Goal: Task Accomplishment & Management: Use online tool/utility

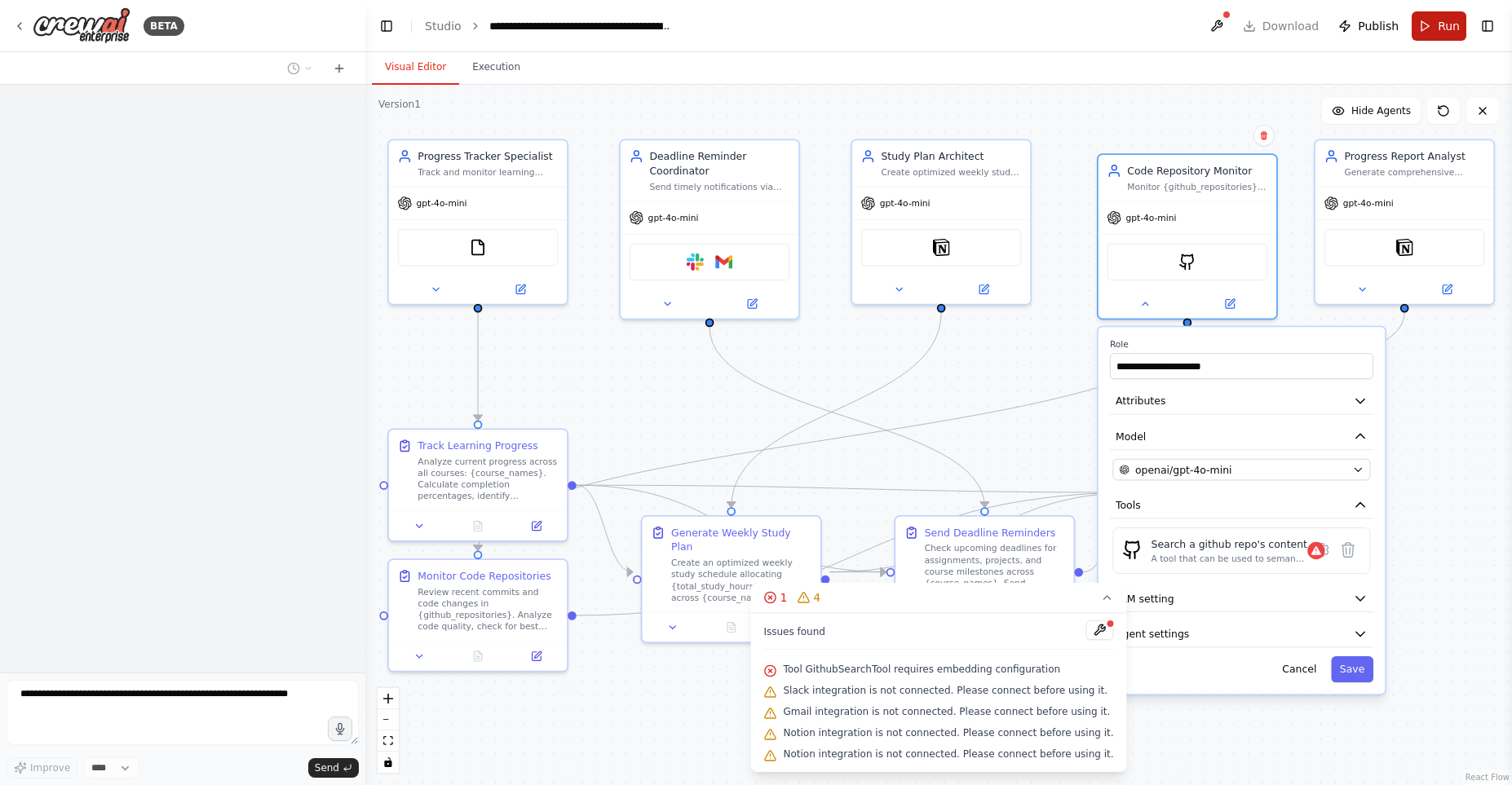
click at [1424, 23] on button "Run" at bounding box center [1438, 26] width 55 height 30
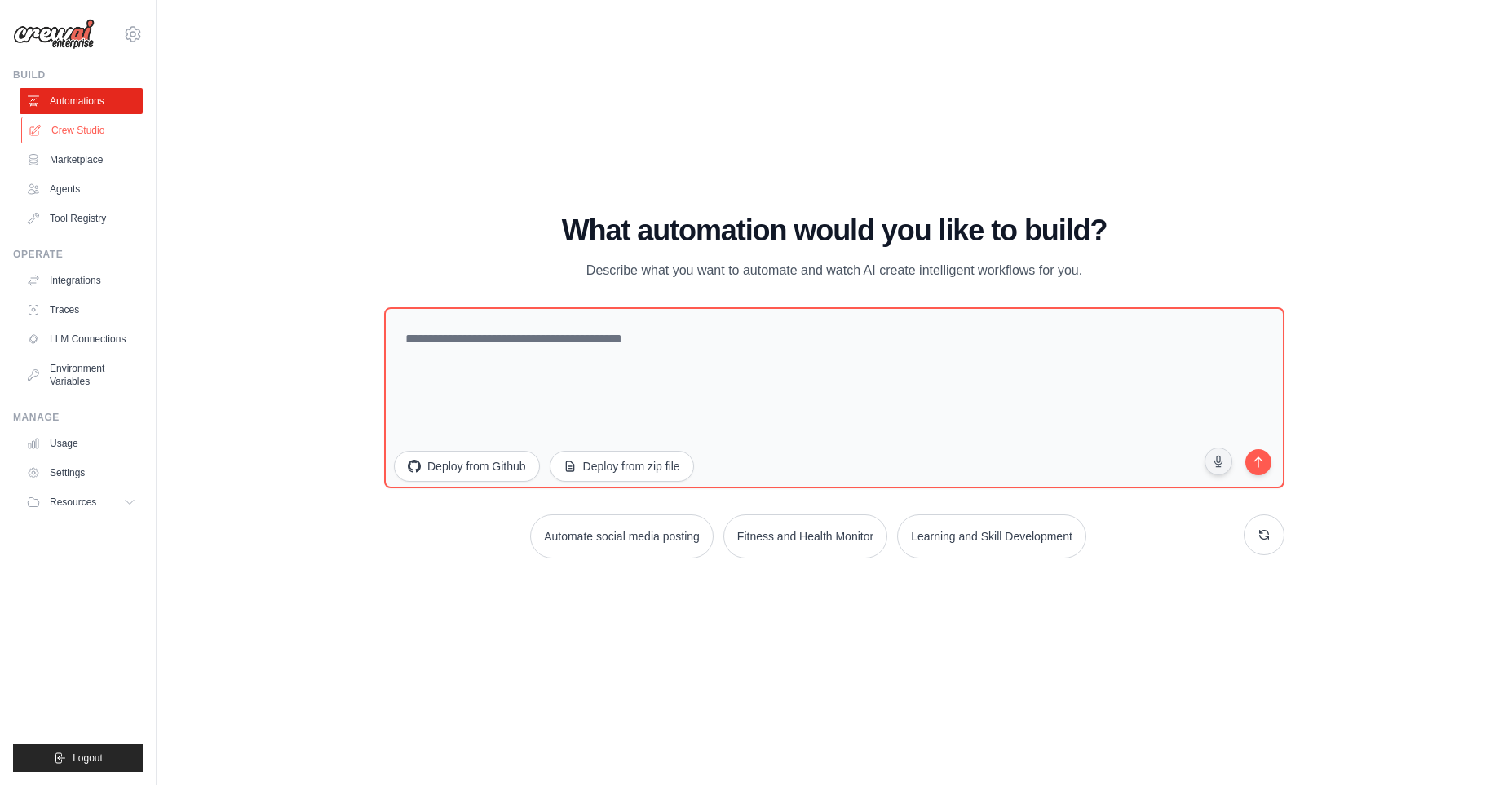
click at [103, 125] on link "Crew Studio" at bounding box center [83, 130] width 123 height 26
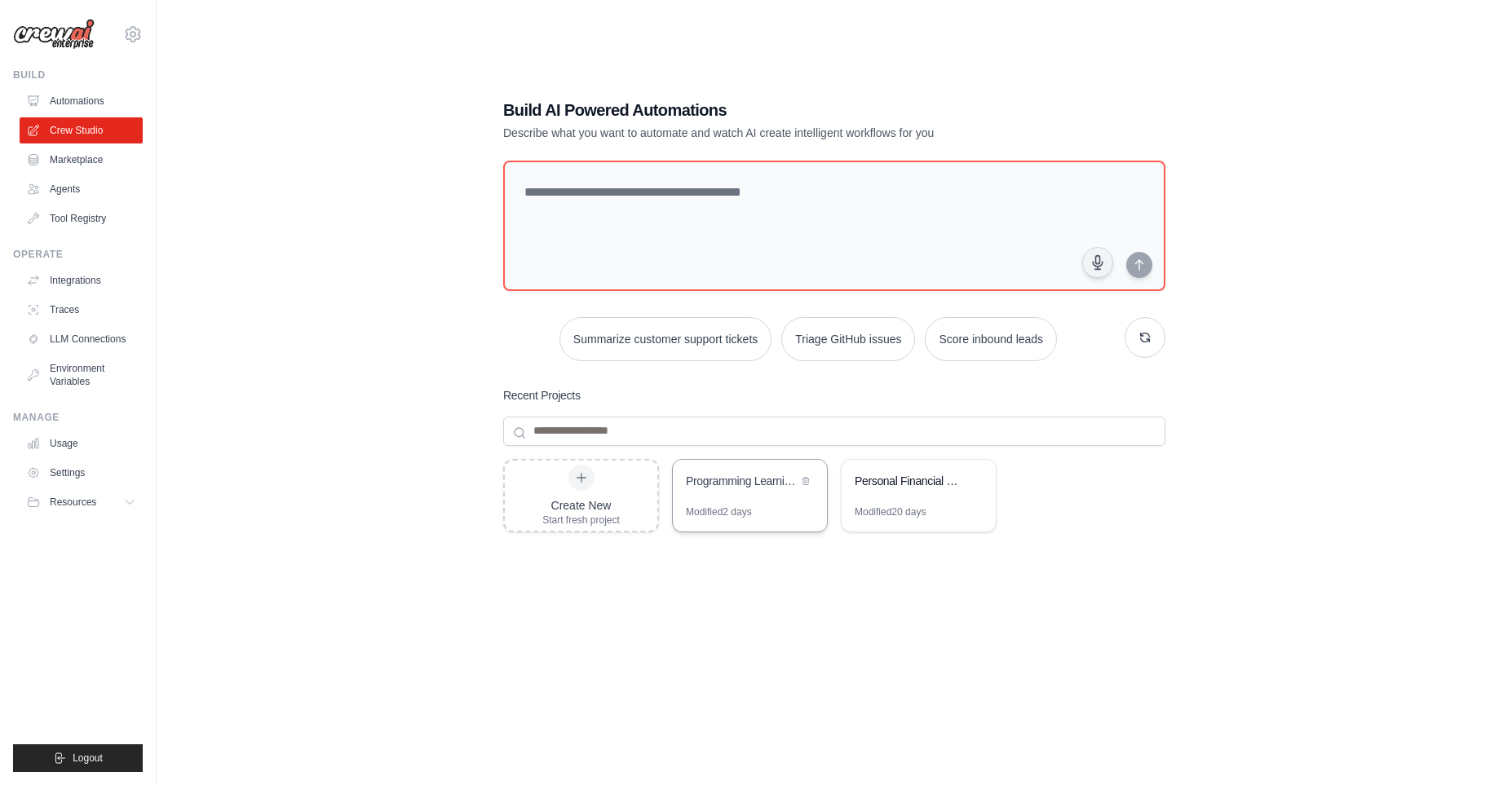
click at [769, 511] on div "Modified 2 days" at bounding box center [750, 518] width 154 height 26
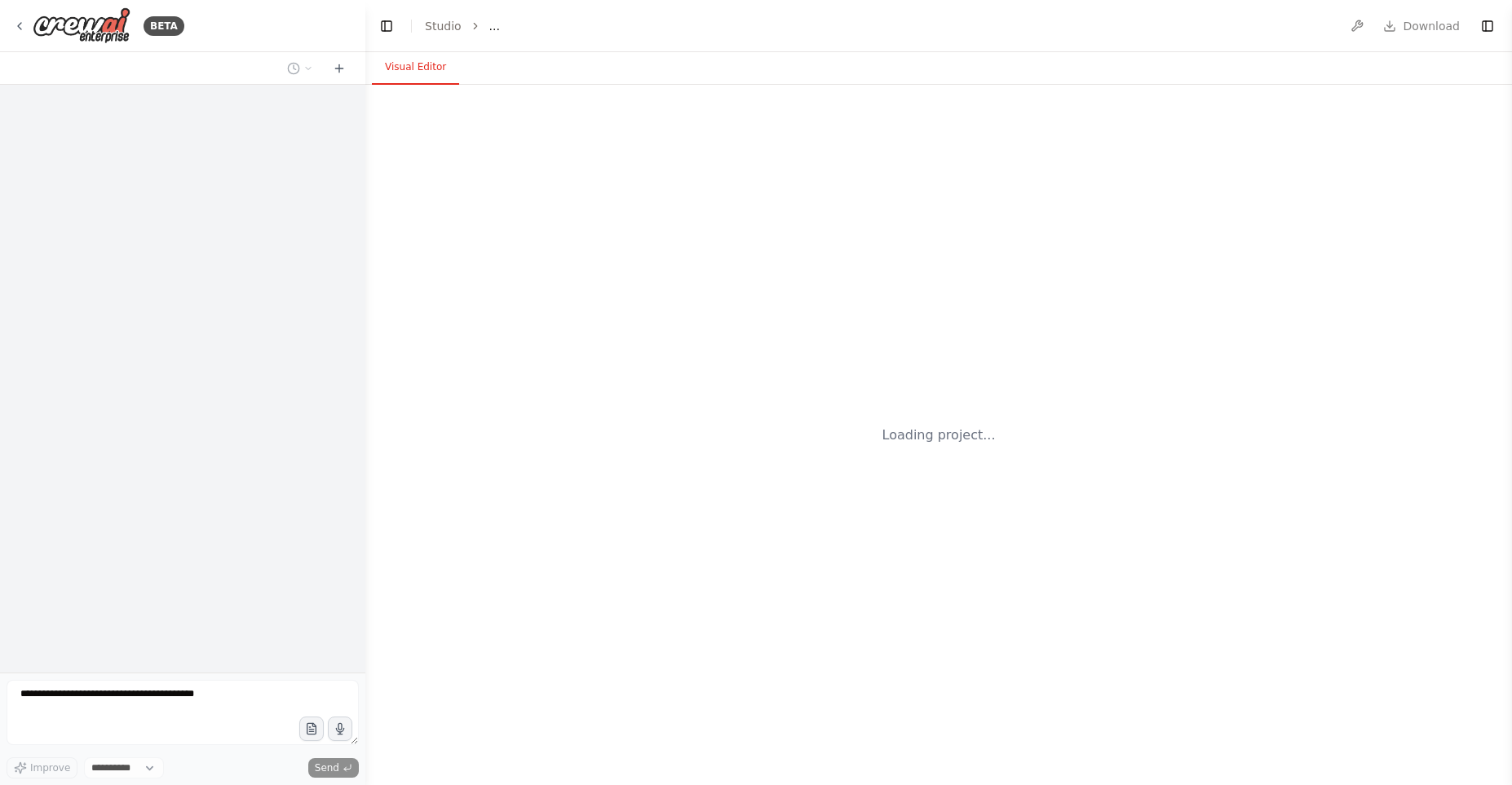
select select "****"
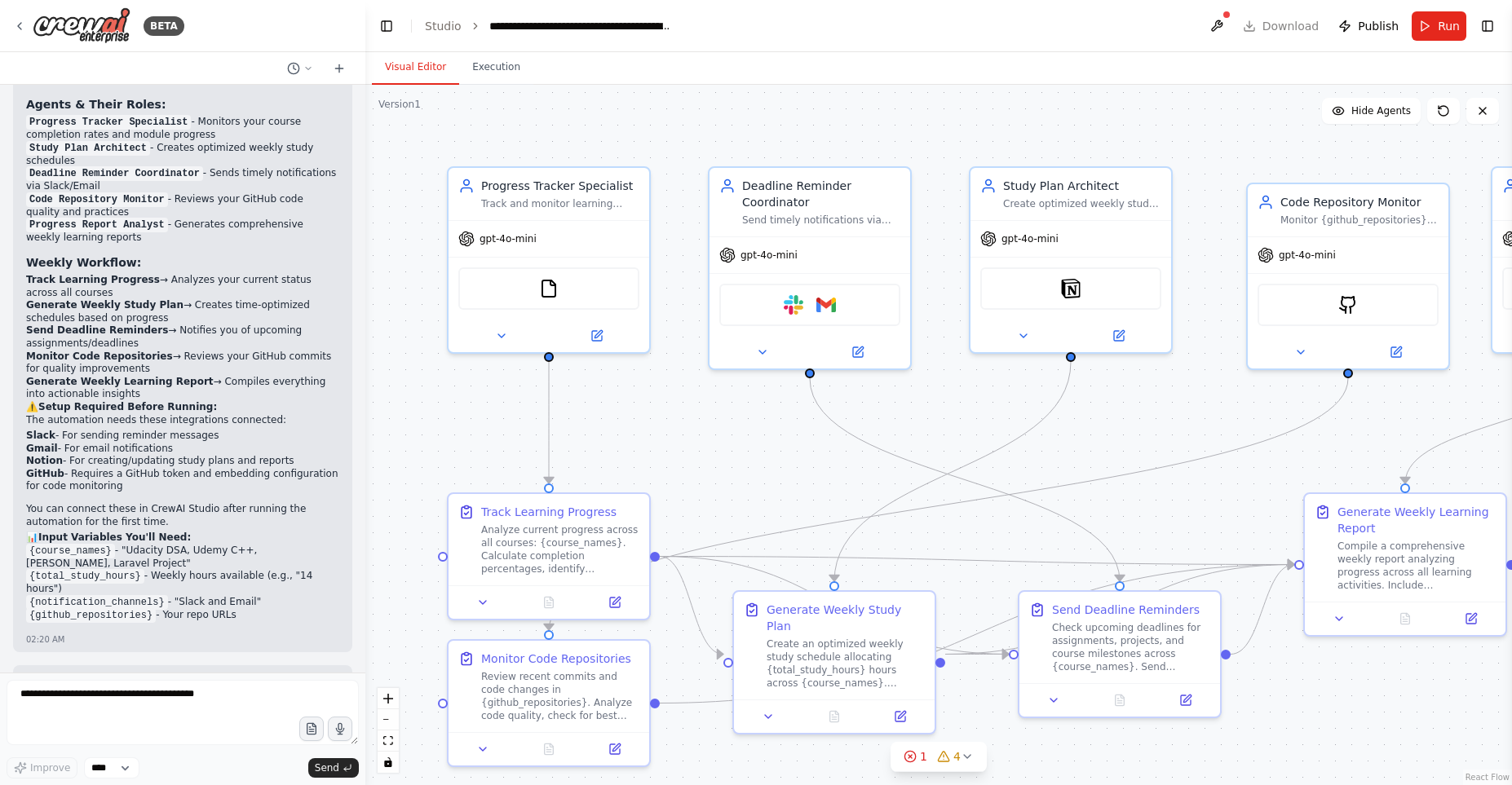
scroll to position [2189, 0]
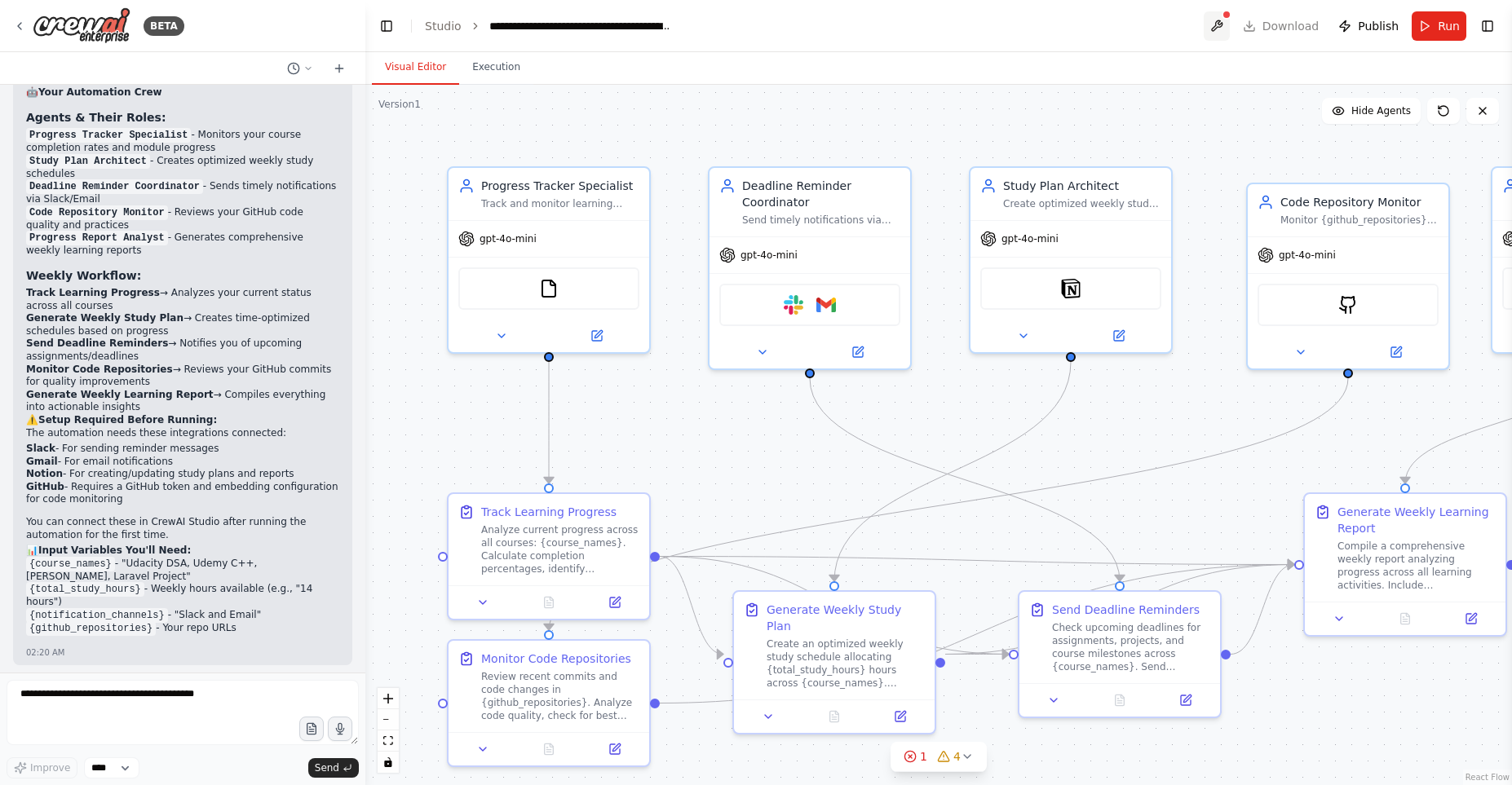
click at [1216, 30] on button at bounding box center [1217, 26] width 26 height 30
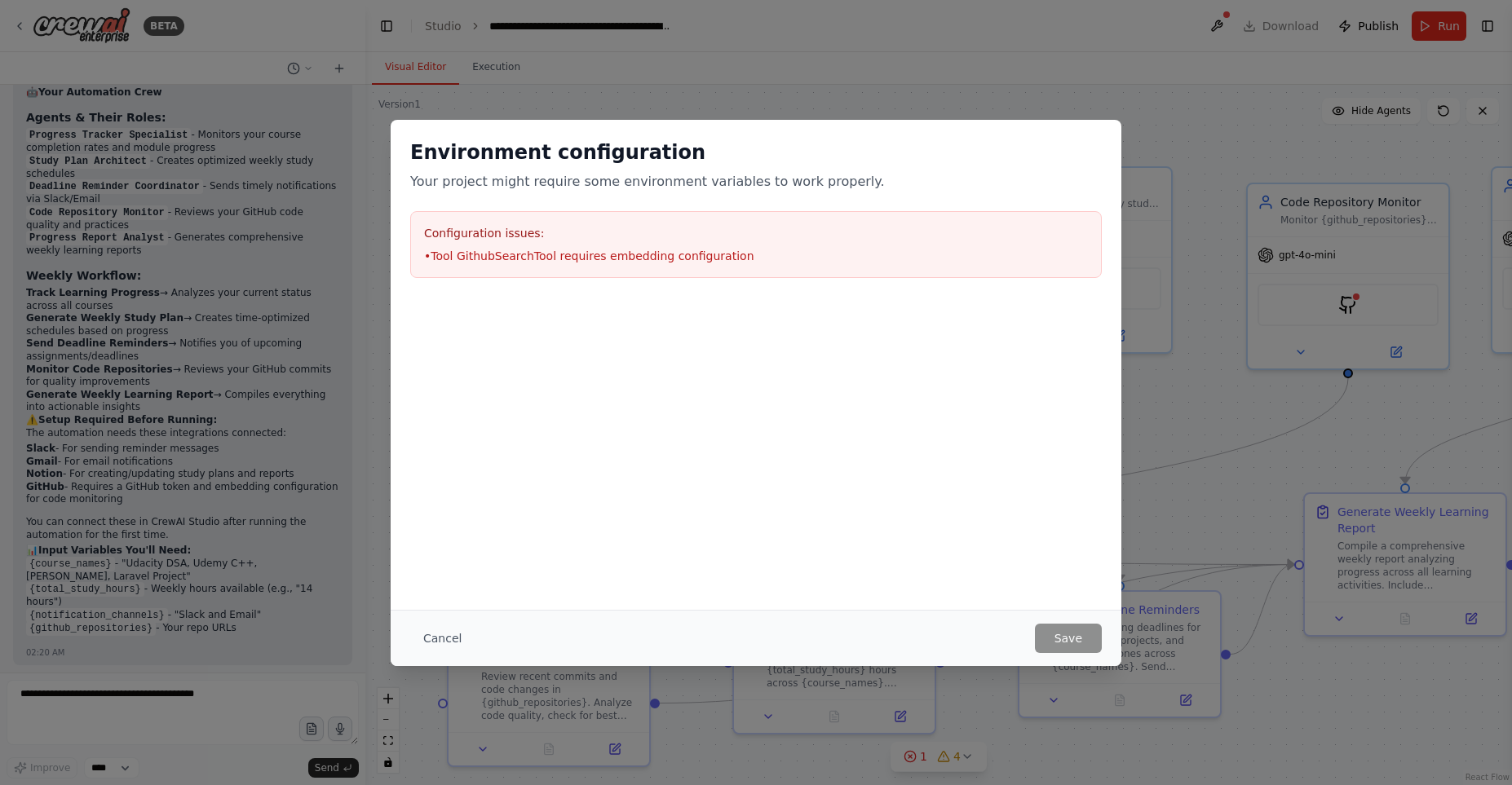
click at [668, 253] on li "• Tool GithubSearchTool requires embedding configuration" at bounding box center [756, 256] width 664 height 17
drag, startPoint x: 427, startPoint y: 252, endPoint x: 716, endPoint y: 266, distance: 289.3
click at [716, 266] on div "Configuration issues: • Tool GithubSearchTool requires embedding configuration" at bounding box center [756, 245] width 691 height 67
click at [716, 304] on div at bounding box center [756, 307] width 730 height 20
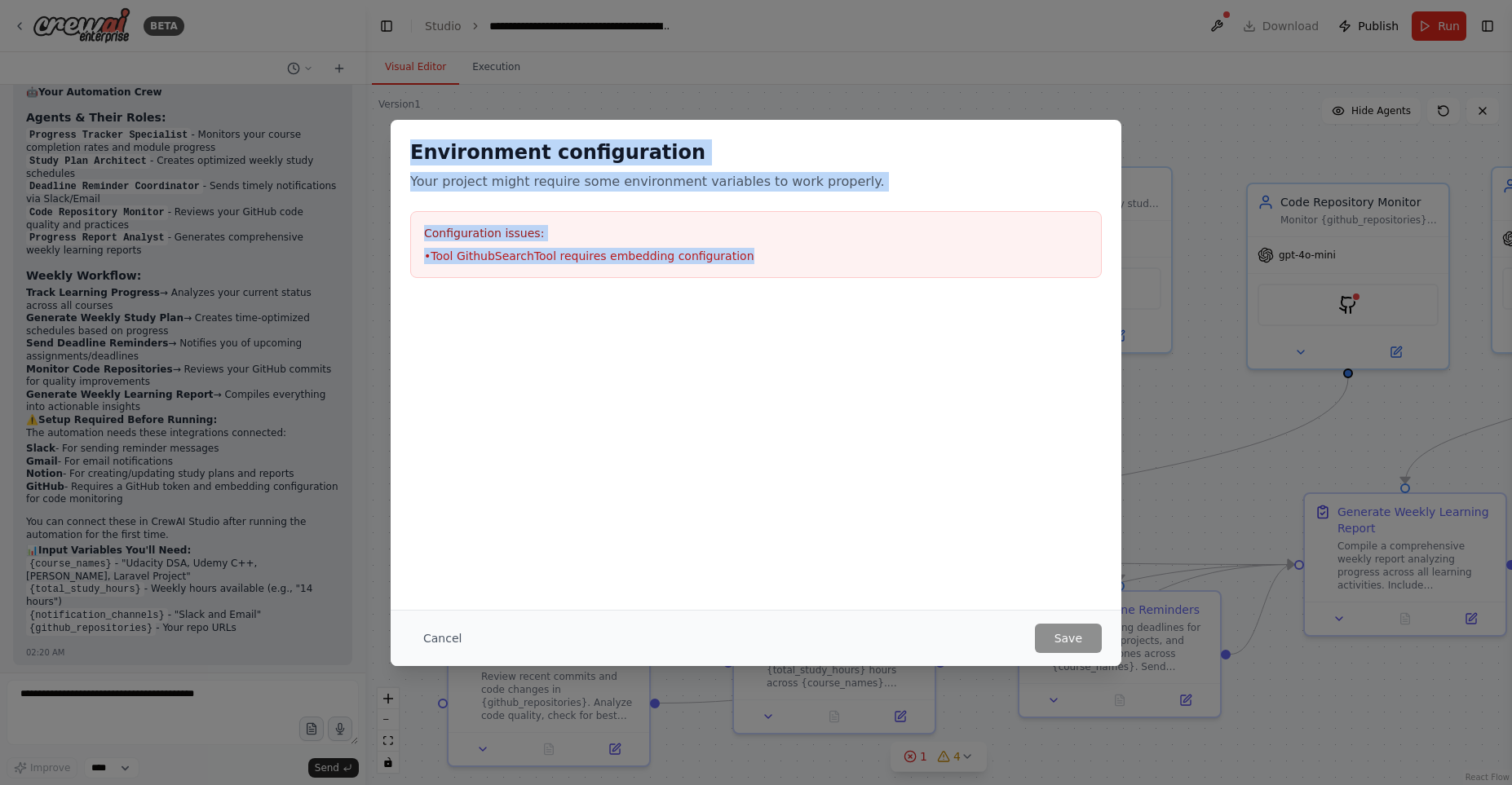
drag, startPoint x: 414, startPoint y: 145, endPoint x: 734, endPoint y: 288, distance: 350.5
click at [734, 288] on div "Environment configuration Your project might require some environment variables…" at bounding box center [756, 208] width 730 height 178
copy div "Environment configuration Your project might require some environment variables…"
click at [438, 630] on button "Cancel" at bounding box center [442, 639] width 64 height 30
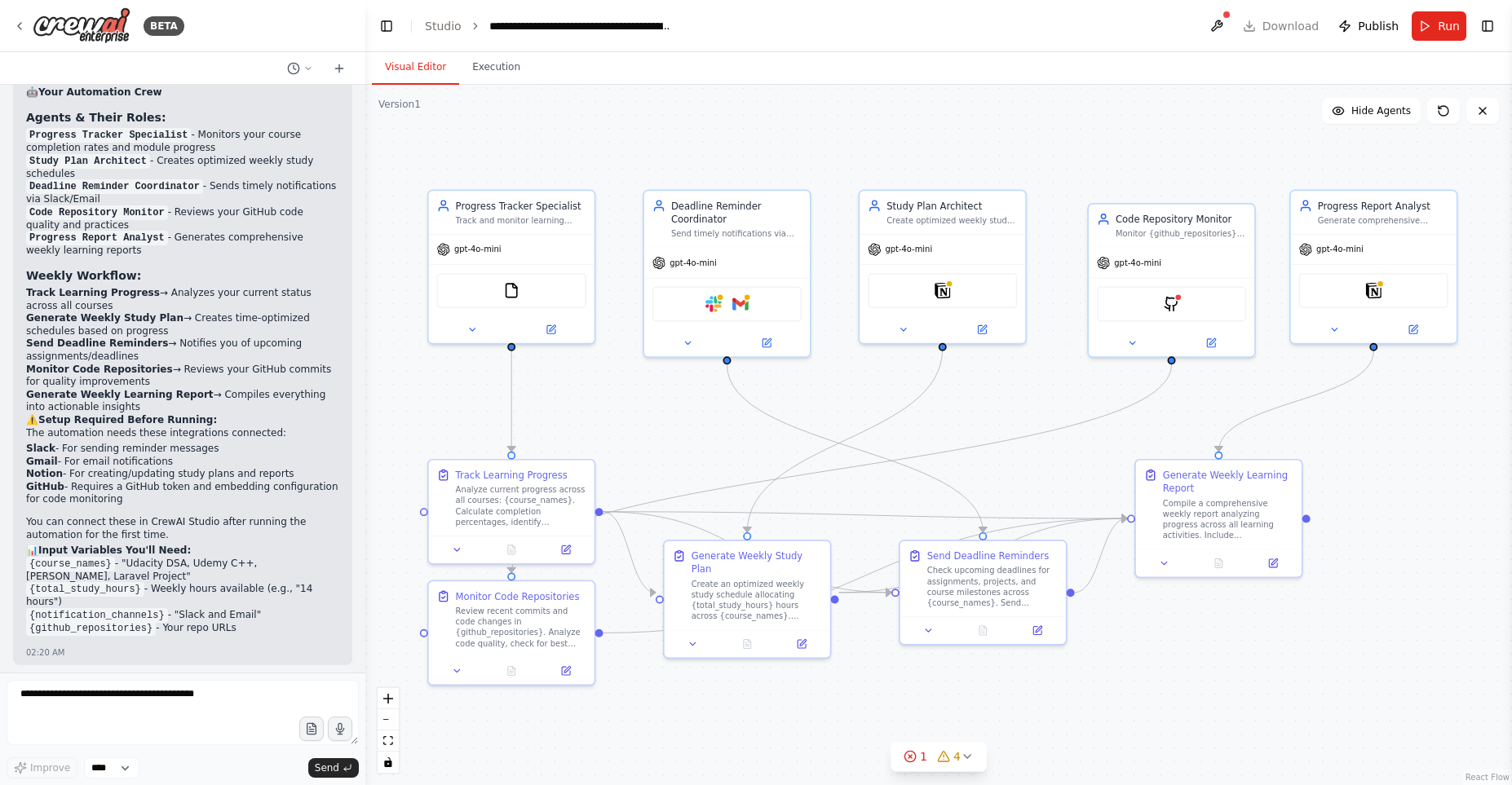
drag, startPoint x: 850, startPoint y: 432, endPoint x: 796, endPoint y: 412, distance: 57.6
click at [796, 412] on div ".deletable-edge-delete-btn { width: 20px; height: 20px; border: 0px solid #ffff…" at bounding box center [939, 434] width 1146 height 700
drag, startPoint x: 8, startPoint y: 10, endPoint x: 470, endPoint y: 242, distance: 517.0
click at [366, 246] on div "BETA Guide me in my Software Development & Programming track. Track my progress…" at bounding box center [182, 392] width 366 height 785
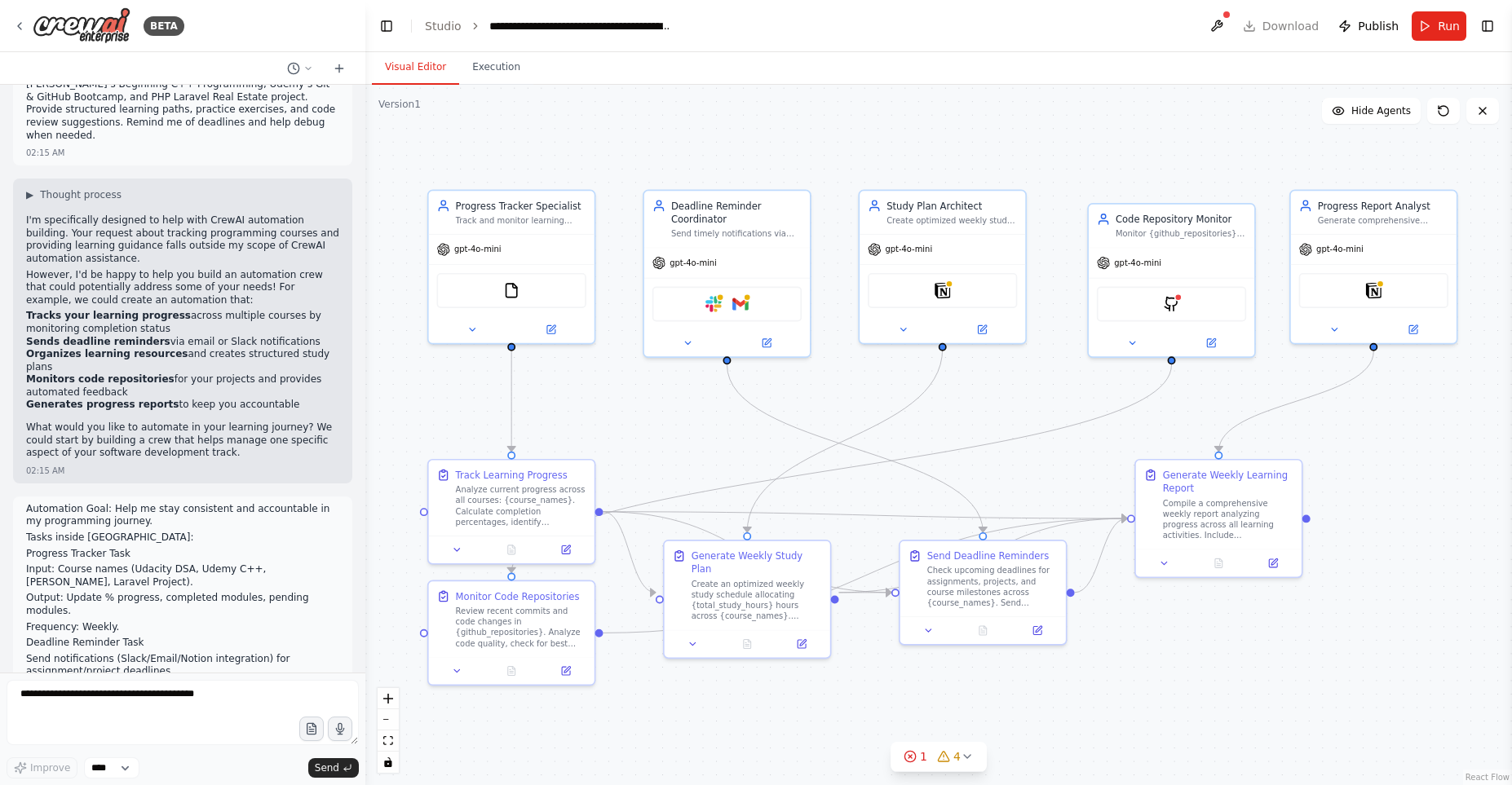
scroll to position [0, 0]
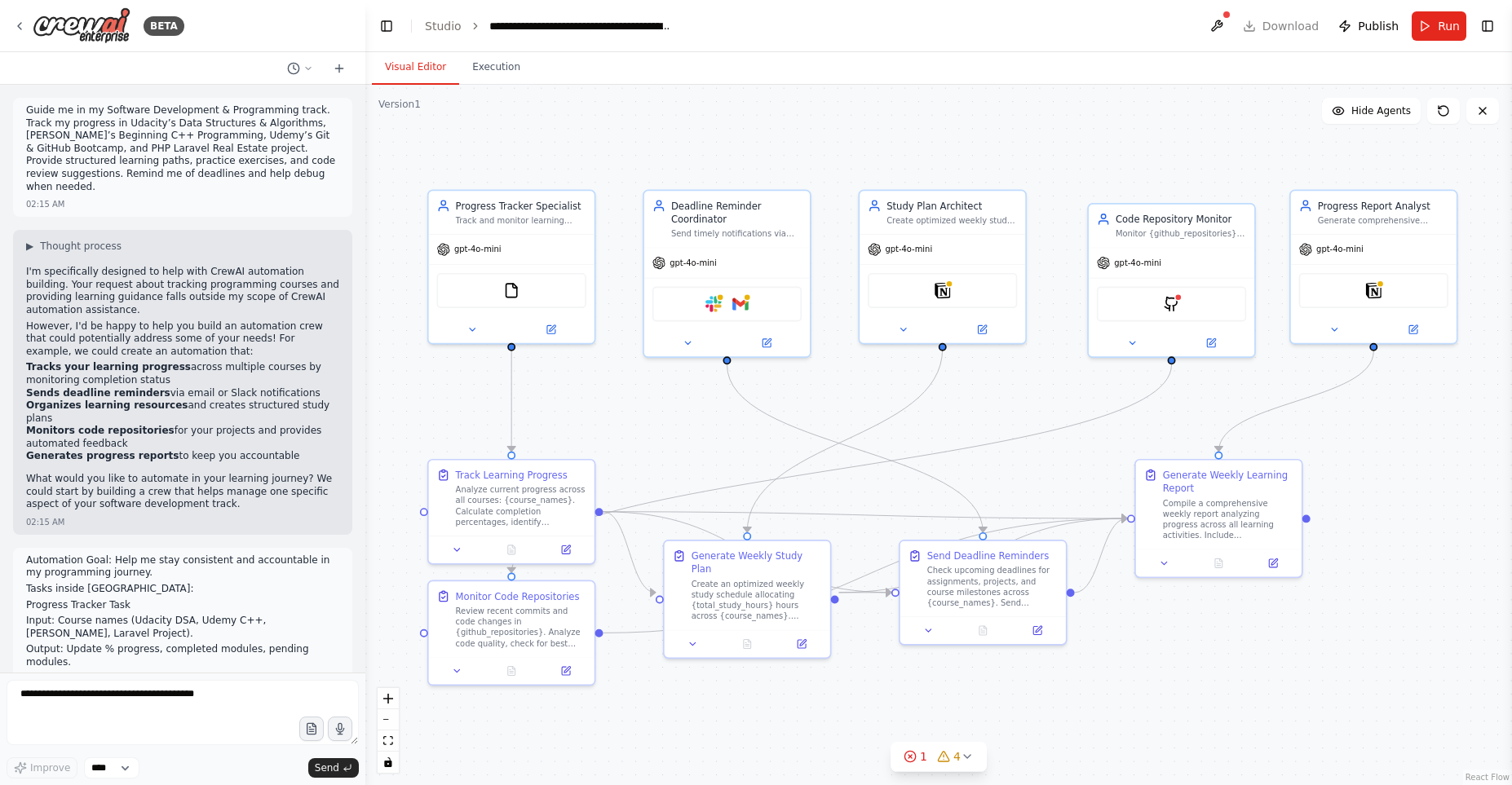
drag, startPoint x: 14, startPoint y: 94, endPoint x: 49, endPoint y: 130, distance: 50.2
click at [54, 132] on div "BETA Guide me in my Software Development & Programming track. Track my progress…" at bounding box center [182, 392] width 366 height 785
drag, startPoint x: 30, startPoint y: 109, endPoint x: 783, endPoint y: 564, distance: 879.8
click at [340, 196] on div "Guide me in my Software Development & Programming track. Track my progress in U…" at bounding box center [182, 150] width 314 height 92
click at [762, 83] on div "Visual Editor Execution" at bounding box center [939, 68] width 1146 height 33
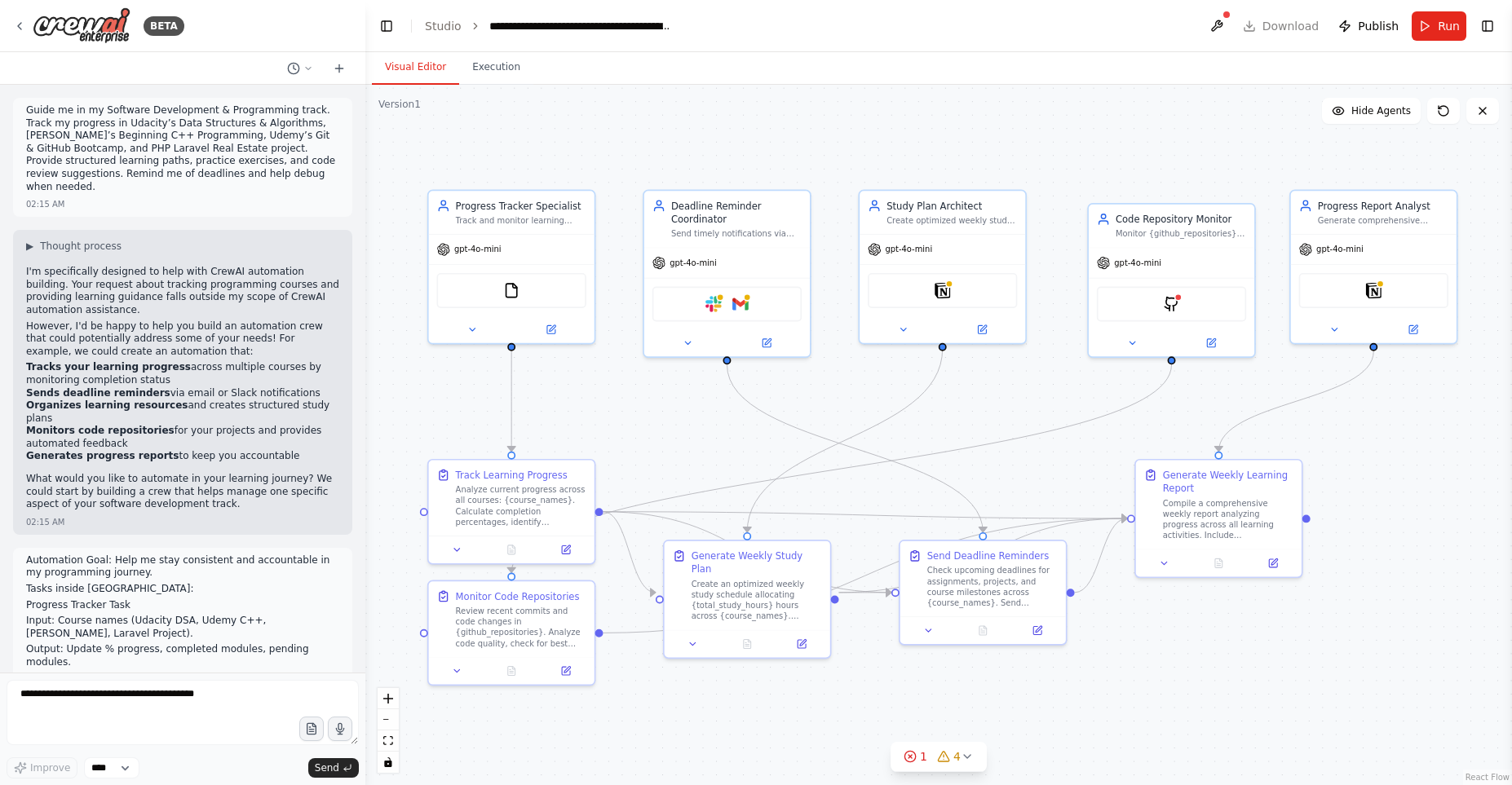
click at [750, 165] on div ".deletable-edge-delete-btn { width: 20px; height: 20px; border: 0px solid #ffff…" at bounding box center [939, 434] width 1146 height 700
click at [657, 100] on div ".deletable-edge-delete-btn { width: 20px; height: 20px; border: 0px solid #ffff…" at bounding box center [939, 434] width 1146 height 700
click at [236, 159] on p "Guide me in my Software Development & Programming track. Track my progress in U…" at bounding box center [182, 149] width 314 height 89
click at [1387, 488] on div ".deletable-edge-delete-btn { width: 20px; height: 20px; border: 0px solid #ffff…" at bounding box center [939, 434] width 1146 height 700
drag, startPoint x: 1194, startPoint y: 20, endPoint x: 1407, endPoint y: 598, distance: 616.0
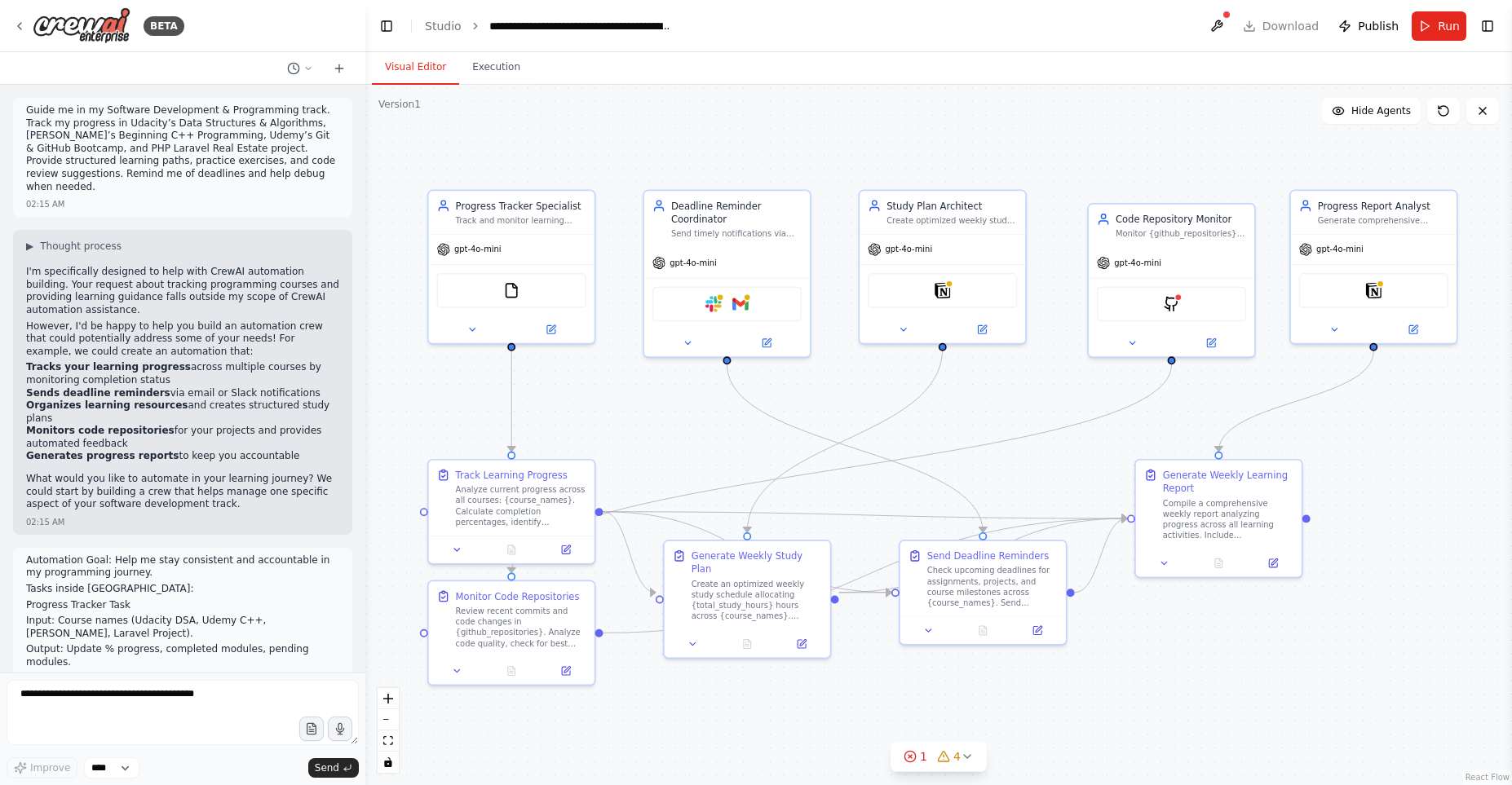
click at [1407, 596] on main "**********" at bounding box center [939, 392] width 1146 height 785
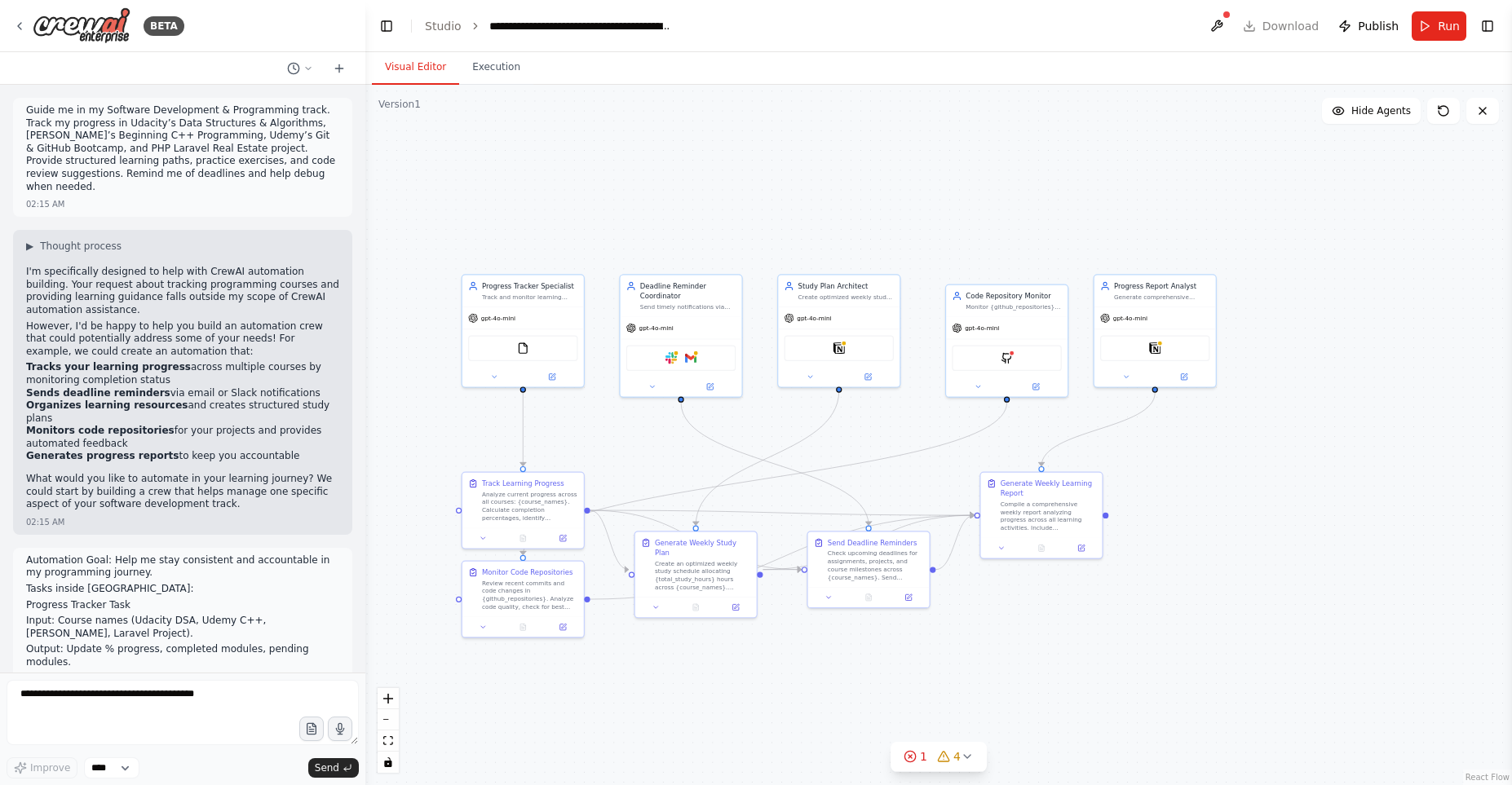
drag, startPoint x: 526, startPoint y: 459, endPoint x: 837, endPoint y: 459, distance: 311.0
click at [837, 459] on div ".deletable-edge-delete-btn { width: 20px; height: 20px; border: 0px solid #ffff…" at bounding box center [939, 434] width 1146 height 700
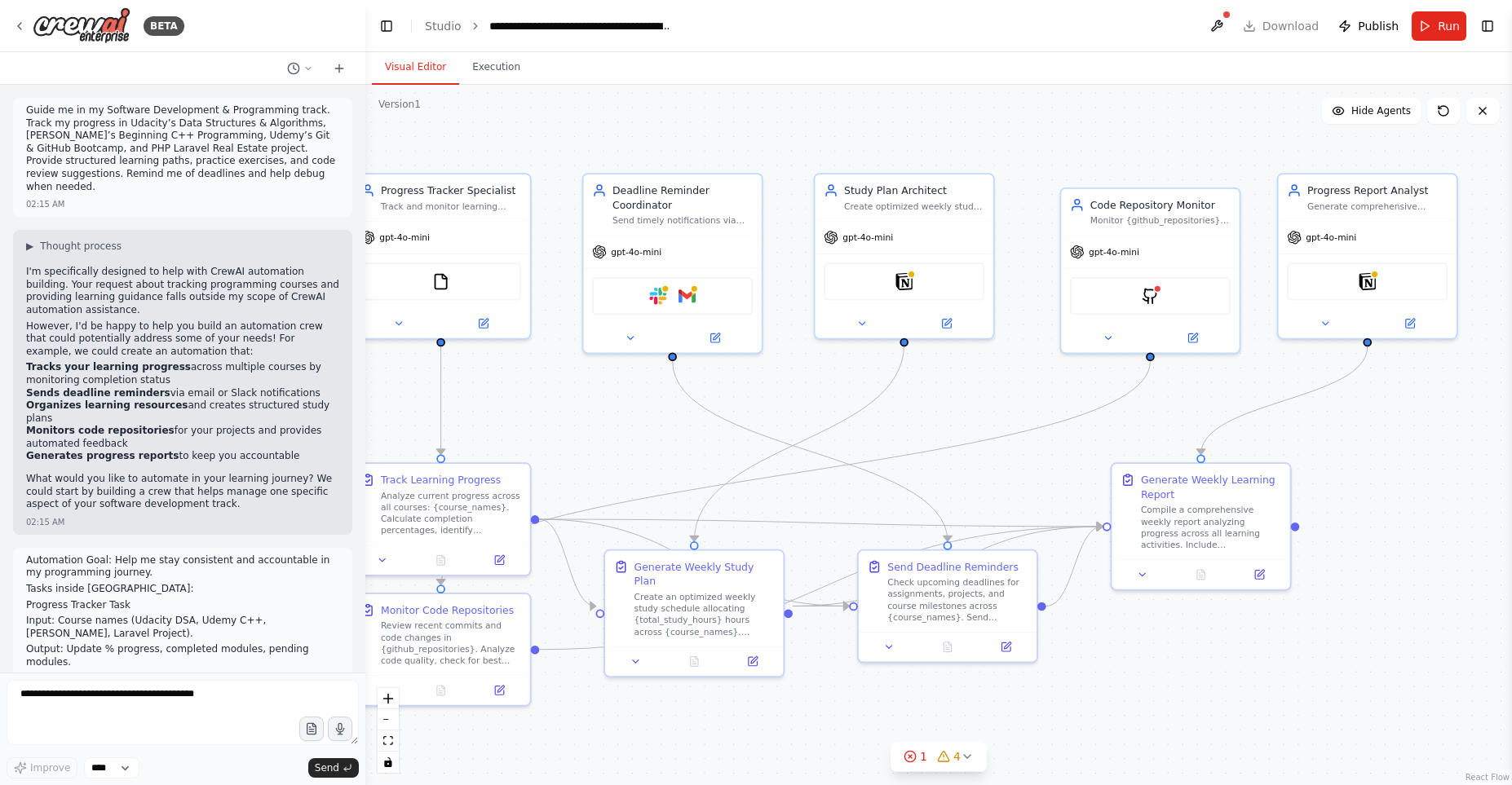
drag, startPoint x: 765, startPoint y: 456, endPoint x: 825, endPoint y: 441, distance: 61.8
click at [825, 441] on div ".deletable-edge-delete-btn { width: 20px; height: 20px; border: 0px solid #ffff…" at bounding box center [939, 434] width 1146 height 700
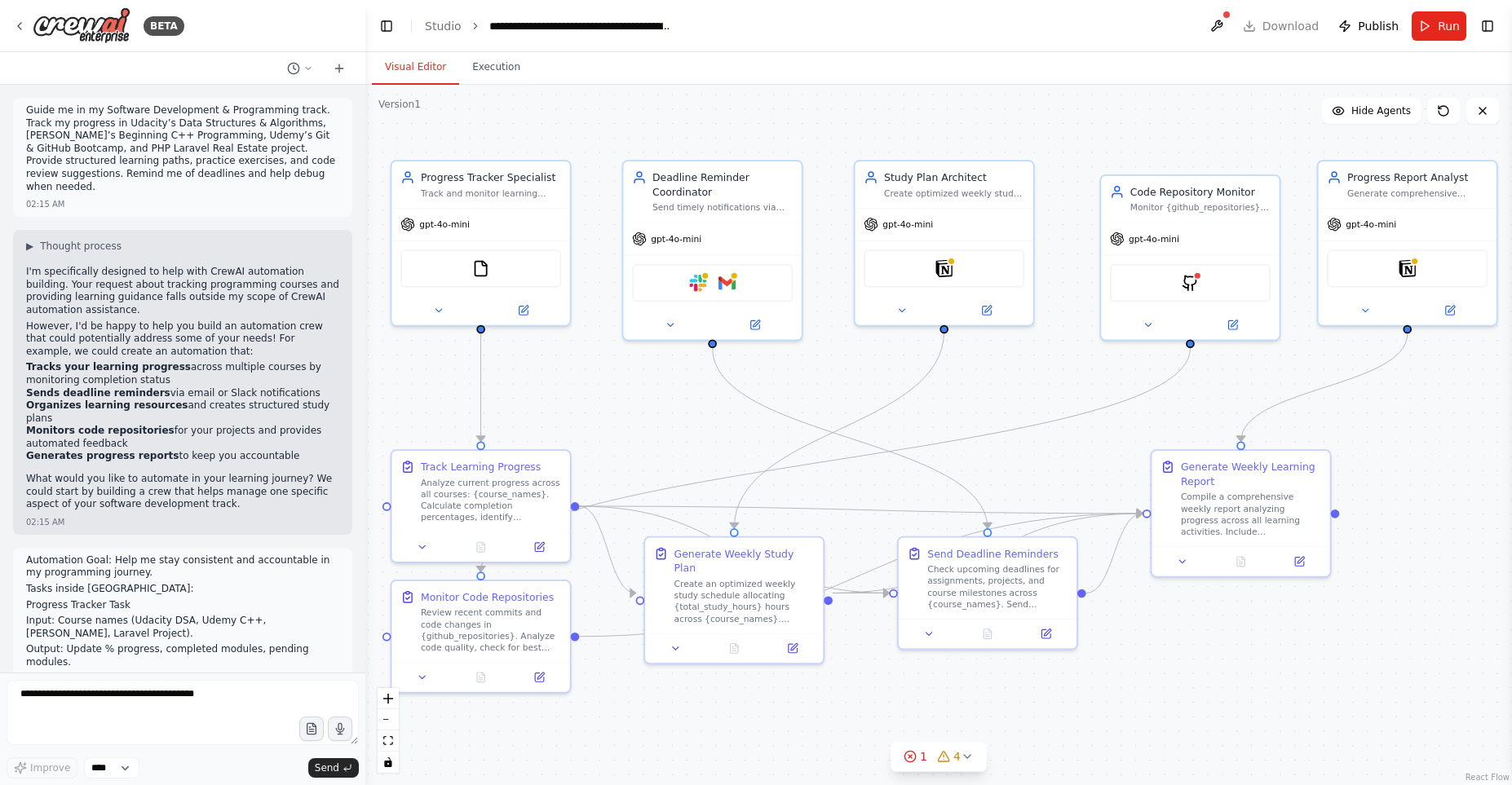
drag, startPoint x: 825, startPoint y: 441, endPoint x: 863, endPoint y: 426, distance: 40.9
click at [865, 428] on div ".deletable-edge-delete-btn { width: 20px; height: 20px; border: 0px solid #ffff…" at bounding box center [939, 434] width 1146 height 700
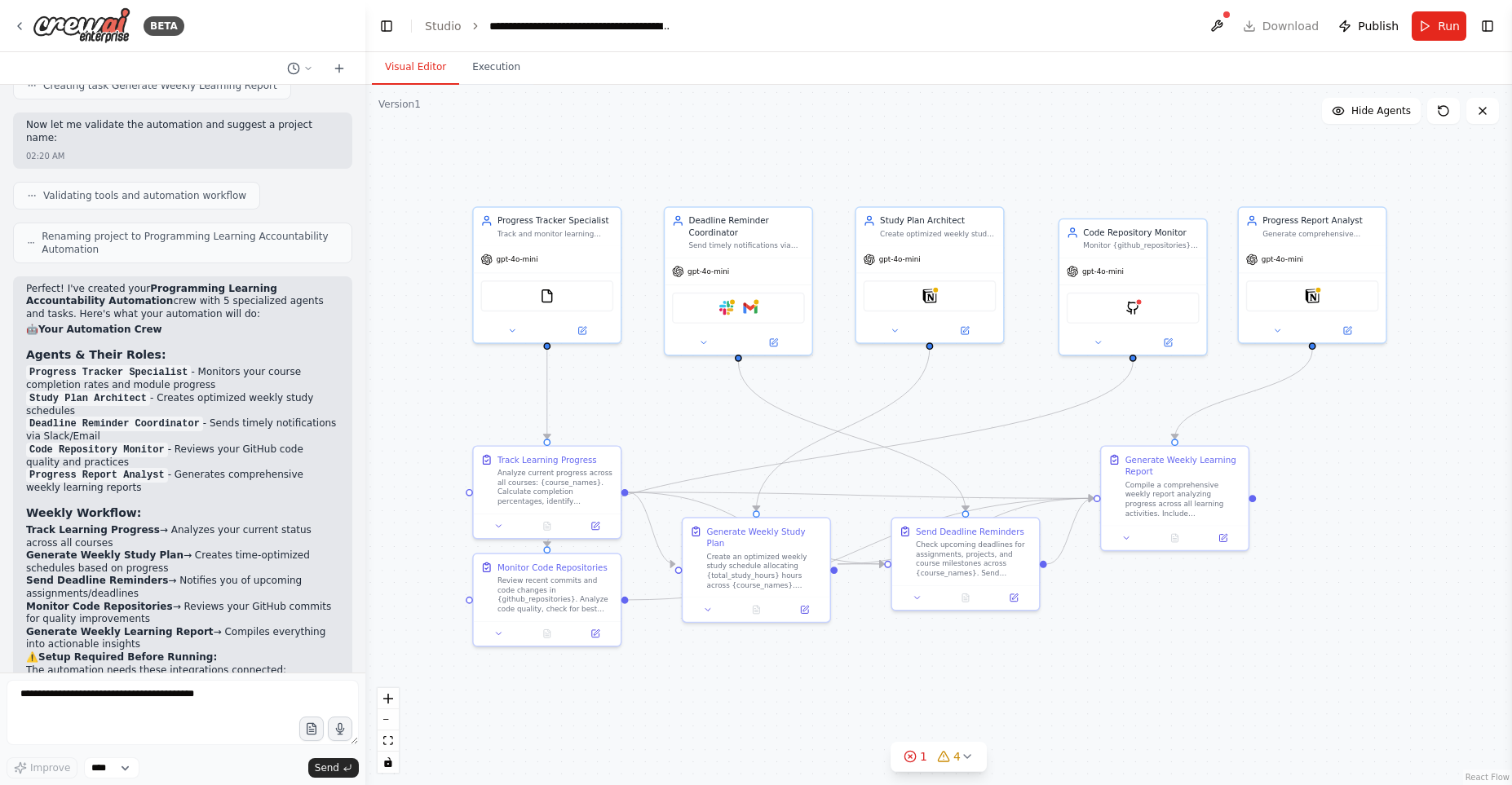
scroll to position [2189, 0]
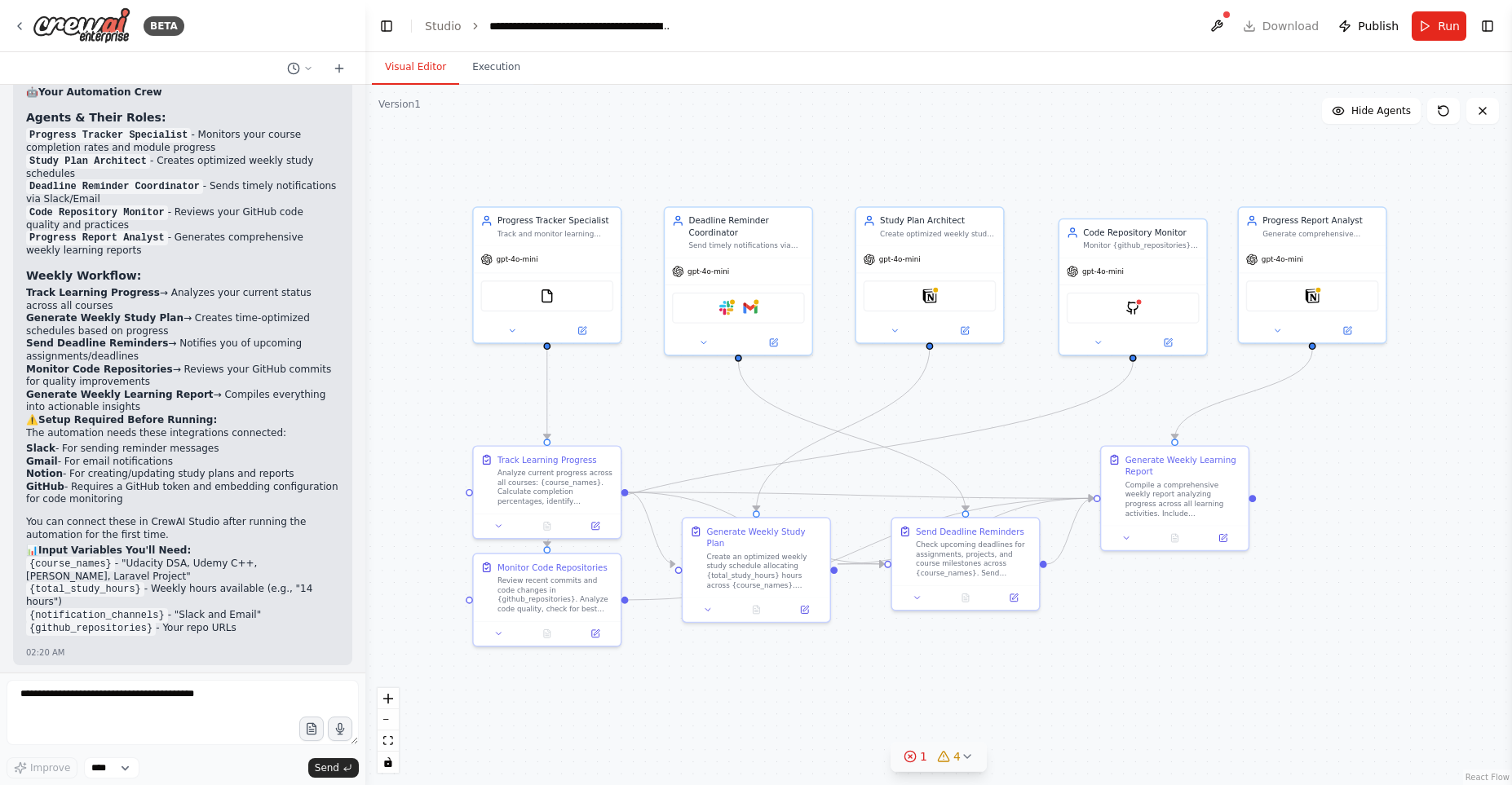
click at [964, 760] on icon at bounding box center [968, 756] width 13 height 13
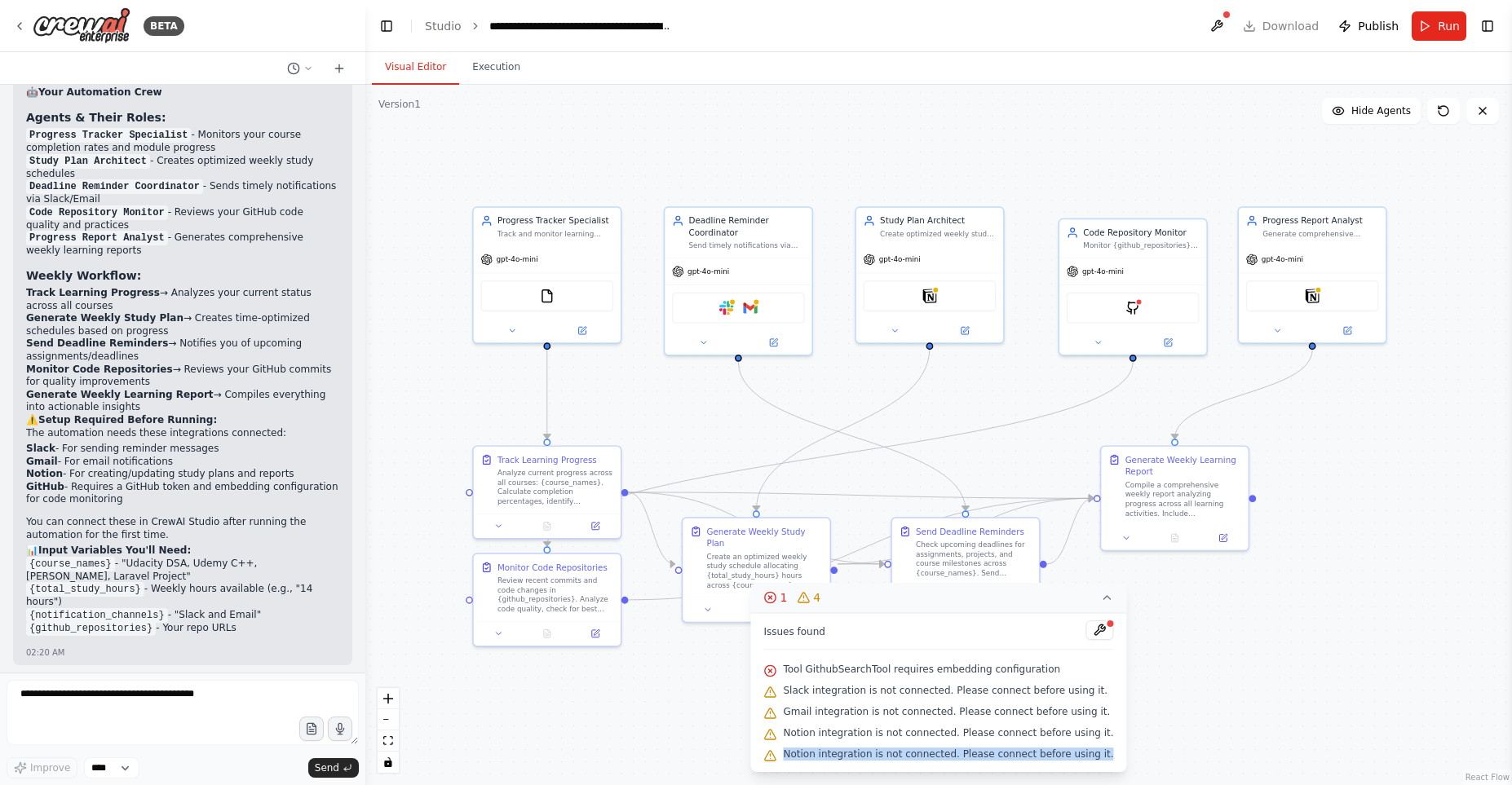
drag, startPoint x: 793, startPoint y: 660, endPoint x: 1046, endPoint y: 719, distance: 259.8
click at [1042, 760] on div "Issues found Tool GithubSearchTool requires embedding configuration Slack integ…" at bounding box center [938, 692] width 376 height 159
click at [1444, 29] on span "Run" at bounding box center [1449, 26] width 22 height 17
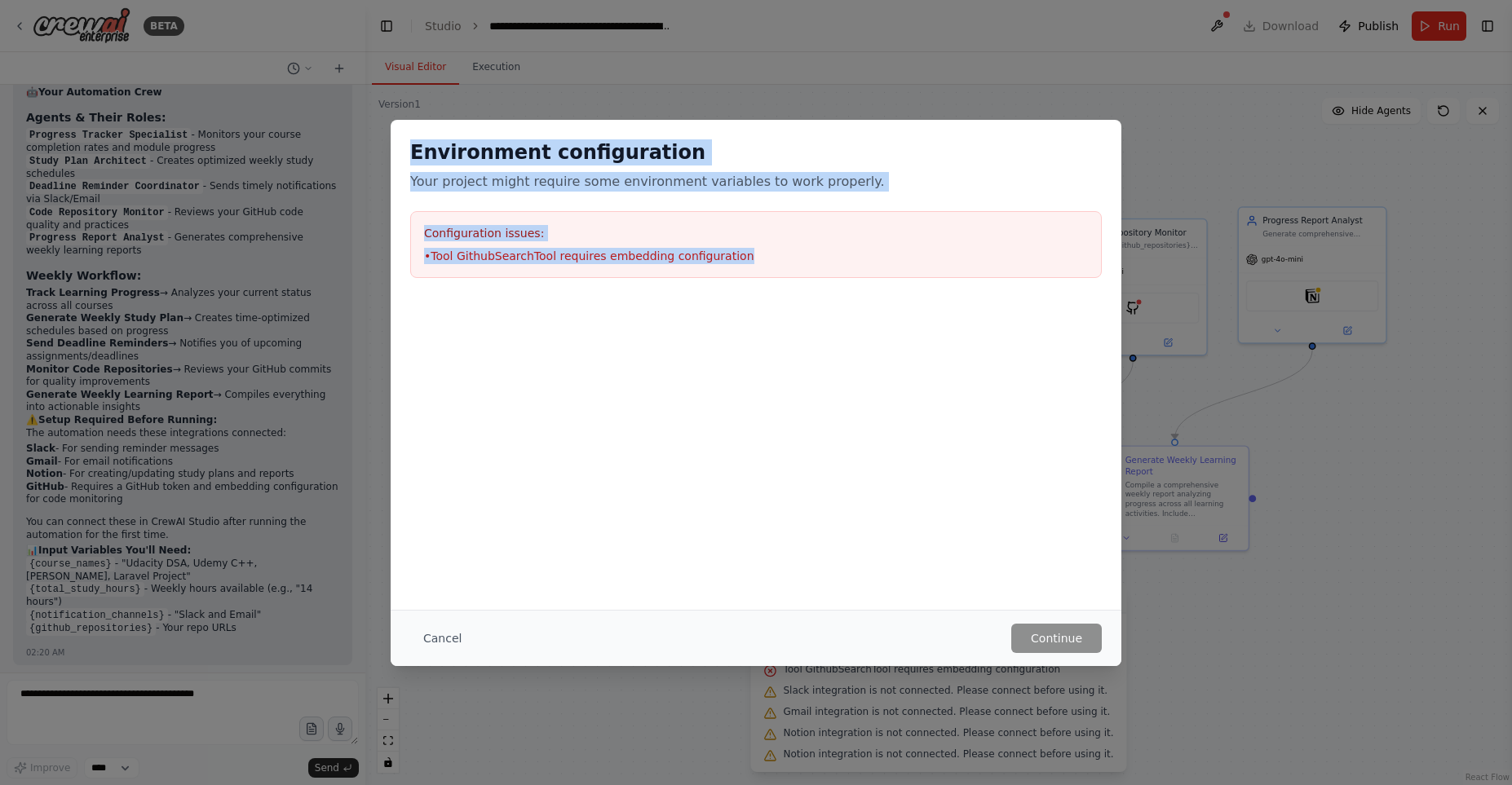
drag, startPoint x: 425, startPoint y: 154, endPoint x: 750, endPoint y: 286, distance: 350.8
click at [750, 286] on div "Environment configuration Your project might require some environment variables…" at bounding box center [756, 208] width 730 height 178
copy div "Environment configuration Your project might require some environment variables…"
click at [456, 632] on button "Cancel" at bounding box center [442, 639] width 64 height 30
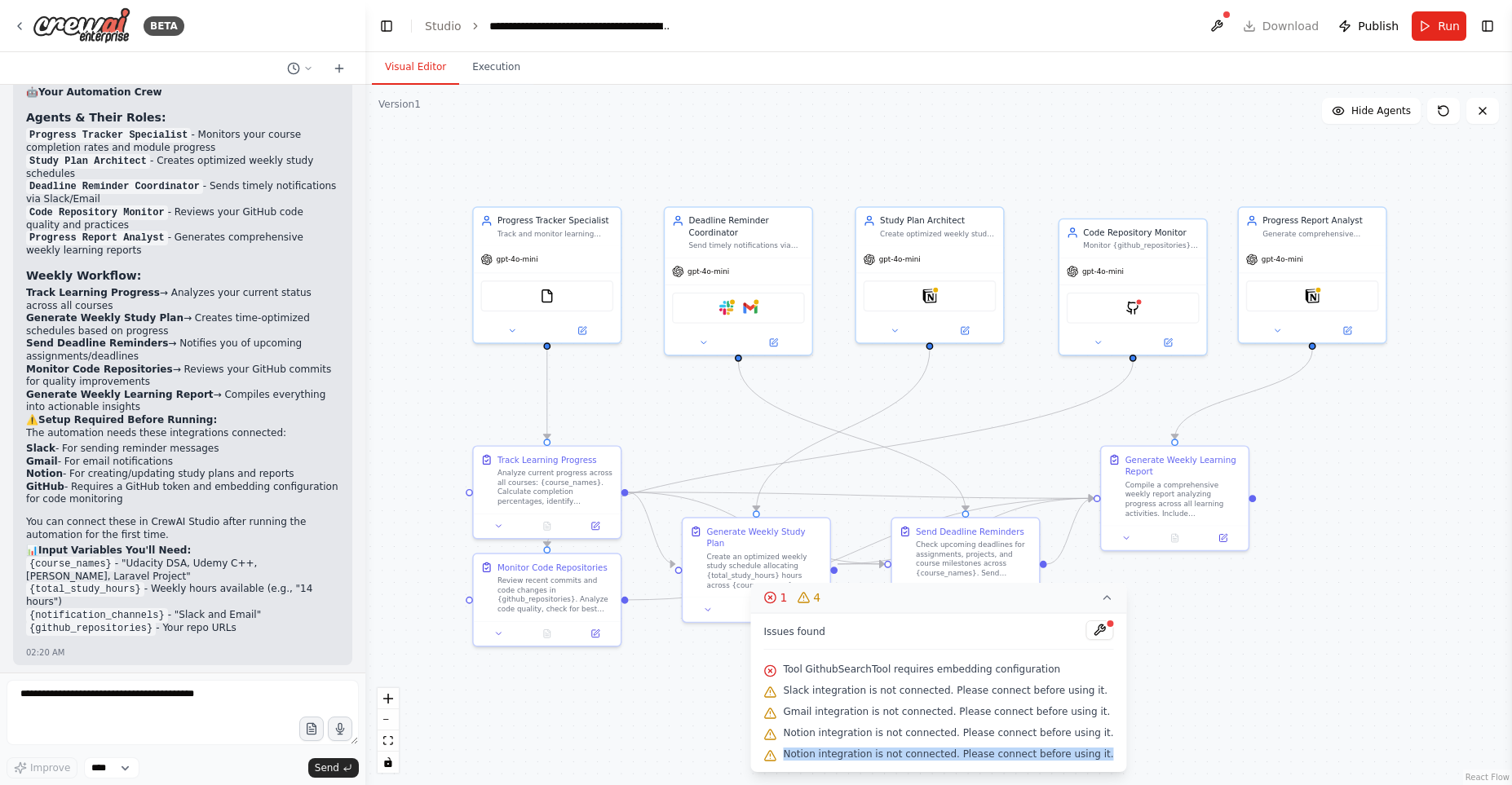
drag, startPoint x: 783, startPoint y: 631, endPoint x: 1080, endPoint y: 763, distance: 325.0
click at [1080, 763] on div "Issues found Tool GithubSearchTool requires embedding configuration Slack integ…" at bounding box center [938, 692] width 376 height 159
click at [851, 725] on div "Notion integration is not connected. Please connect before using it." at bounding box center [938, 734] width 350 height 21
click at [1330, 289] on div "Notion" at bounding box center [1312, 293] width 133 height 31
click at [1277, 334] on button at bounding box center [1278, 328] width 68 height 15
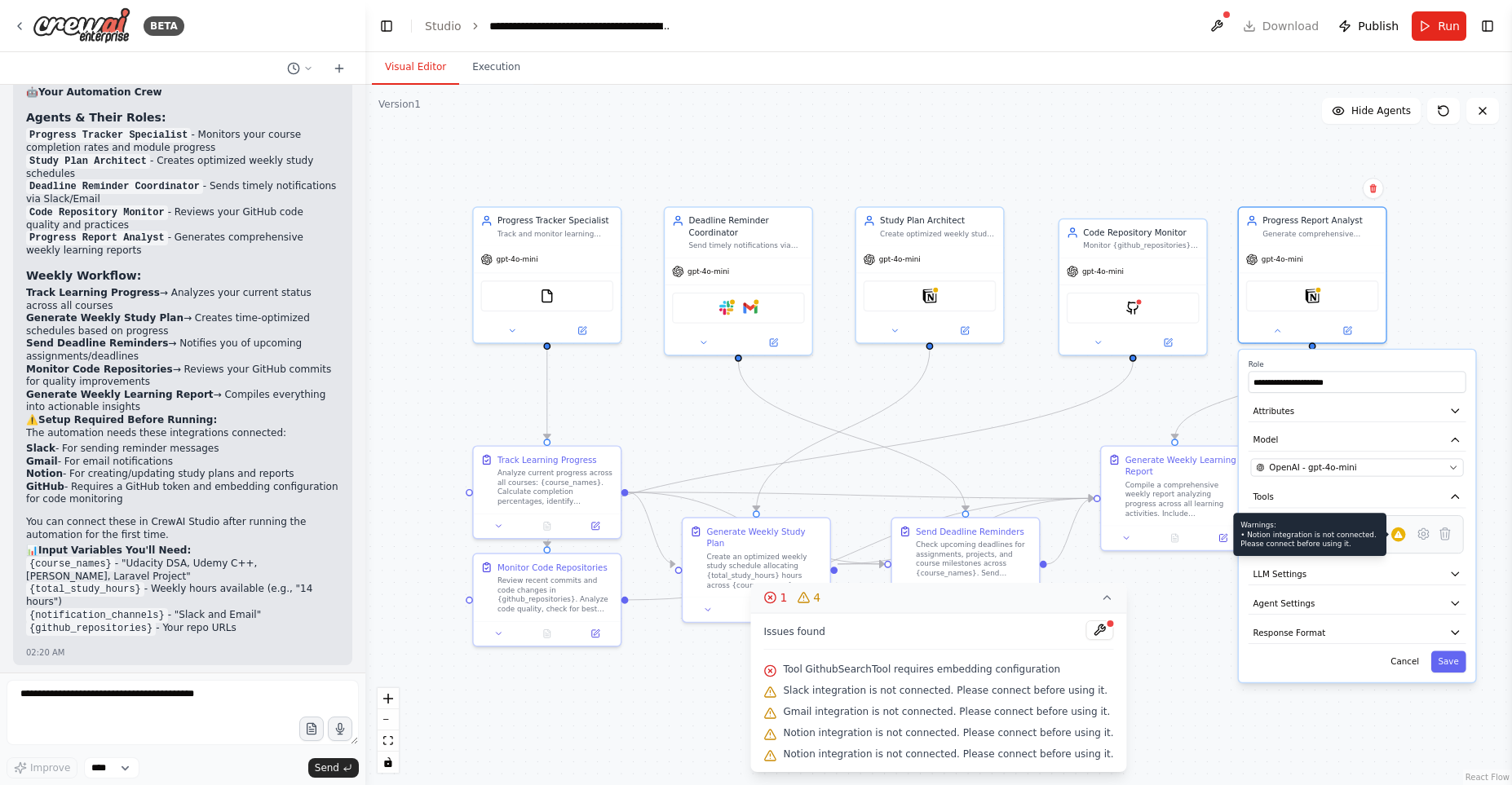
click at [1404, 538] on div at bounding box center [1398, 535] width 15 height 15
click at [1398, 536] on icon at bounding box center [1398, 535] width 8 height 7
click at [1424, 538] on icon at bounding box center [1423, 533] width 10 height 10
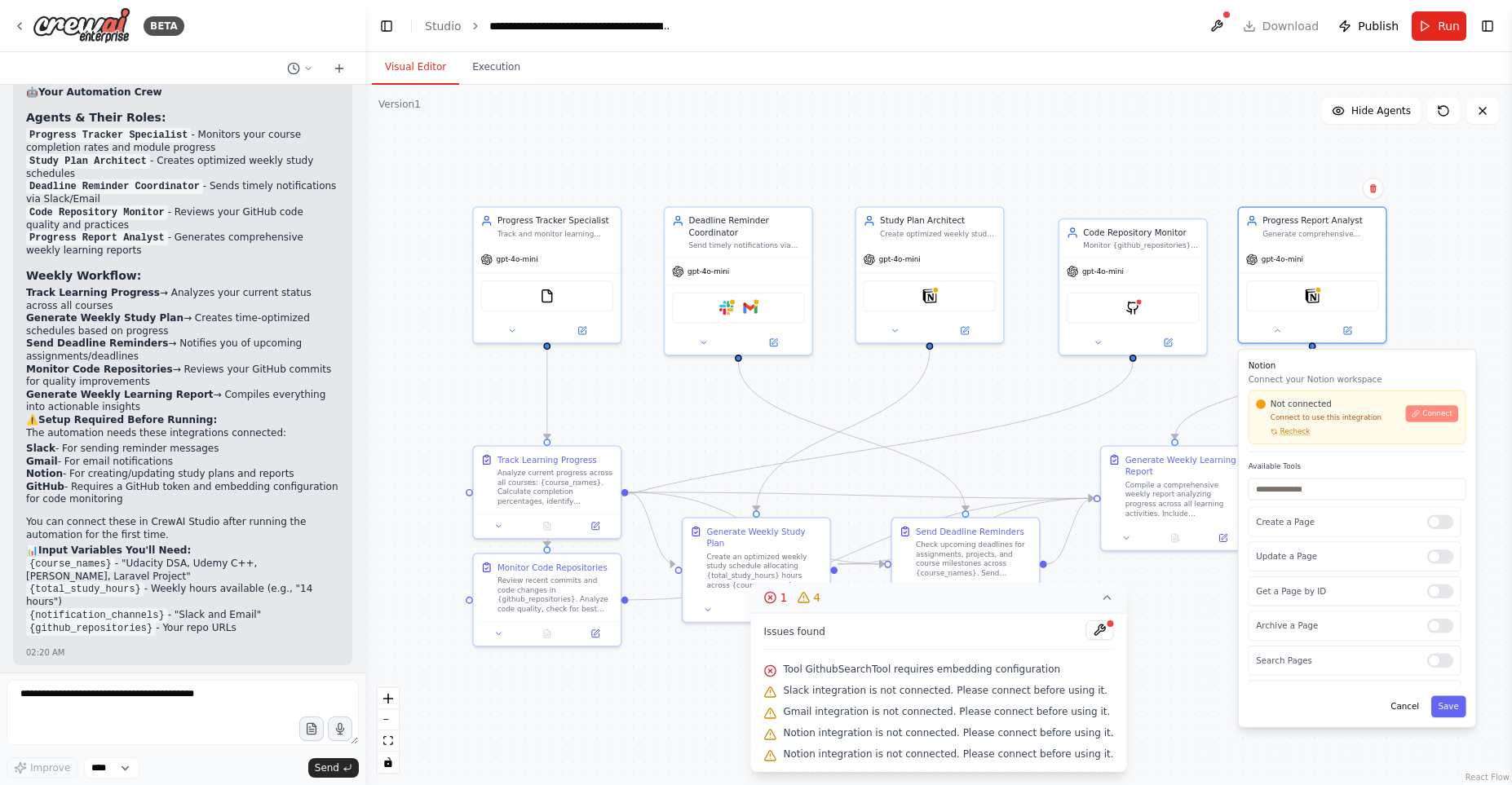
click at [1425, 408] on button "Connect" at bounding box center [1432, 414] width 52 height 17
click at [1438, 413] on span "Connect" at bounding box center [1438, 414] width 30 height 10
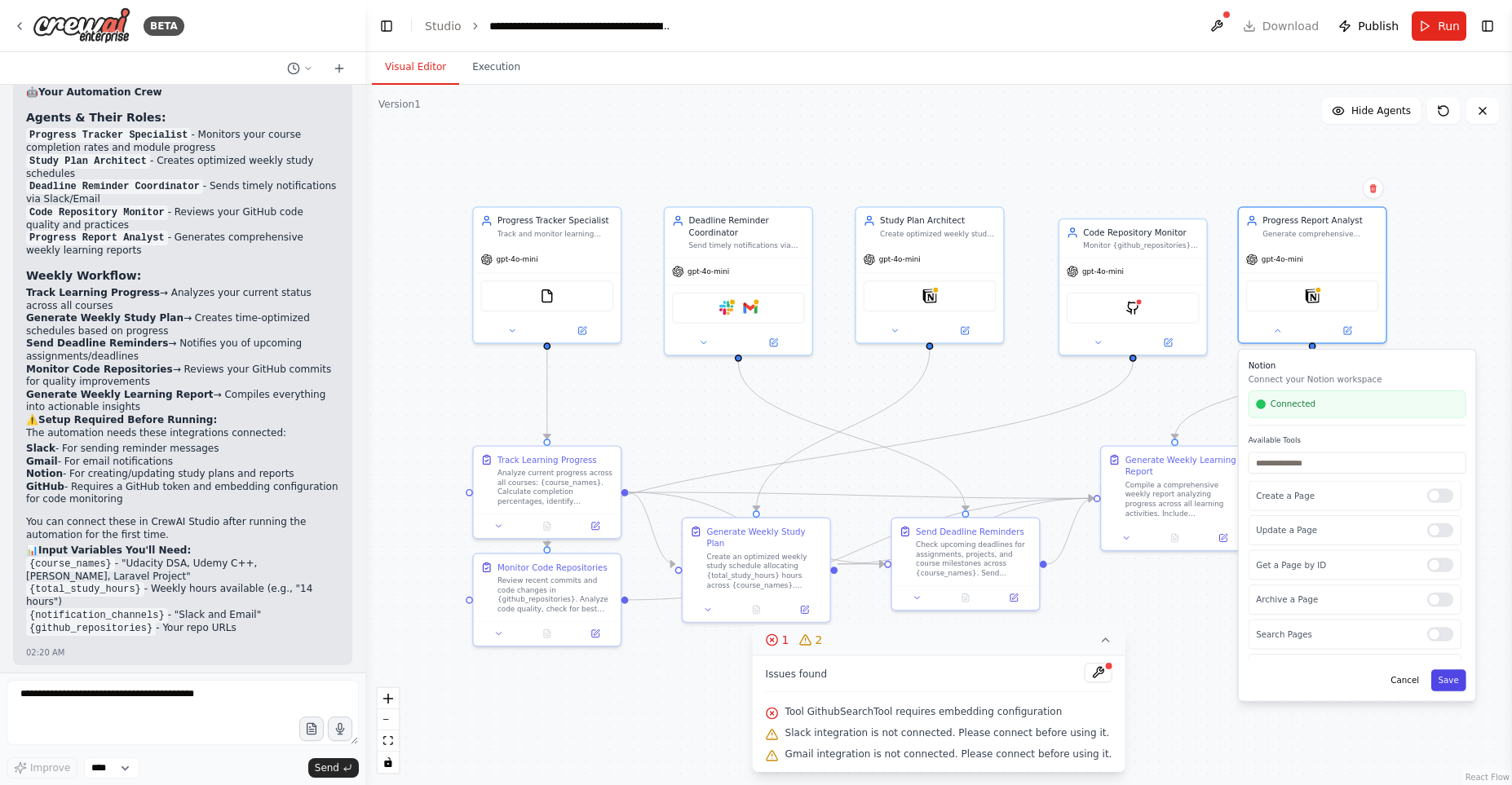
click at [1438, 688] on button "Save" at bounding box center [1449, 680] width 35 height 21
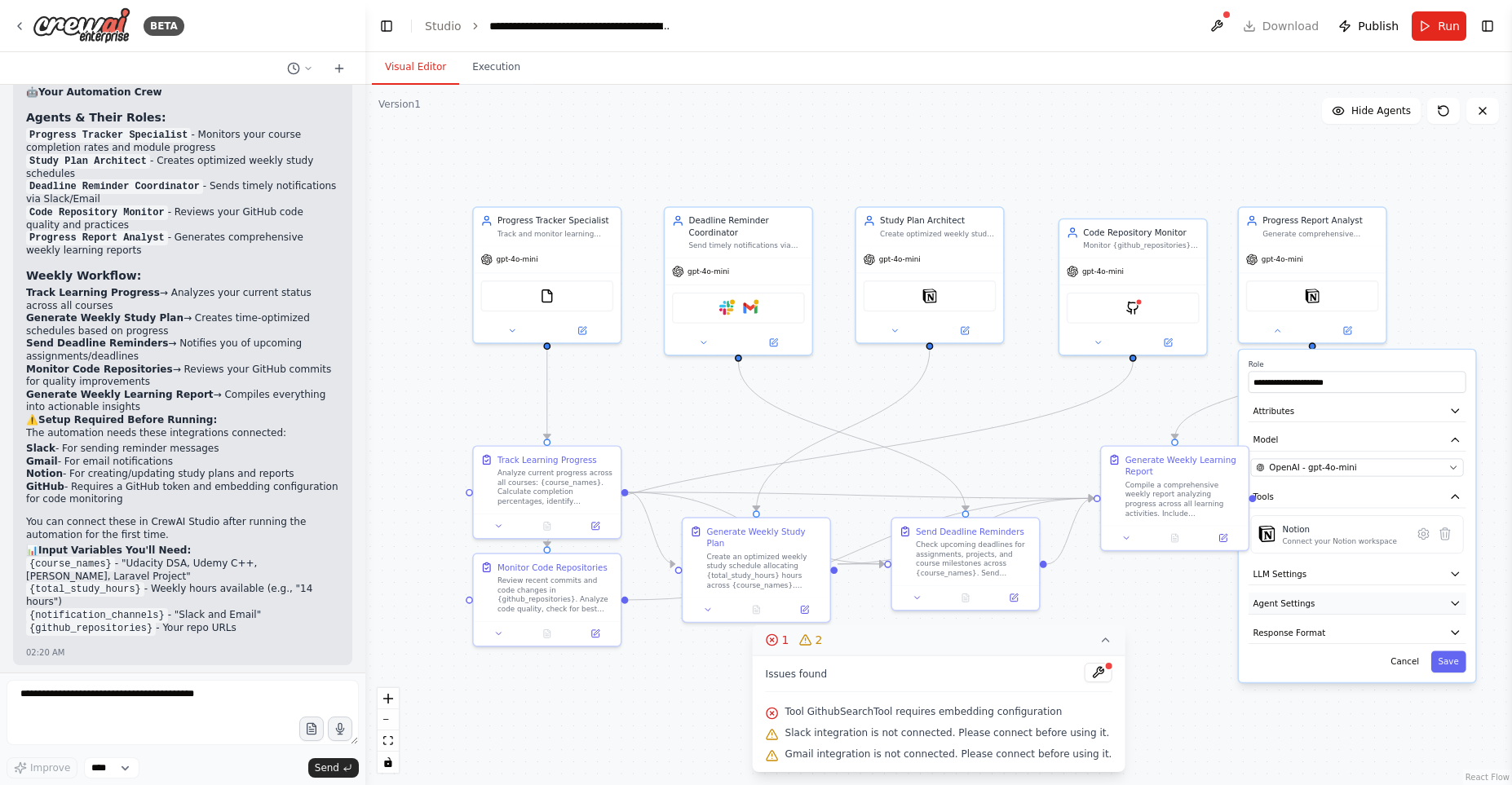
click at [1459, 603] on icon "button" at bounding box center [1455, 604] width 12 height 12
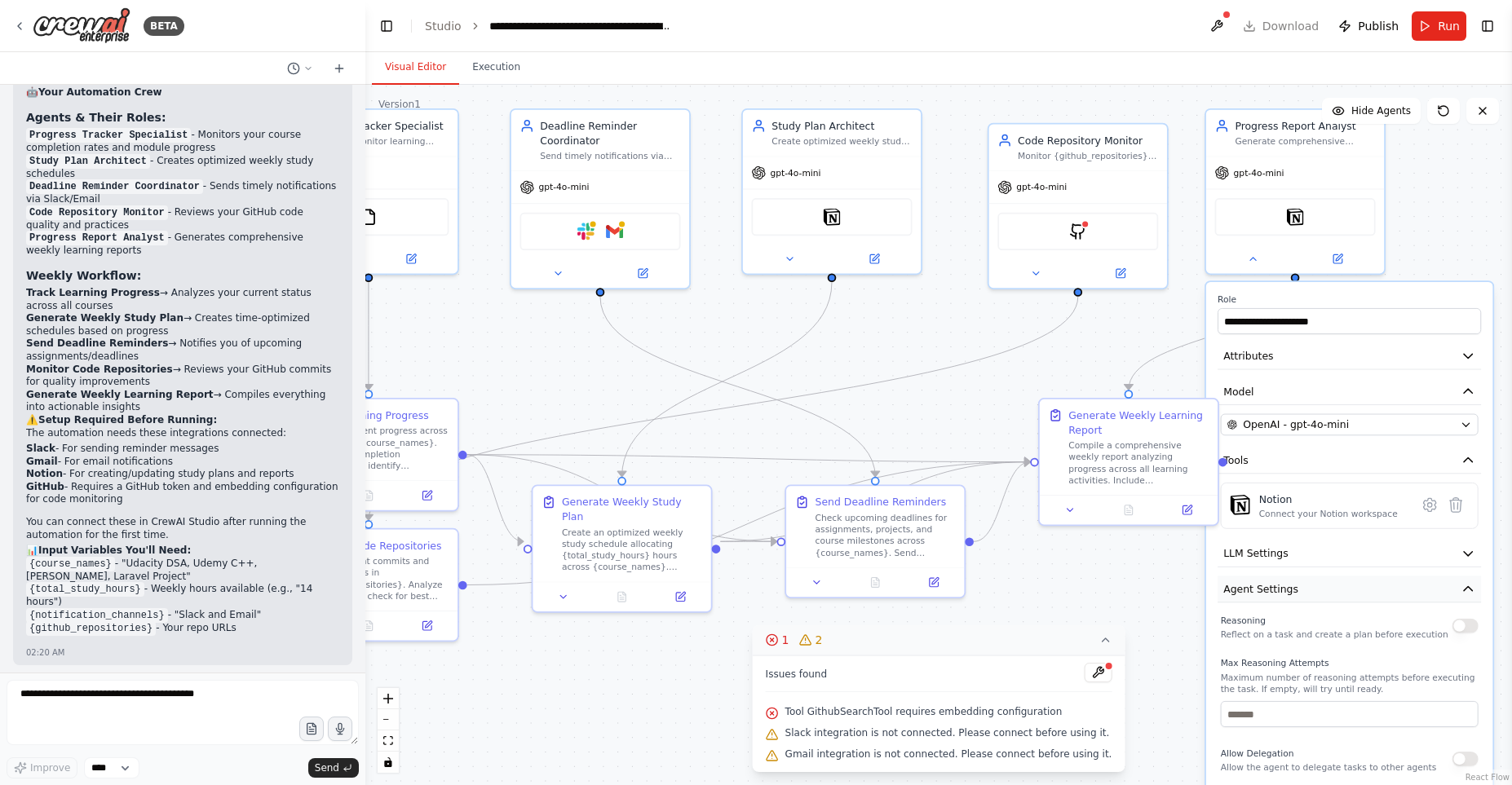
click at [1468, 589] on icon "button" at bounding box center [1467, 588] width 8 height 4
click at [1465, 664] on button "Save" at bounding box center [1460, 659] width 43 height 26
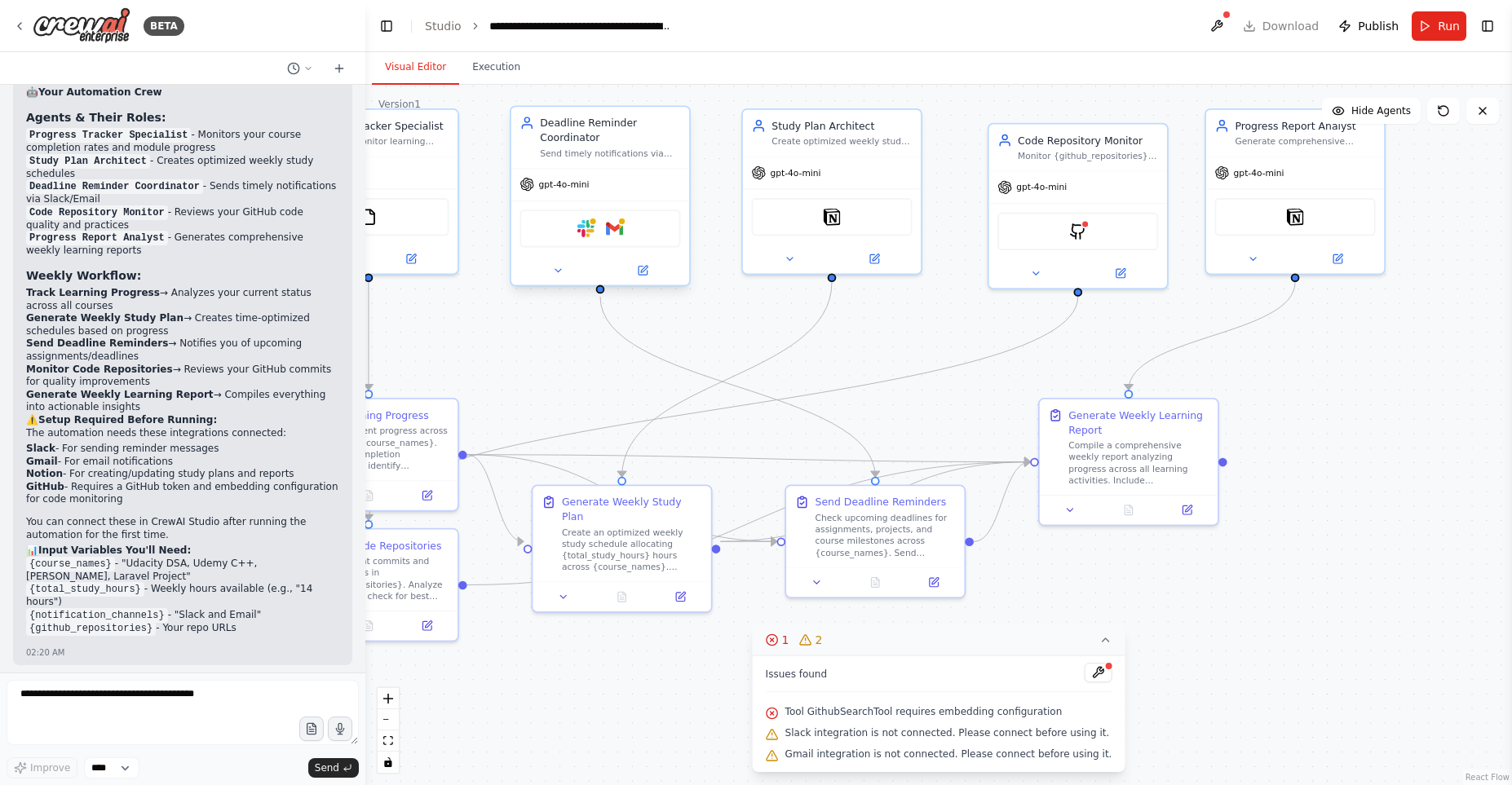
click at [644, 237] on div "Slack Gmail" at bounding box center [599, 228] width 161 height 37
click at [607, 224] on img at bounding box center [614, 229] width 17 height 17
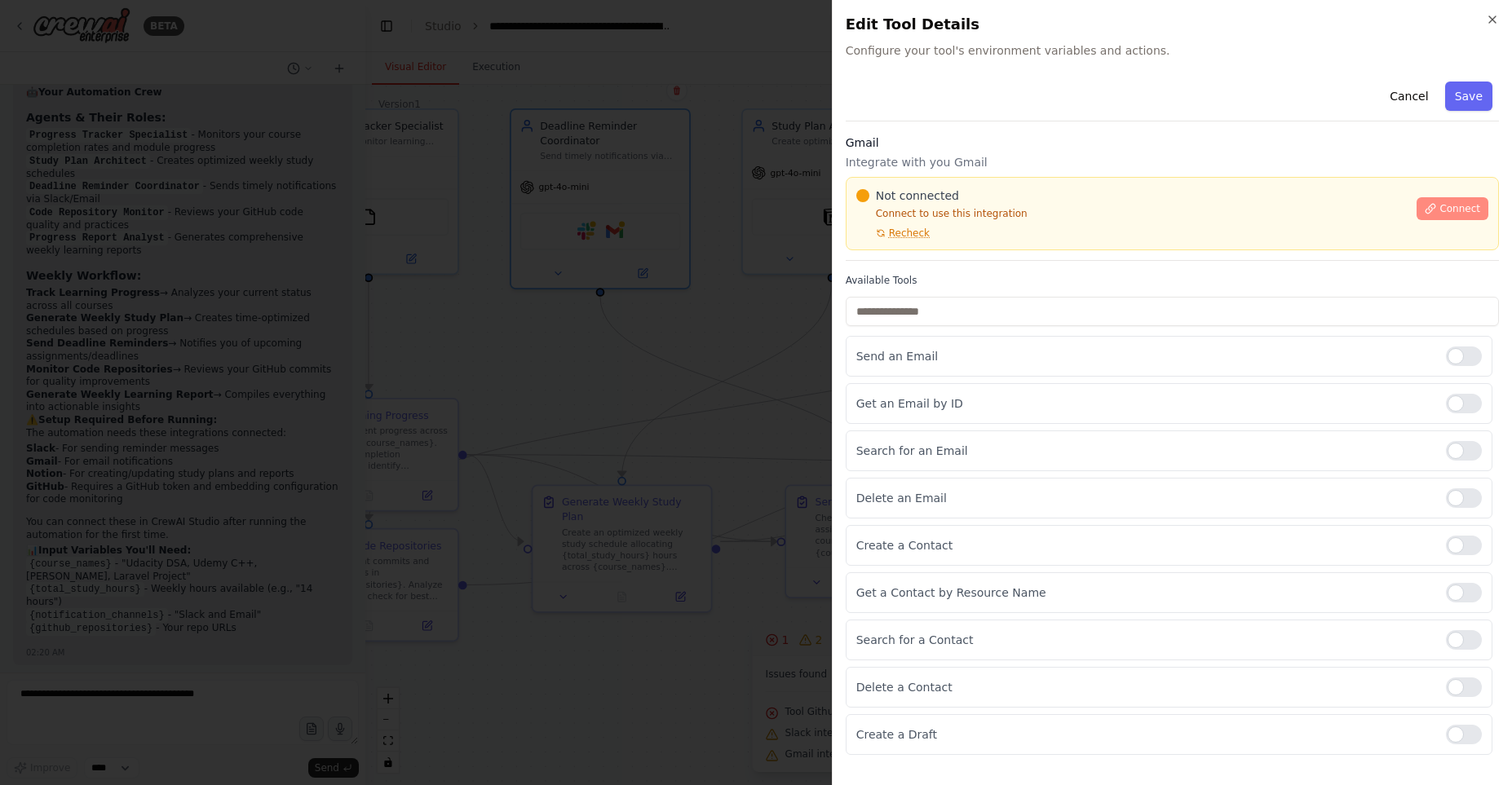
click at [1464, 207] on span "Connect" at bounding box center [1460, 208] width 41 height 13
click at [900, 260] on div "Gmail Integrate with you Gmail Not connected Connect to use this integration Re…" at bounding box center [1172, 198] width 653 height 126
click at [927, 254] on div "Gmail Integrate with you Gmail Not connected Connect to use this integration Re…" at bounding box center [1172, 198] width 653 height 126
click at [647, 331] on div at bounding box center [756, 392] width 1512 height 785
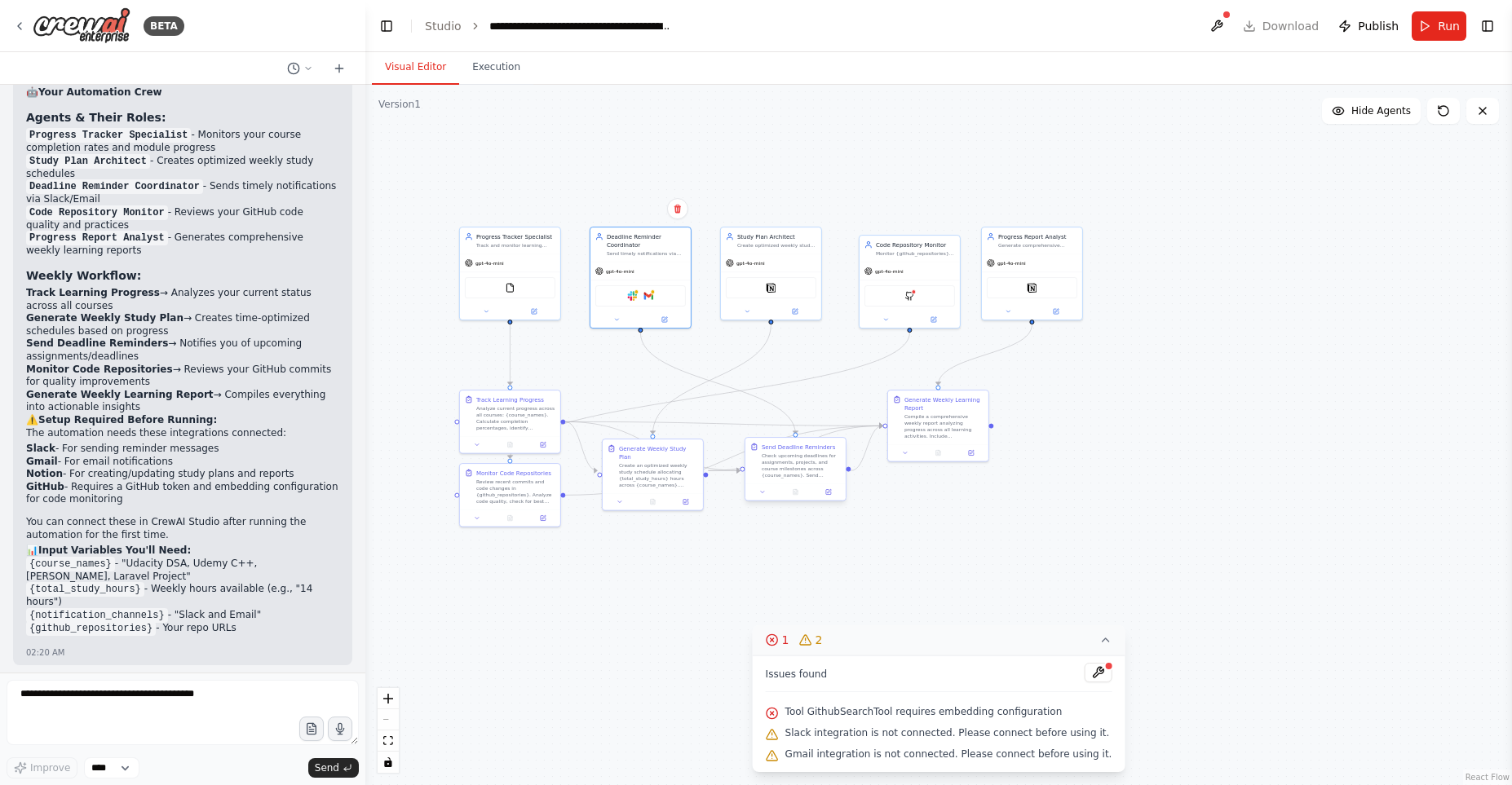
drag, startPoint x: 695, startPoint y: 539, endPoint x: 823, endPoint y: 474, distance: 143.6
click at [742, 551] on div ".deletable-edge-delete-btn { width: 20px; height: 20px; border: 0px solid #ffff…" at bounding box center [939, 434] width 1146 height 700
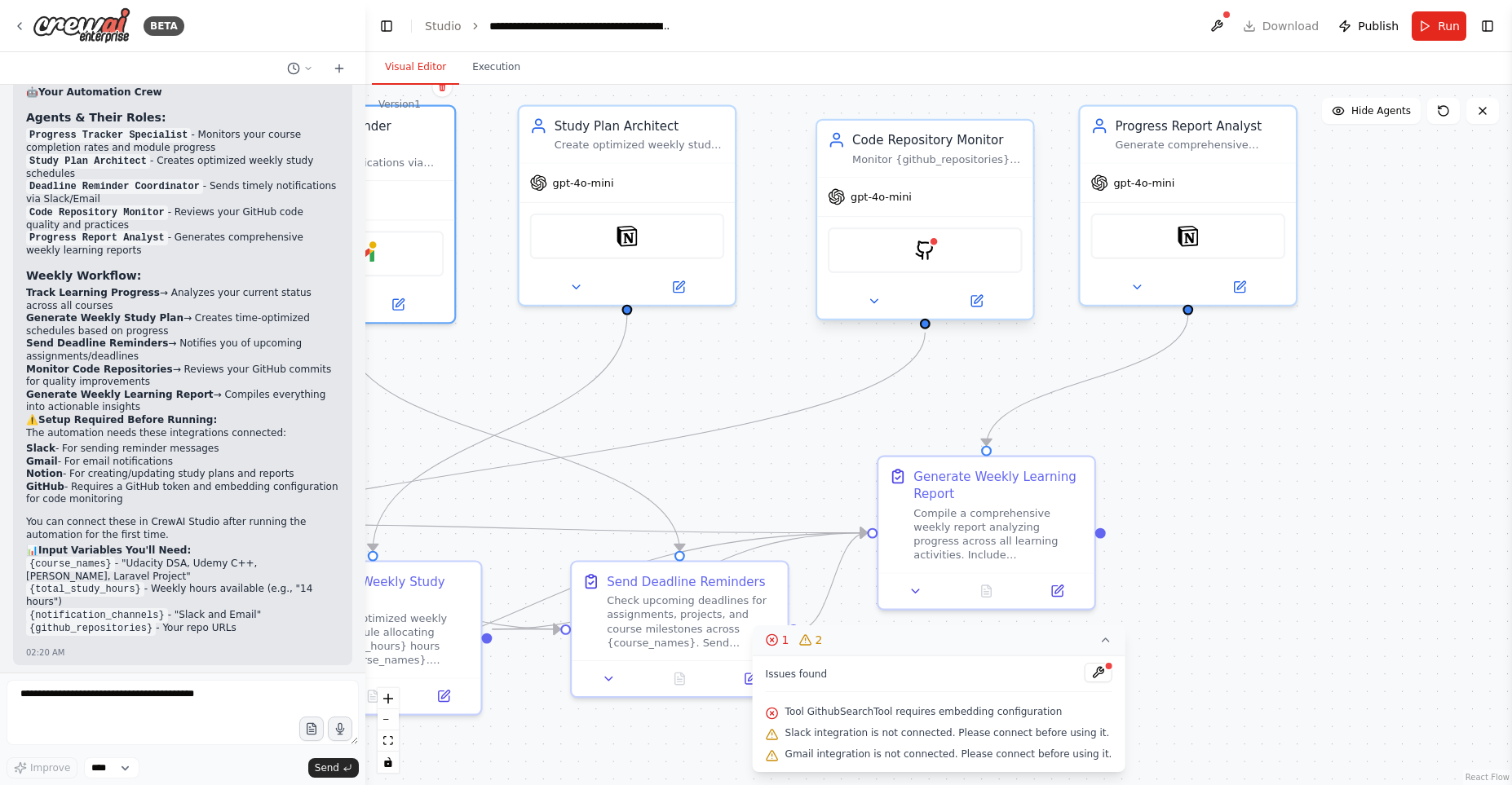
drag, startPoint x: 892, startPoint y: 260, endPoint x: 903, endPoint y: 262, distance: 11.2
click at [893, 259] on div "GithubSearchTool" at bounding box center [925, 250] width 194 height 46
click at [874, 312] on button at bounding box center [874, 300] width 99 height 21
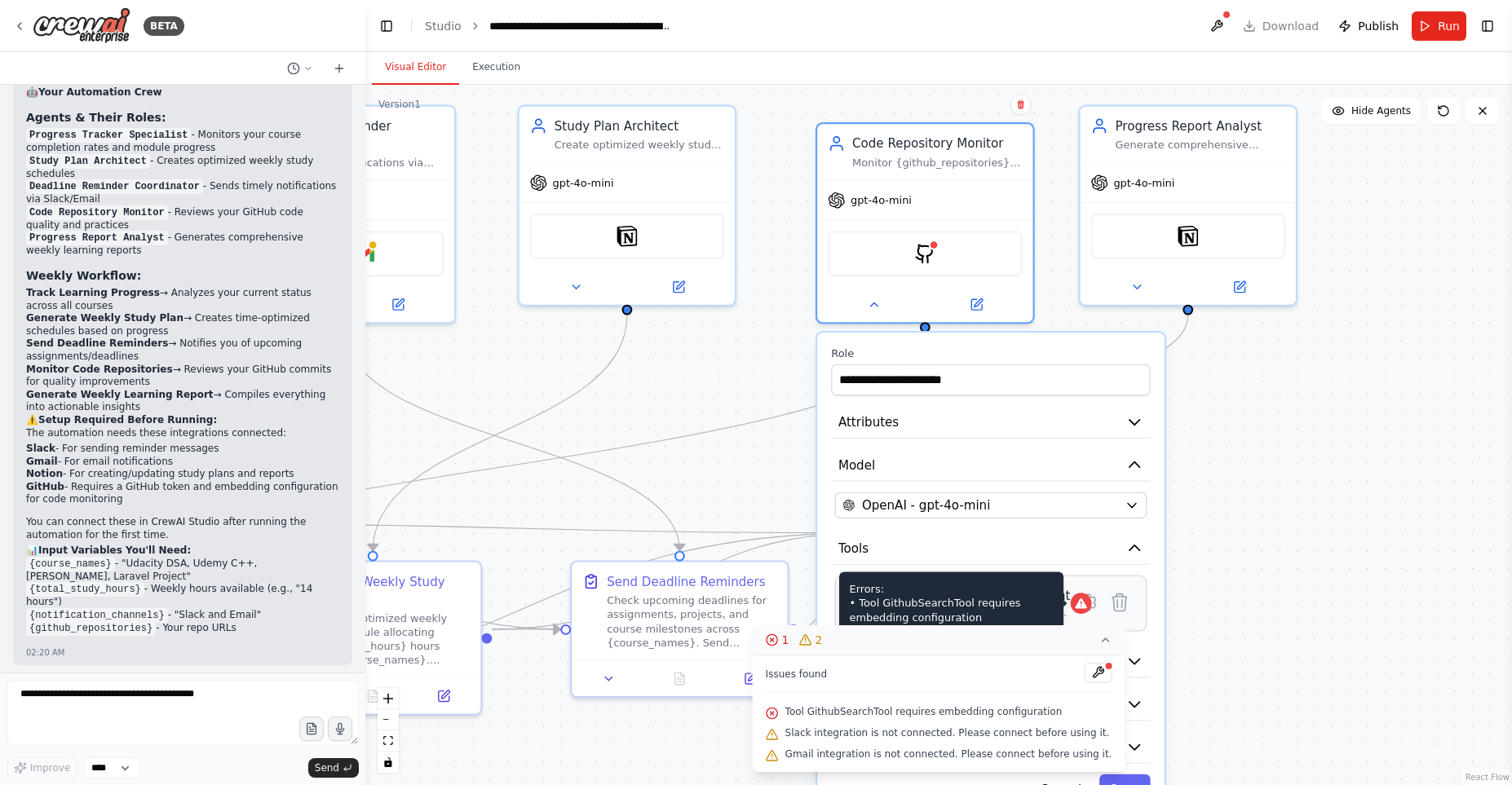
click at [1074, 609] on icon at bounding box center [1080, 604] width 14 height 14
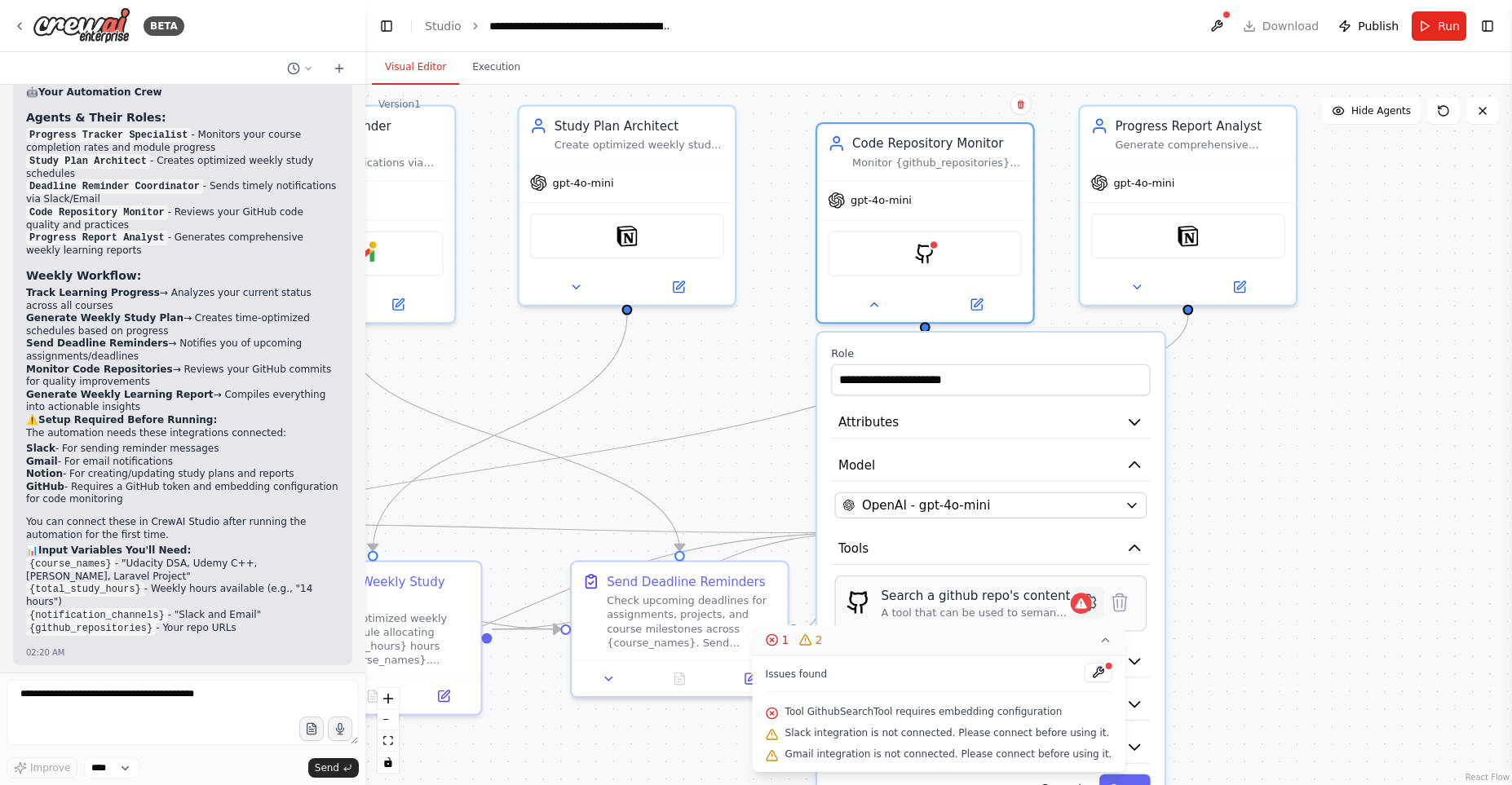
click at [1080, 613] on button at bounding box center [1089, 603] width 32 height 32
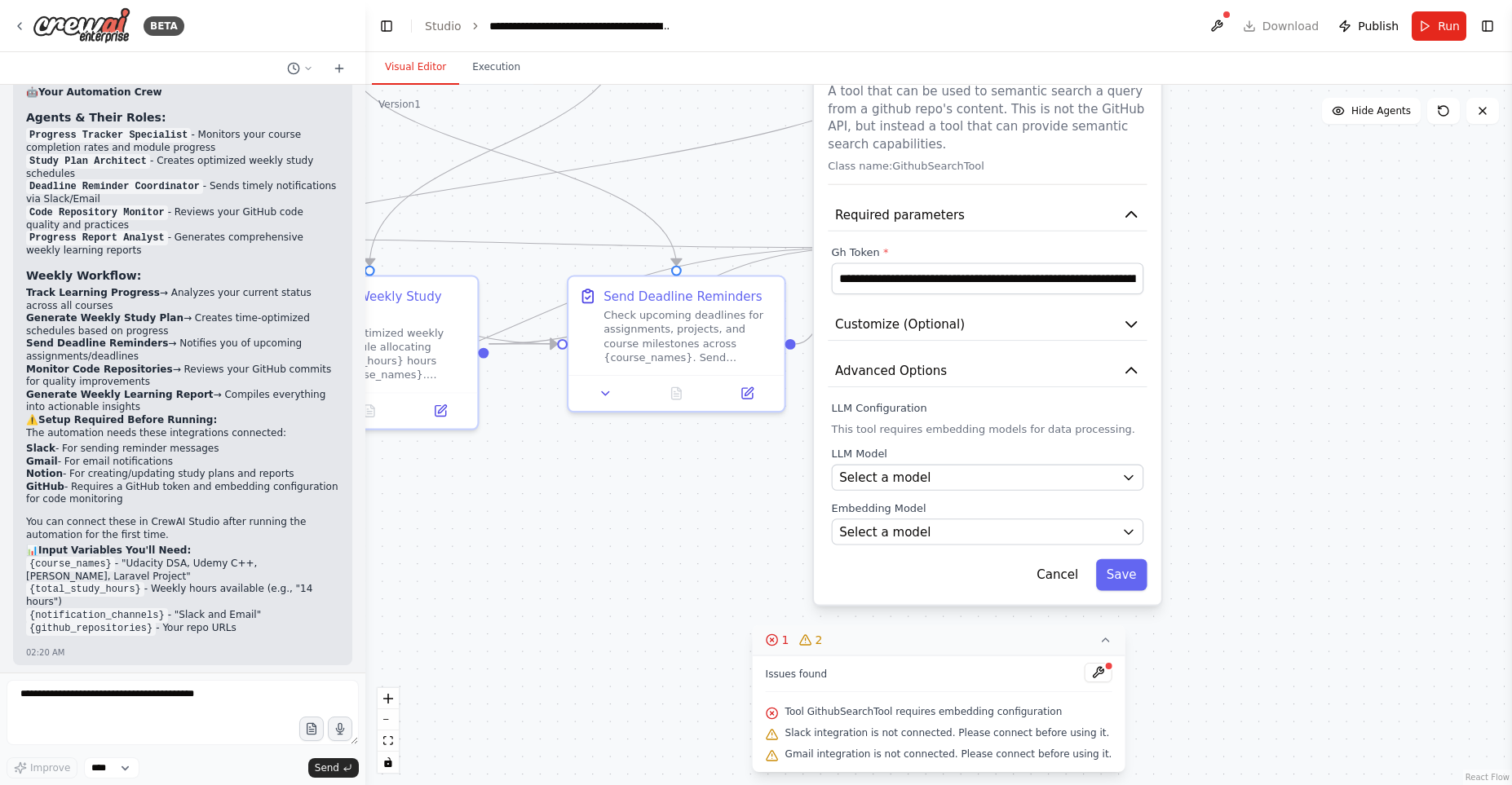
drag, startPoint x: 1291, startPoint y: 413, endPoint x: 1288, endPoint y: 127, distance: 286.0
click at [1288, 127] on div ".deletable-edge-delete-btn { width: 20px; height: 20px; border: 0px solid #ffff…" at bounding box center [939, 434] width 1146 height 700
click at [1114, 483] on div "Select a model" at bounding box center [976, 477] width 274 height 17
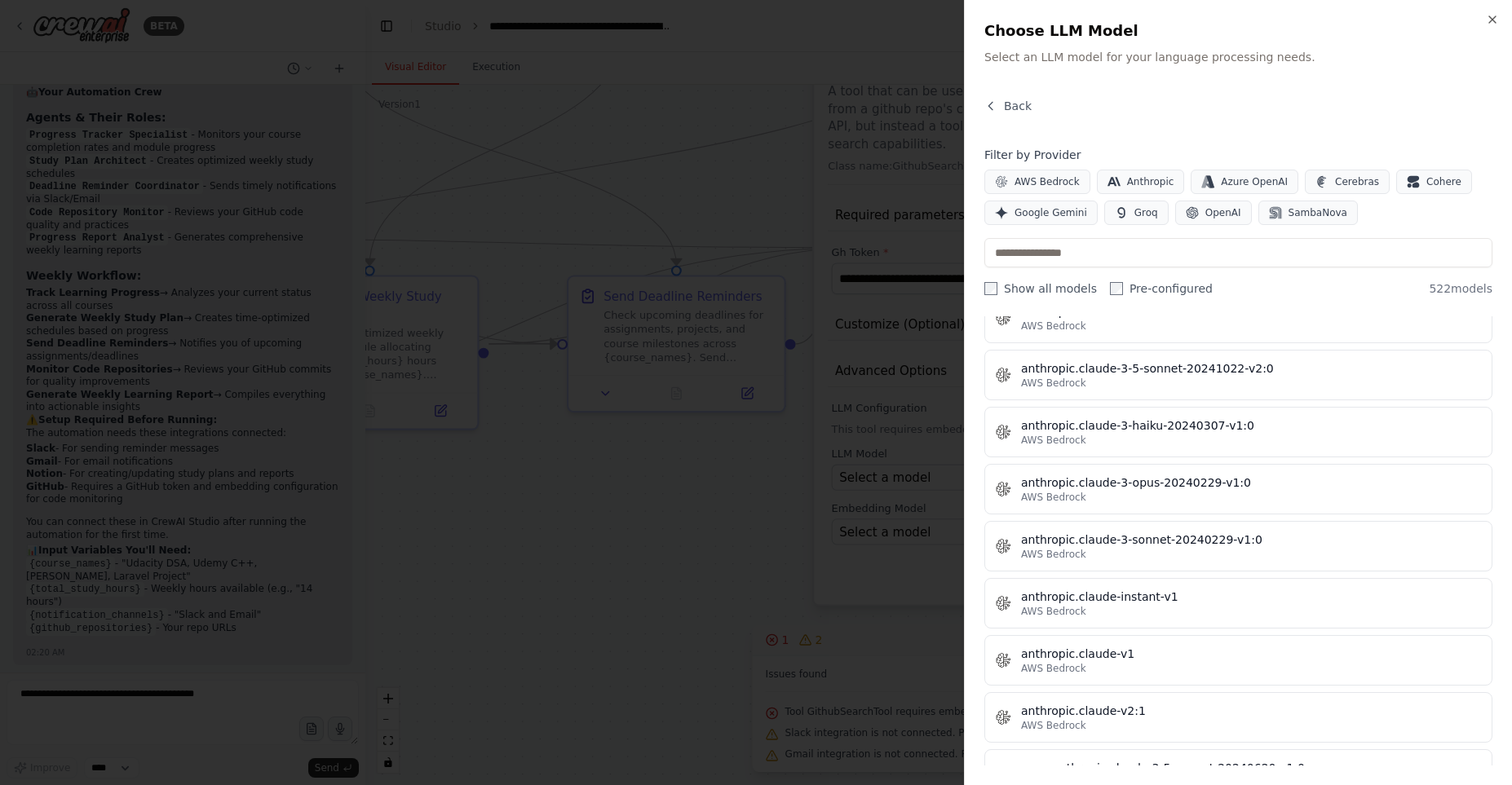
scroll to position [0, 0]
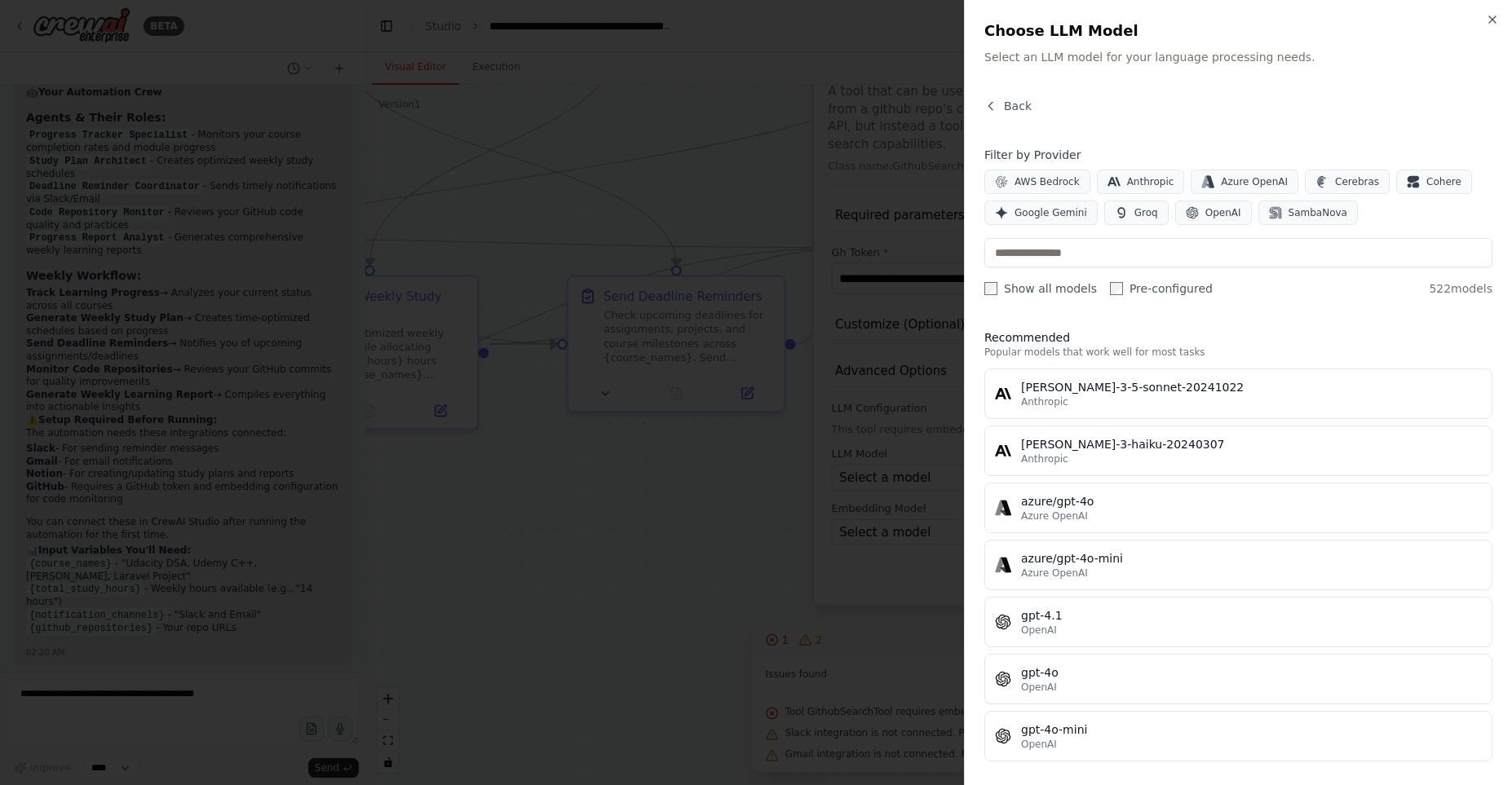
click at [1463, 294] on span "522 models" at bounding box center [1461, 289] width 63 height 17
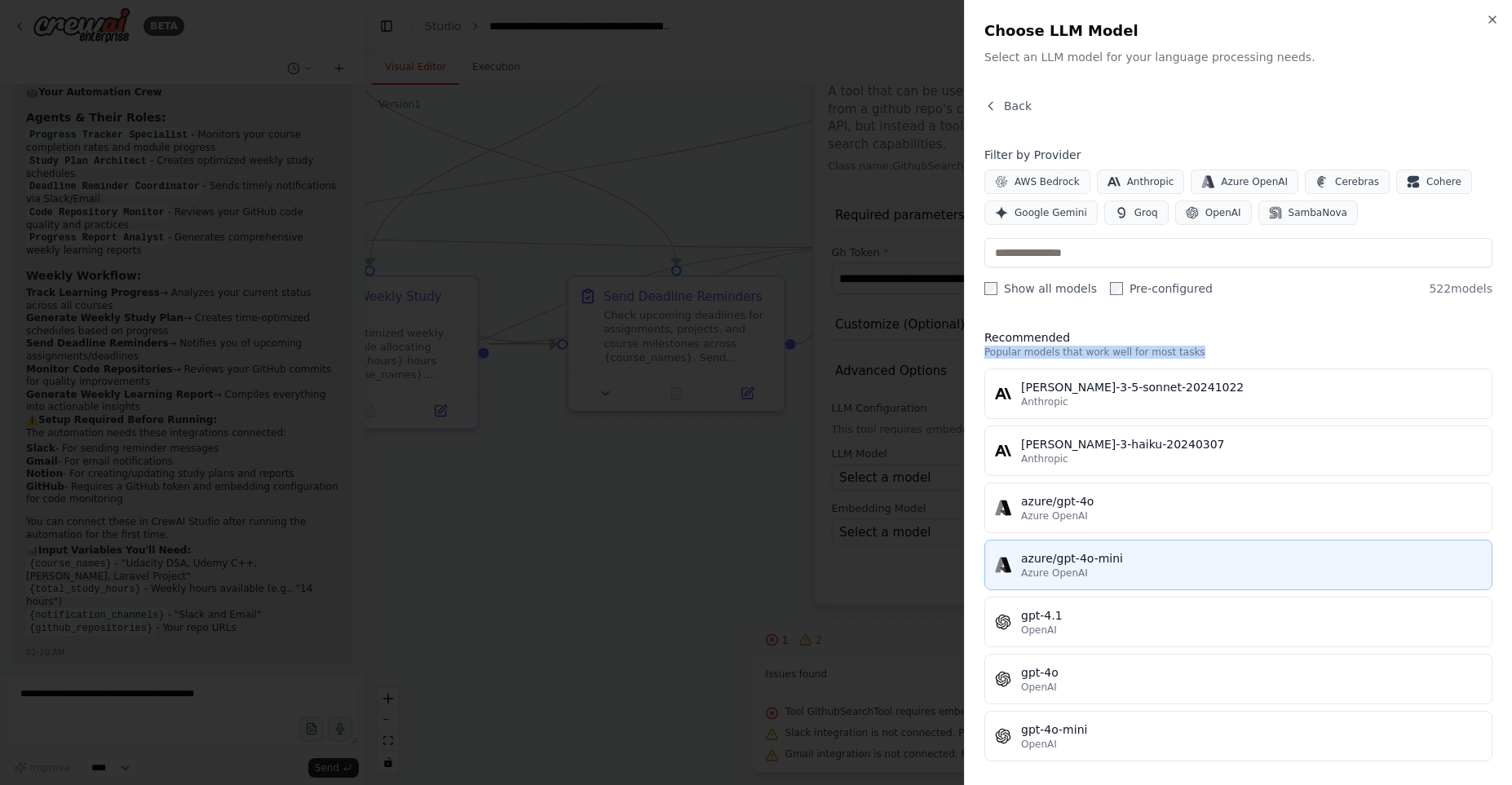
drag, startPoint x: 1269, startPoint y: 339, endPoint x: 1166, endPoint y: 563, distance: 246.5
click at [1166, 563] on div "Recommended Popular models that work well for most tasks claude-3-5-sonnet-2024…" at bounding box center [1238, 545] width 508 height 432
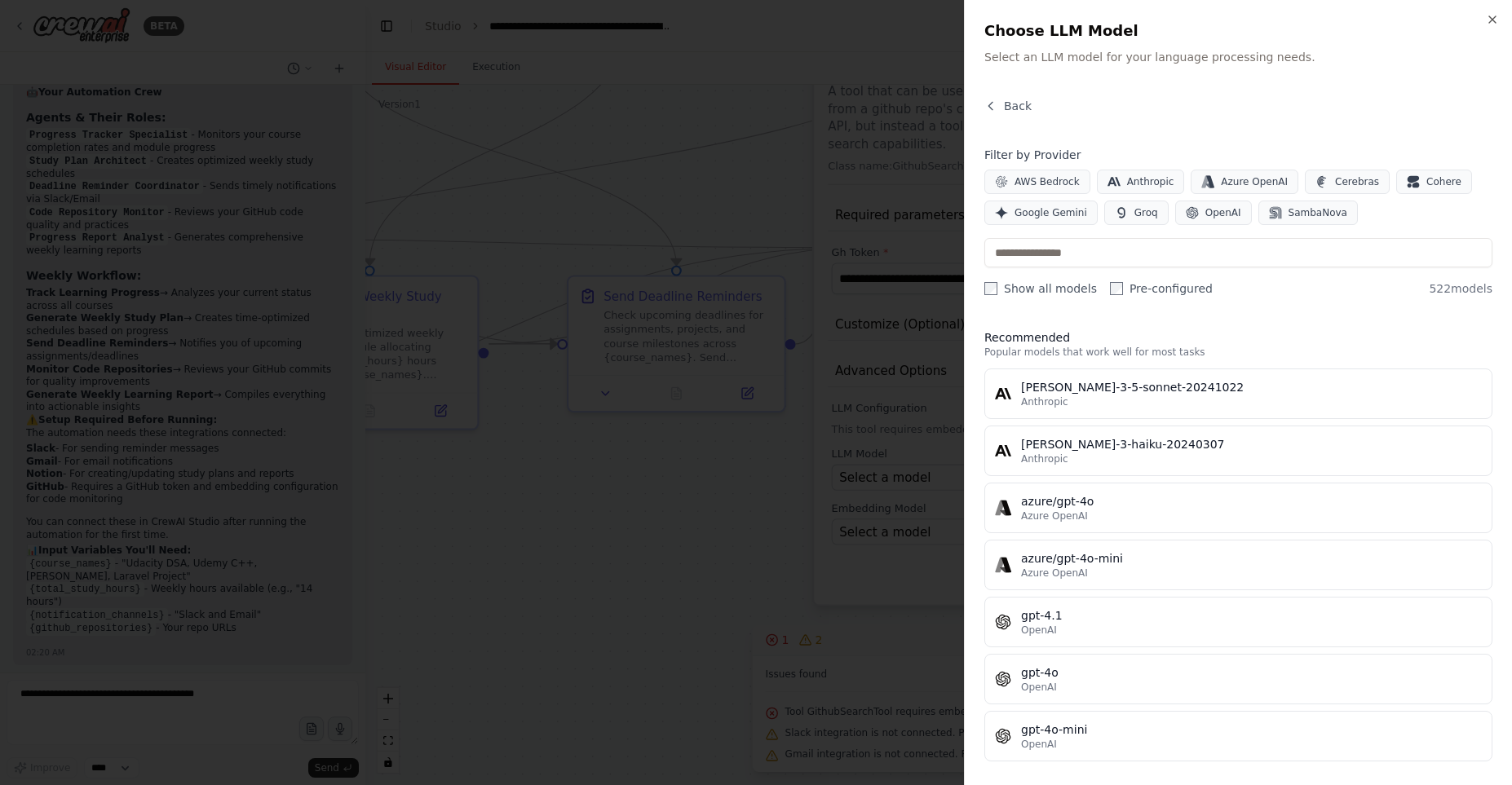
click at [1235, 327] on div "Recommended Popular models that work well for most tasks claude-3-5-sonnet-2024…" at bounding box center [1238, 540] width 508 height 449
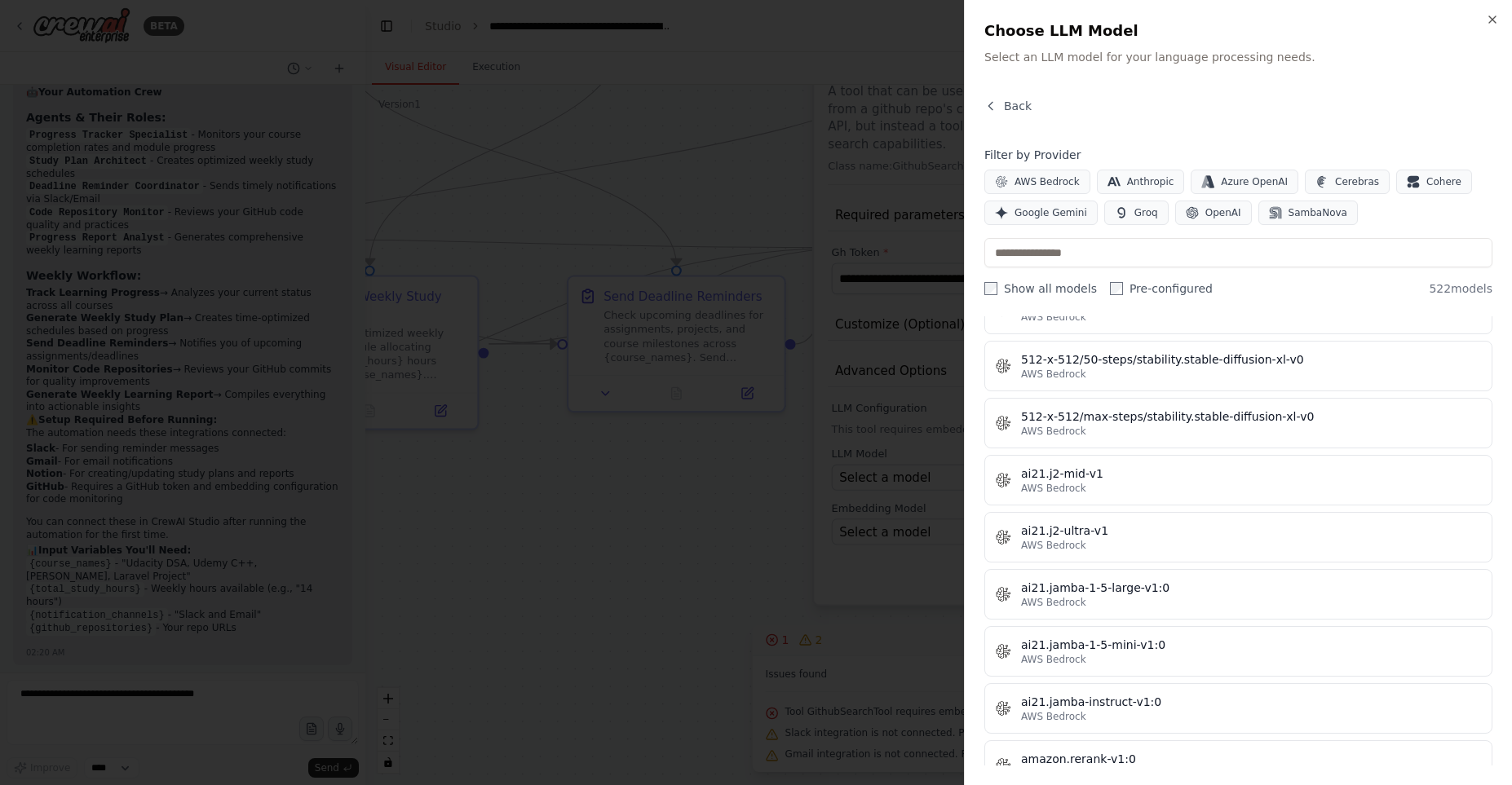
scroll to position [372, 0]
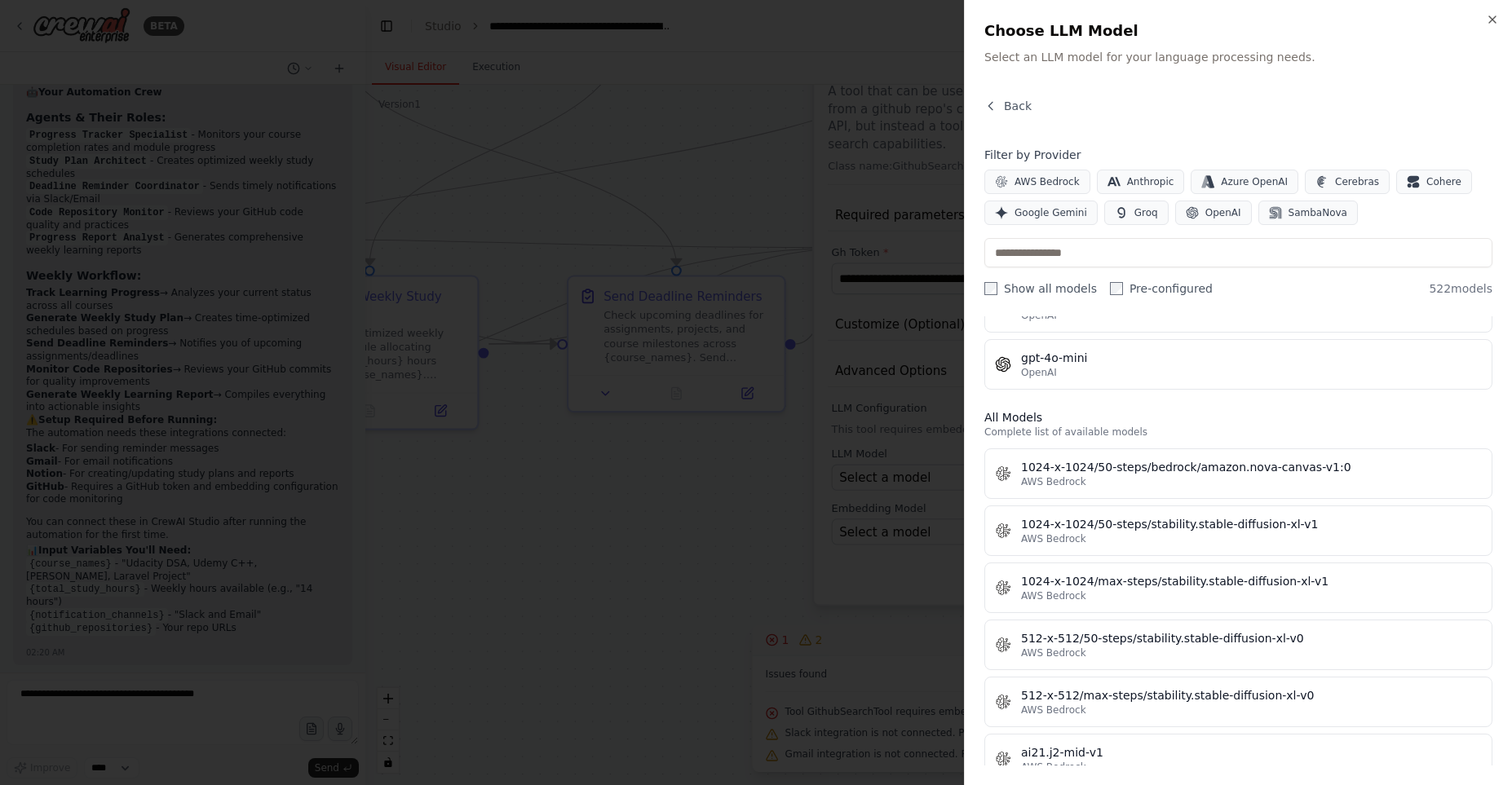
drag, startPoint x: 1333, startPoint y: 469, endPoint x: 1135, endPoint y: 421, distance: 203.7
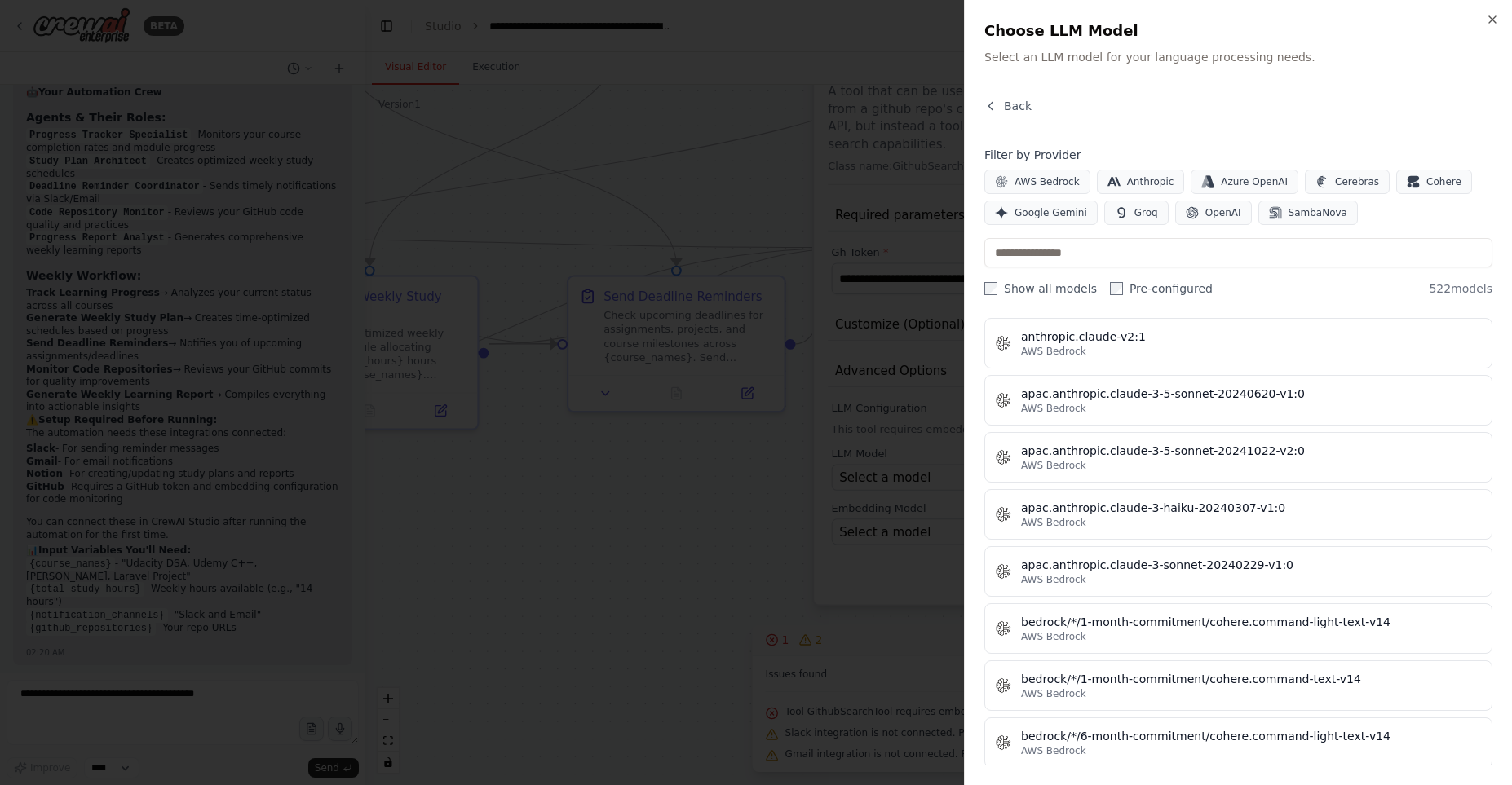
scroll to position [1766, 0]
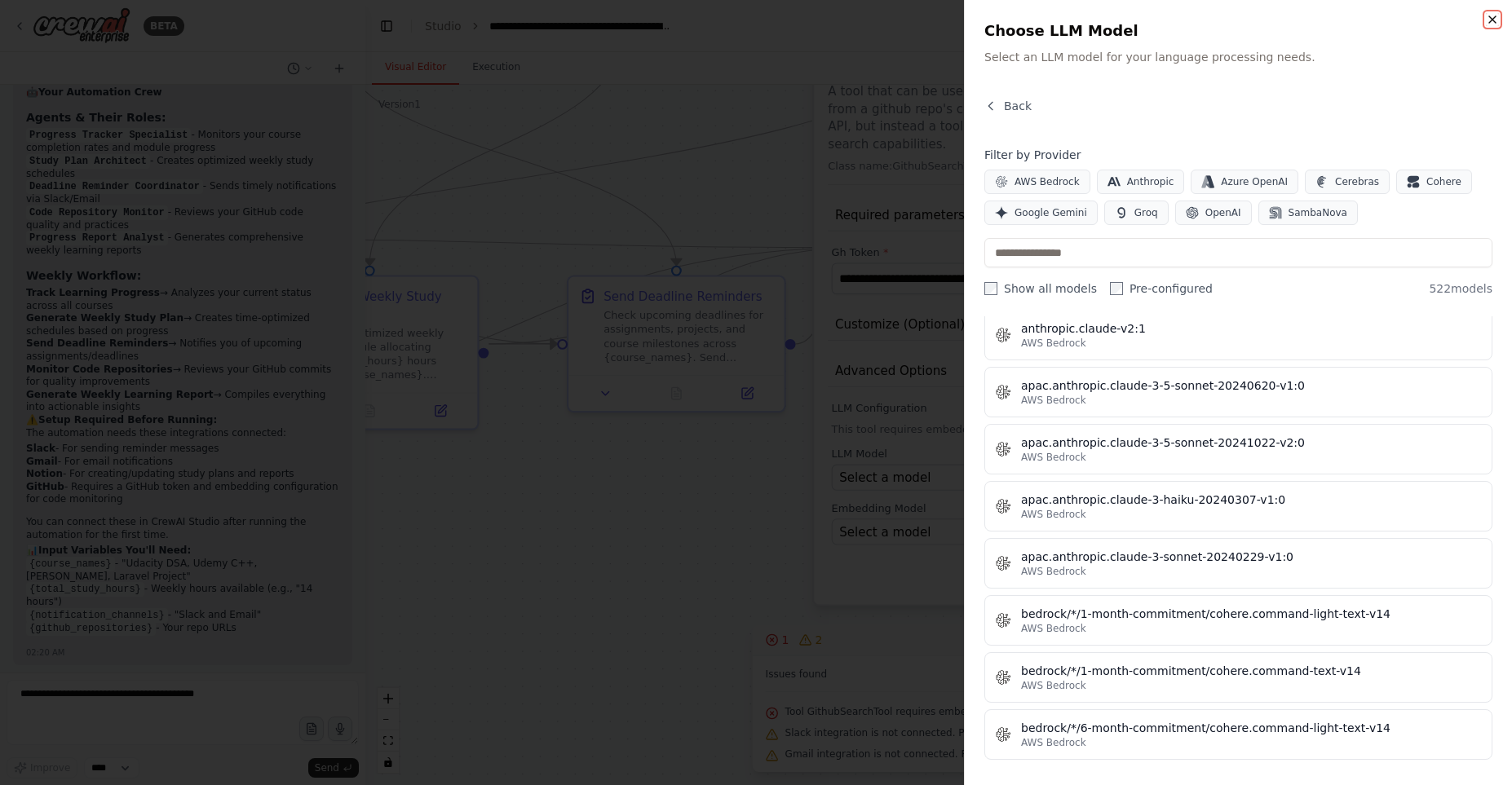
click at [1497, 17] on icon "button" at bounding box center [1492, 20] width 13 height 13
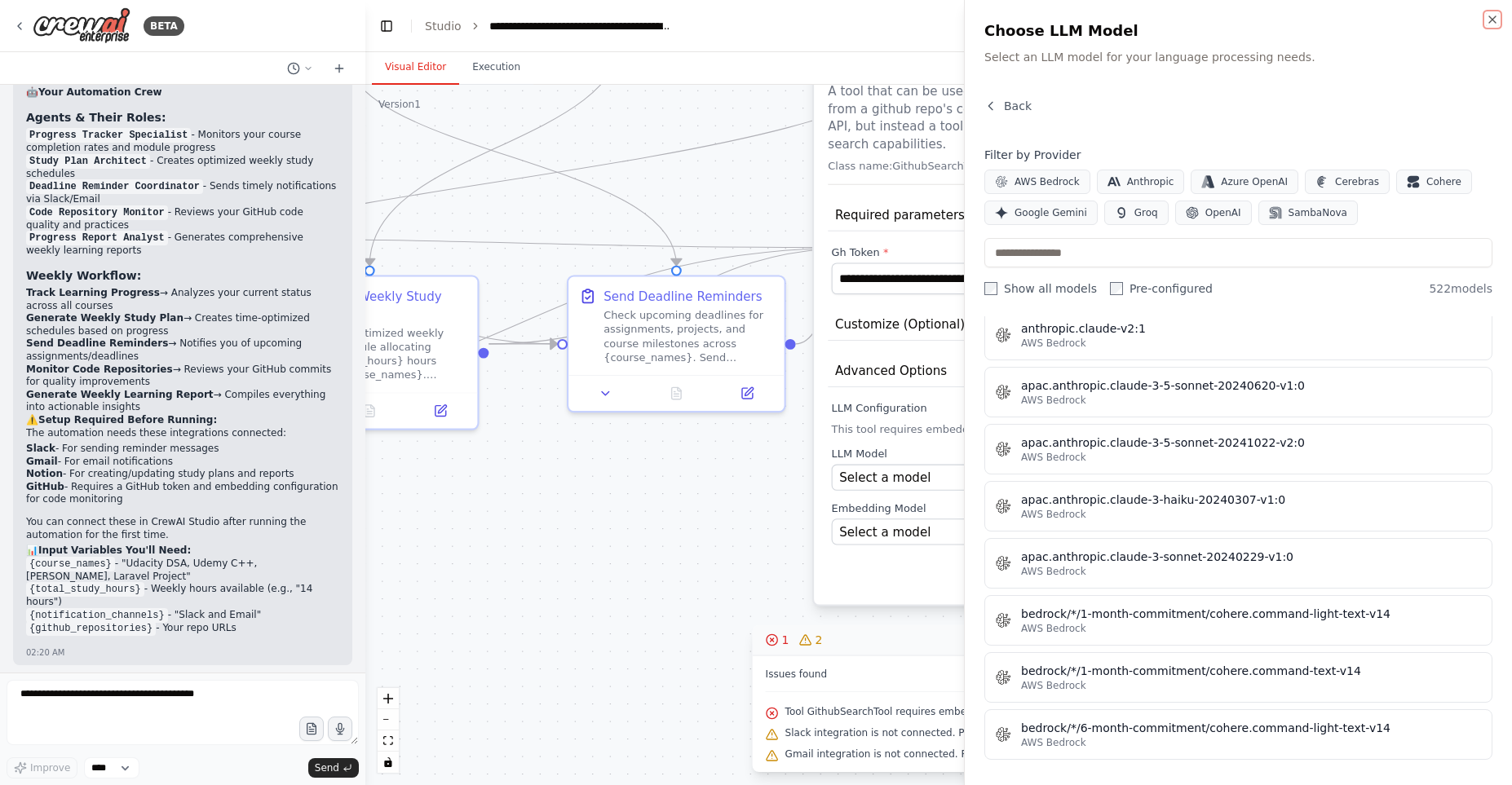
scroll to position [0, 0]
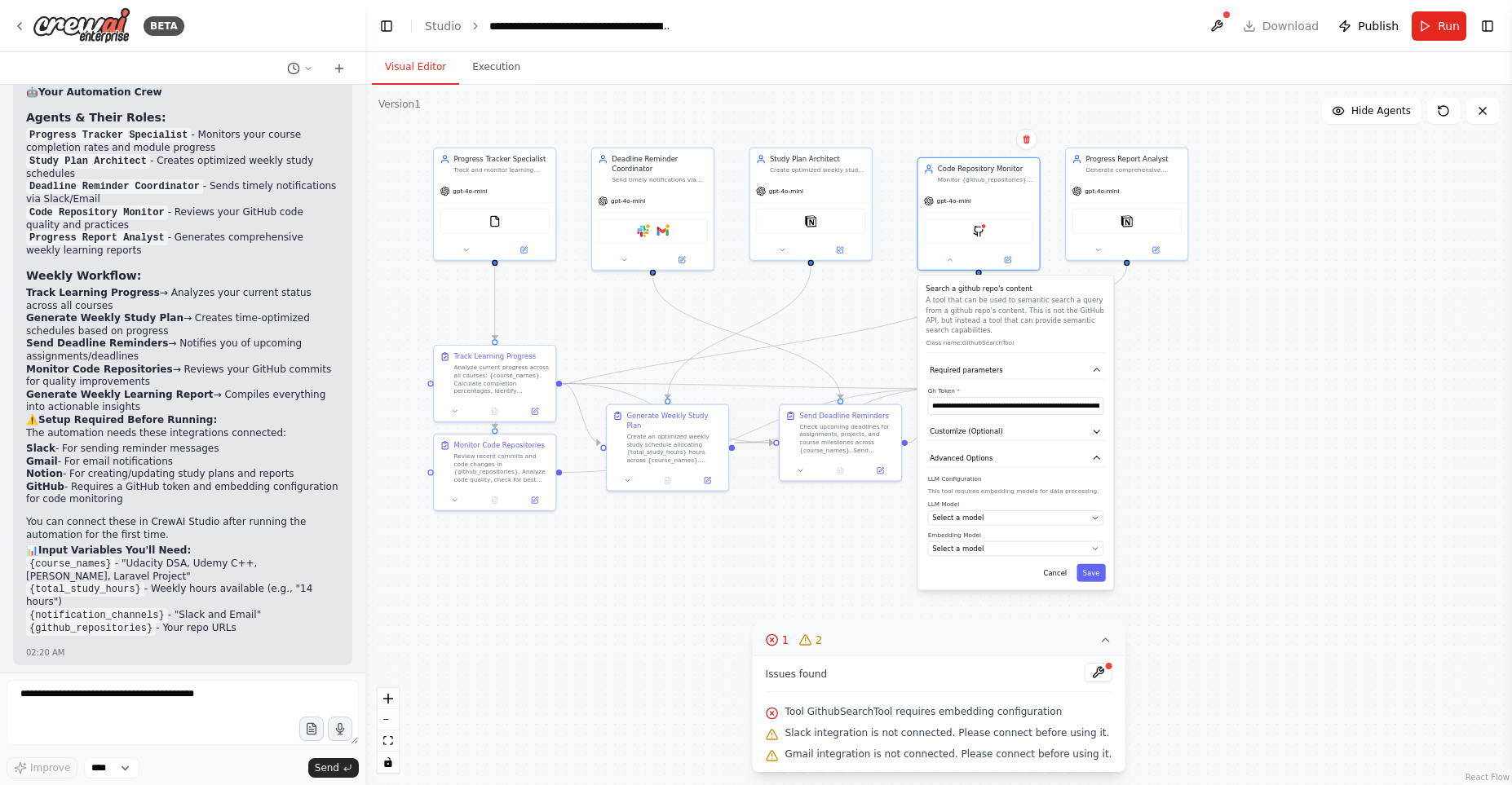
drag, startPoint x: 1018, startPoint y: 445, endPoint x: 1224, endPoint y: 468, distance: 207.3
click at [1224, 468] on div ".deletable-edge-delete-btn { width: 20px; height: 20px; border: 0px solid #ffff…" at bounding box center [939, 434] width 1146 height 700
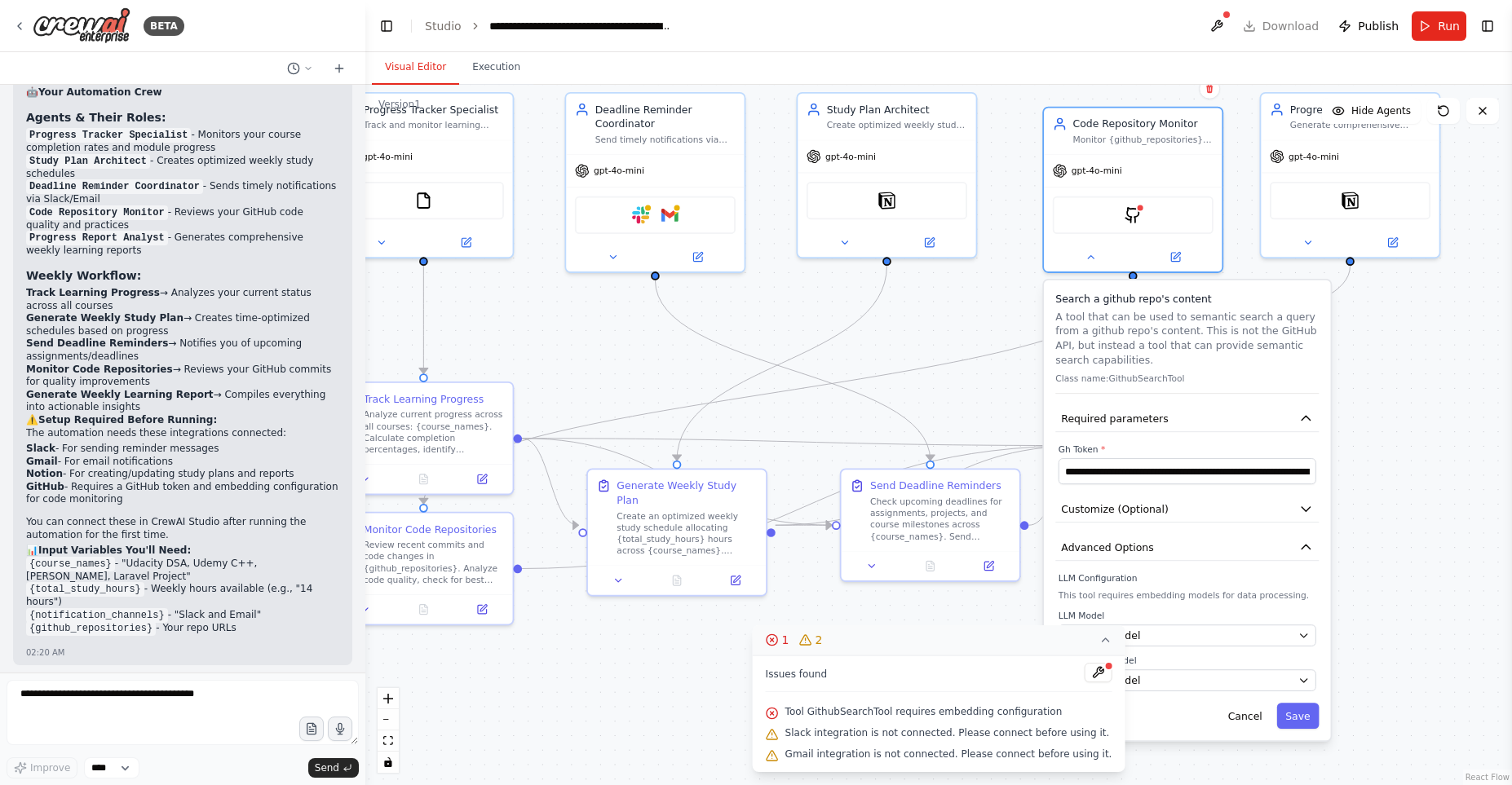
drag, startPoint x: 875, startPoint y: 311, endPoint x: 904, endPoint y: 332, distance: 35.8
click at [904, 332] on div ".deletable-edge-delete-btn { width: 20px; height: 20px; border: 0px solid #ffff…" at bounding box center [939, 434] width 1146 height 700
click at [1082, 260] on button at bounding box center [1091, 254] width 82 height 17
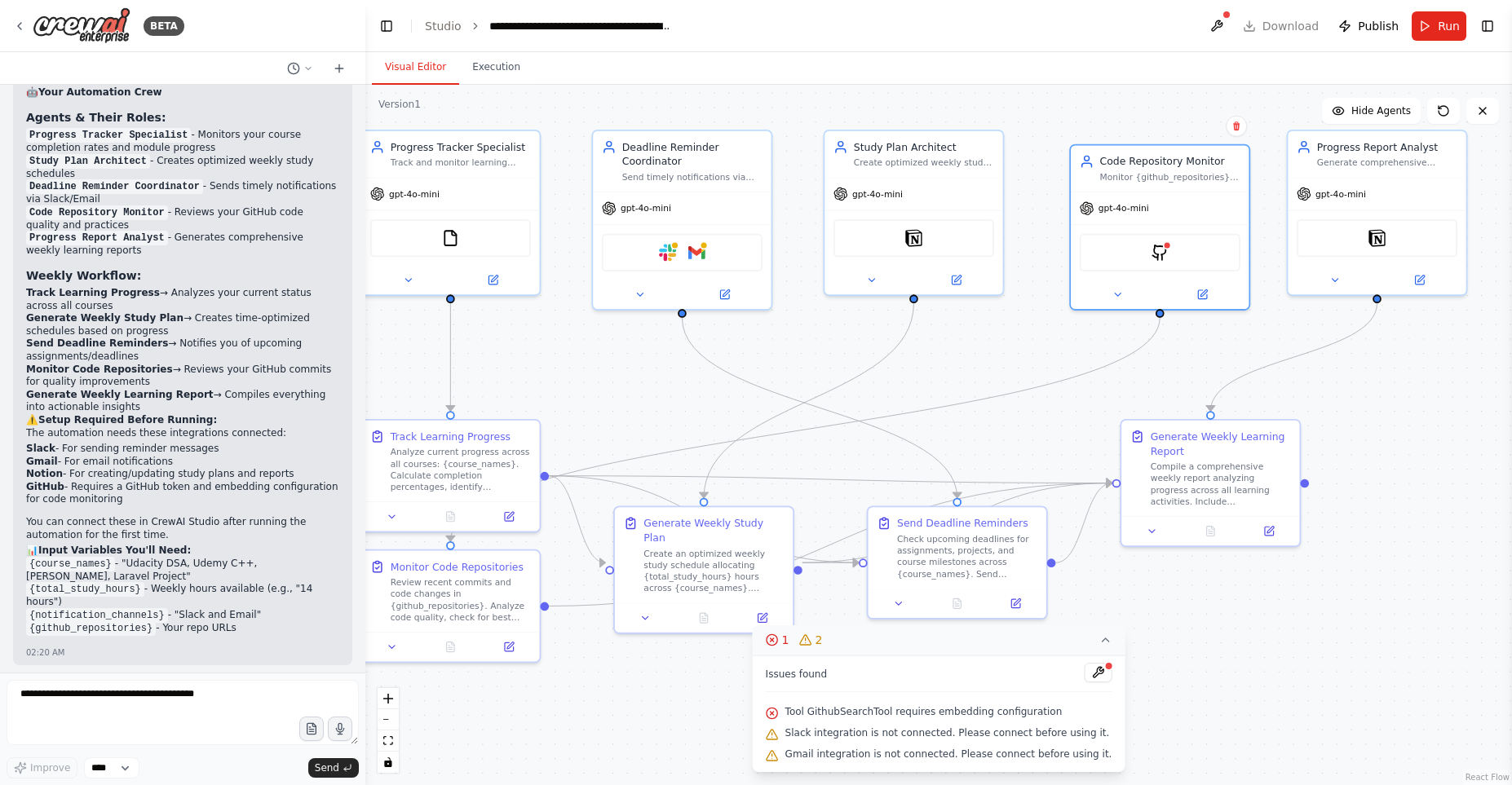
drag, startPoint x: 595, startPoint y: 355, endPoint x: 622, endPoint y: 393, distance: 46.6
click at [622, 393] on div ".deletable-edge-delete-btn { width: 20px; height: 20px; border: 0px solid #ffff…" at bounding box center [939, 434] width 1146 height 700
drag, startPoint x: 787, startPoint y: 709, endPoint x: 806, endPoint y: 724, distance: 24.2
click at [806, 724] on div "Issues found Tool GithubSearchTool requires embedding configuration Slack integ…" at bounding box center [939, 713] width 373 height 116
click at [839, 703] on div "Tool GithubSearchTool requires embedding configuration" at bounding box center [939, 712] width 347 height 21
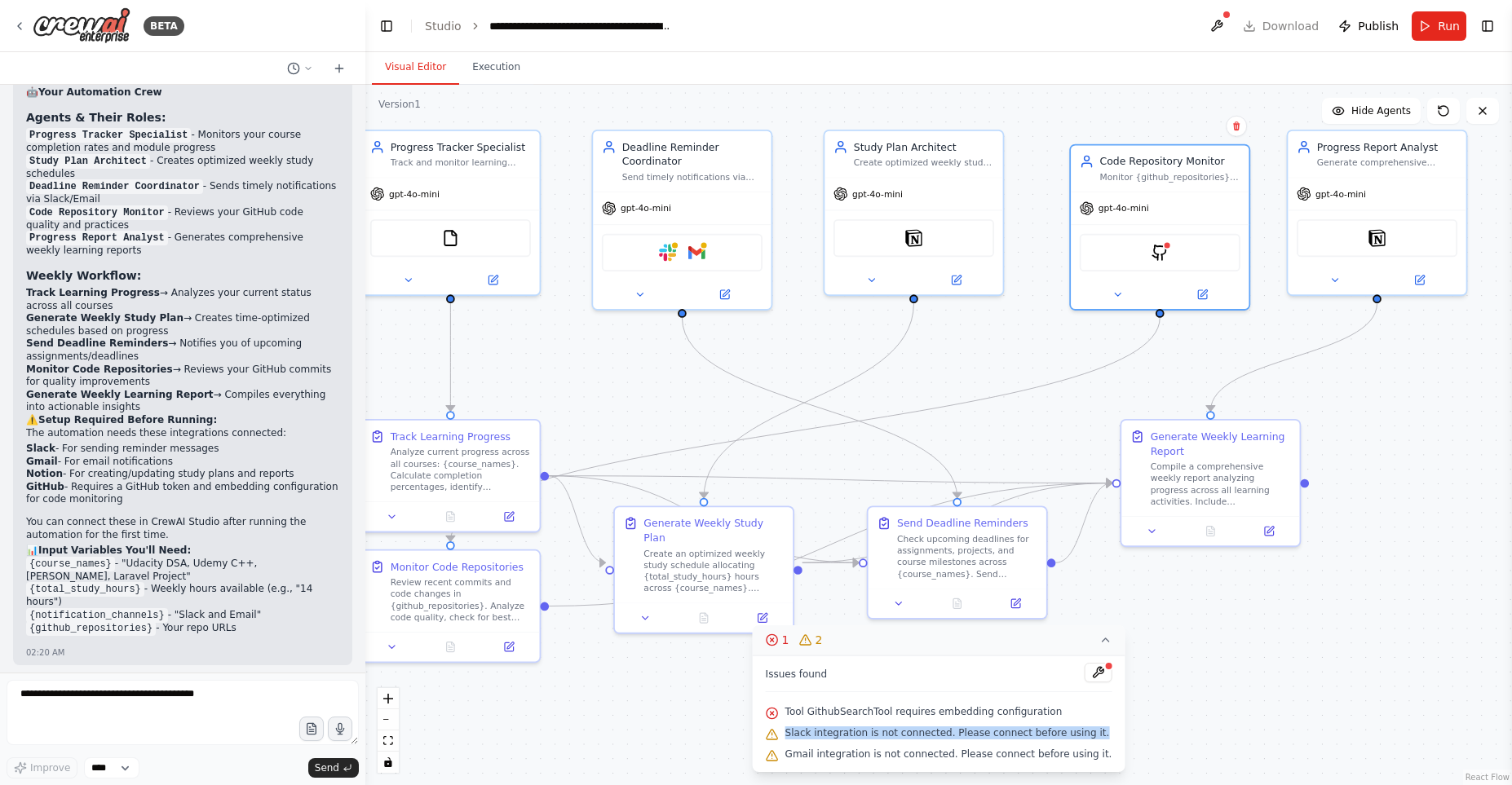
drag, startPoint x: 804, startPoint y: 706, endPoint x: 1091, endPoint y: 737, distance: 288.7
click at [1091, 737] on div "Issues found Tool GithubSearchTool requires embedding configuration Slack integ…" at bounding box center [939, 713] width 373 height 116
click at [1123, 294] on icon at bounding box center [1117, 292] width 11 height 11
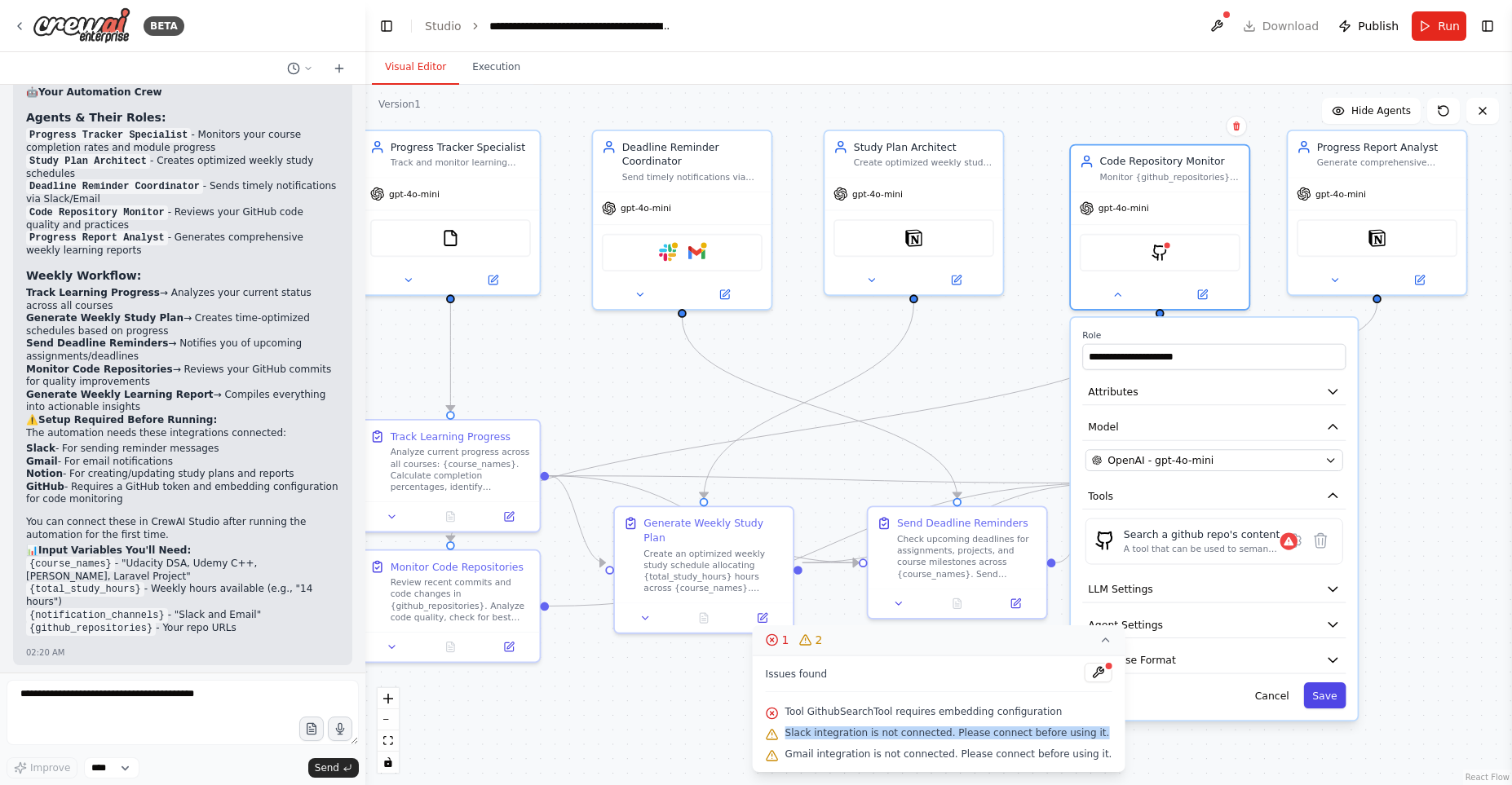
click at [1330, 688] on button "Save" at bounding box center [1326, 696] width 43 height 26
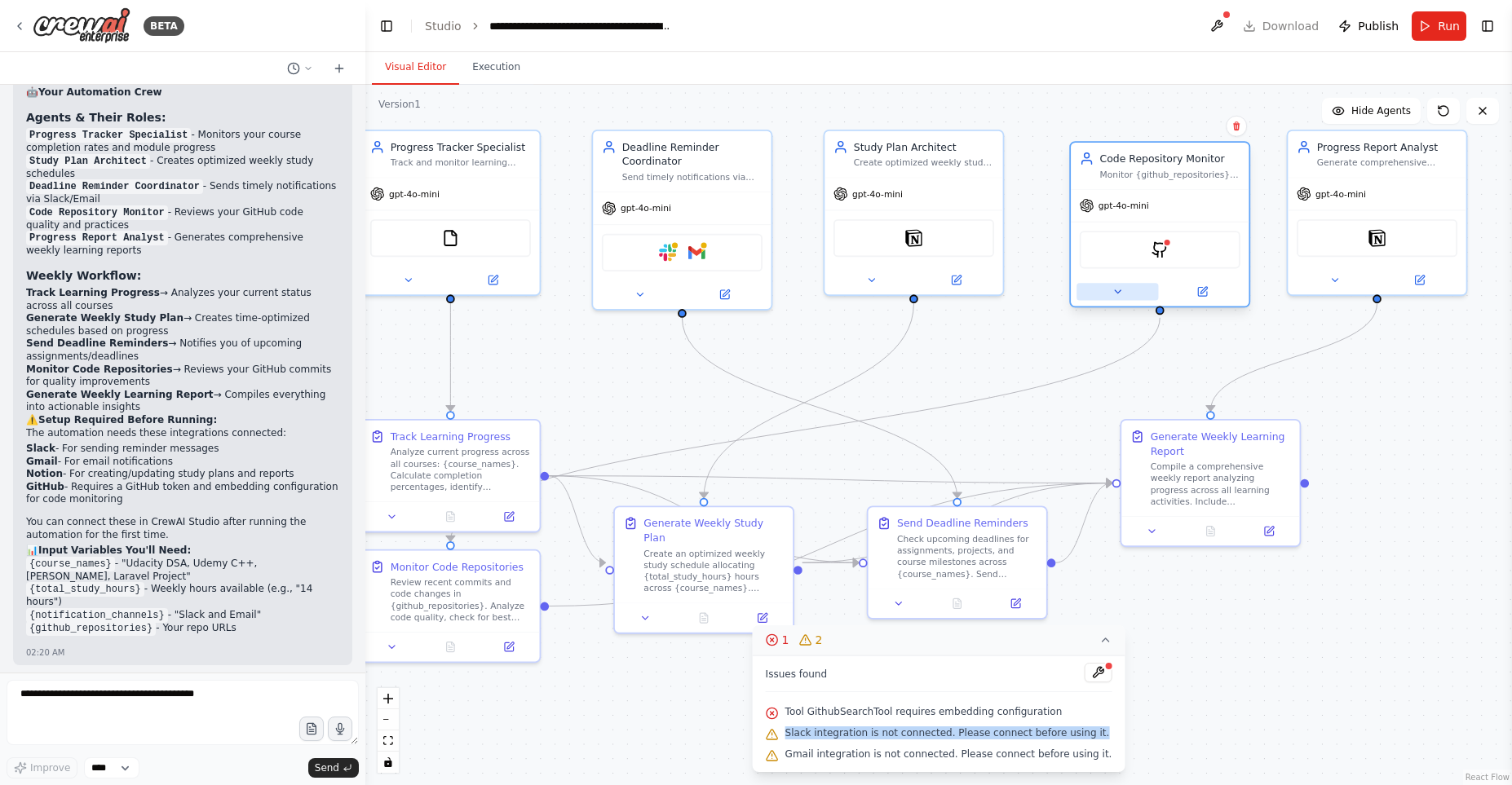
click at [1116, 294] on icon at bounding box center [1117, 292] width 11 height 11
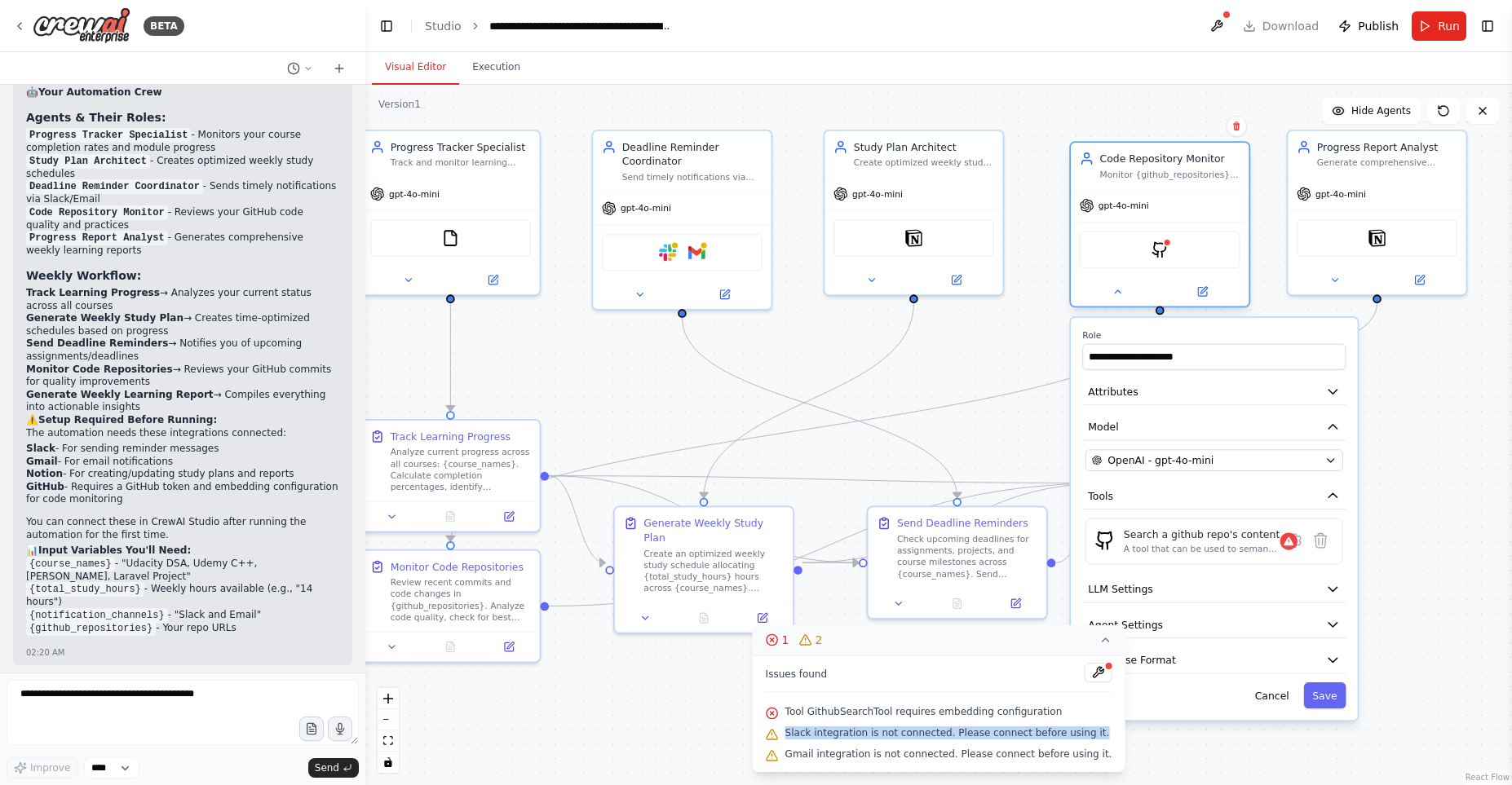
click at [1150, 254] on div "GithubSearchTool" at bounding box center [1160, 249] width 161 height 37
click at [1290, 544] on icon at bounding box center [1294, 540] width 12 height 13
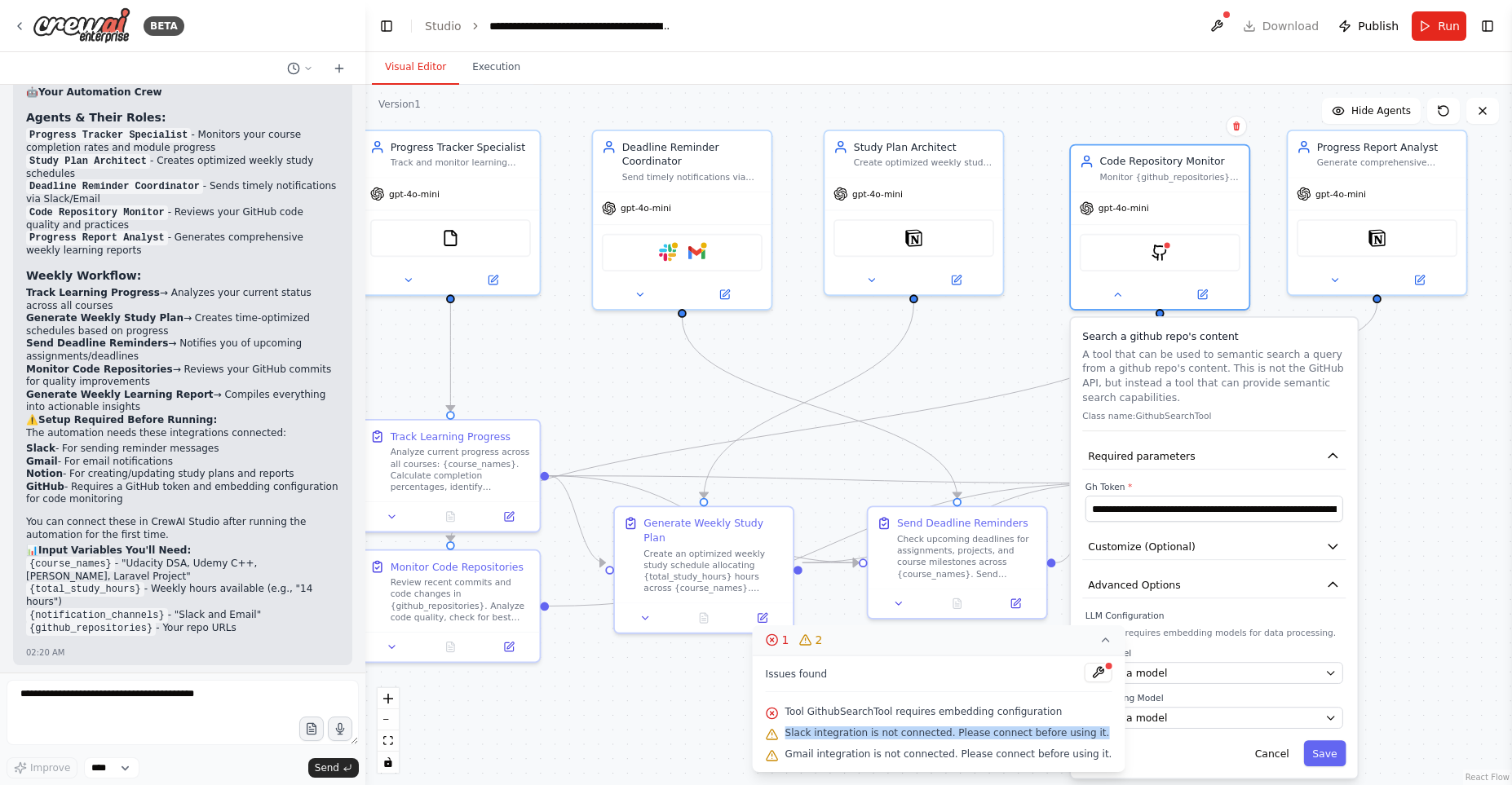
click at [1099, 642] on icon at bounding box center [1105, 640] width 13 height 13
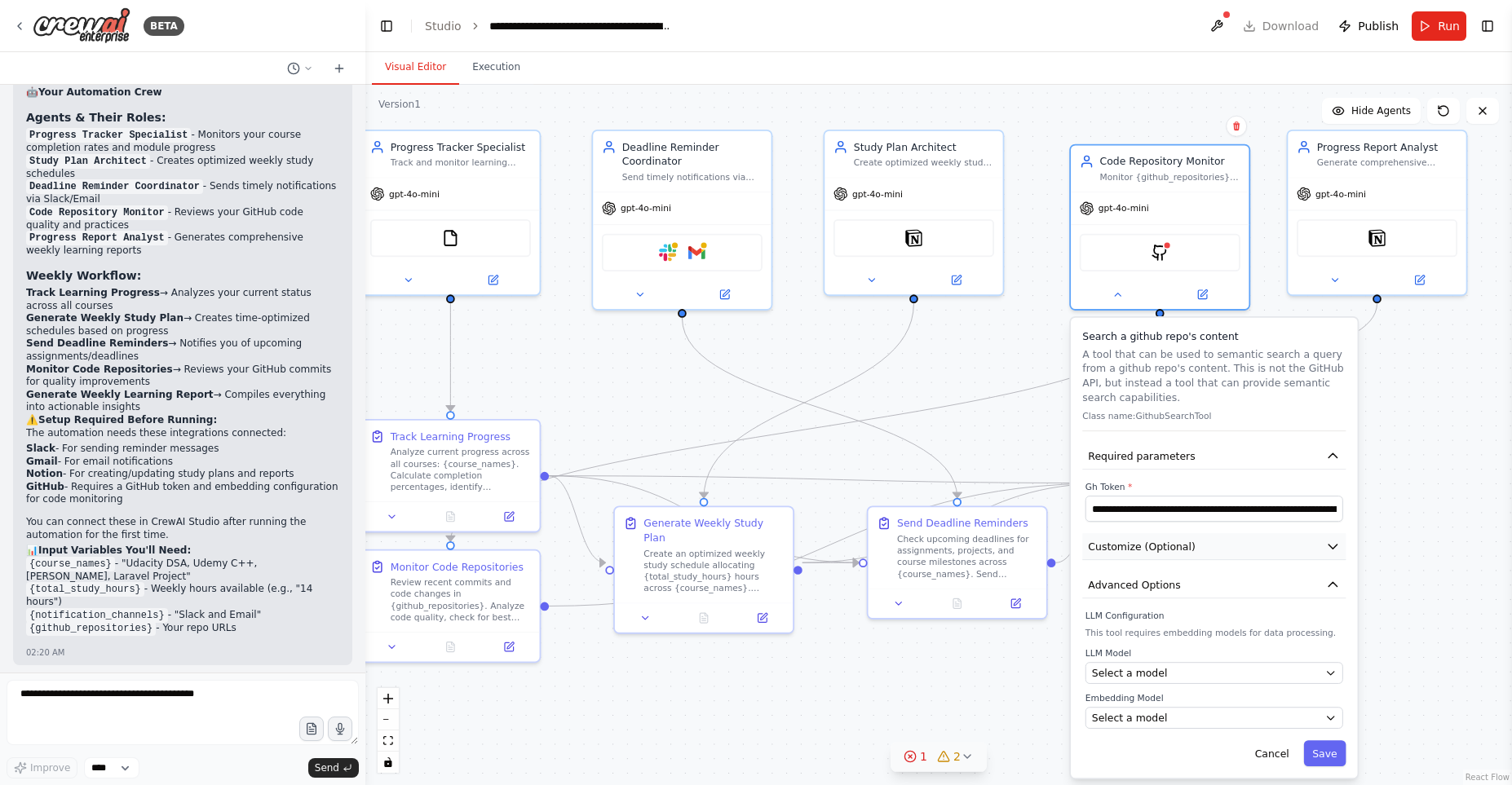
click at [1338, 552] on icon "button" at bounding box center [1332, 546] width 15 height 15
click at [1334, 547] on icon "button" at bounding box center [1332, 546] width 8 height 4
click at [1334, 585] on icon "button" at bounding box center [1332, 584] width 8 height 4
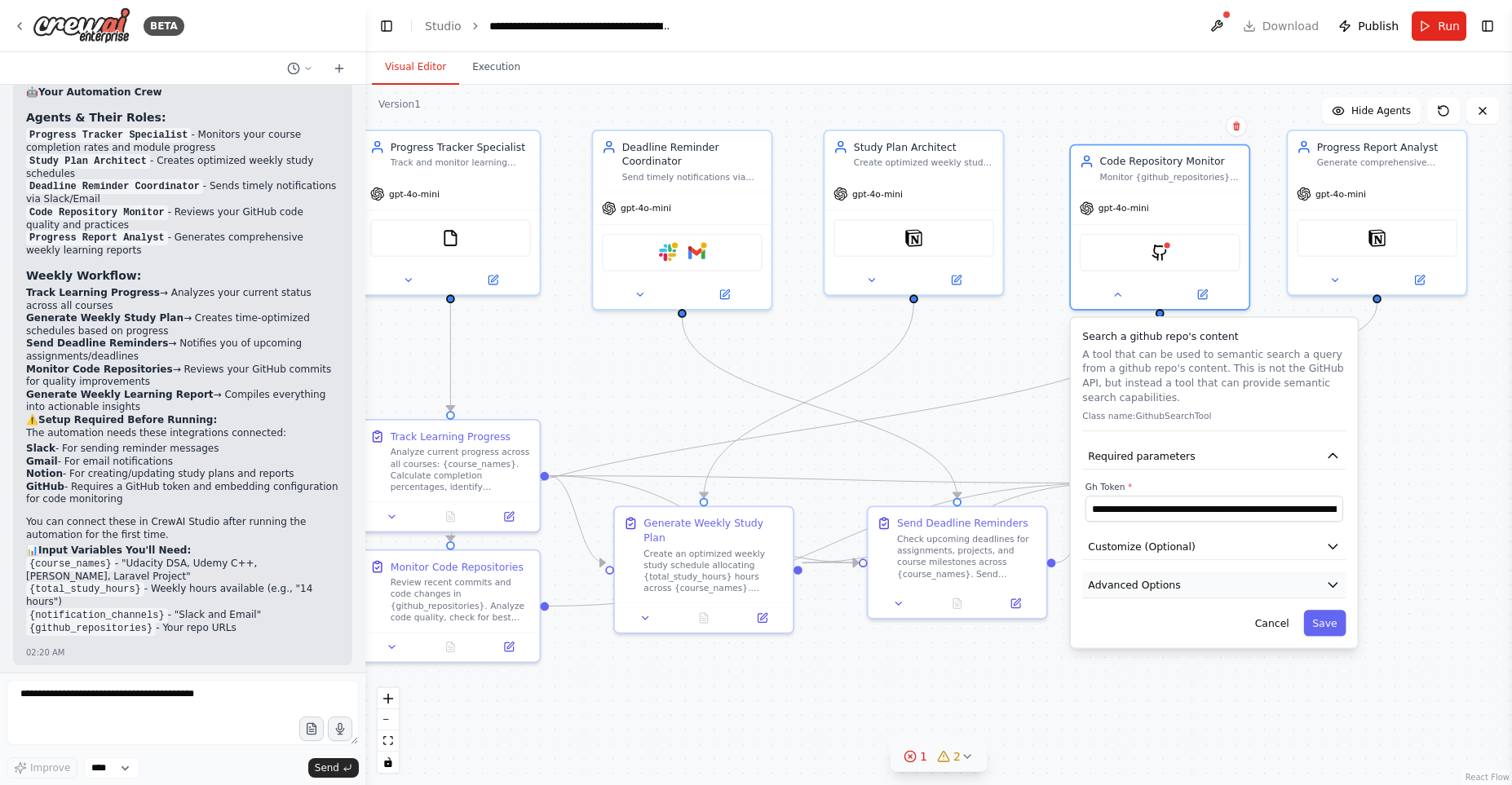
click at [1334, 585] on icon "button" at bounding box center [1332, 585] width 8 height 4
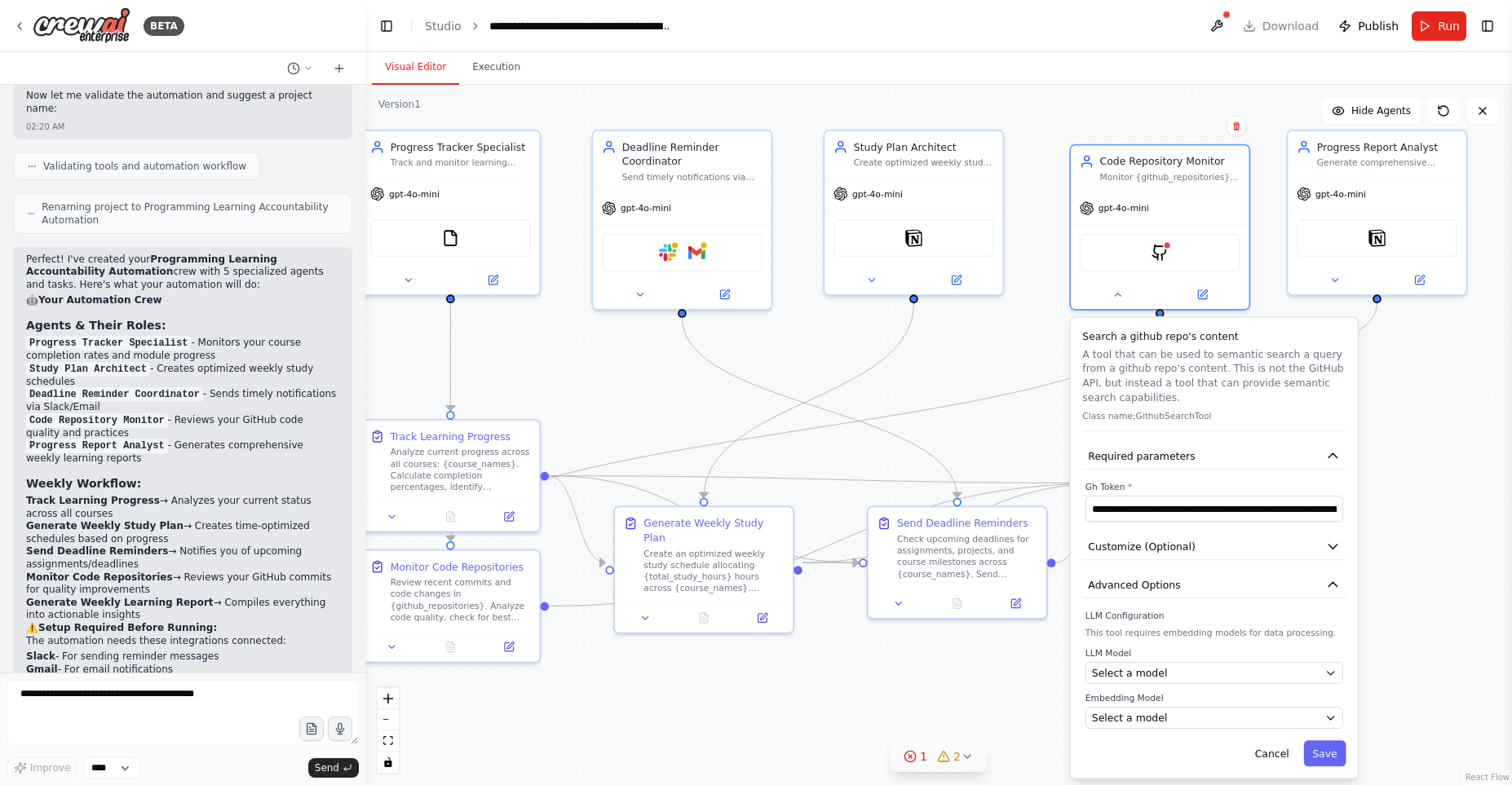
scroll to position [2189, 0]
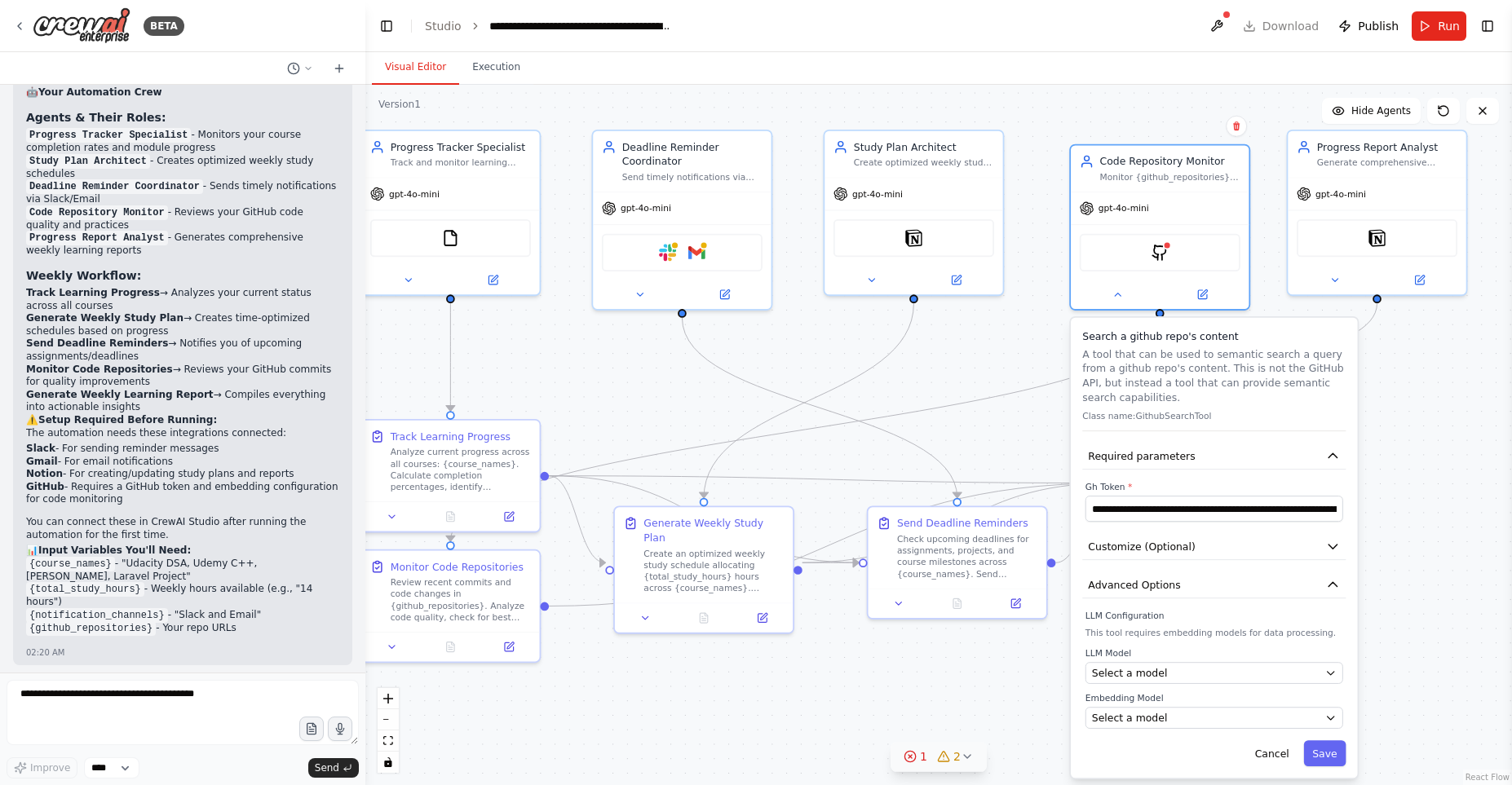
drag, startPoint x: 27, startPoint y: 107, endPoint x: 214, endPoint y: 784, distance: 702.4
copy div "Renaming project to Programming Learning Accountability Automation Perfect! I'v…"
click at [252, 364] on li "Monitor Code Repositories → Reviews your GitHub commits for quality improvements" at bounding box center [182, 376] width 314 height 25
click at [1165, 724] on div "Select a model" at bounding box center [1206, 718] width 228 height 15
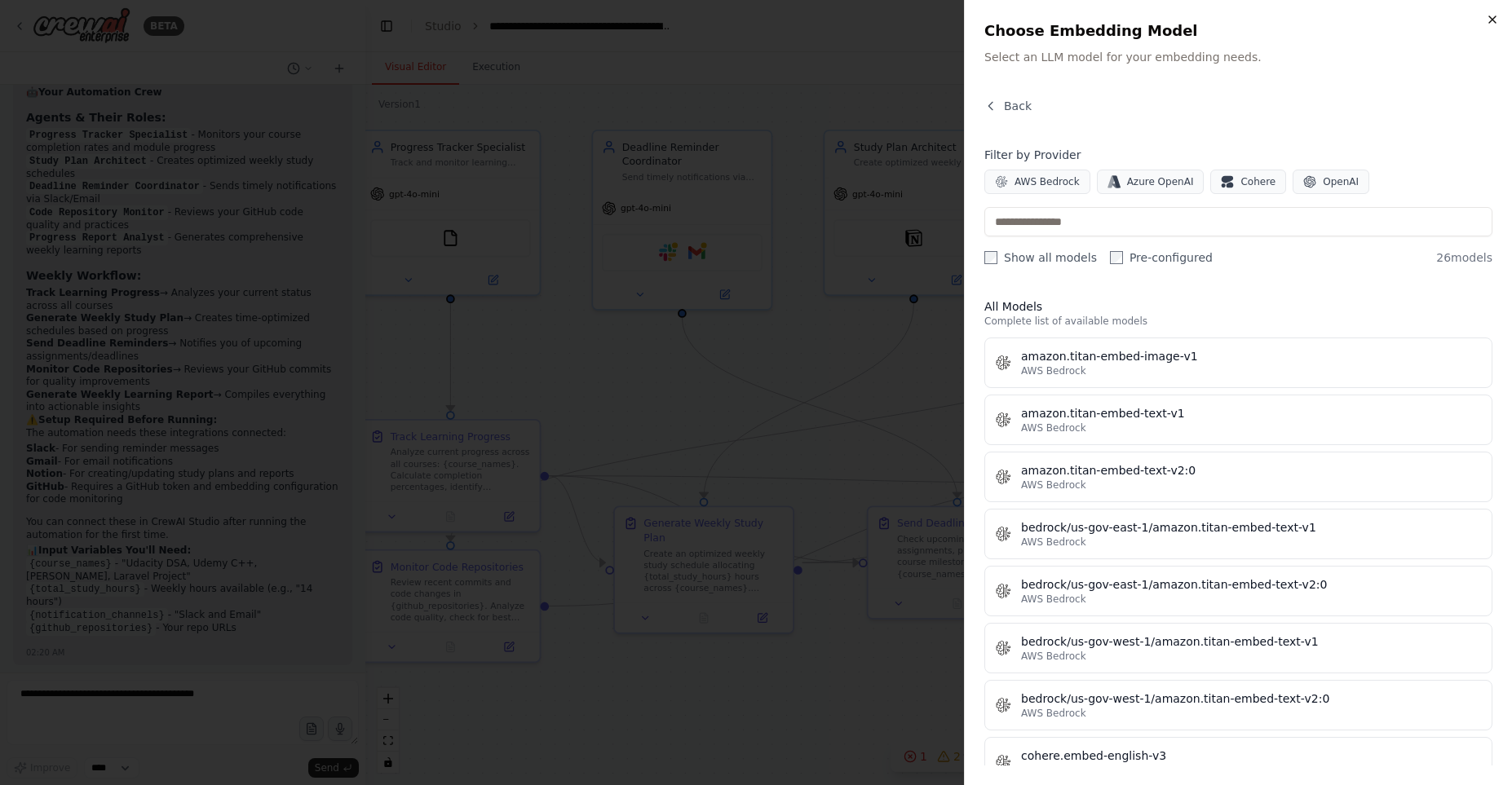
click at [1496, 18] on icon "button" at bounding box center [1492, 20] width 13 height 13
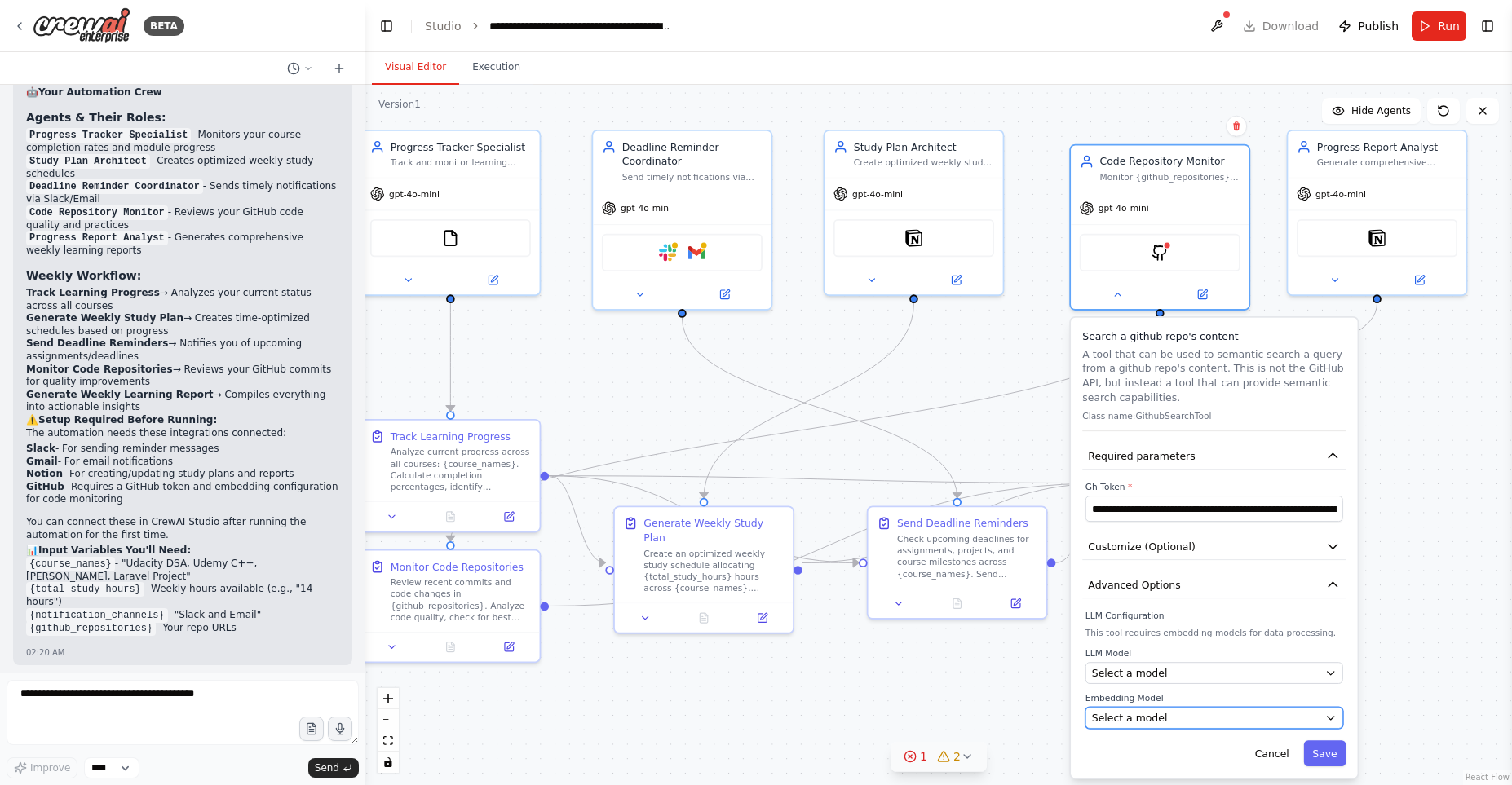
click at [1131, 719] on span "Select a model" at bounding box center [1131, 718] width 76 height 15
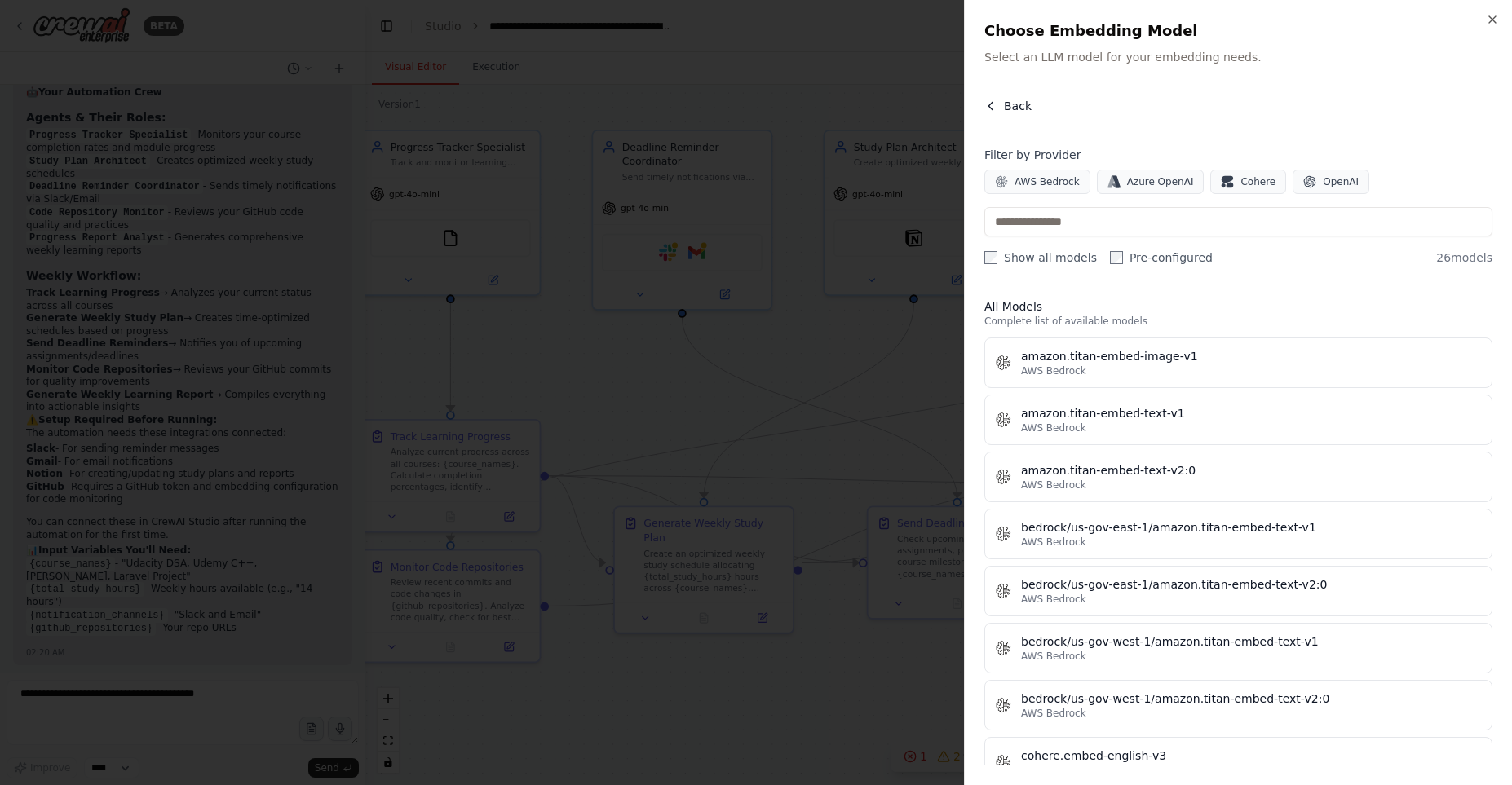
click at [995, 113] on button "Back" at bounding box center [1008, 106] width 47 height 17
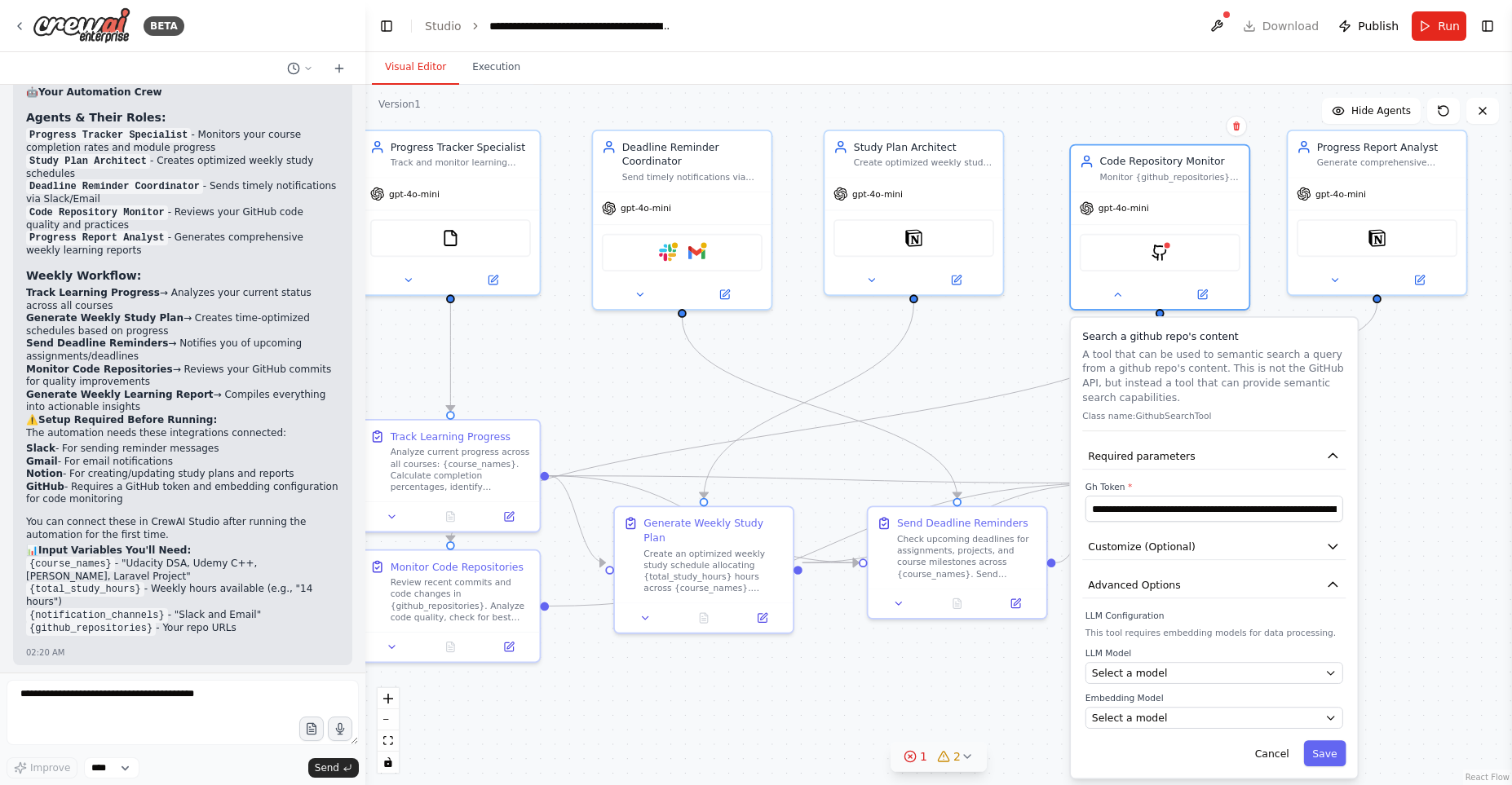
click at [961, 752] on icon at bounding box center [968, 756] width 13 height 13
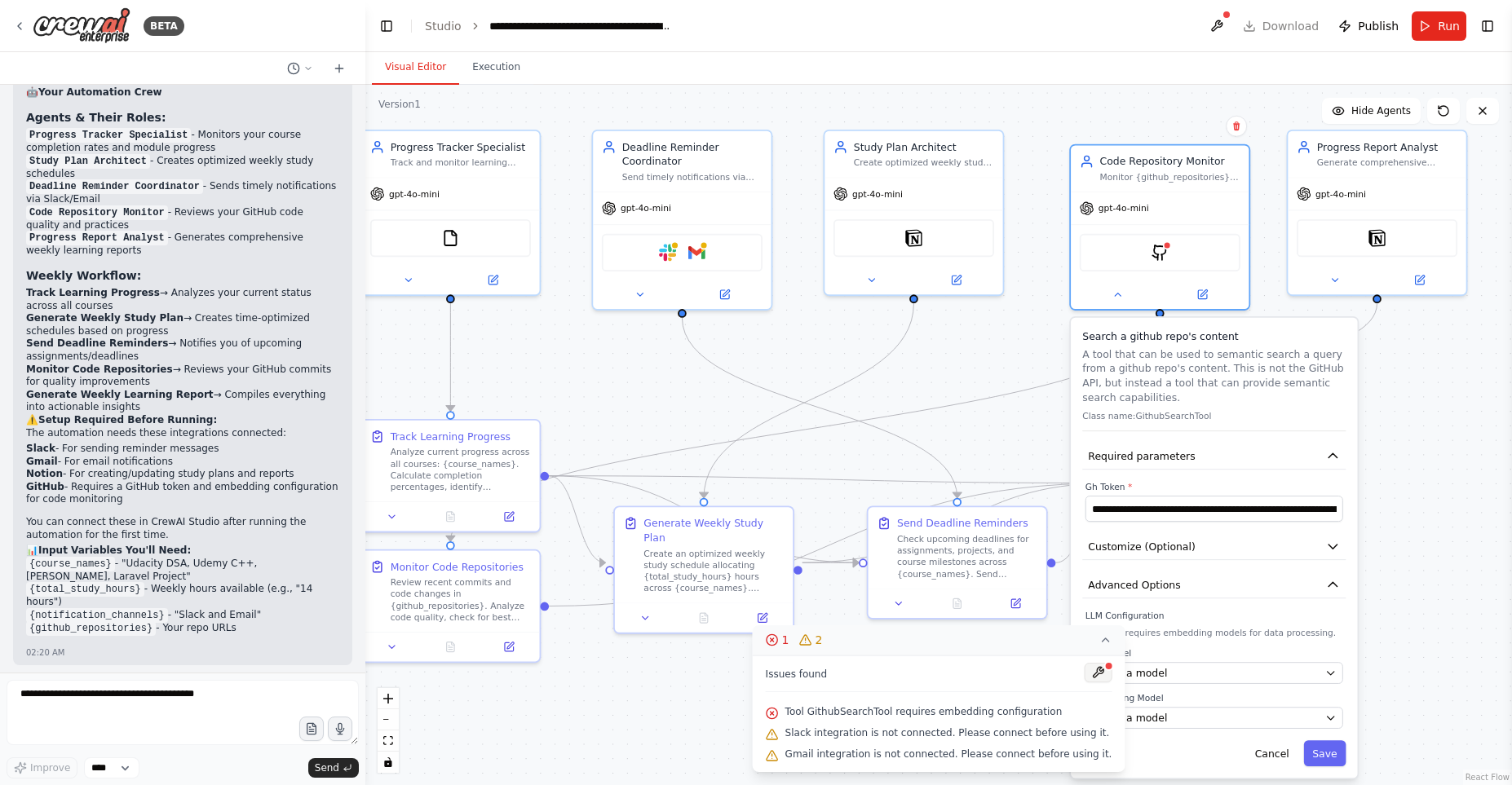
click at [1085, 671] on button at bounding box center [1098, 672] width 28 height 20
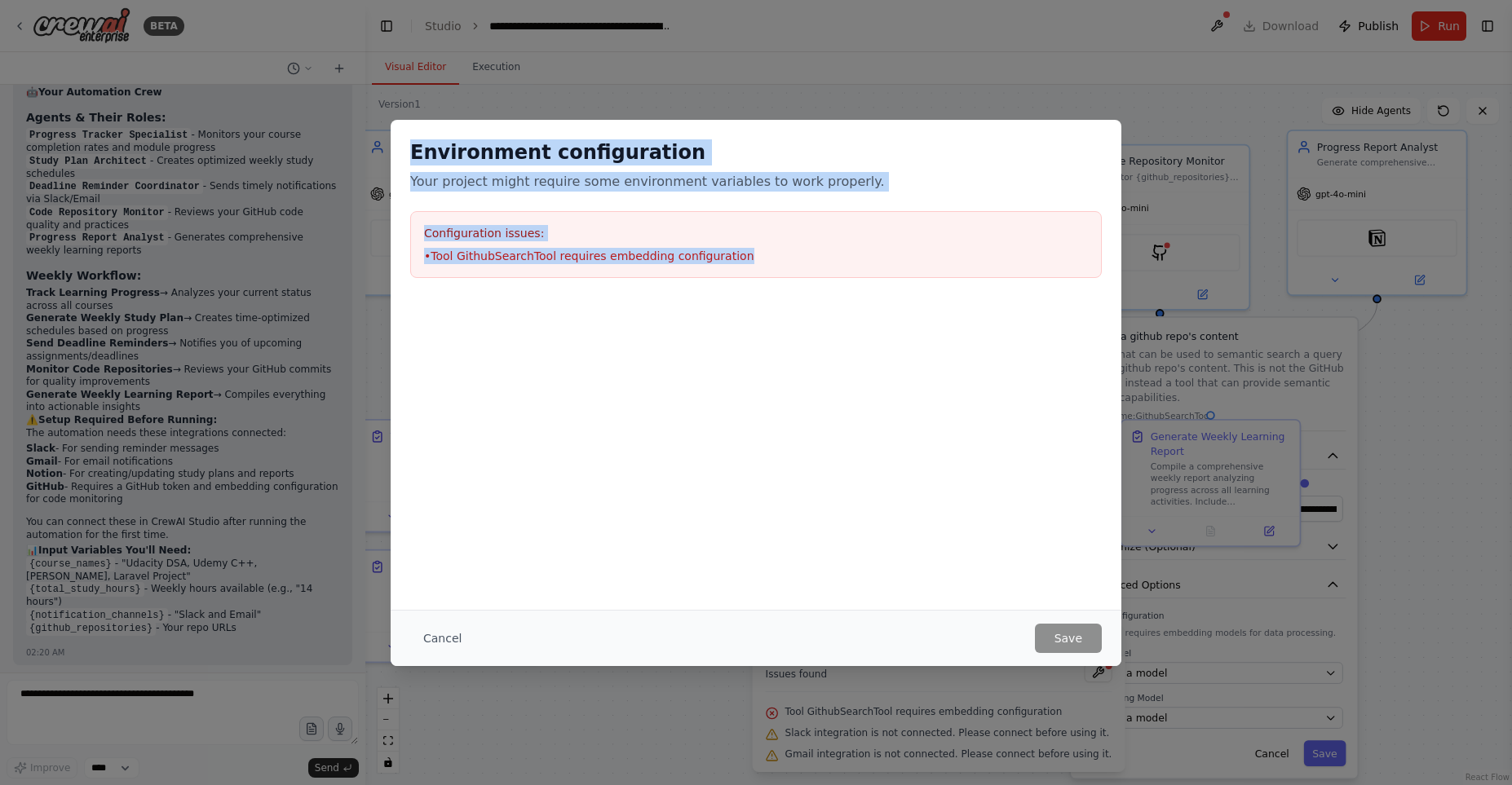
drag, startPoint x: 410, startPoint y: 147, endPoint x: 730, endPoint y: 294, distance: 352.1
click at [730, 294] on div "Environment configuration Your project might require some environment variables…" at bounding box center [756, 208] width 730 height 178
copy div "Environment configuration Your project might require some environment variables…"
click at [432, 640] on button "Cancel" at bounding box center [442, 639] width 64 height 30
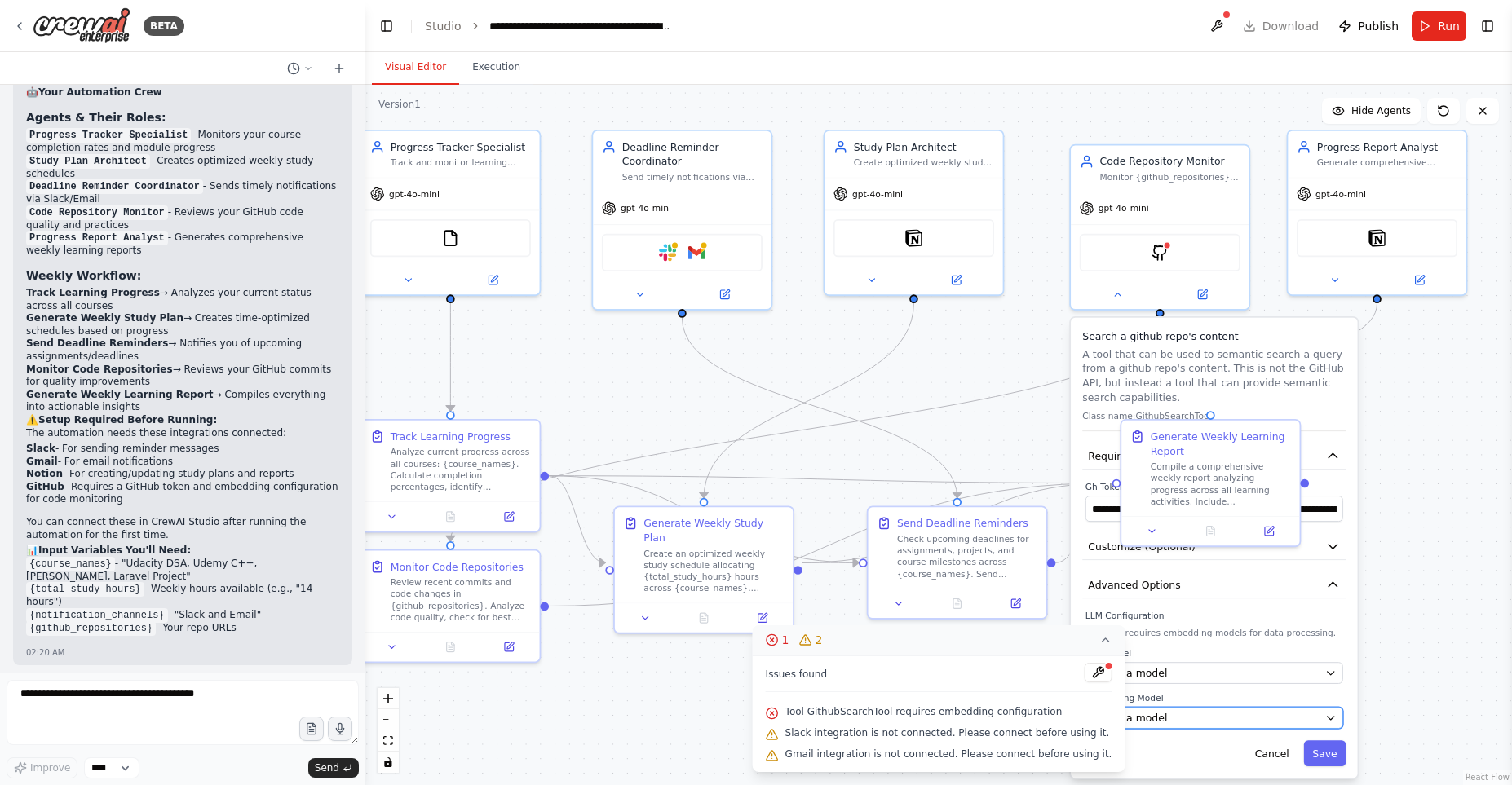
click at [1233, 720] on div "Select a model" at bounding box center [1206, 718] width 228 height 15
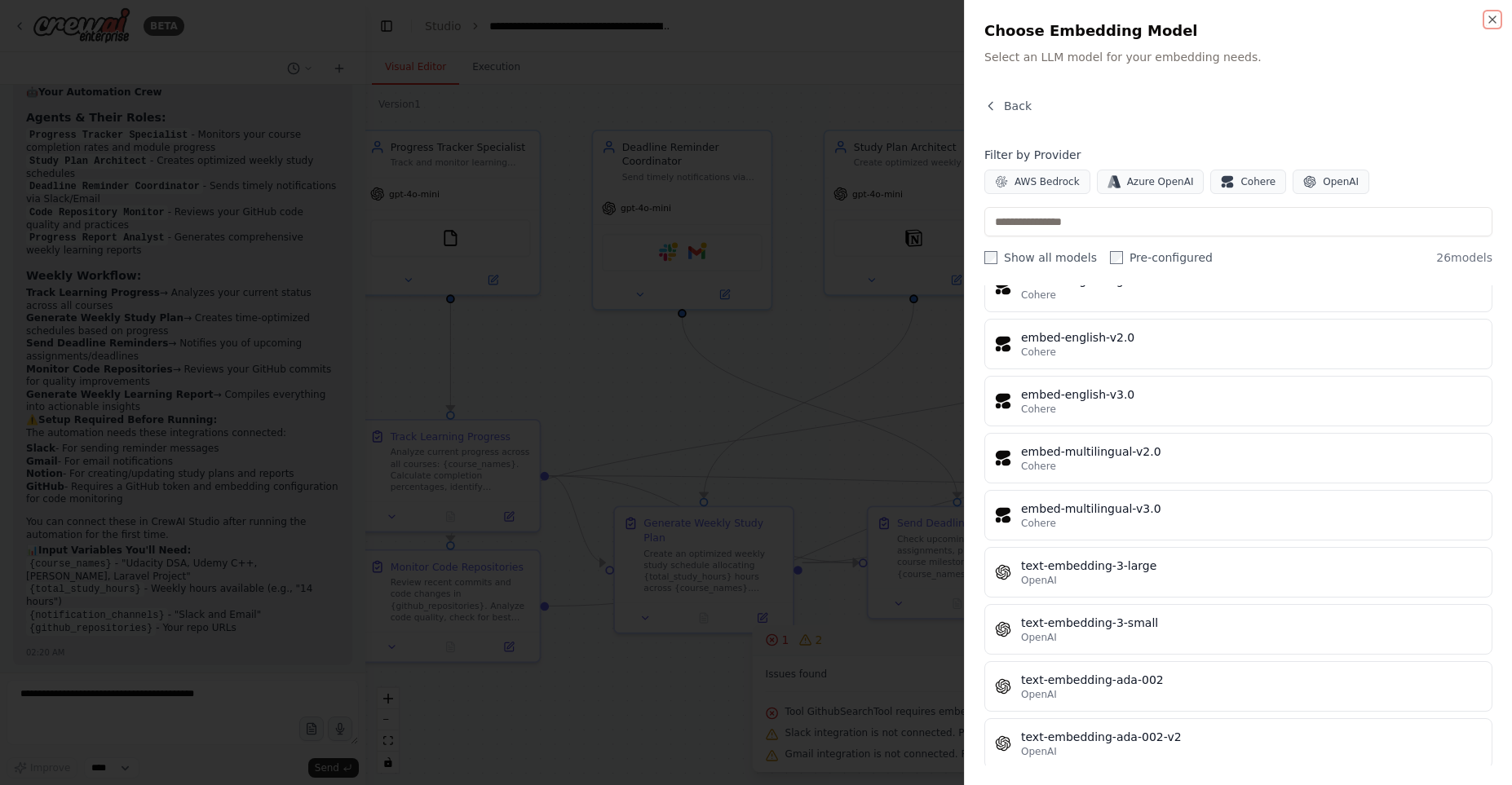
scroll to position [1062, 0]
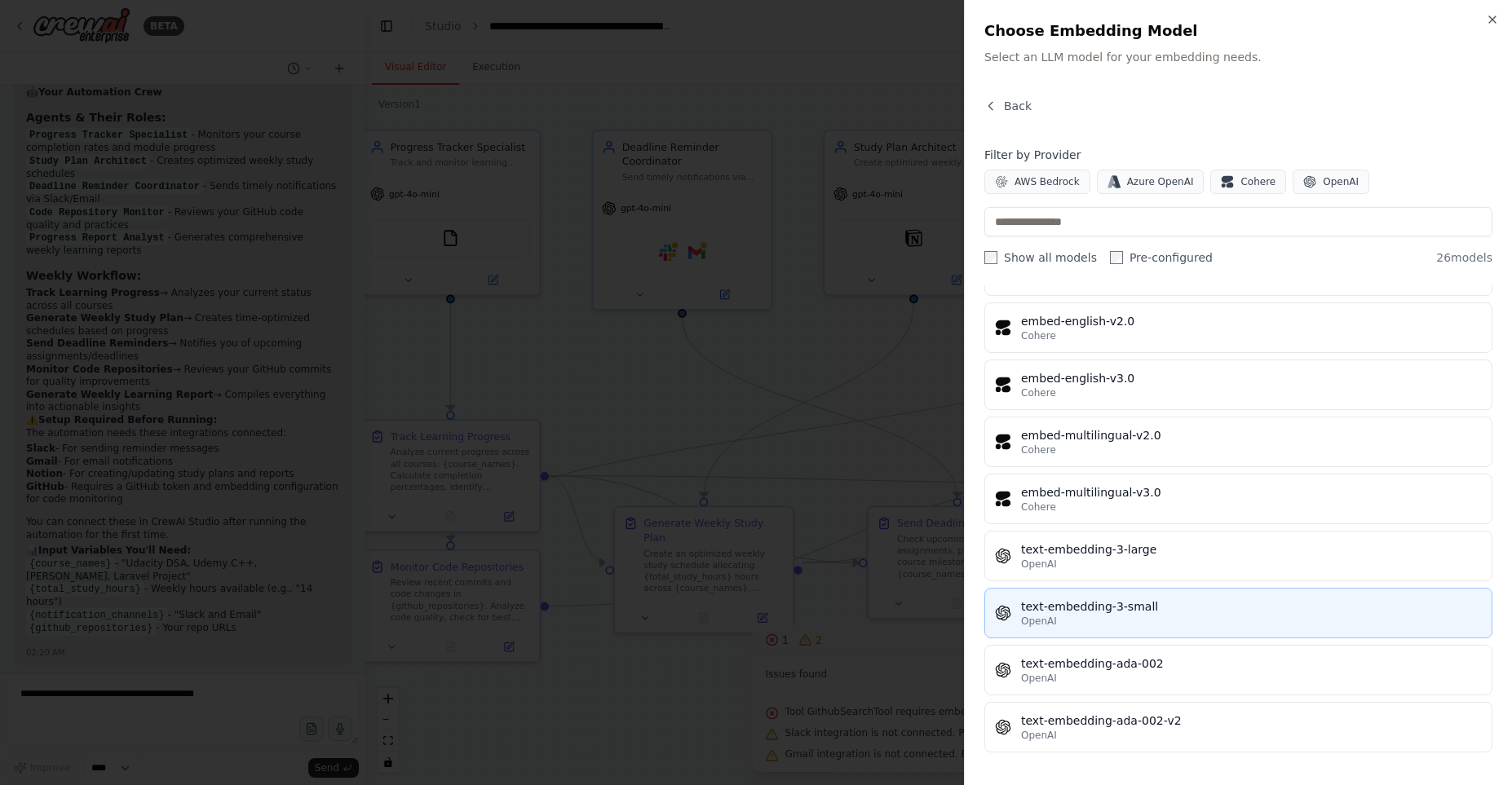
click at [1249, 611] on div "text-embedding-3-small" at bounding box center [1251, 606] width 461 height 17
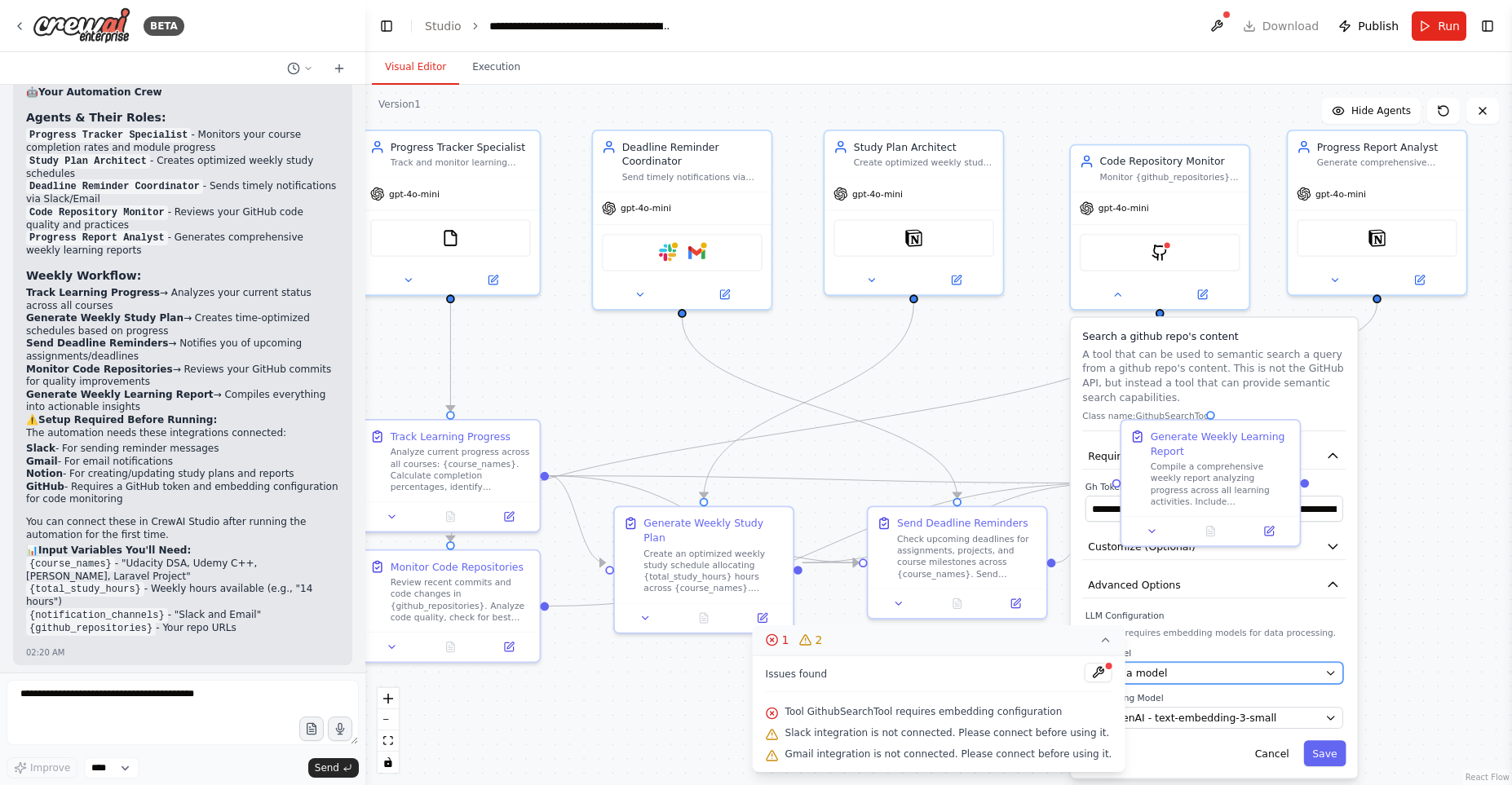
click at [1259, 680] on div "Select a model" at bounding box center [1206, 673] width 228 height 15
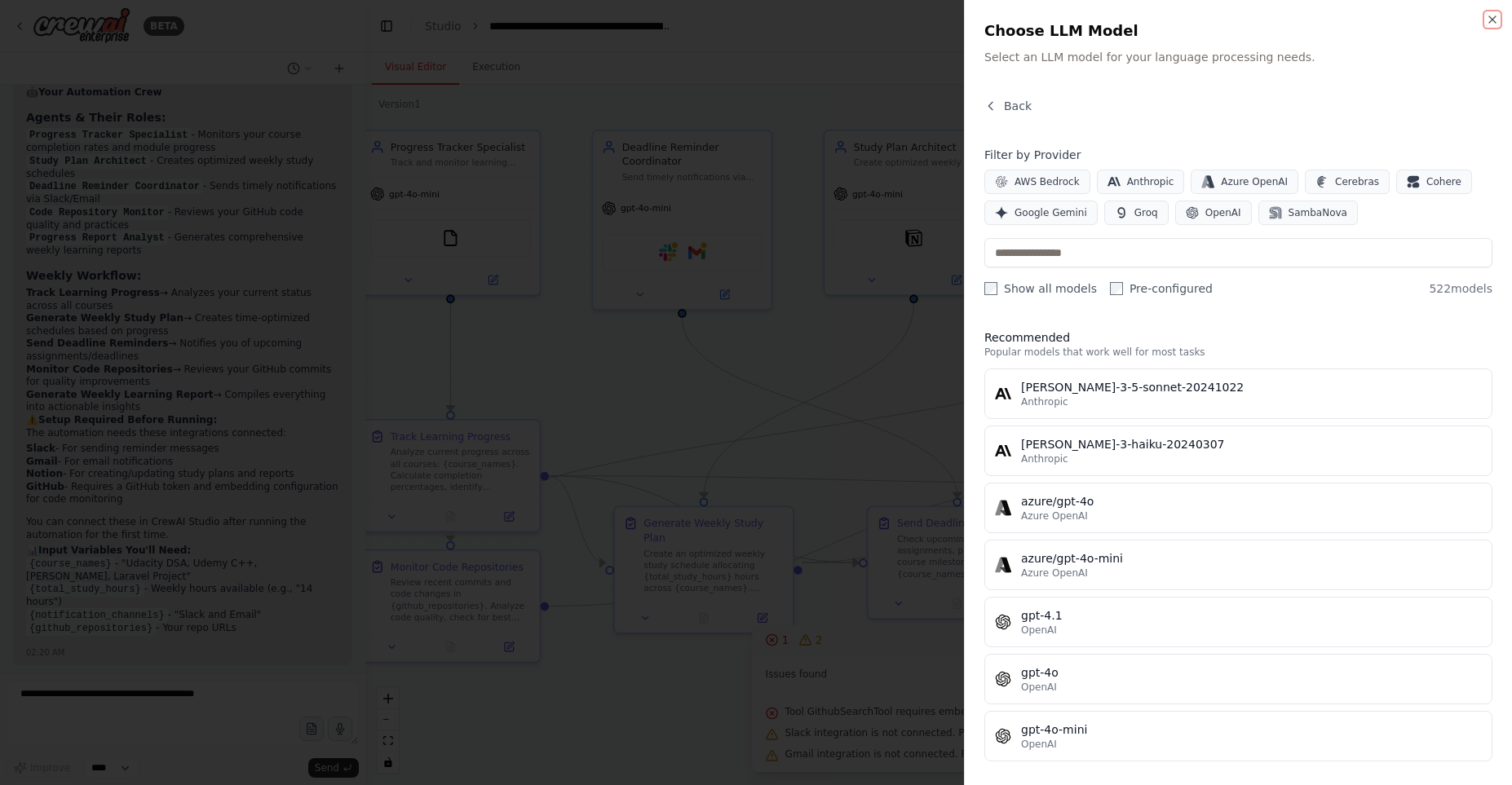
drag, startPoint x: 1491, startPoint y: 20, endPoint x: 1483, endPoint y: 27, distance: 10.6
click at [1491, 20] on icon "button" at bounding box center [1492, 20] width 13 height 13
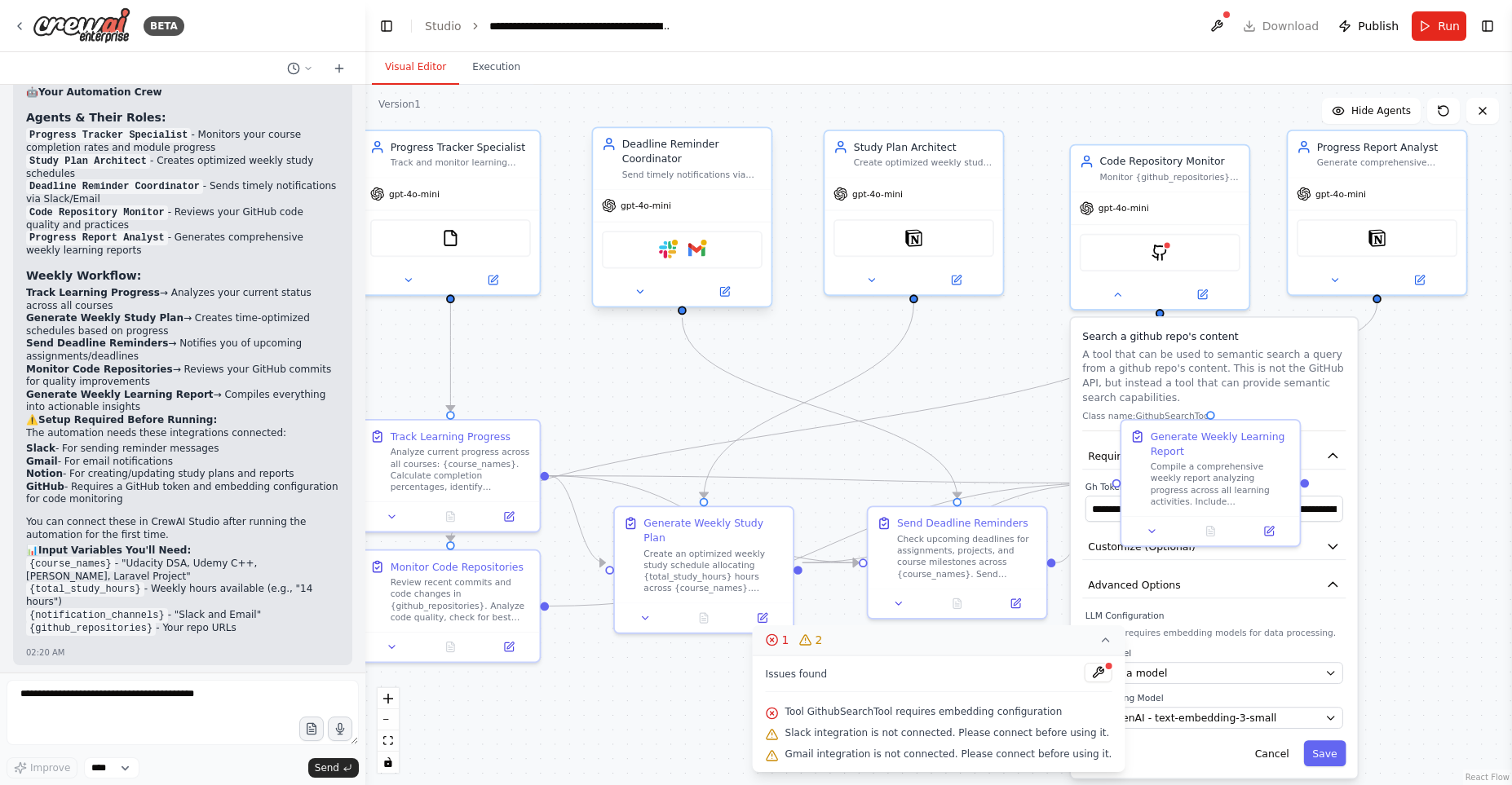
click at [717, 251] on div "Slack Gmail" at bounding box center [682, 249] width 161 height 37
click at [701, 245] on div at bounding box center [704, 243] width 9 height 9
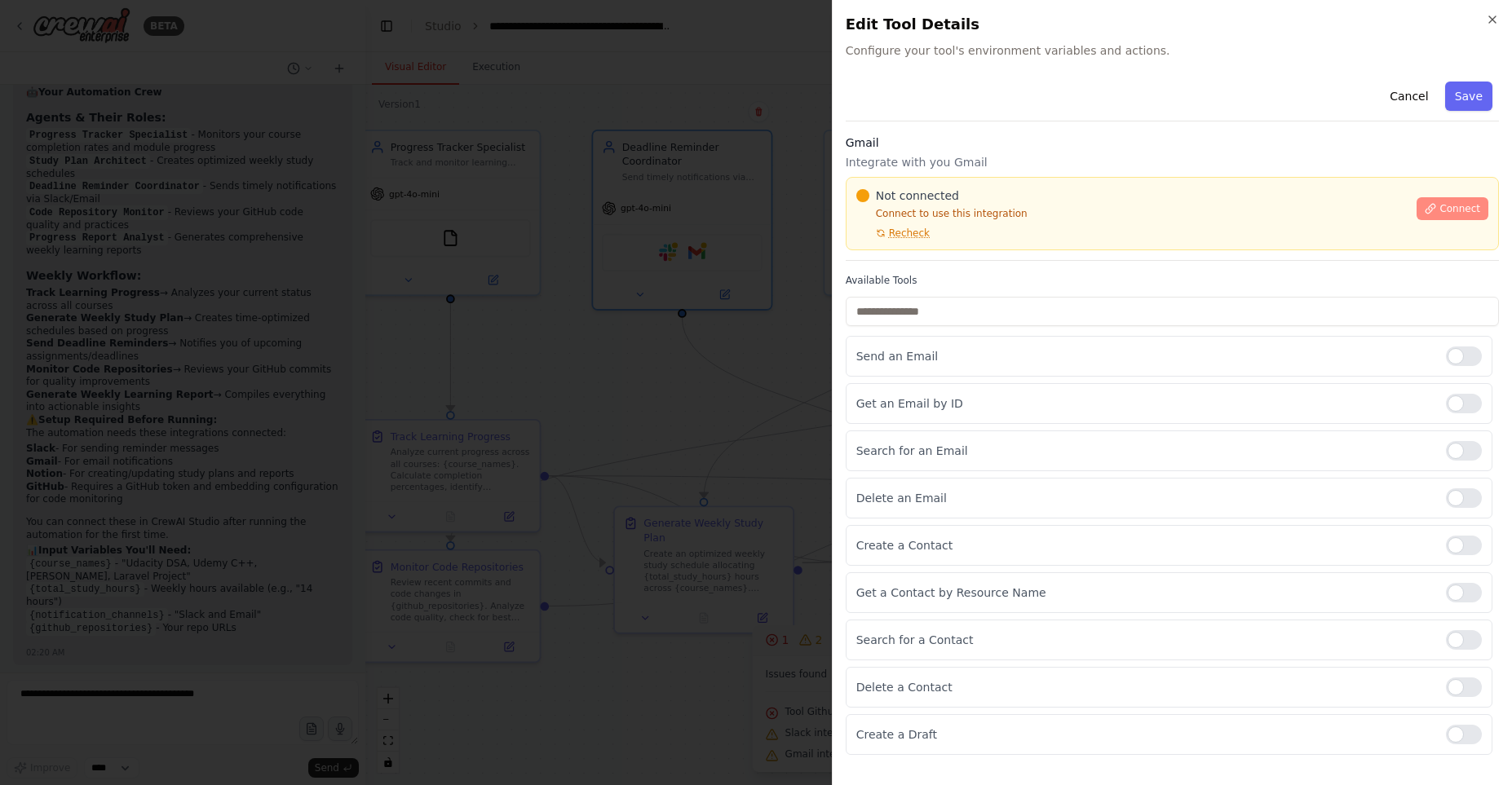
click at [1430, 211] on icon at bounding box center [1430, 208] width 11 height 11
click at [921, 259] on div "Gmail Integrate with you Gmail Not connected Connect to use this integration Re…" at bounding box center [1172, 198] width 653 height 126
click at [930, 254] on div "Gmail Integrate with you Gmail Not connected Connect to use this integration Re…" at bounding box center [1172, 198] width 653 height 126
click at [926, 259] on div "Gmail Integrate with you Gmail Not connected Connect to use this integration Re…" at bounding box center [1172, 198] width 653 height 126
click at [895, 256] on div "Gmail Integrate with you Gmail Not connected Connect to use this integration Re…" at bounding box center [1172, 198] width 653 height 126
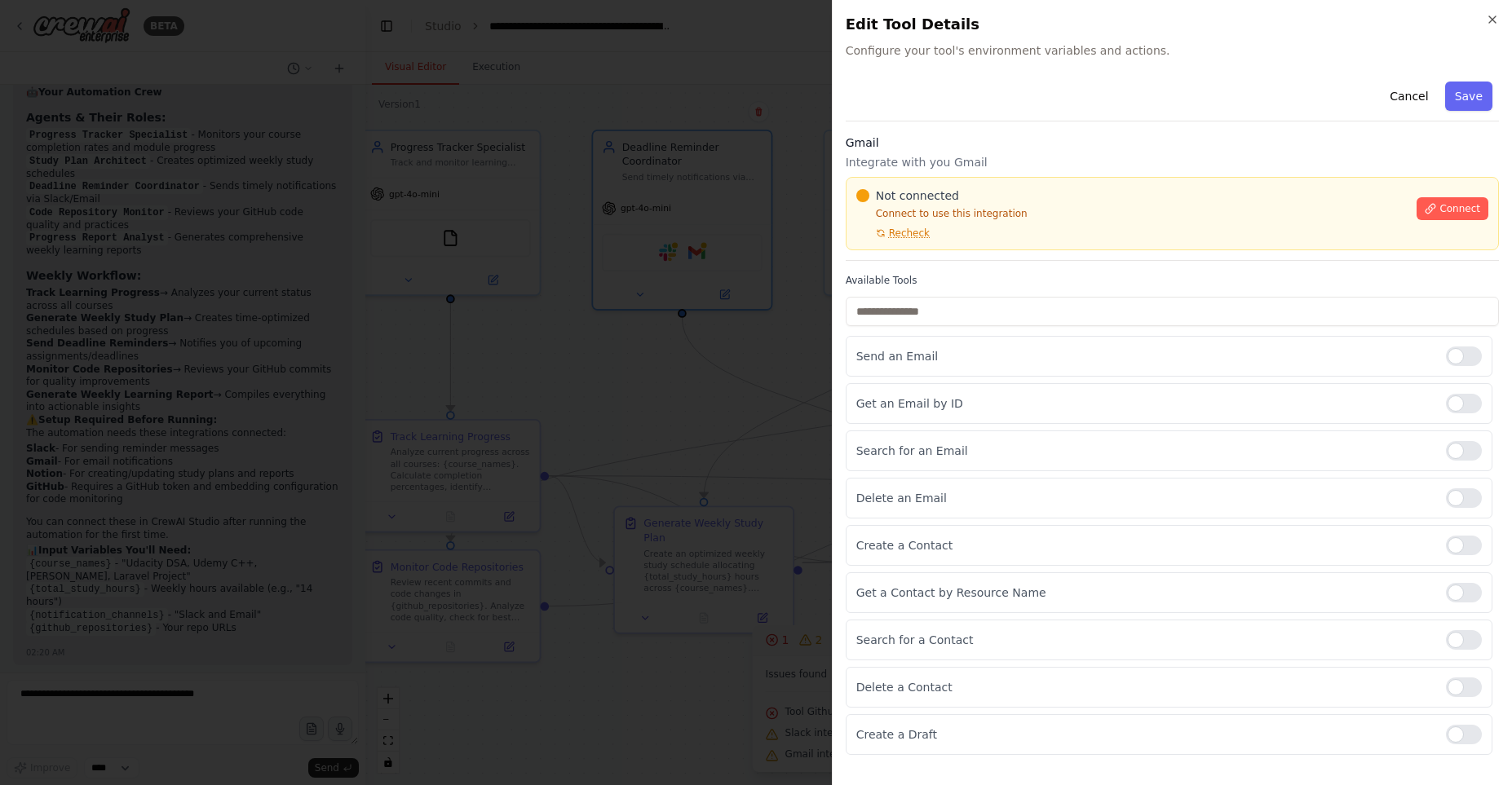
click at [884, 266] on div "Cancel Save Gmail Integrate with you Gmail Not connected Connect to use this in…" at bounding box center [1172, 415] width 653 height 680
click at [920, 260] on div "Gmail Integrate with you Gmail Not connected Connect to use this integration Re…" at bounding box center [1172, 198] width 653 height 126
click at [895, 252] on div "Gmail Integrate with you Gmail Not connected Connect to use this integration Re…" at bounding box center [1172, 198] width 653 height 126
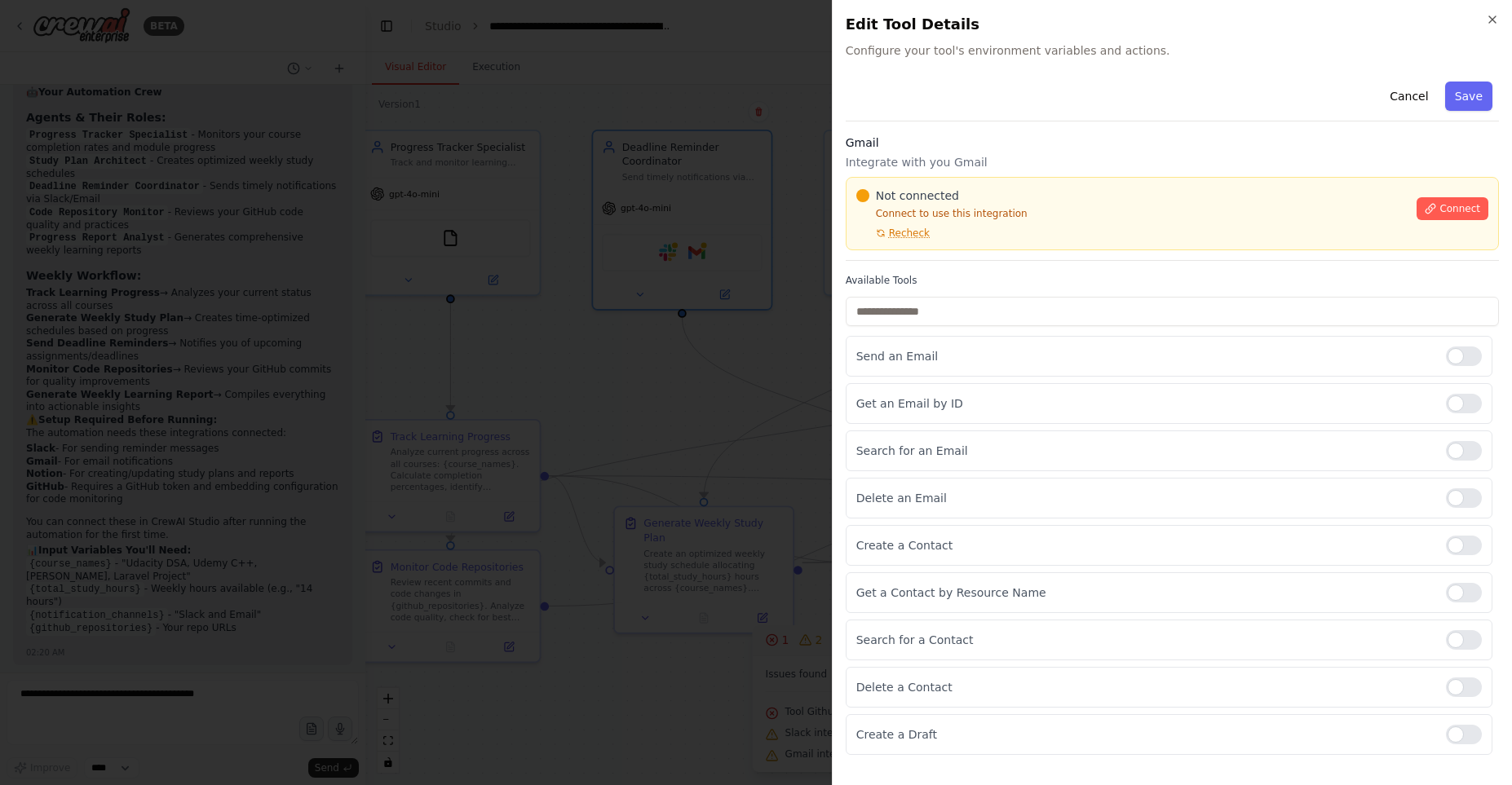
click at [895, 252] on div "Gmail Integrate with you Gmail Not connected Connect to use this integration Re…" at bounding box center [1172, 198] width 653 height 126
click at [1044, 222] on div "Not connected Connect to use this integration Recheck" at bounding box center [1131, 214] width 552 height 52
click at [781, 205] on div at bounding box center [756, 392] width 1512 height 785
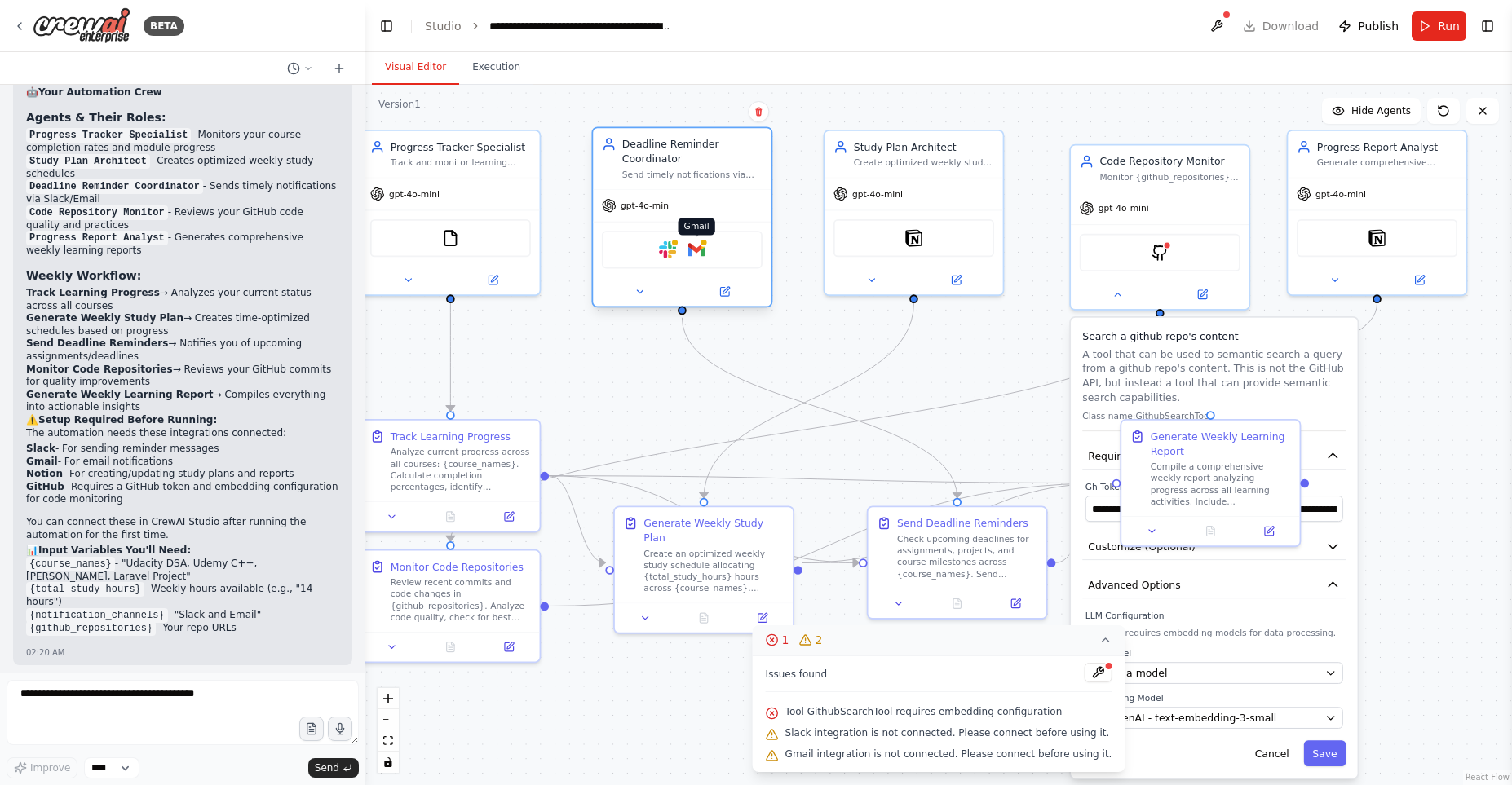
click at [704, 239] on div at bounding box center [704, 243] width 9 height 9
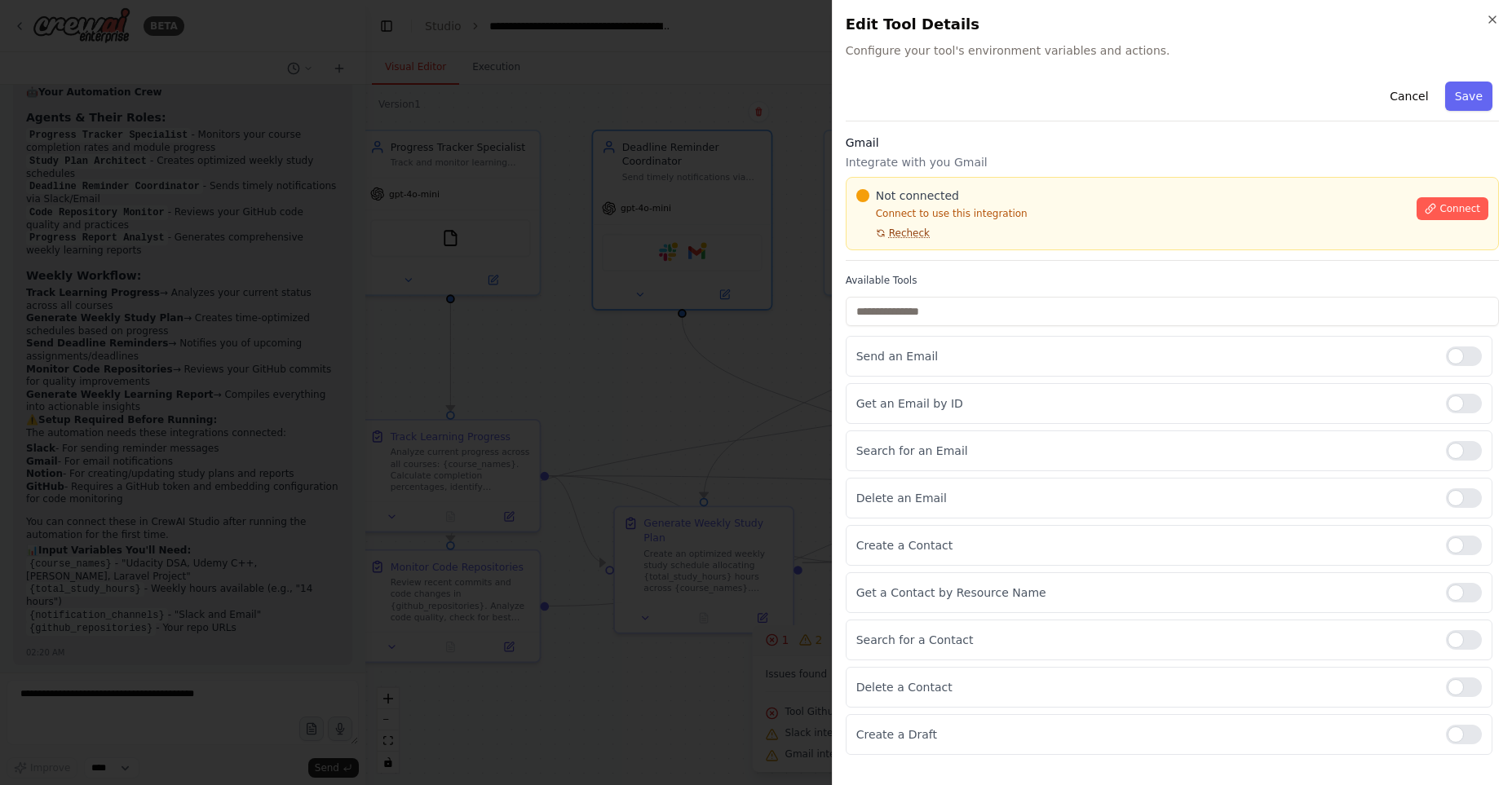
click at [903, 236] on span "Recheck" at bounding box center [909, 233] width 41 height 13
click at [1444, 213] on span "Connect" at bounding box center [1460, 208] width 41 height 13
click at [904, 250] on div "Gmail Integrate with you Gmail Not connected Connect to use this integration Re…" at bounding box center [1172, 198] width 653 height 126
click at [637, 330] on div at bounding box center [756, 392] width 1512 height 785
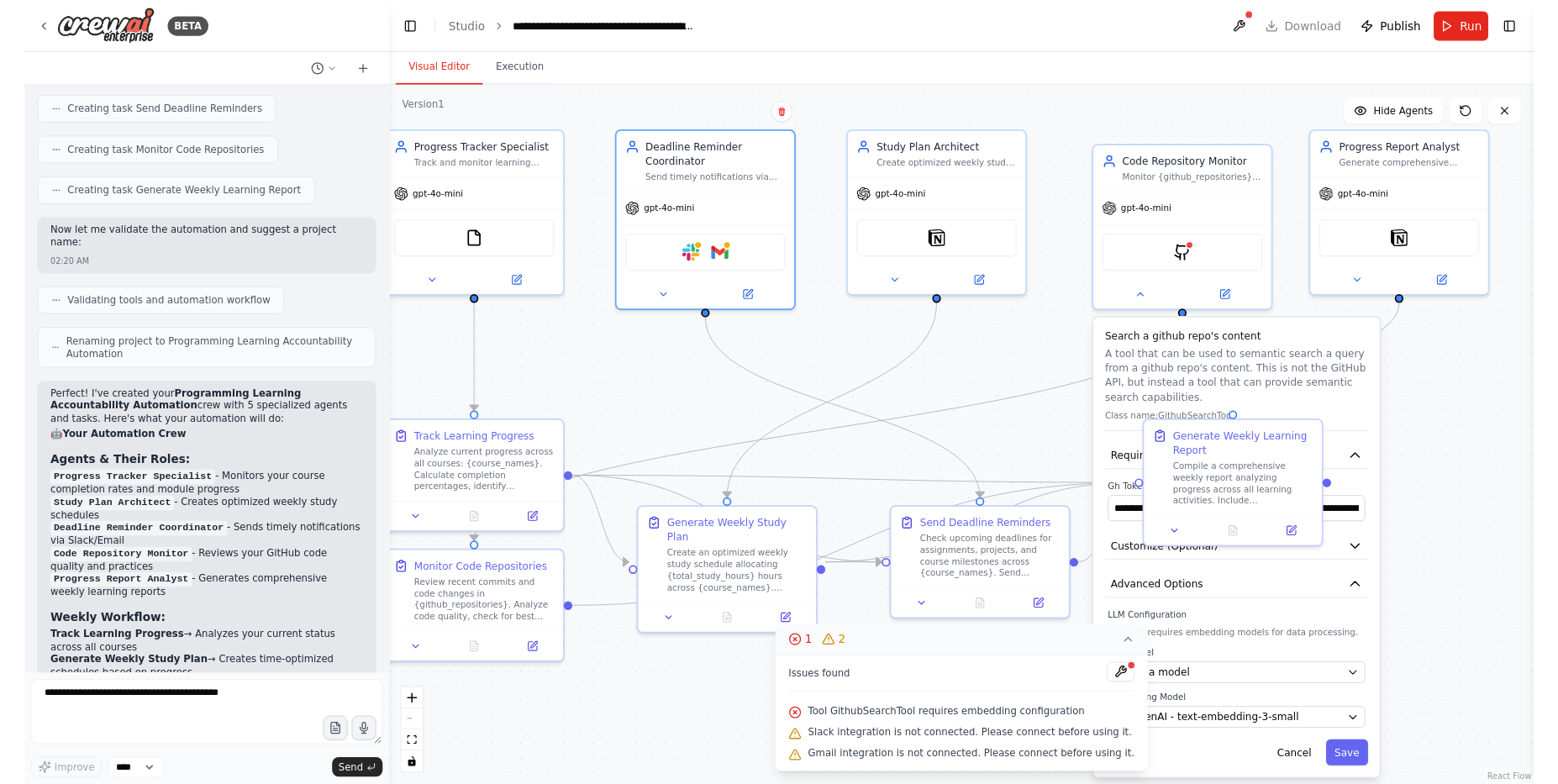
scroll to position [1777, 0]
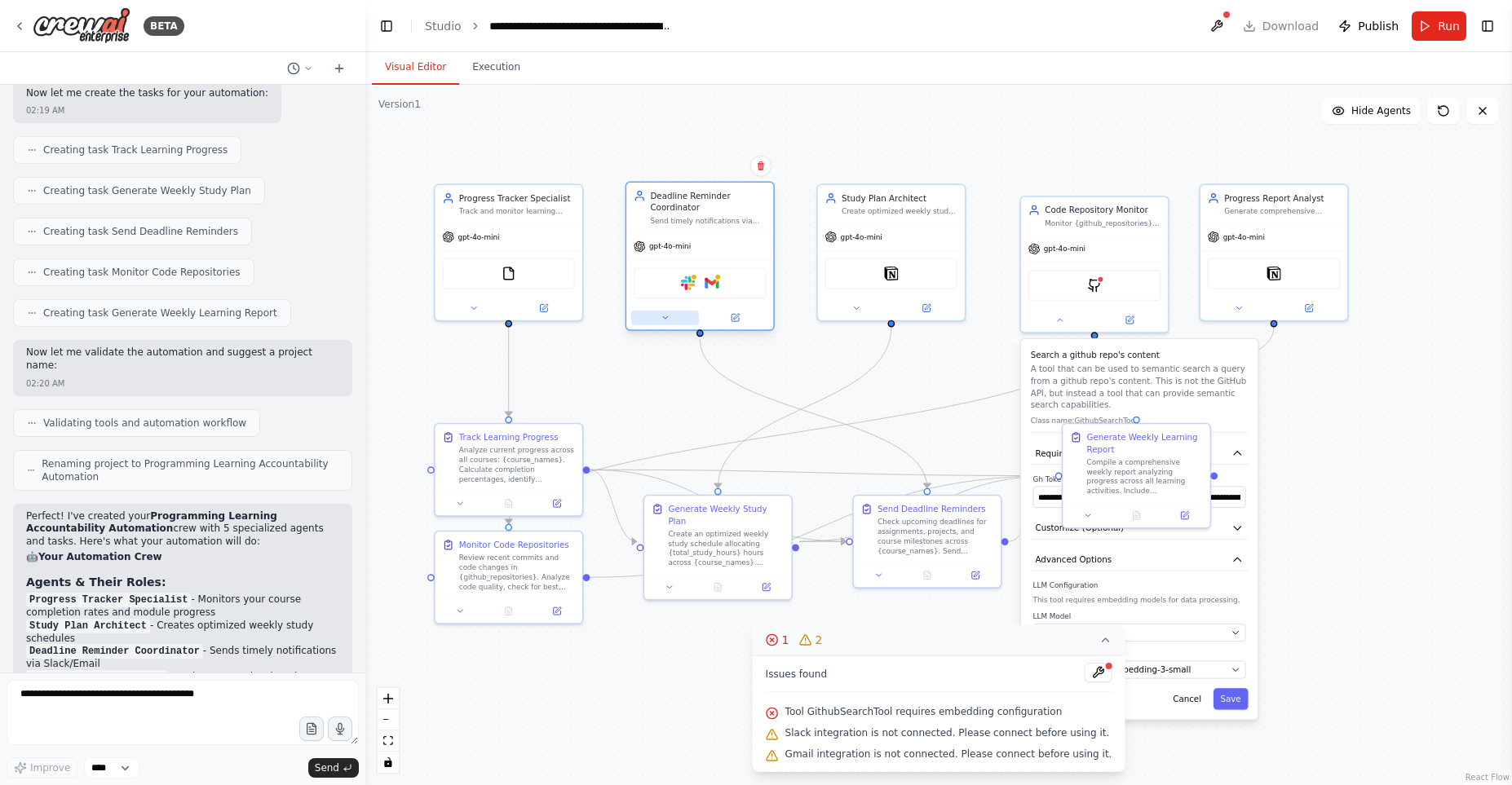
click at [670, 312] on button at bounding box center [664, 318] width 68 height 15
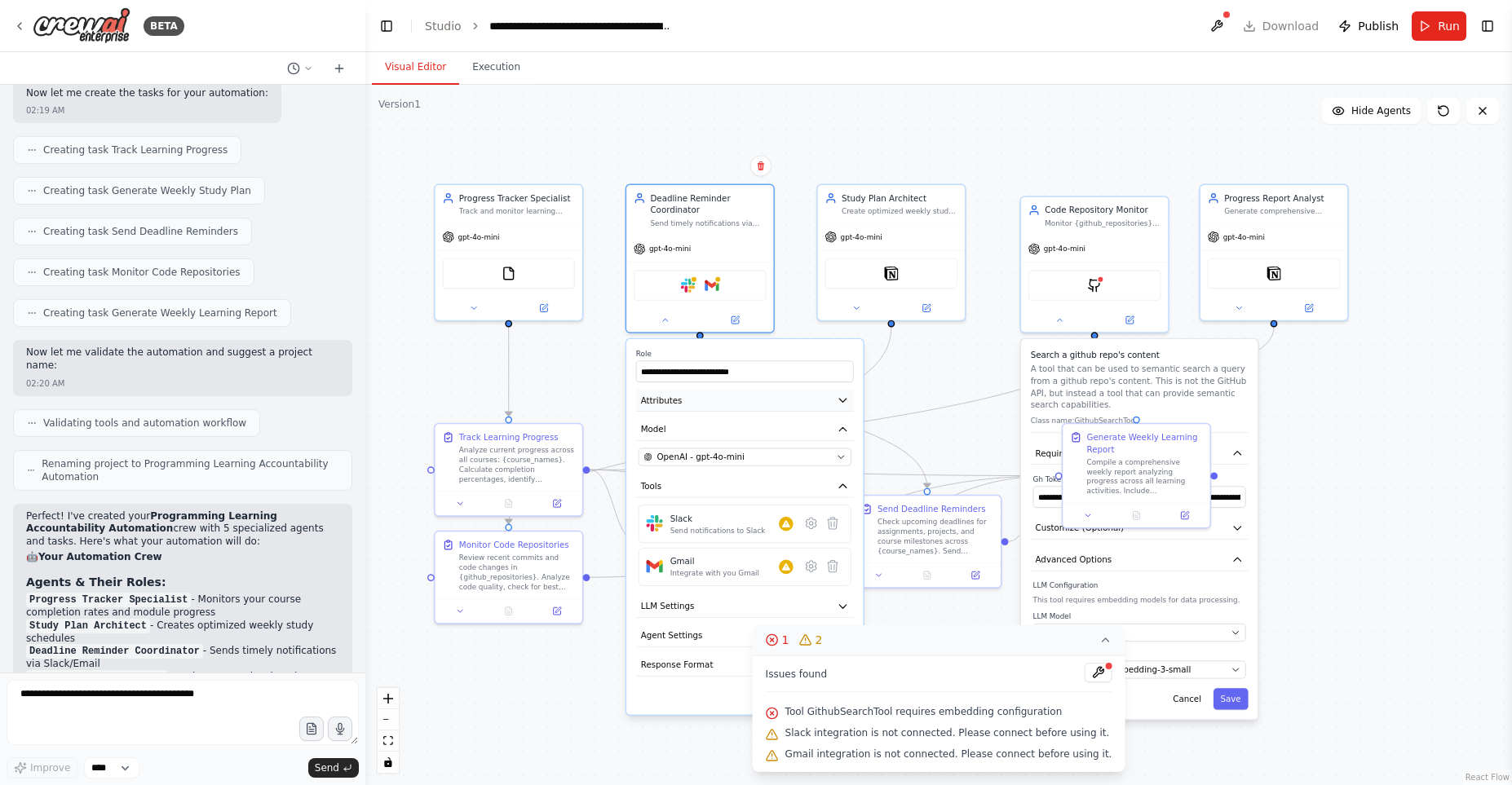
click at [846, 402] on icon "button" at bounding box center [842, 400] width 12 height 12
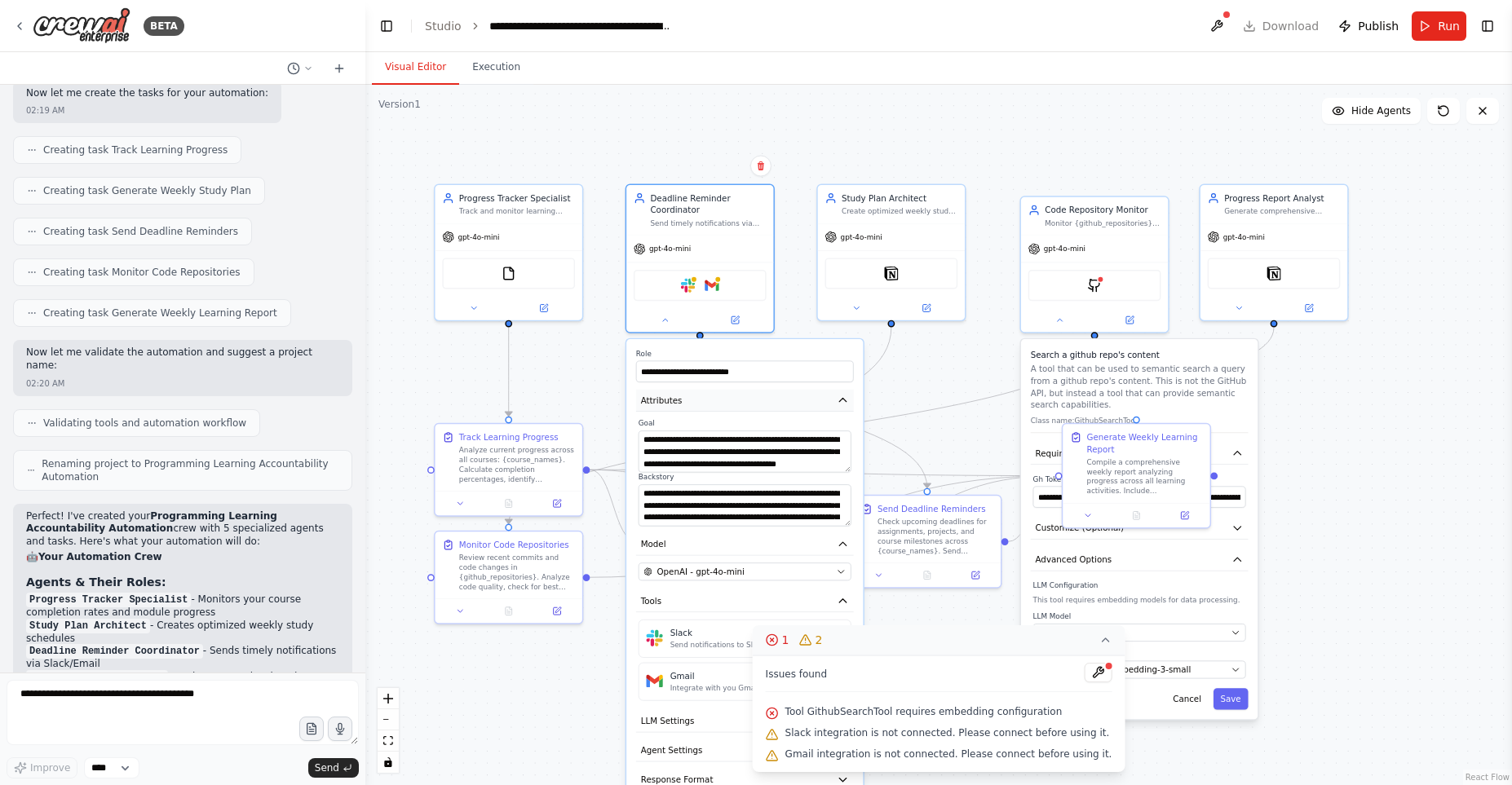
click at [836, 403] on button "Attributes" at bounding box center [745, 401] width 218 height 22
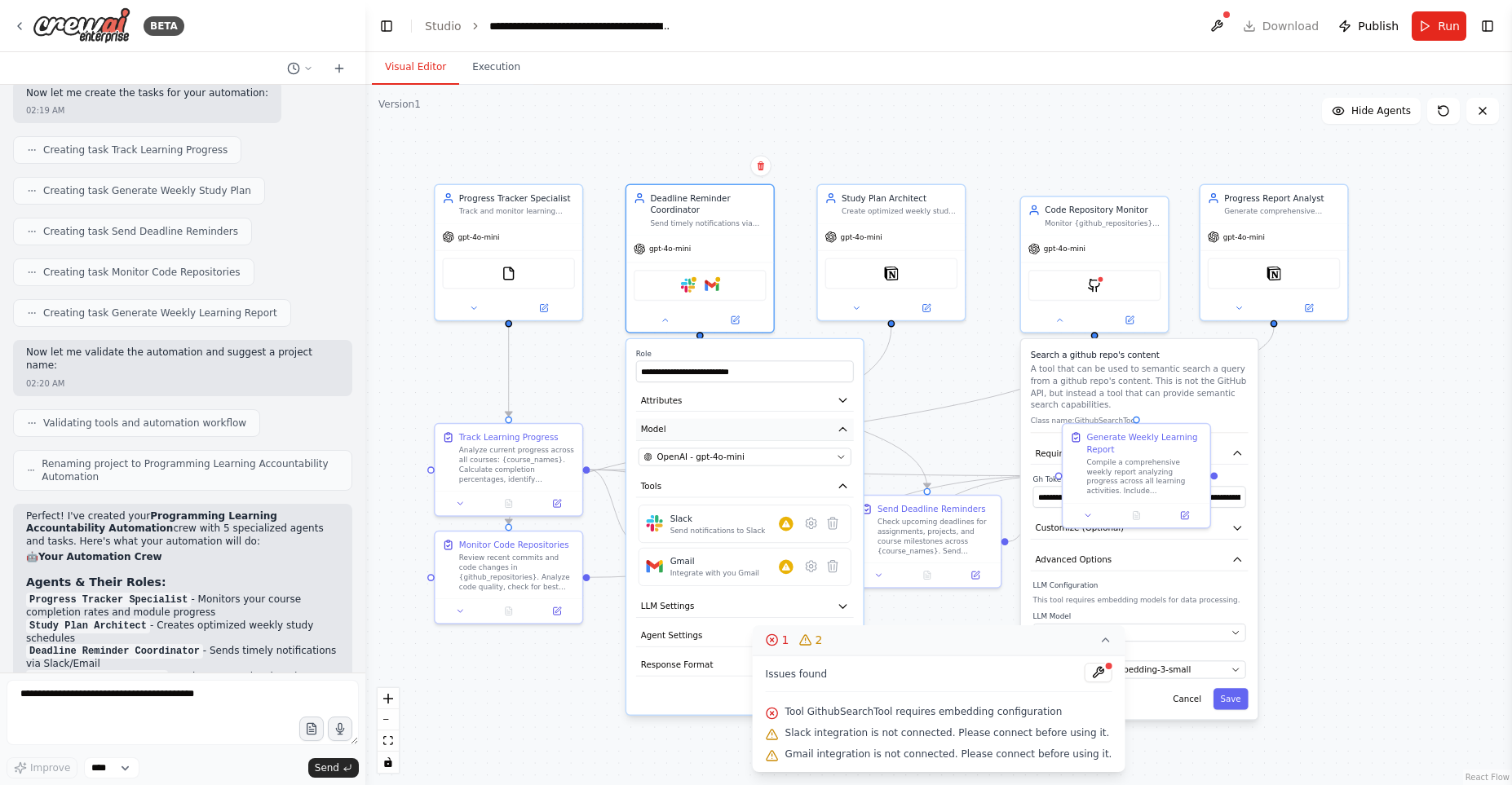
click at [839, 429] on icon "button" at bounding box center [842, 429] width 12 height 12
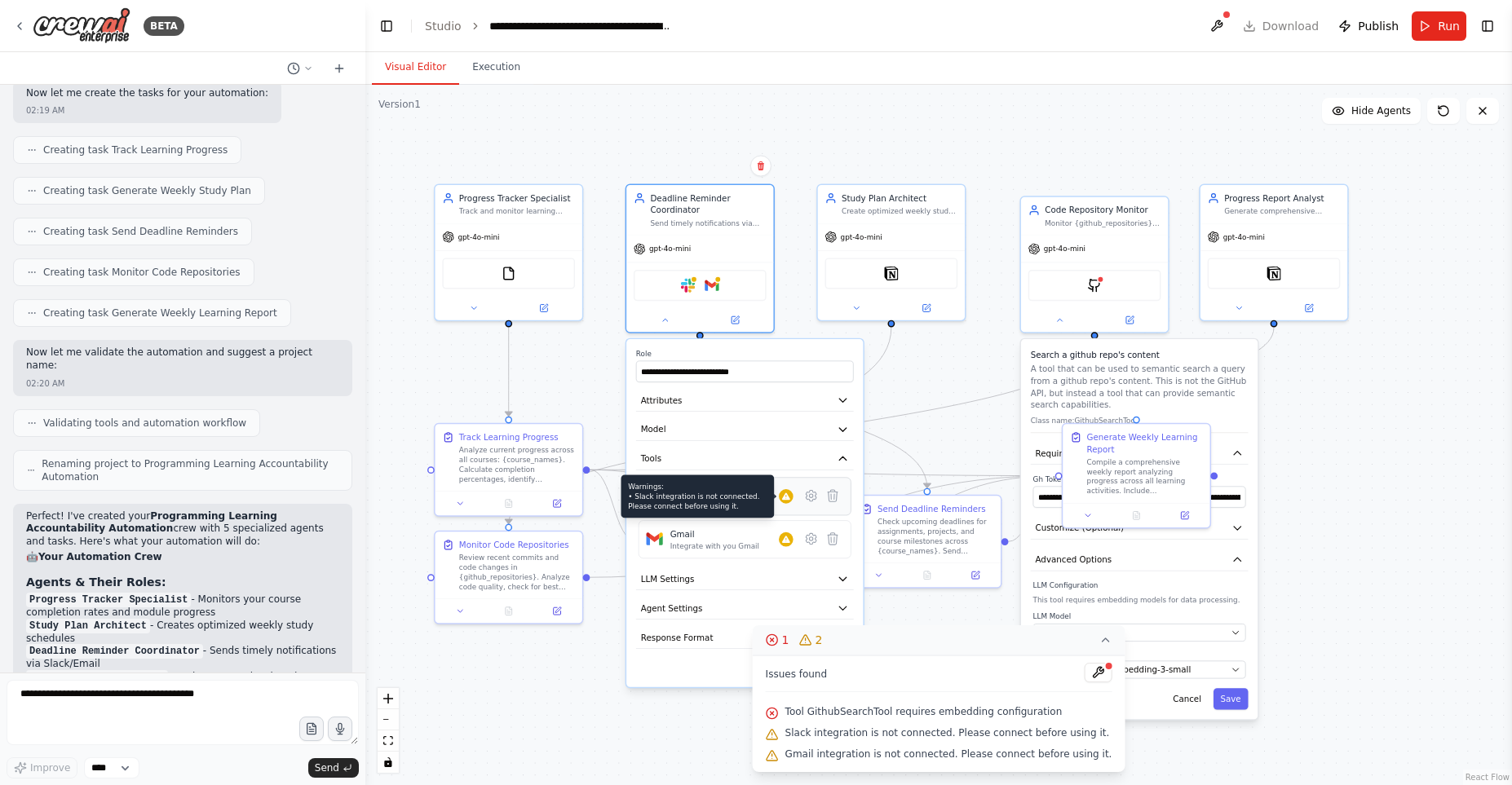
click at [784, 495] on icon at bounding box center [786, 496] width 8 height 7
click at [806, 503] on button at bounding box center [810, 496] width 21 height 21
click at [806, 494] on icon at bounding box center [810, 496] width 10 height 10
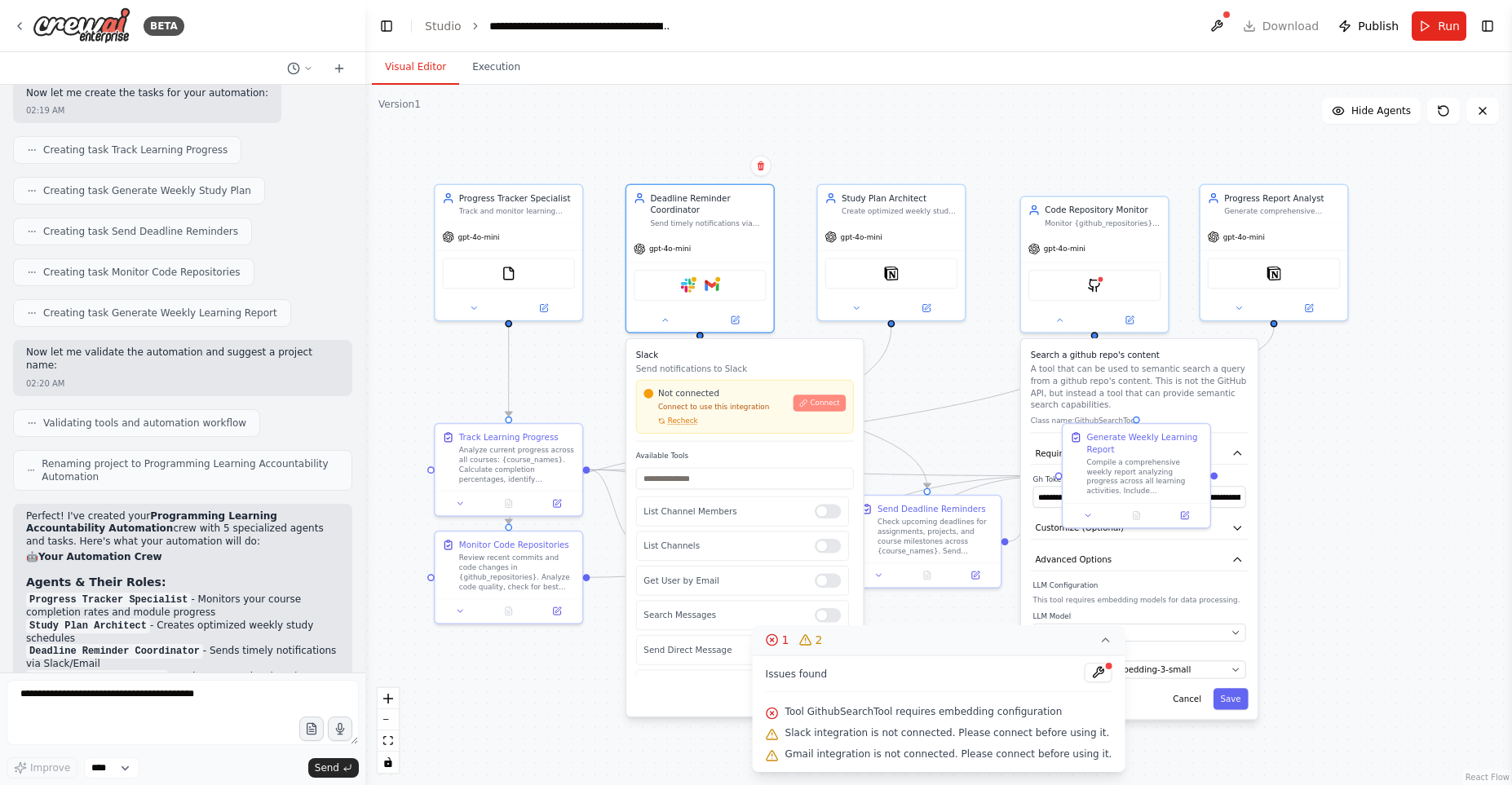
click at [827, 400] on span "Connect" at bounding box center [824, 404] width 30 height 10
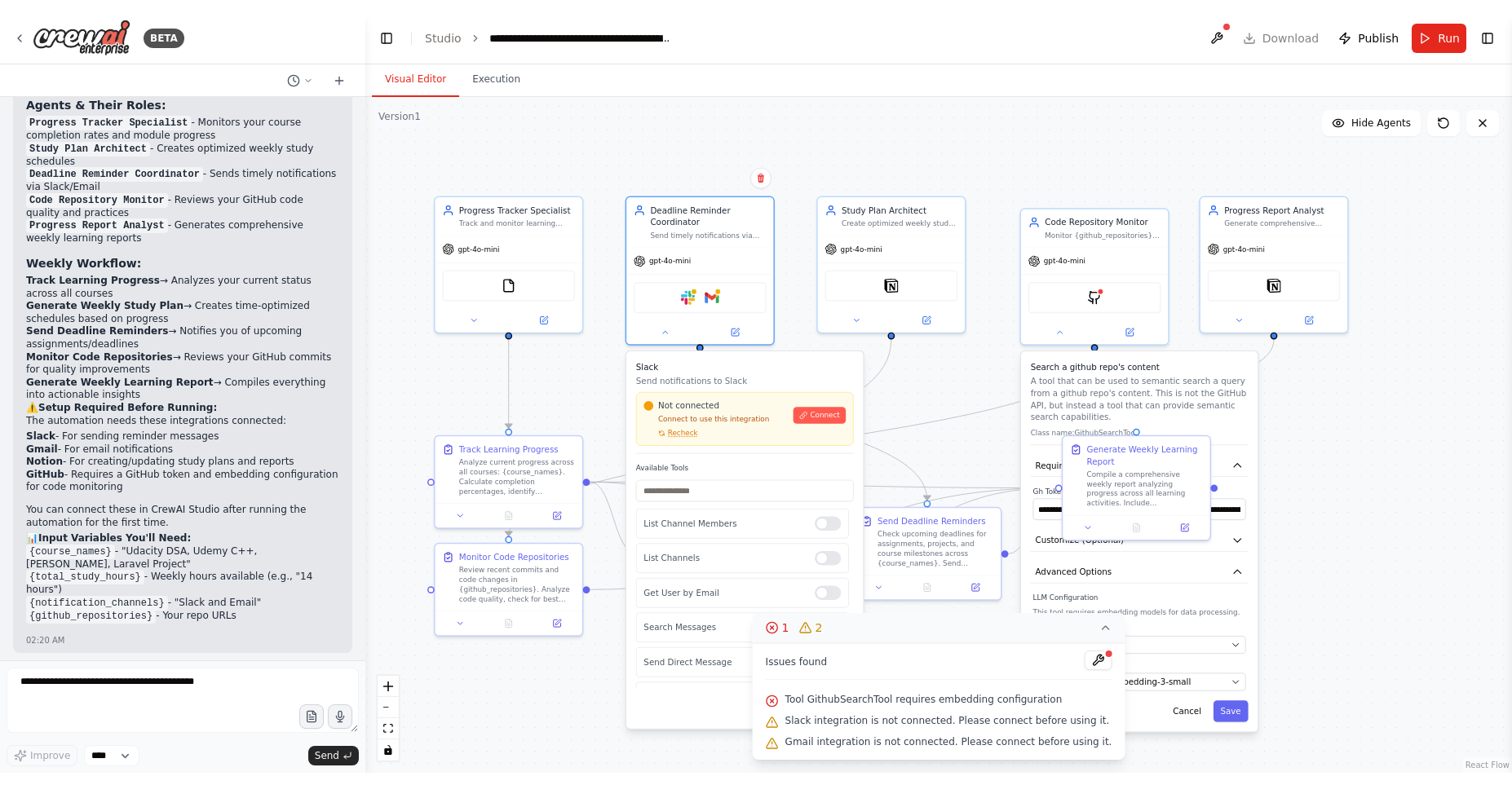
scroll to position [2189, 0]
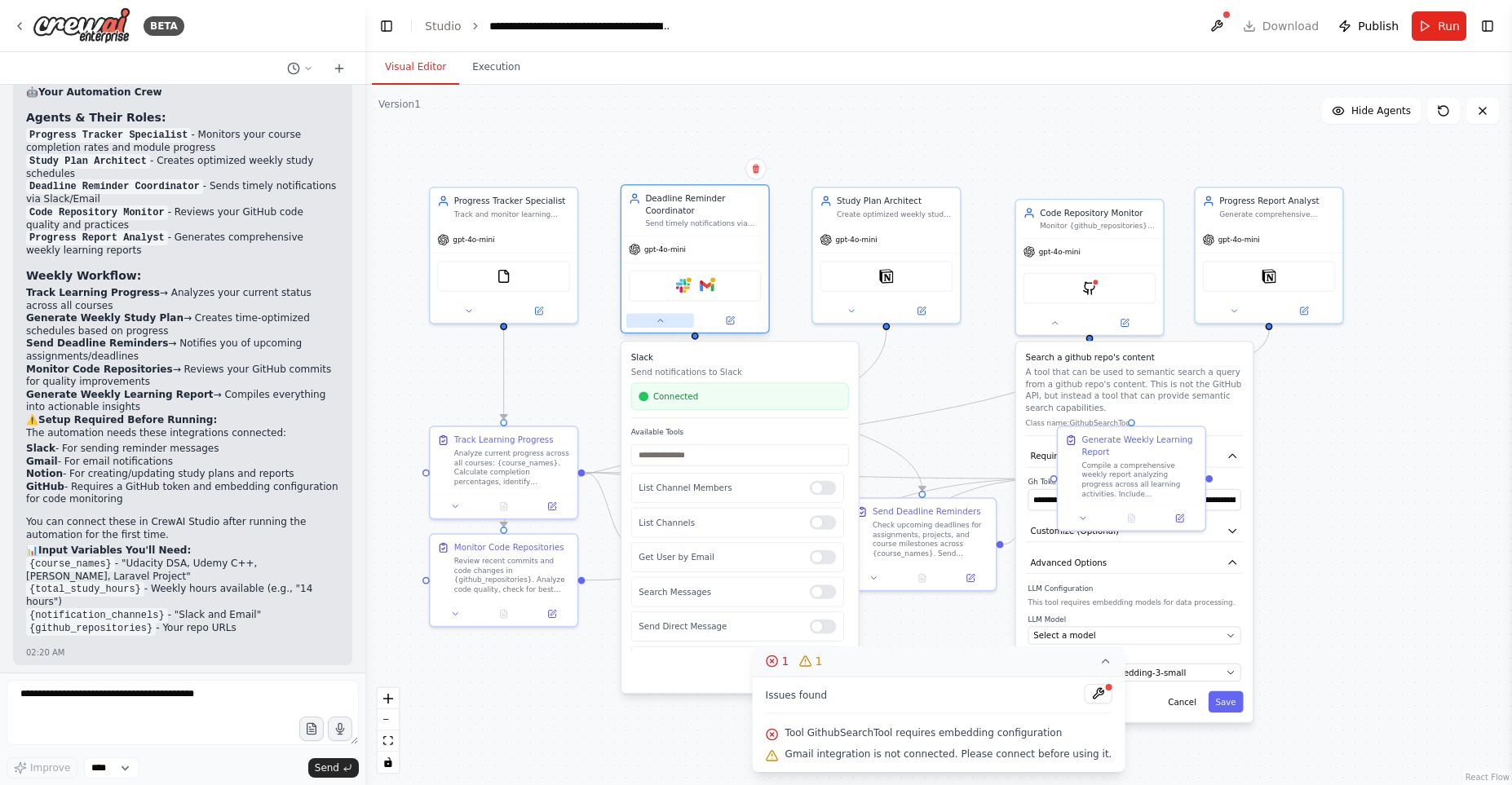
click at [664, 326] on icon at bounding box center [660, 320] width 10 height 10
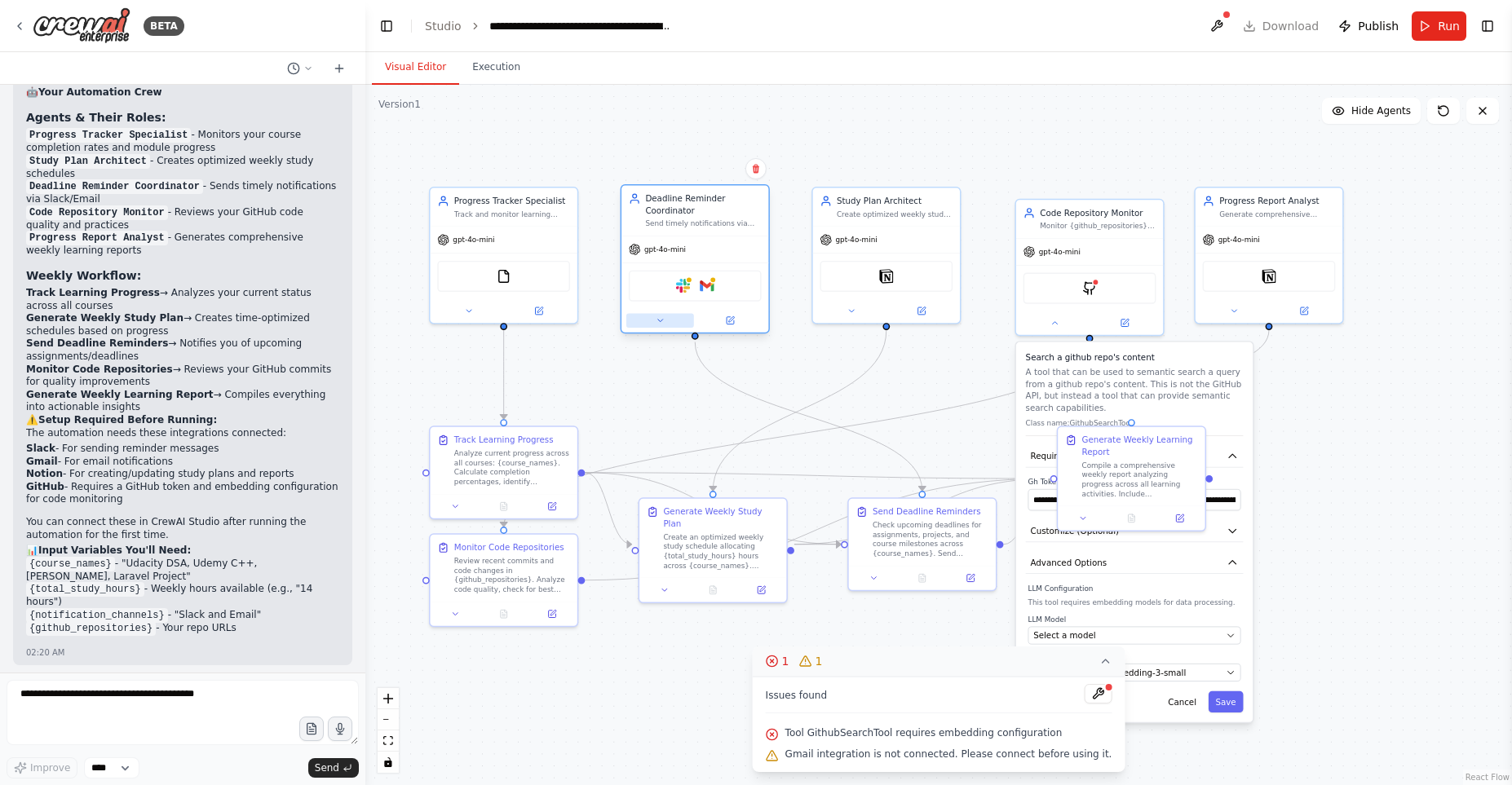
click at [664, 326] on icon at bounding box center [660, 320] width 10 height 10
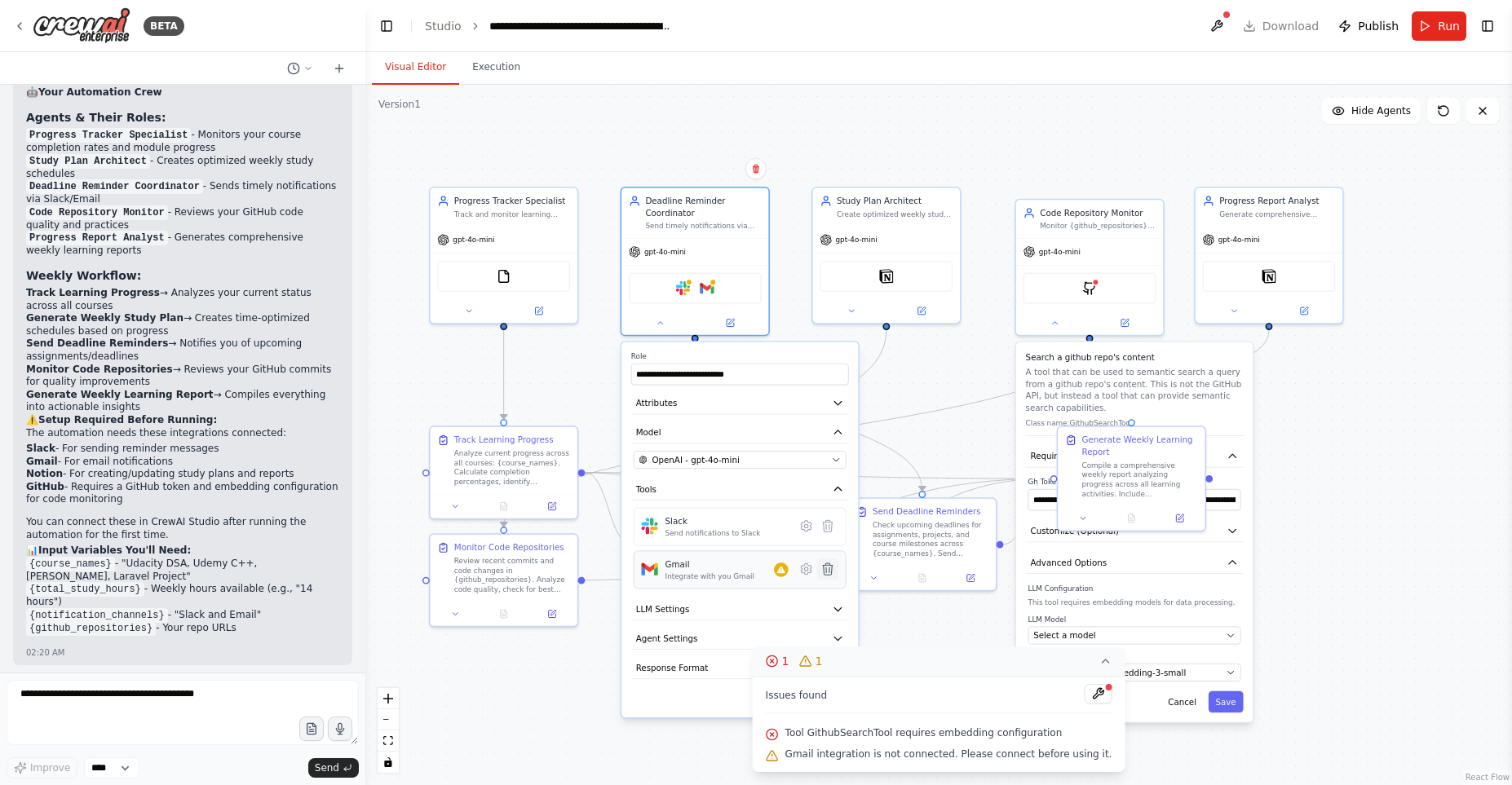
click at [827, 571] on icon at bounding box center [827, 569] width 10 height 11
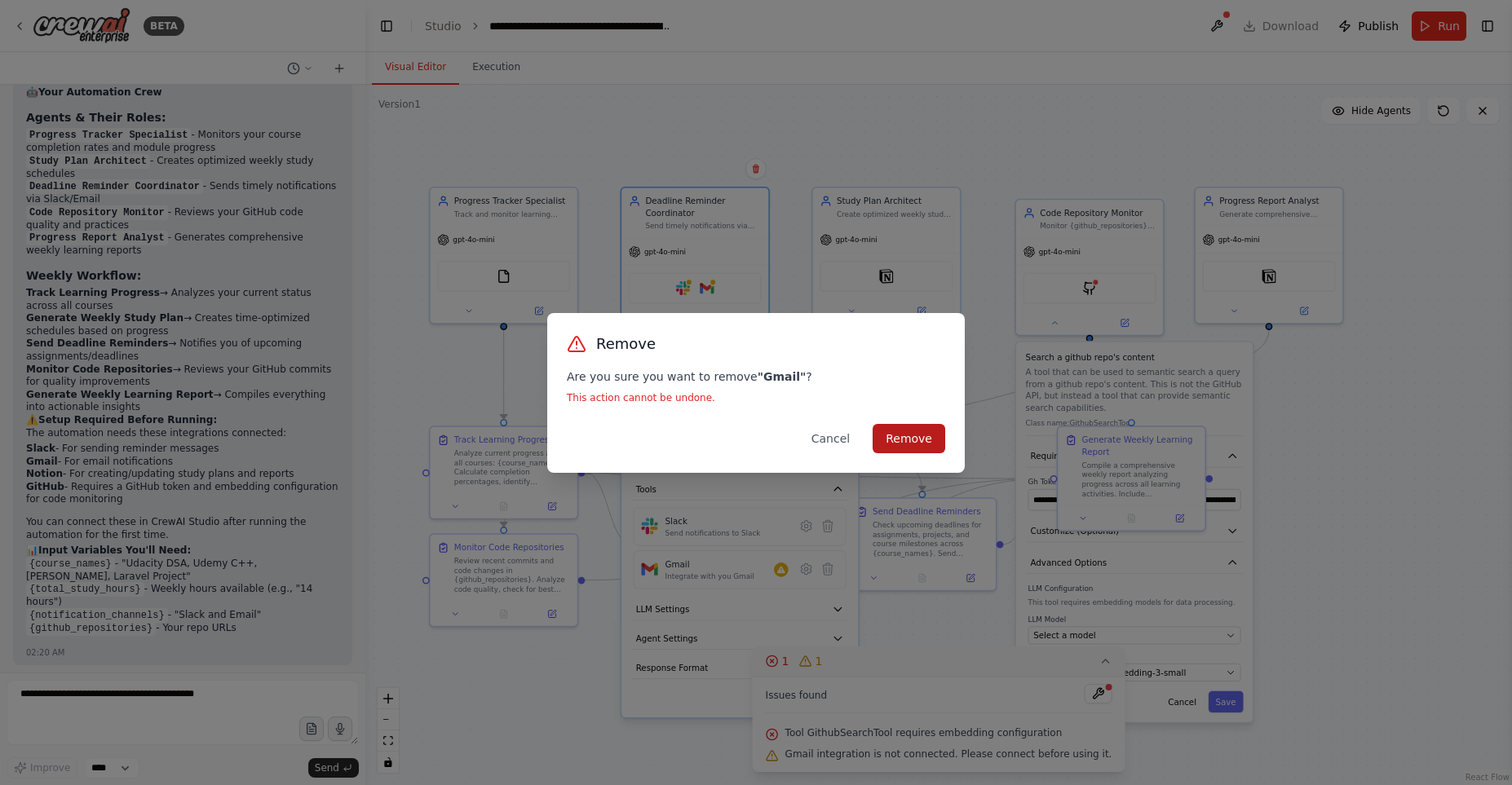
click at [902, 437] on button "Remove" at bounding box center [909, 439] width 73 height 30
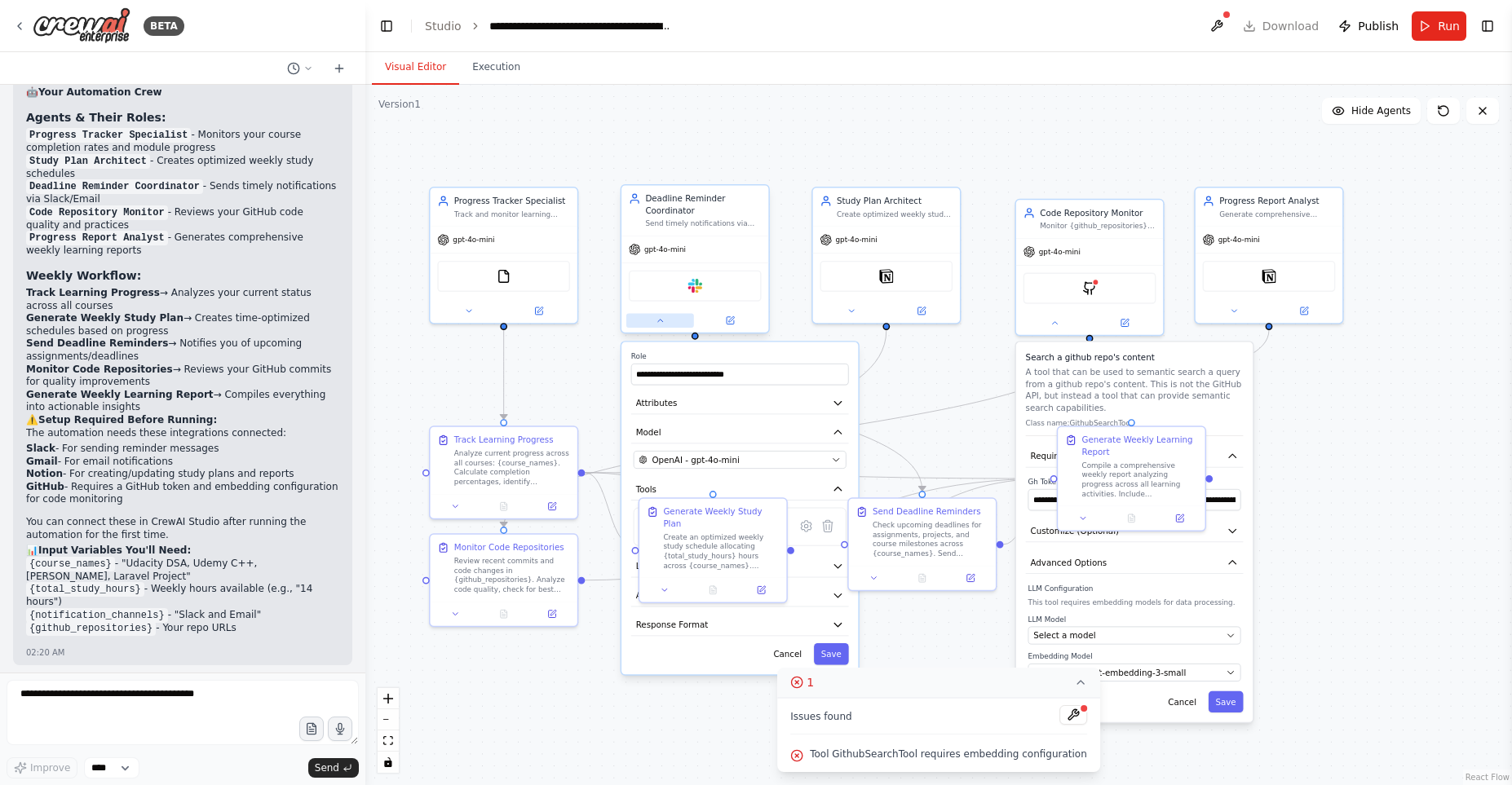
click at [660, 324] on icon at bounding box center [660, 320] width 10 height 10
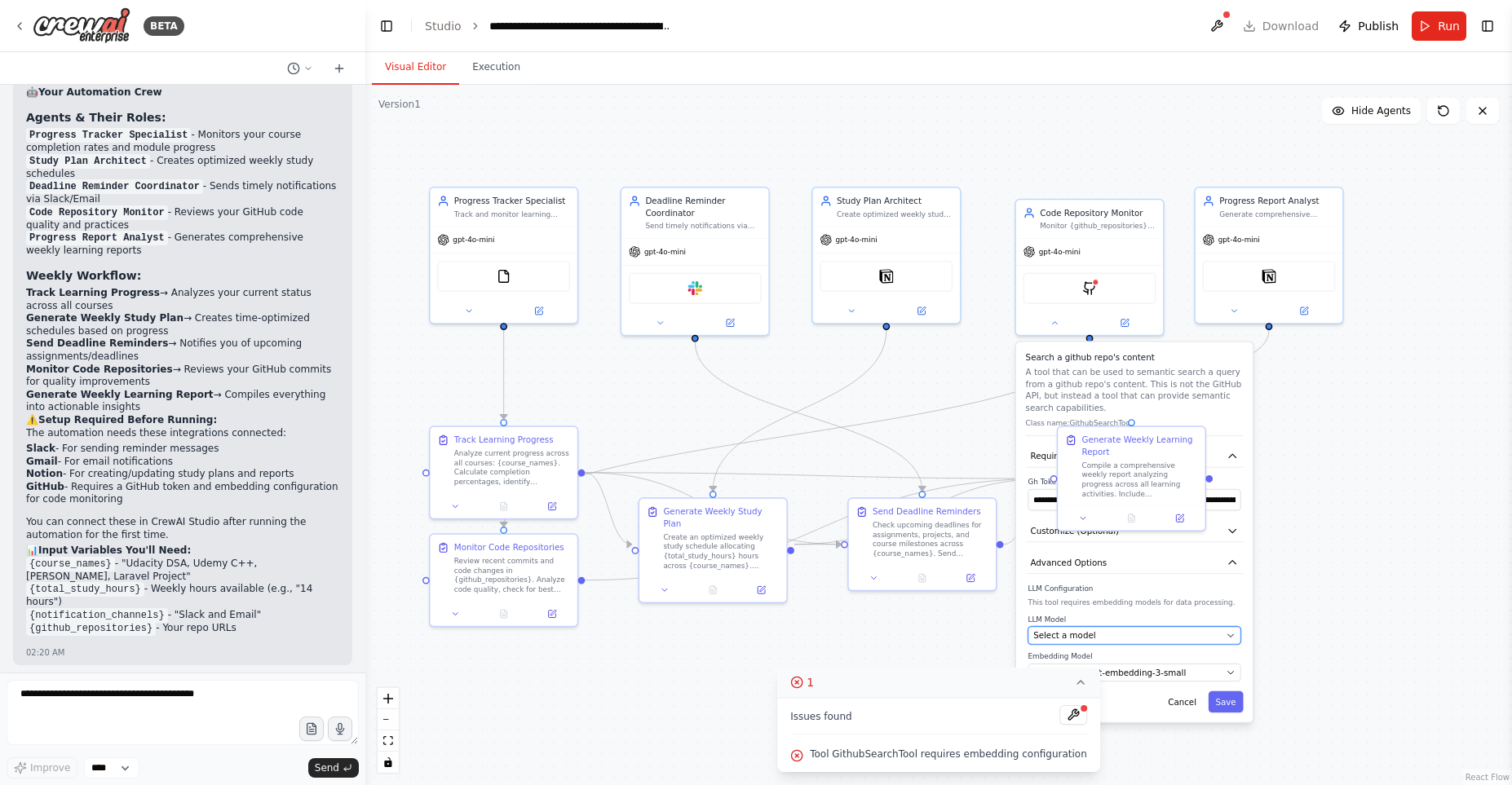
click at [1139, 634] on div "Select a model" at bounding box center [1128, 635] width 188 height 12
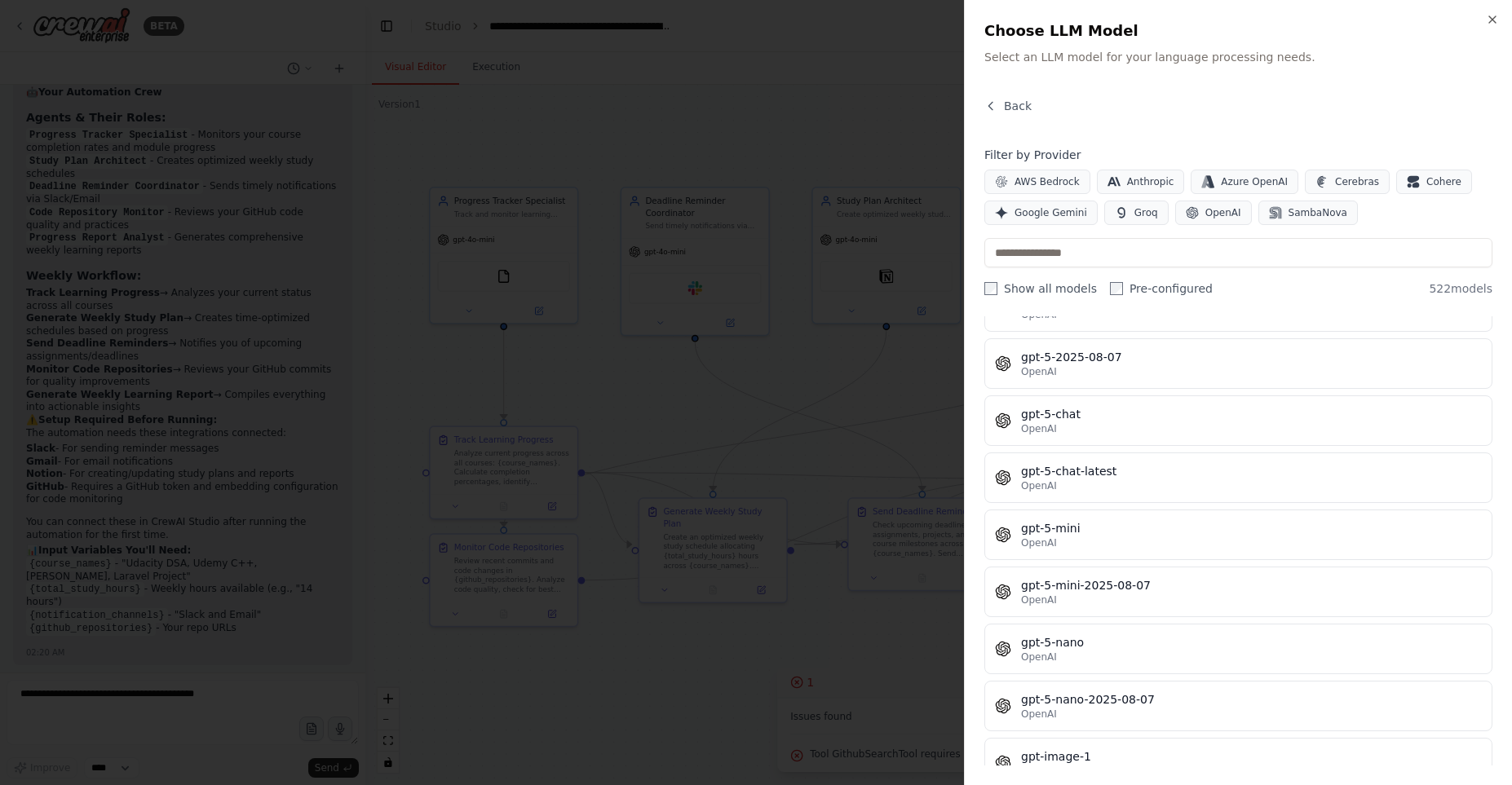
scroll to position [25979, 0]
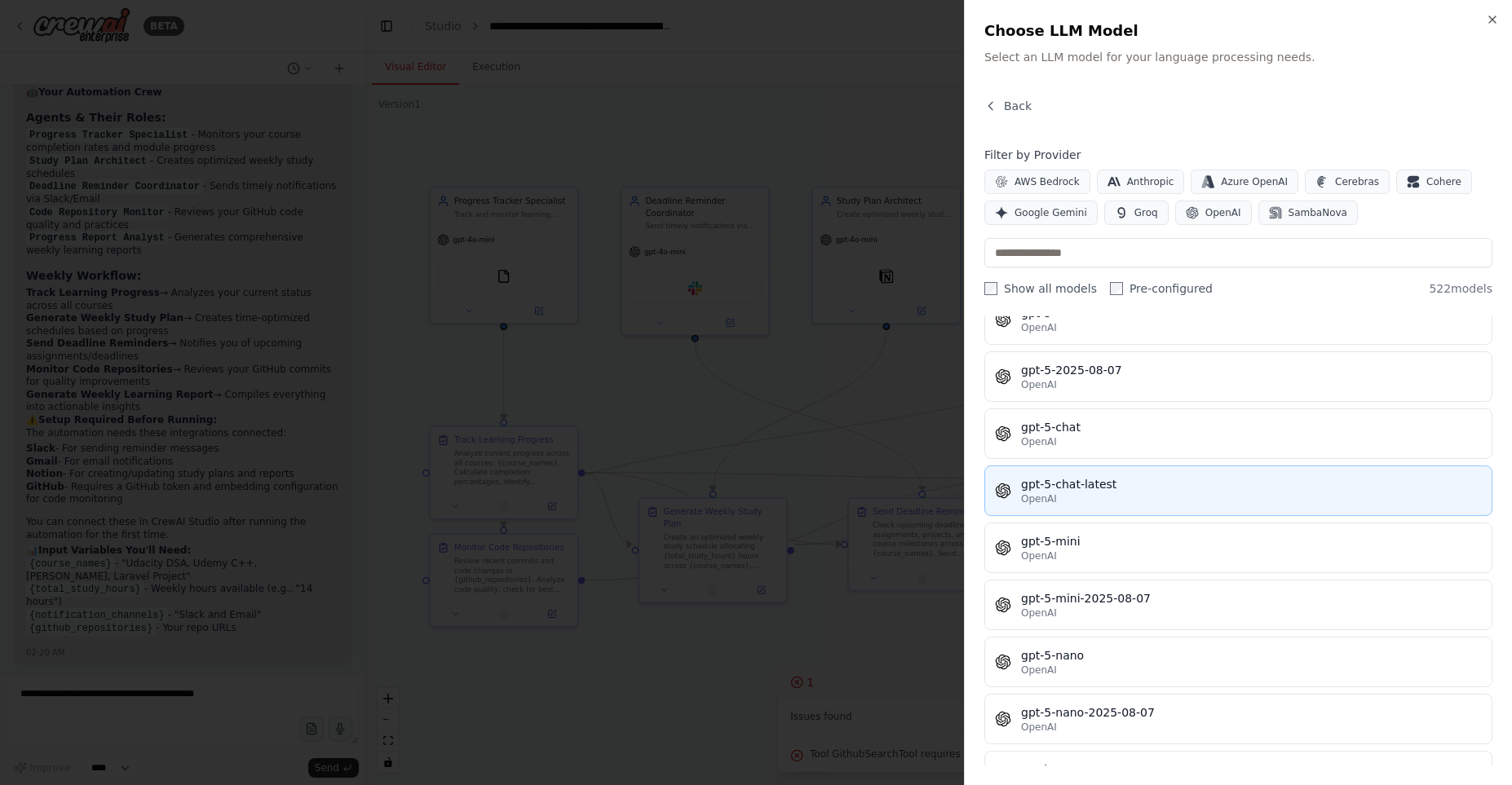
click at [1182, 488] on div "gpt-5-chat-latest" at bounding box center [1251, 485] width 461 height 17
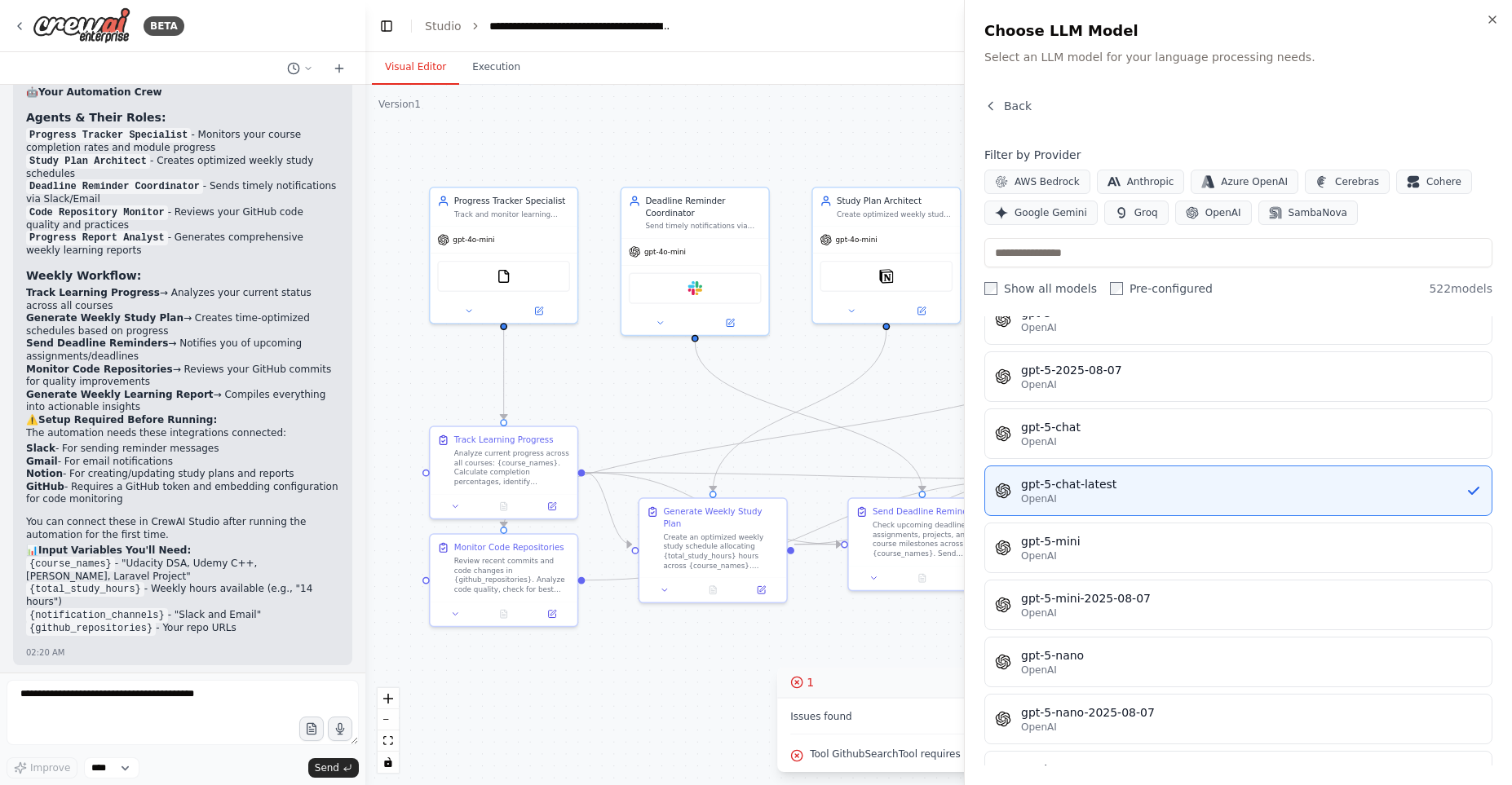
scroll to position [0, 0]
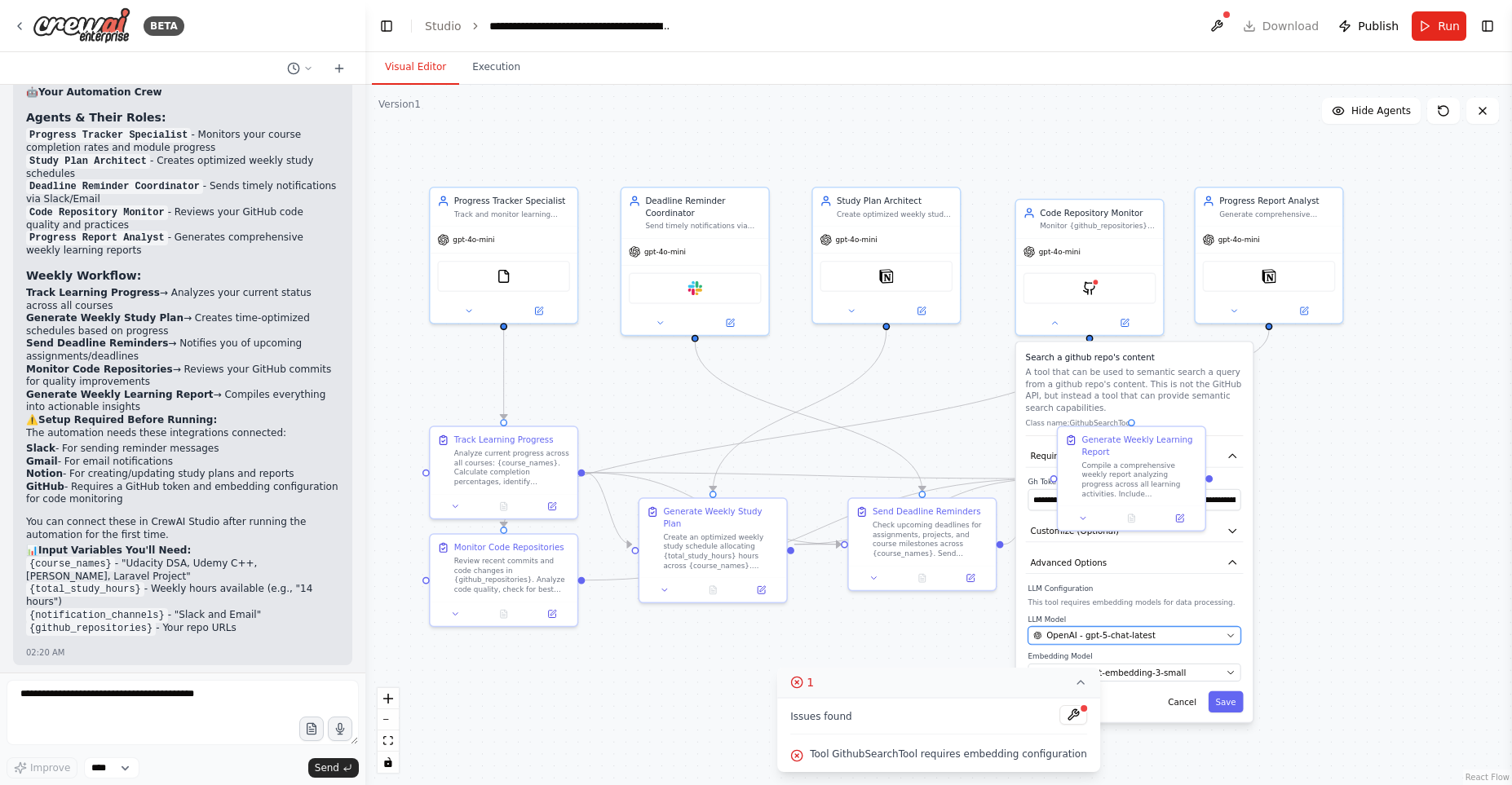
click at [1183, 637] on div "OpenAI - gpt-5-chat-latest" at bounding box center [1128, 635] width 188 height 12
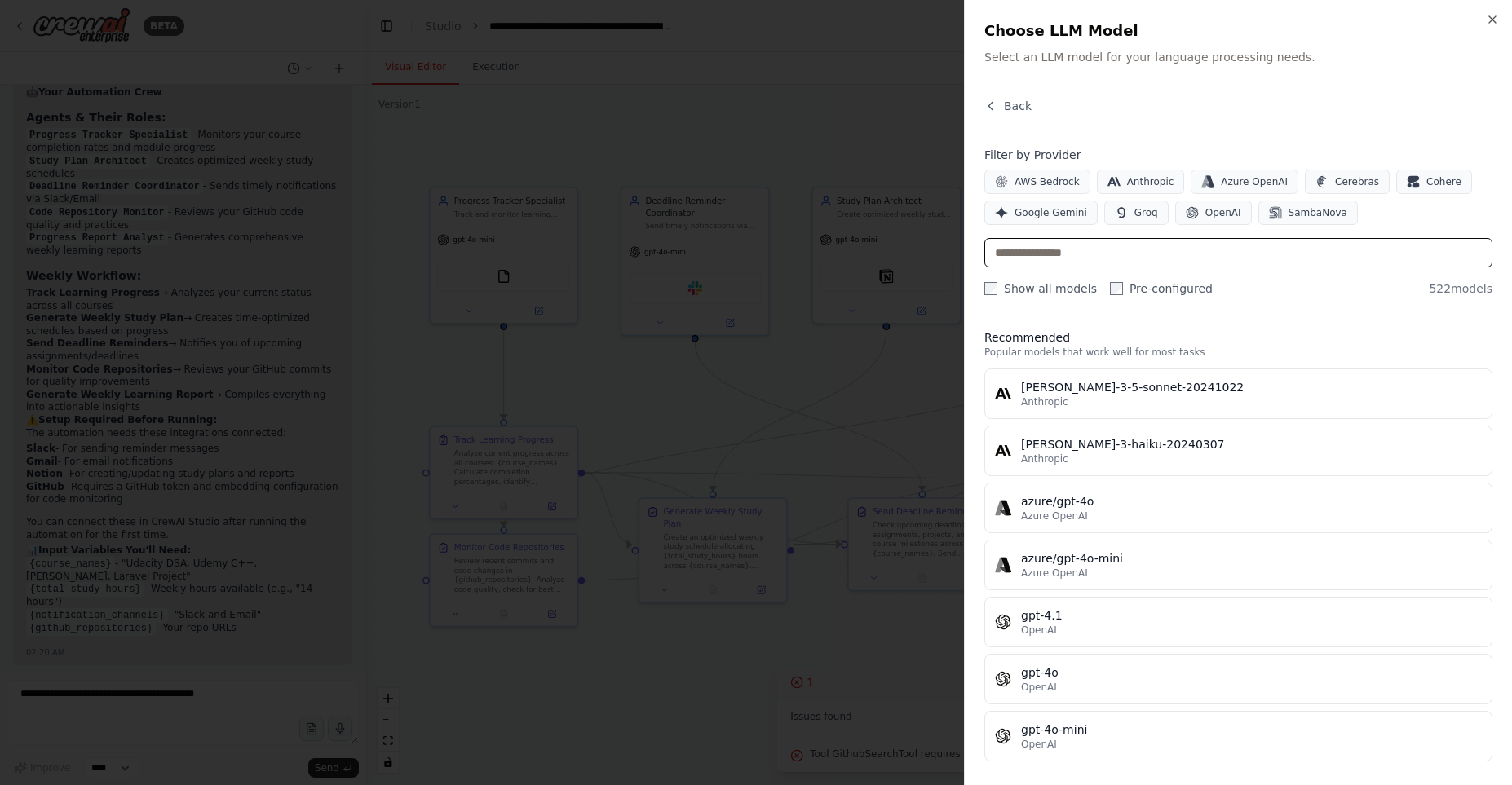
click at [1104, 256] on input "text" at bounding box center [1238, 253] width 508 height 30
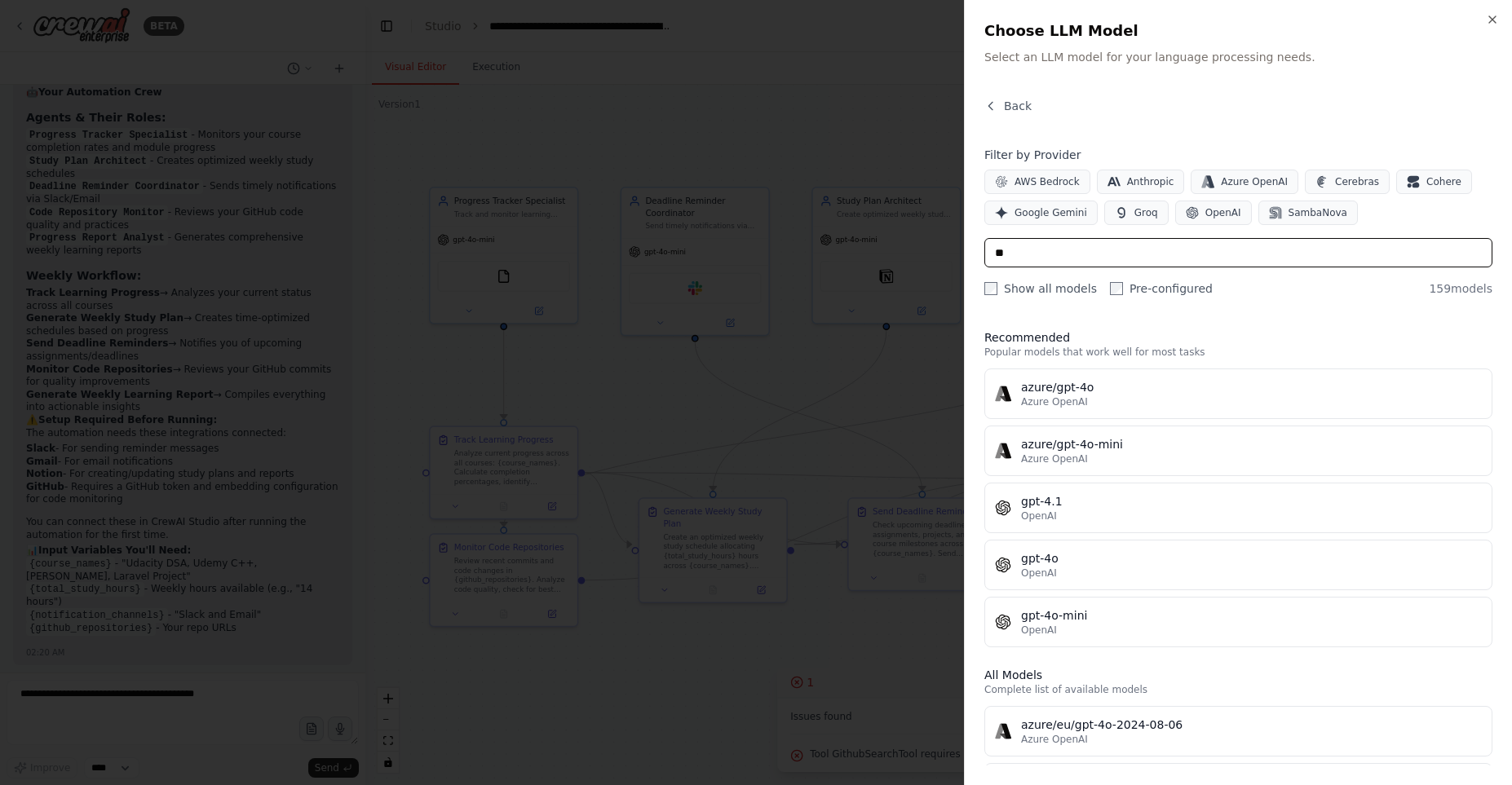
type input "*"
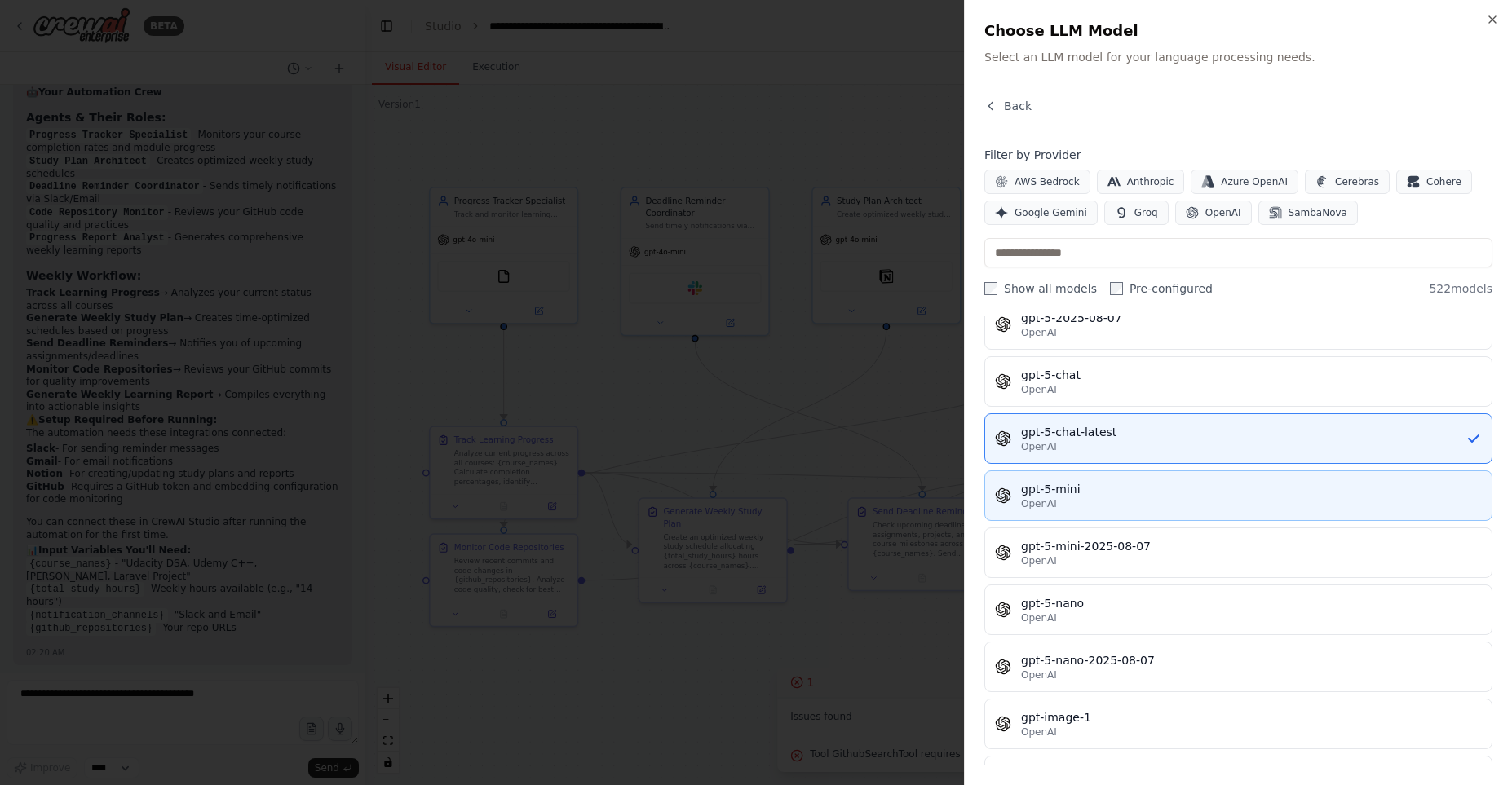
scroll to position [26013, 0]
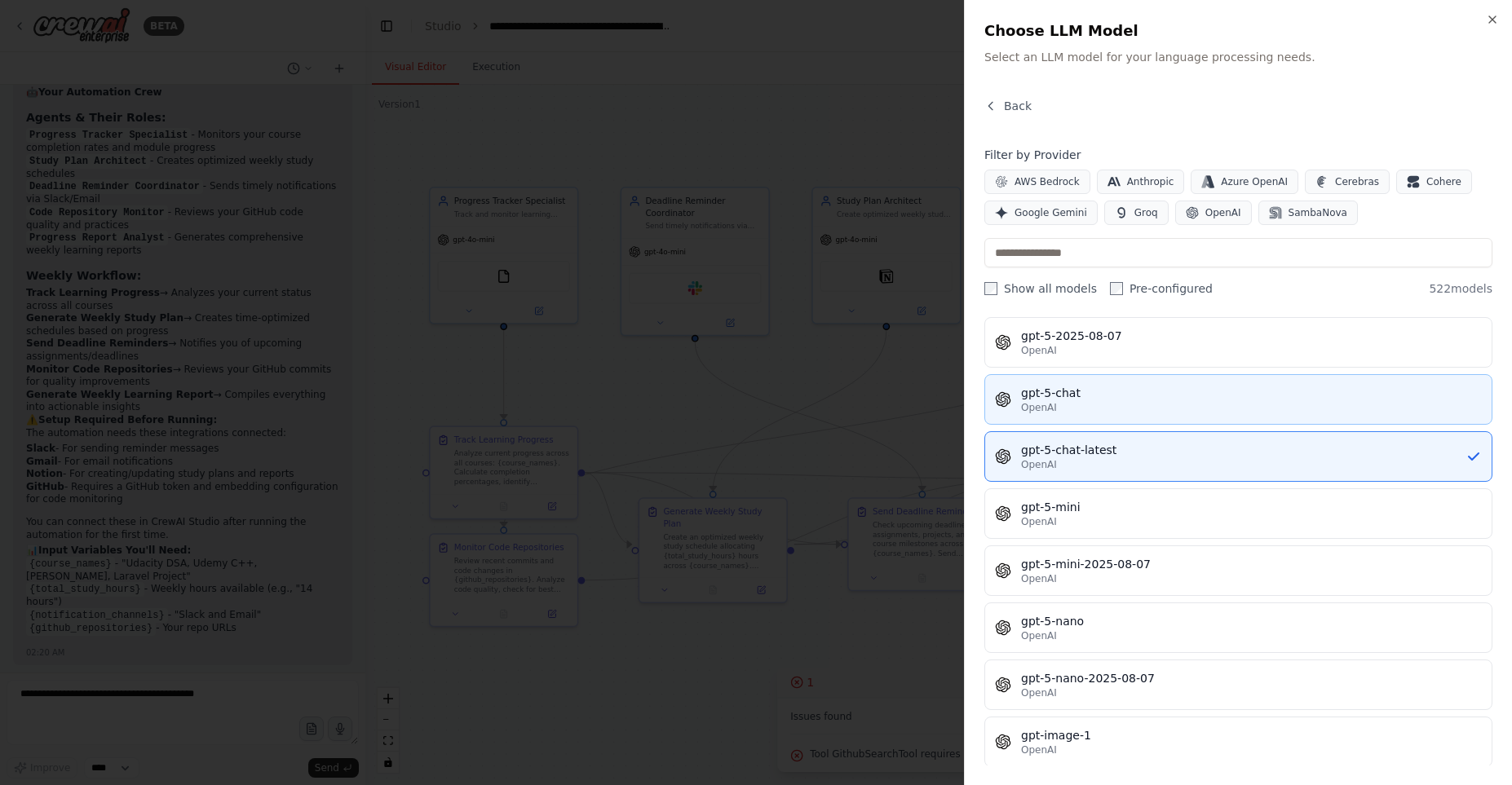
click at [1194, 400] on div "gpt-5-chat" at bounding box center [1251, 393] width 461 height 17
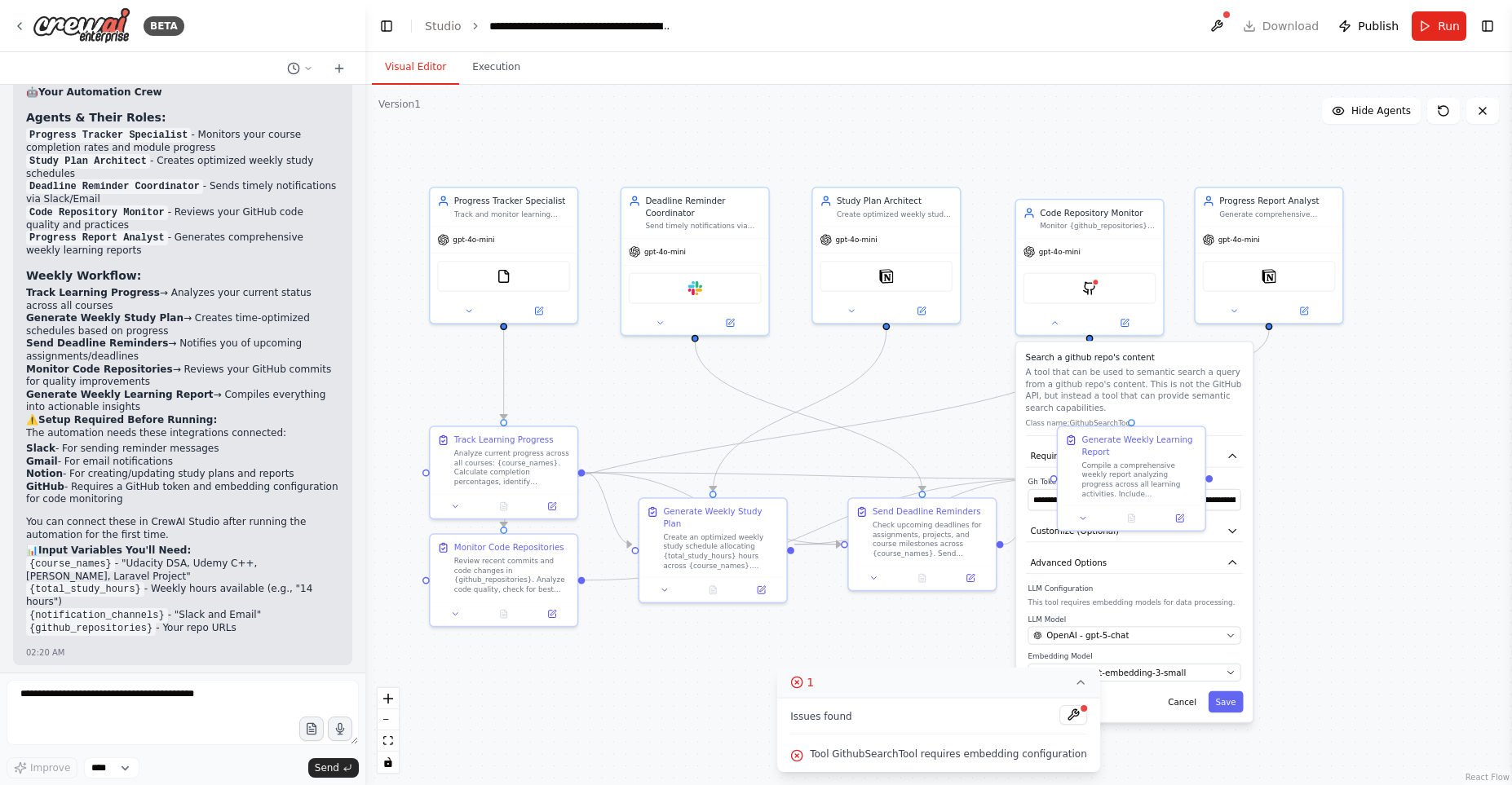
scroll to position [2189, 0]
click at [1239, 699] on button "Save" at bounding box center [1226, 701] width 35 height 21
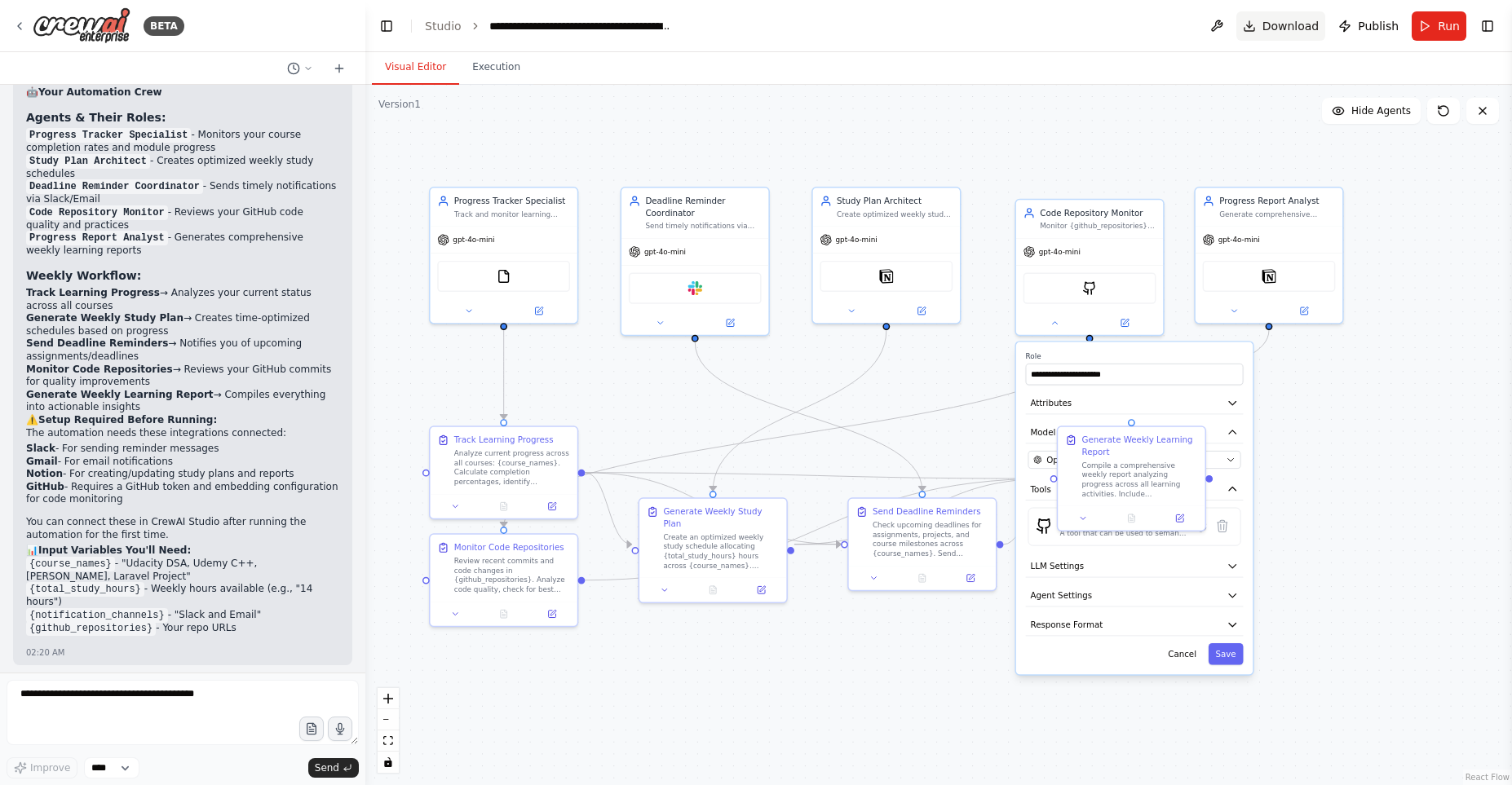
click at [1272, 25] on span "Download" at bounding box center [1291, 26] width 57 height 17
click at [1348, 32] on button "Publish" at bounding box center [1368, 26] width 74 height 30
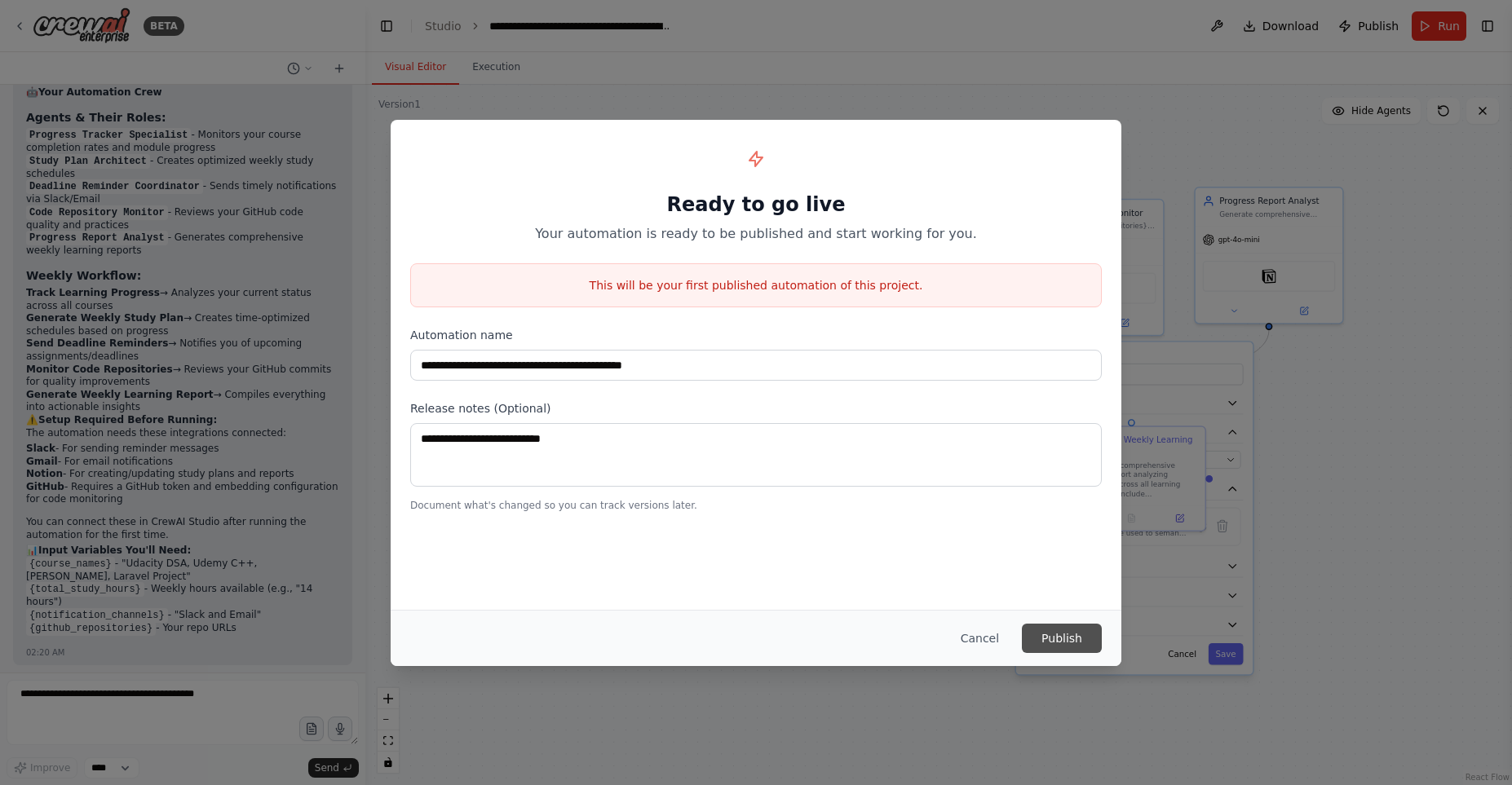
click at [1075, 636] on button "Publish" at bounding box center [1062, 639] width 80 height 30
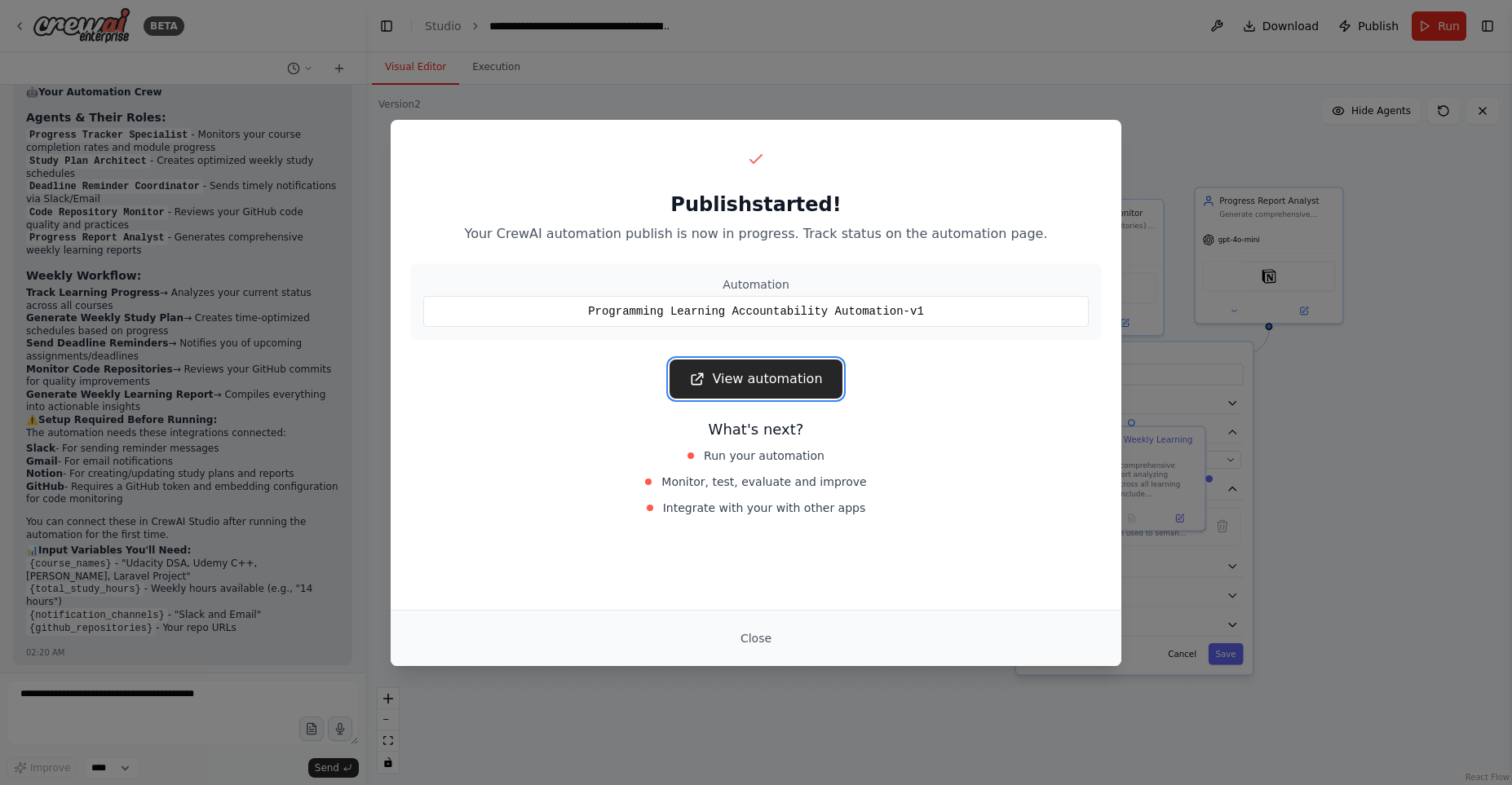
click at [769, 385] on link "View automation" at bounding box center [756, 379] width 172 height 39
click at [756, 642] on button "Close" at bounding box center [756, 639] width 57 height 30
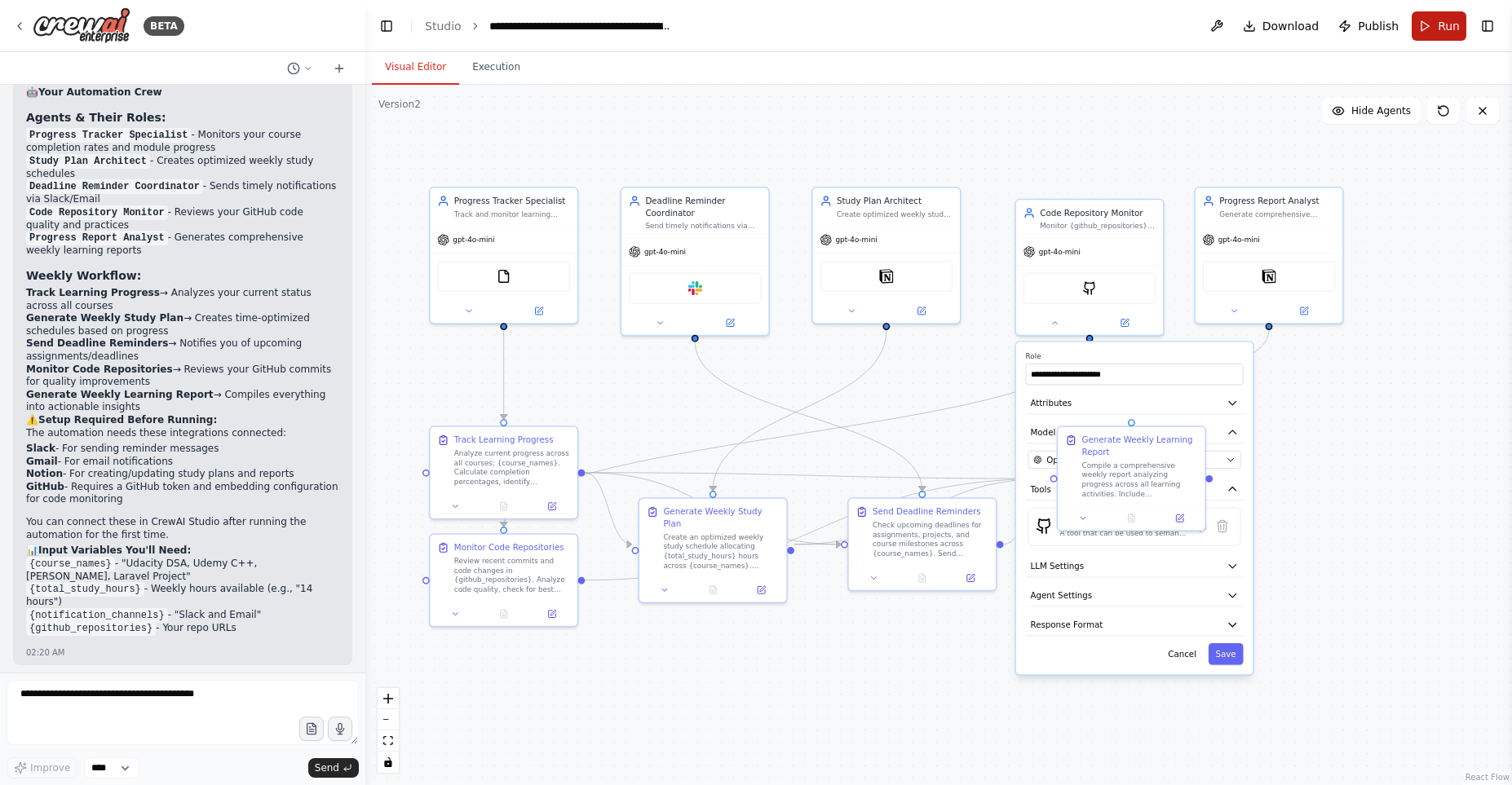
click at [1431, 31] on button "Run" at bounding box center [1438, 26] width 55 height 30
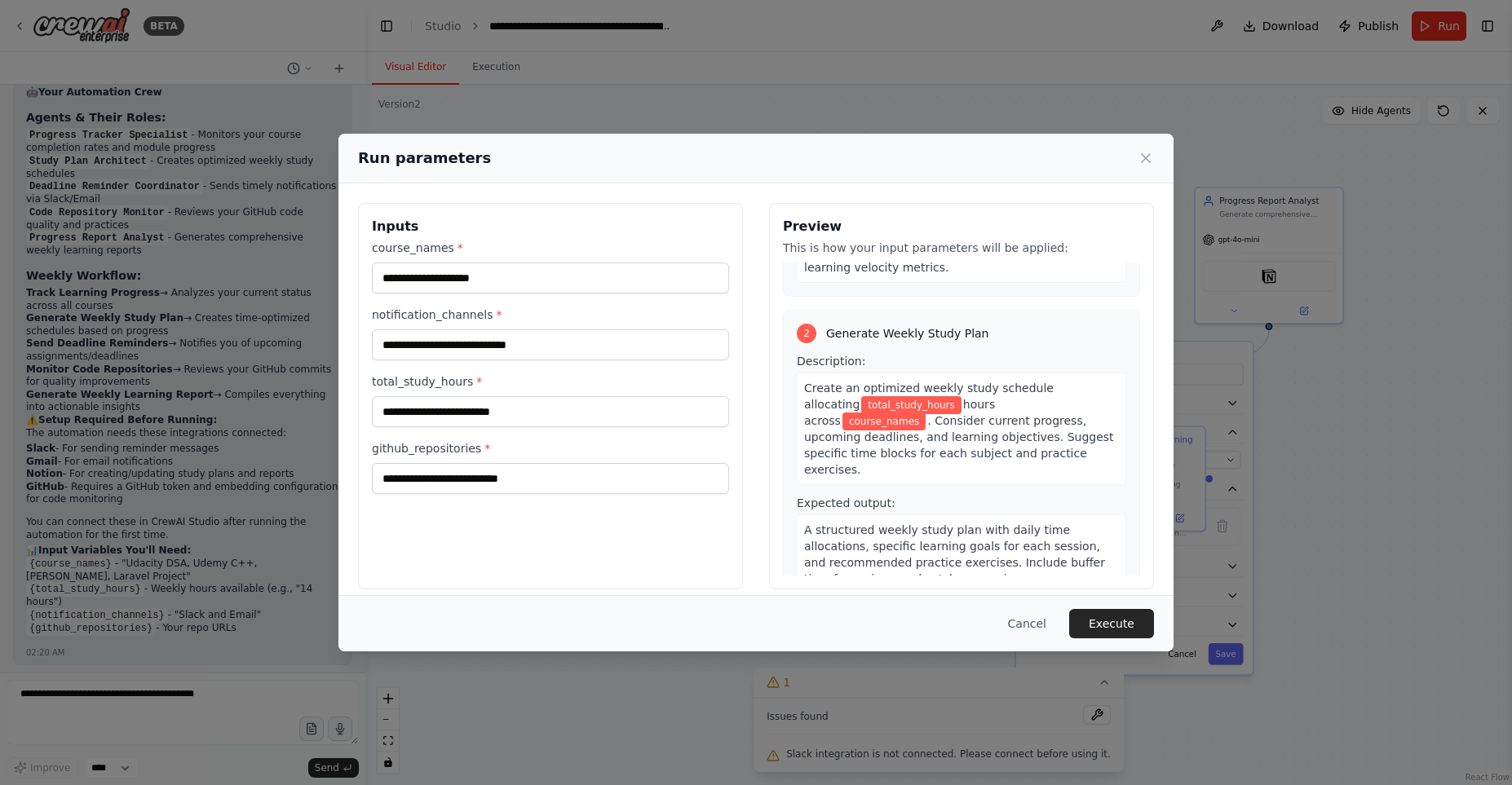
scroll to position [0, 0]
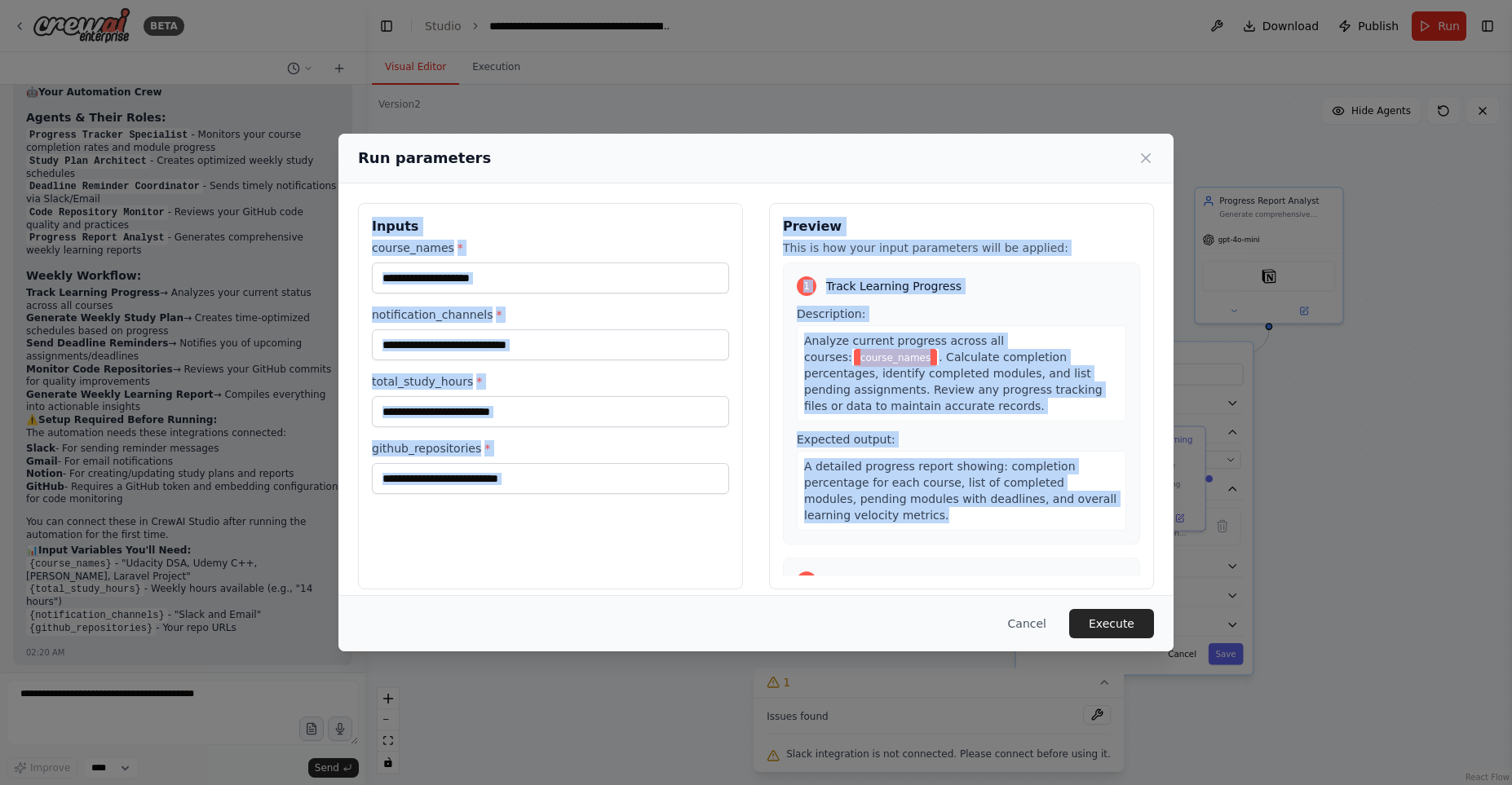
drag, startPoint x: 359, startPoint y: 157, endPoint x: 1092, endPoint y: 511, distance: 814.0
click at [1092, 511] on div "Run parameters Inputs course_names * notification_channels * total_study_hours …" at bounding box center [756, 392] width 836 height 518
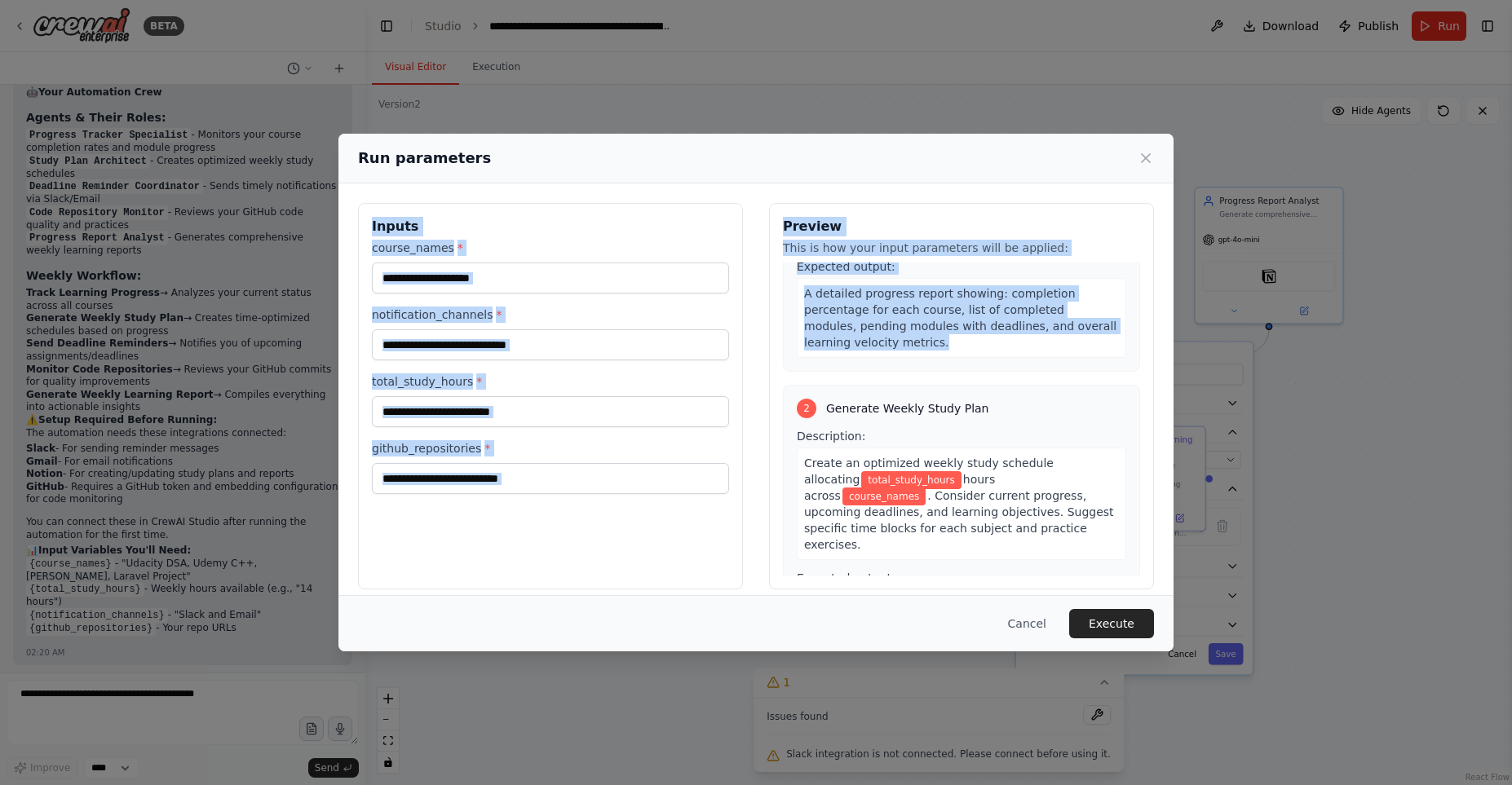
scroll to position [279, 0]
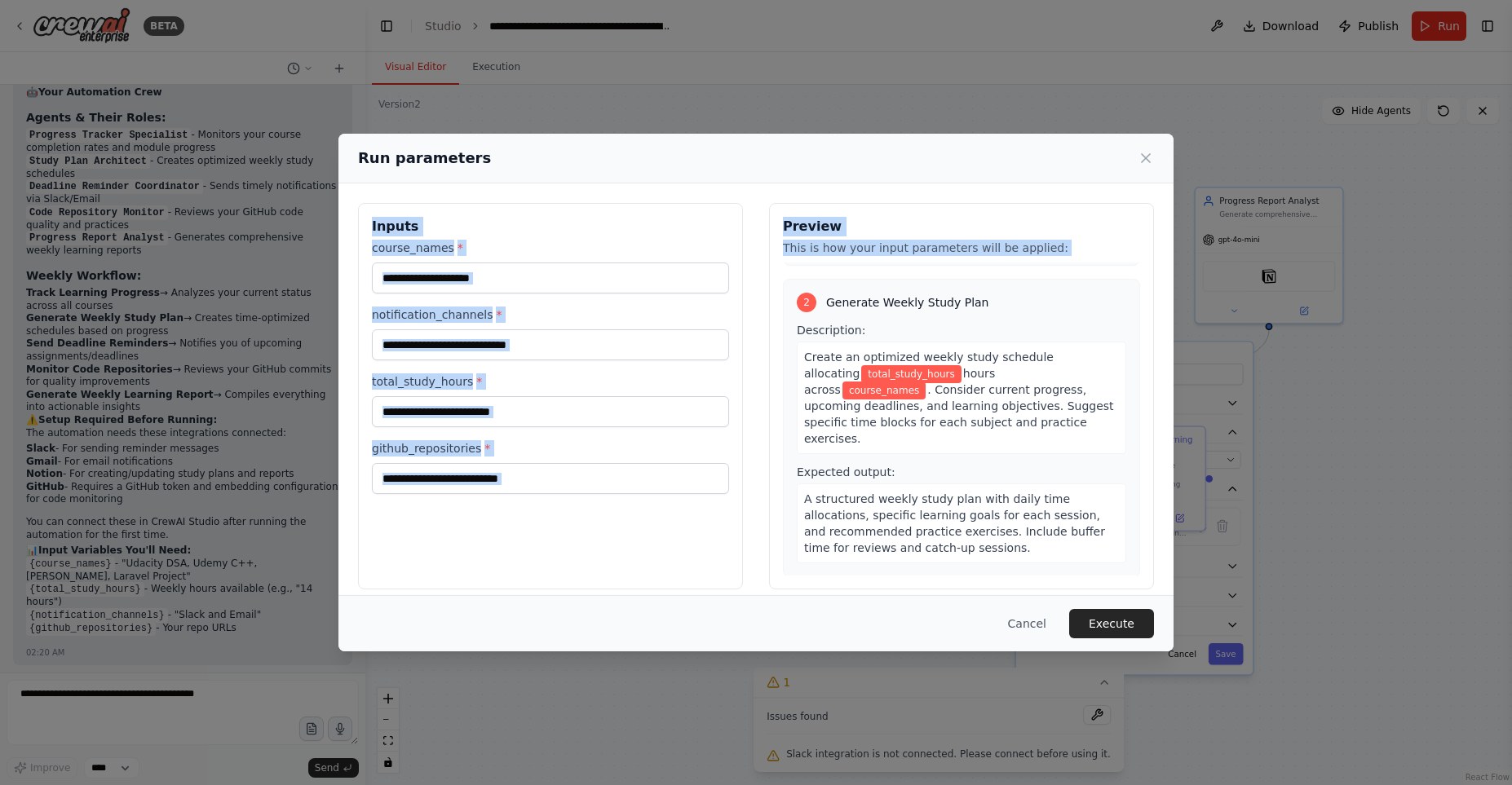
click at [659, 459] on div "github_repositories *" at bounding box center [551, 467] width 357 height 54
drag, startPoint x: 363, startPoint y: 157, endPoint x: 596, endPoint y: 504, distance: 418.0
click at [596, 504] on div "Run parameters Inputs course_names * notification_channels * total_study_hours …" at bounding box center [756, 392] width 836 height 518
copy div "Inputs course_names * notification_channels * total_study_hours * github_reposi…"
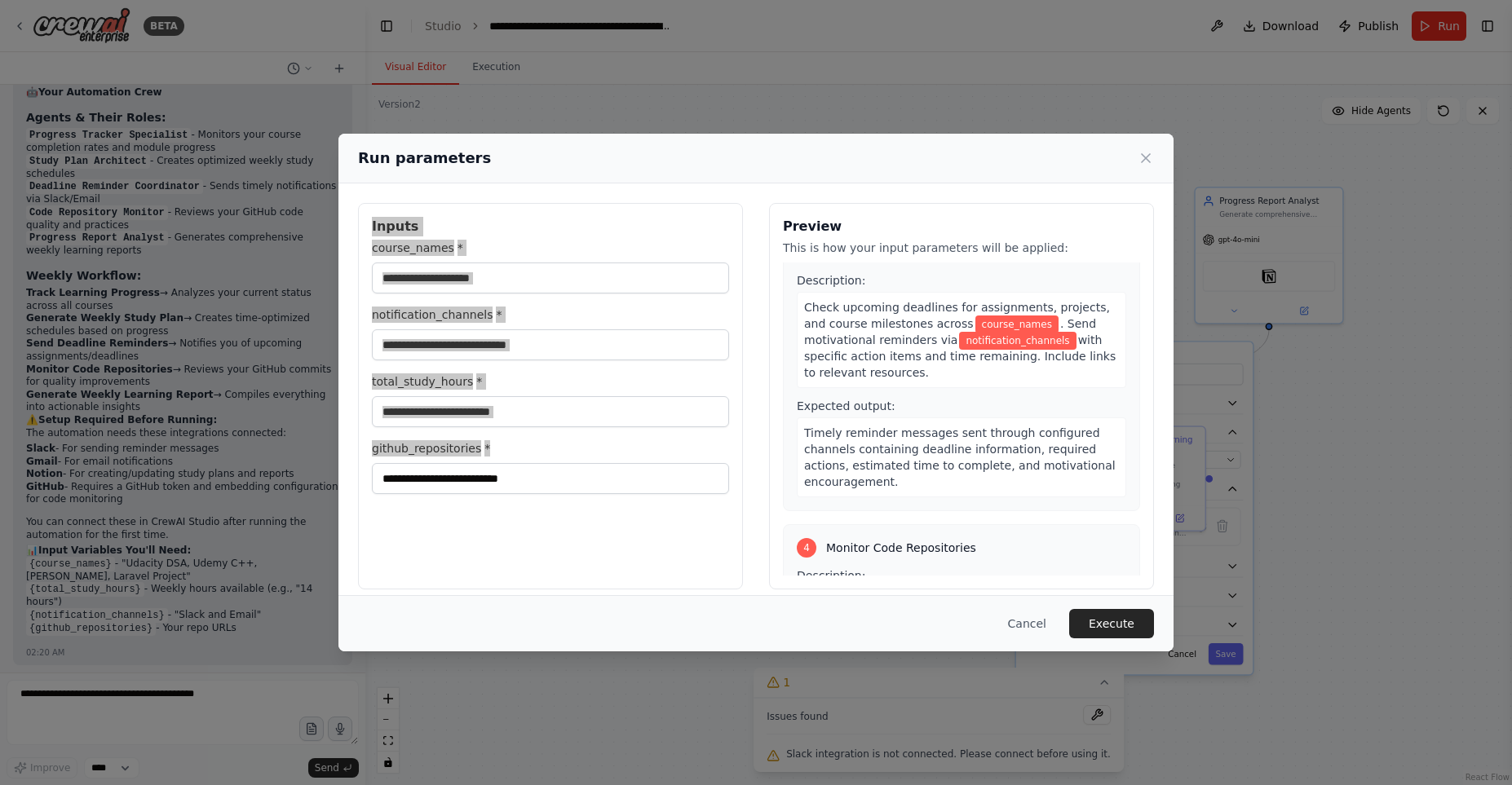
scroll to position [650, 0]
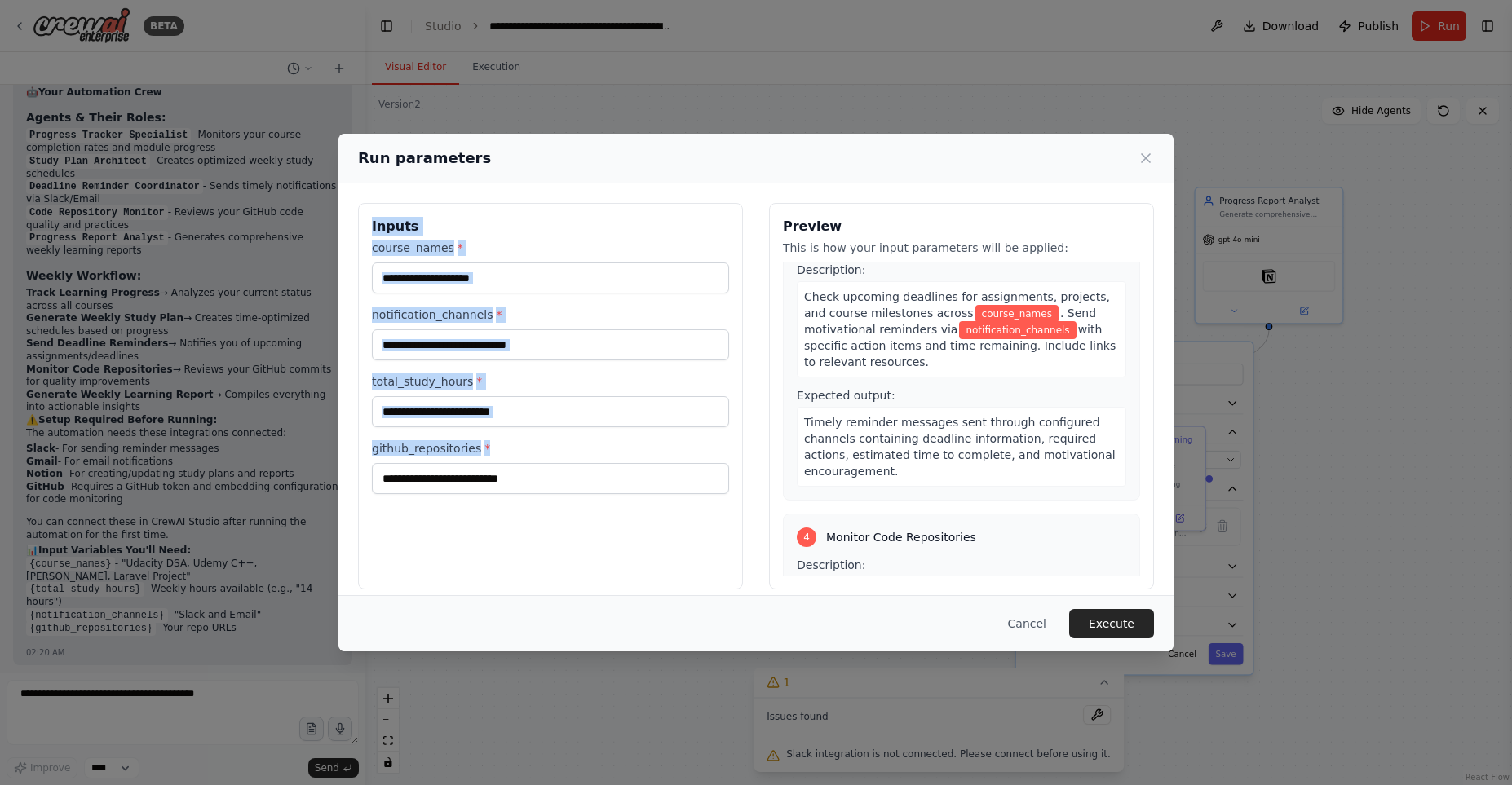
click at [536, 521] on div "Inputs course_names * notification_channels * total_study_hours * github_reposi…" at bounding box center [551, 395] width 385 height 386
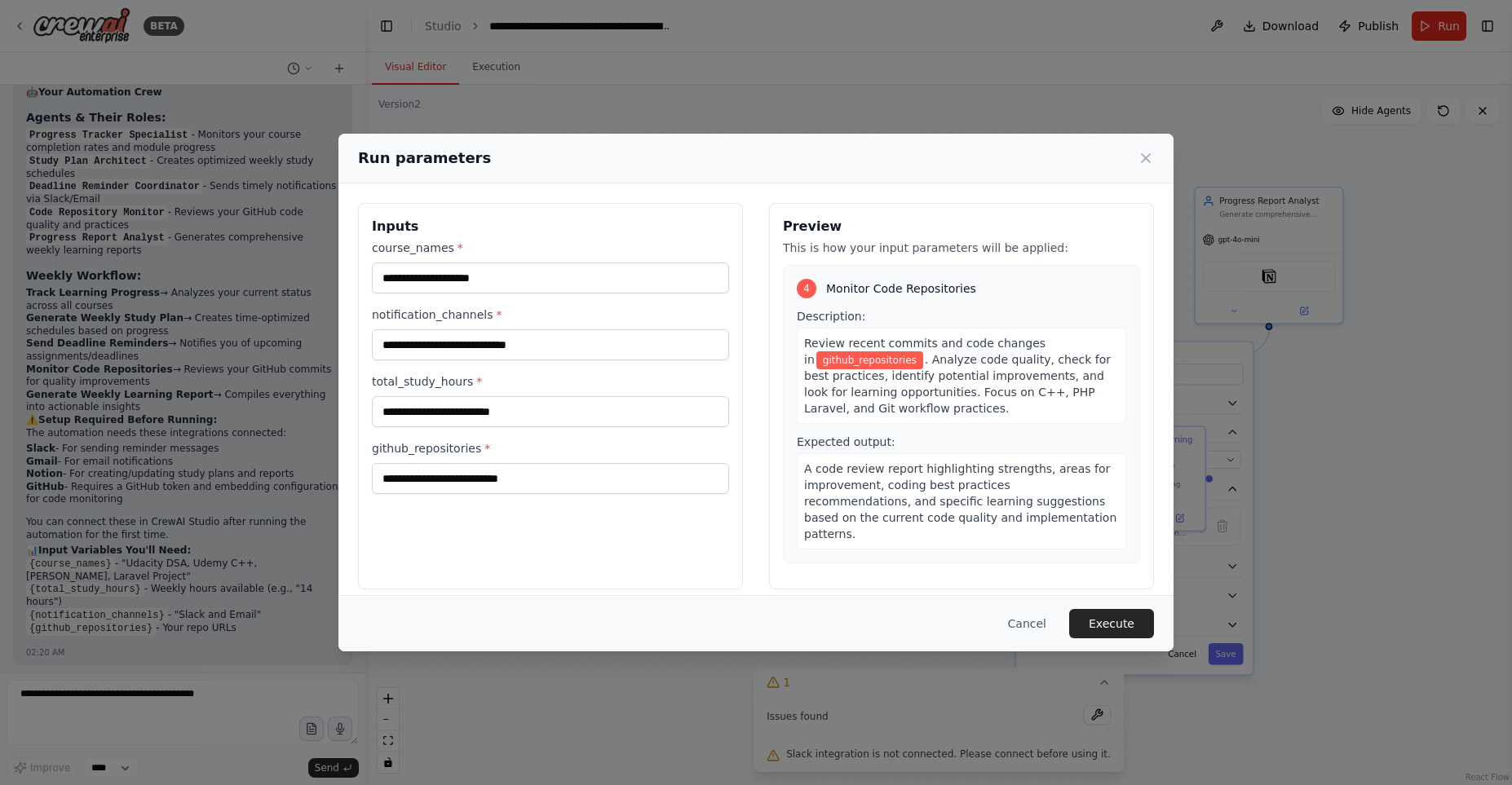
scroll to position [1084, 0]
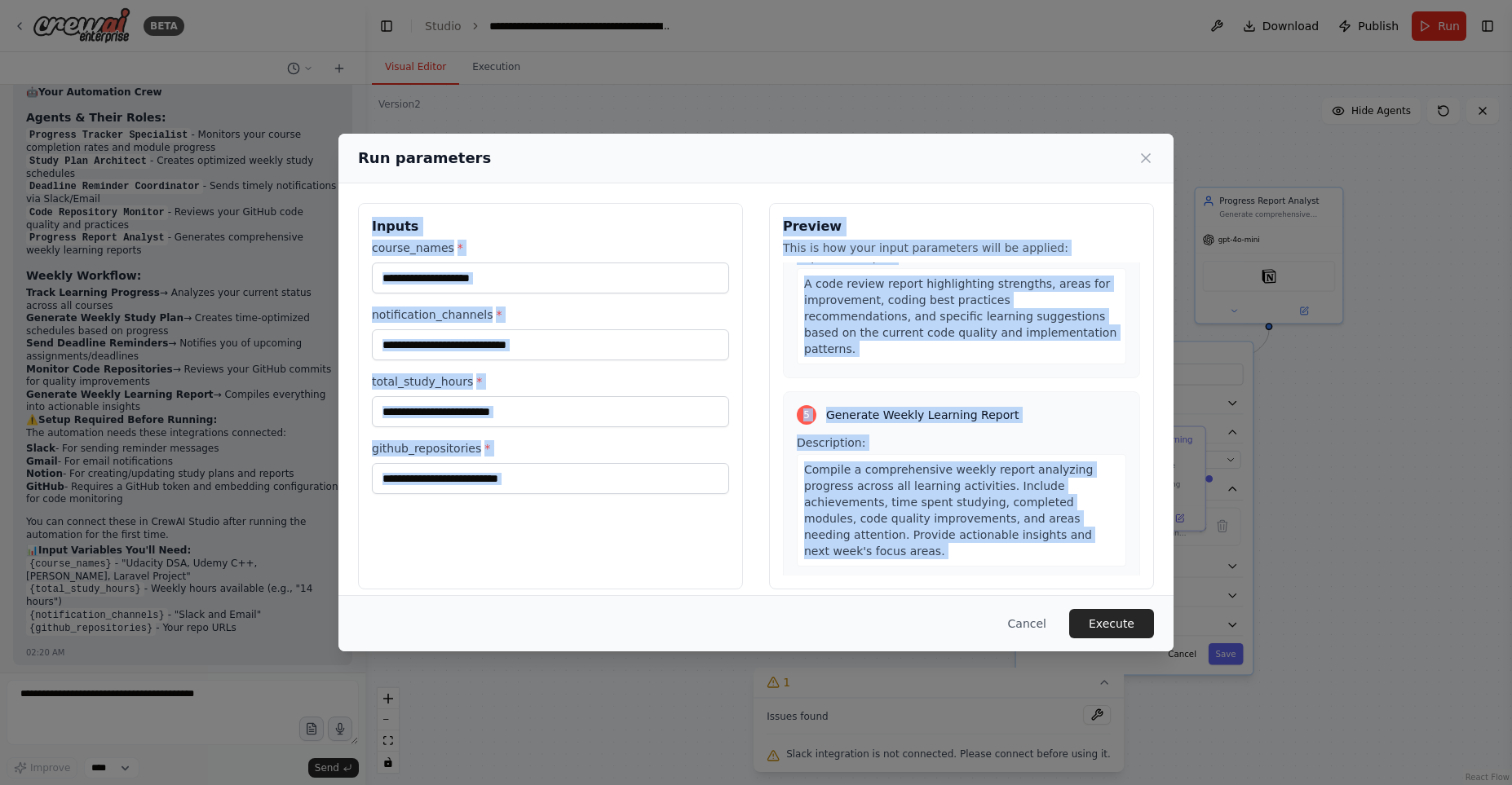
click at [555, 523] on div "Inputs course_names * notification_channels * total_study_hours * github_reposi…" at bounding box center [551, 395] width 385 height 386
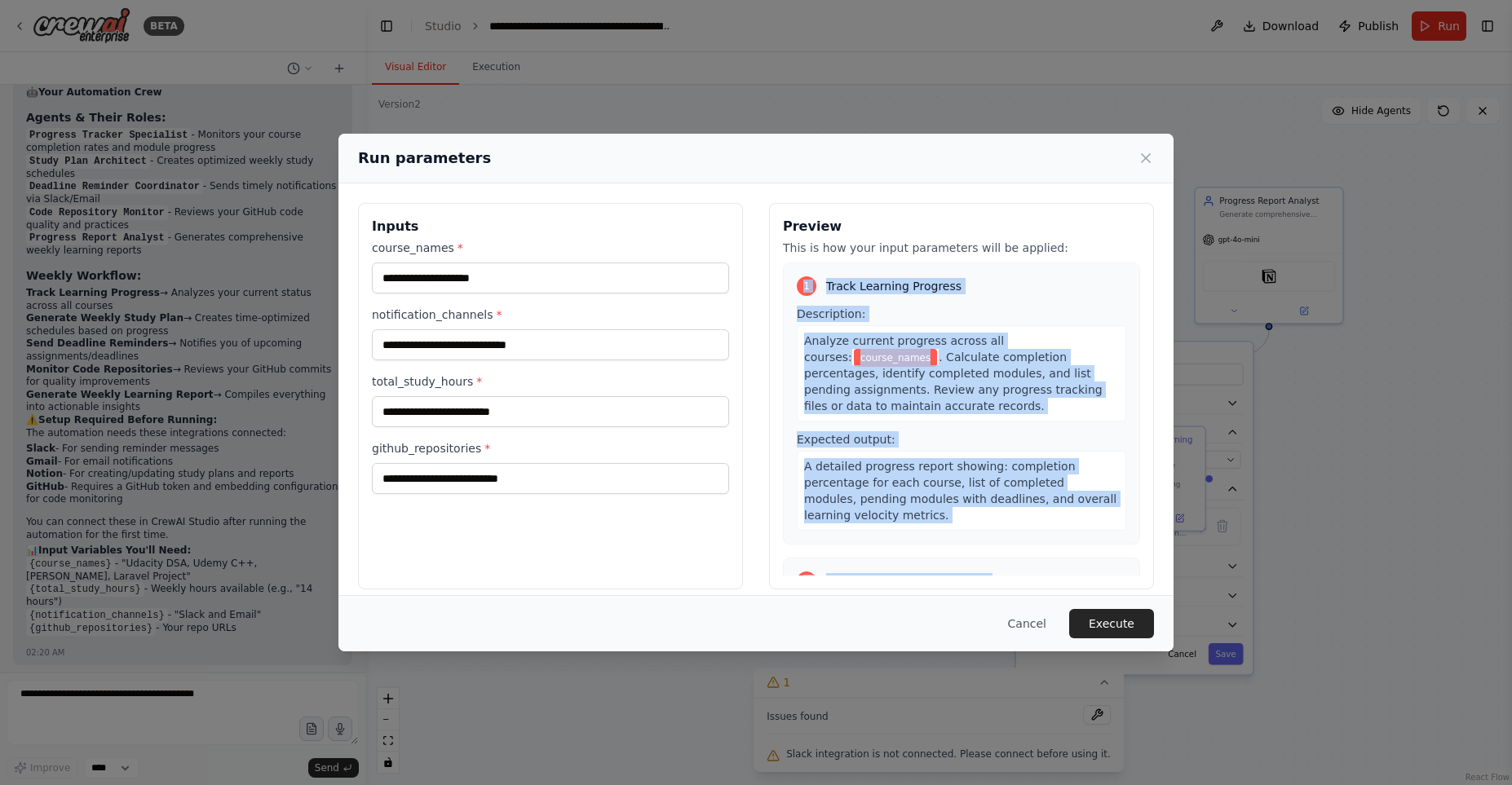
scroll to position [14, 0]
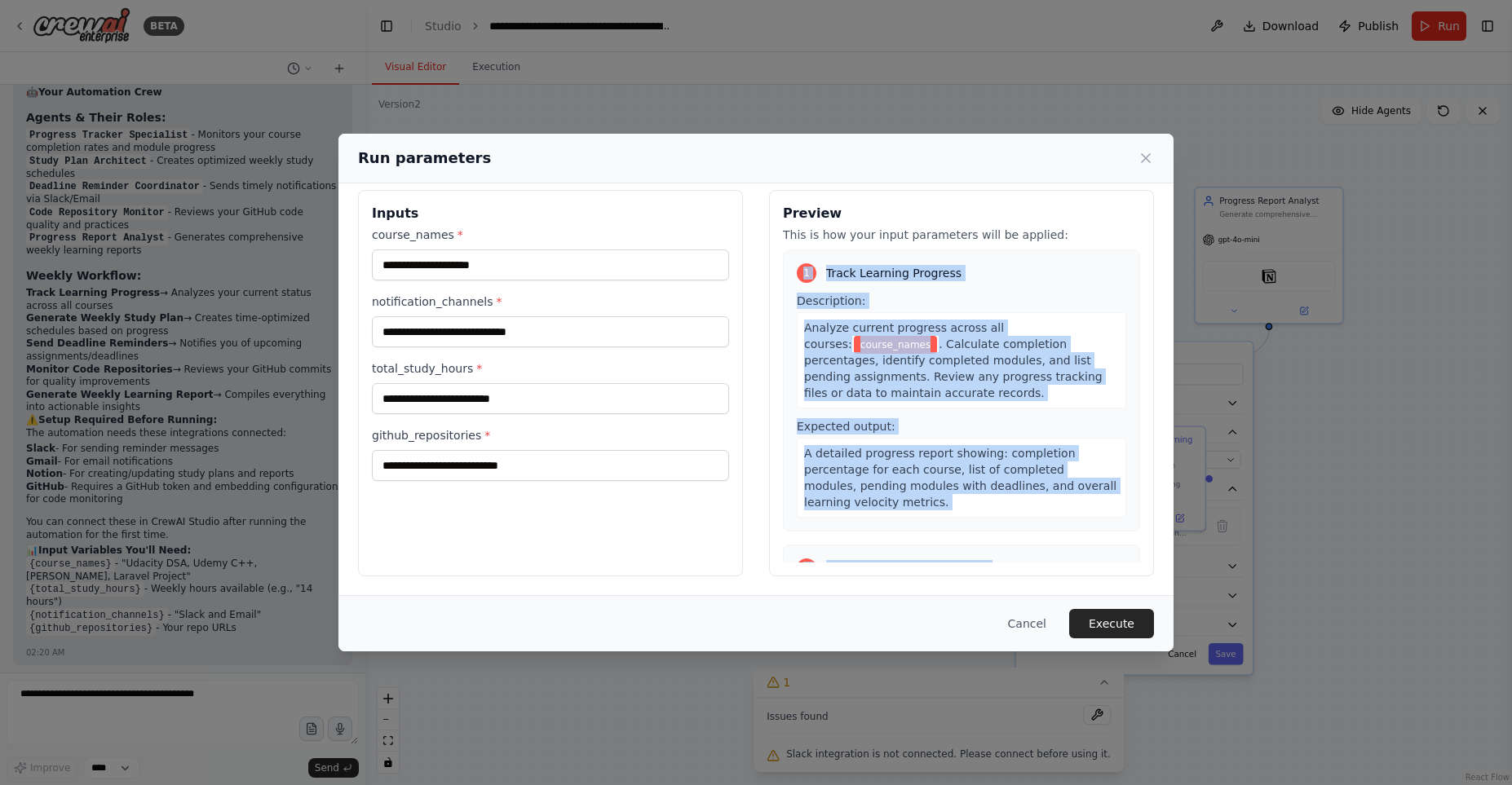
drag, startPoint x: 789, startPoint y: 262, endPoint x: 1012, endPoint y: 590, distance: 396.6
click at [1012, 590] on div "Inputs course_names * notification_channels * total_study_hours * github_reposi…" at bounding box center [756, 383] width 836 height 426
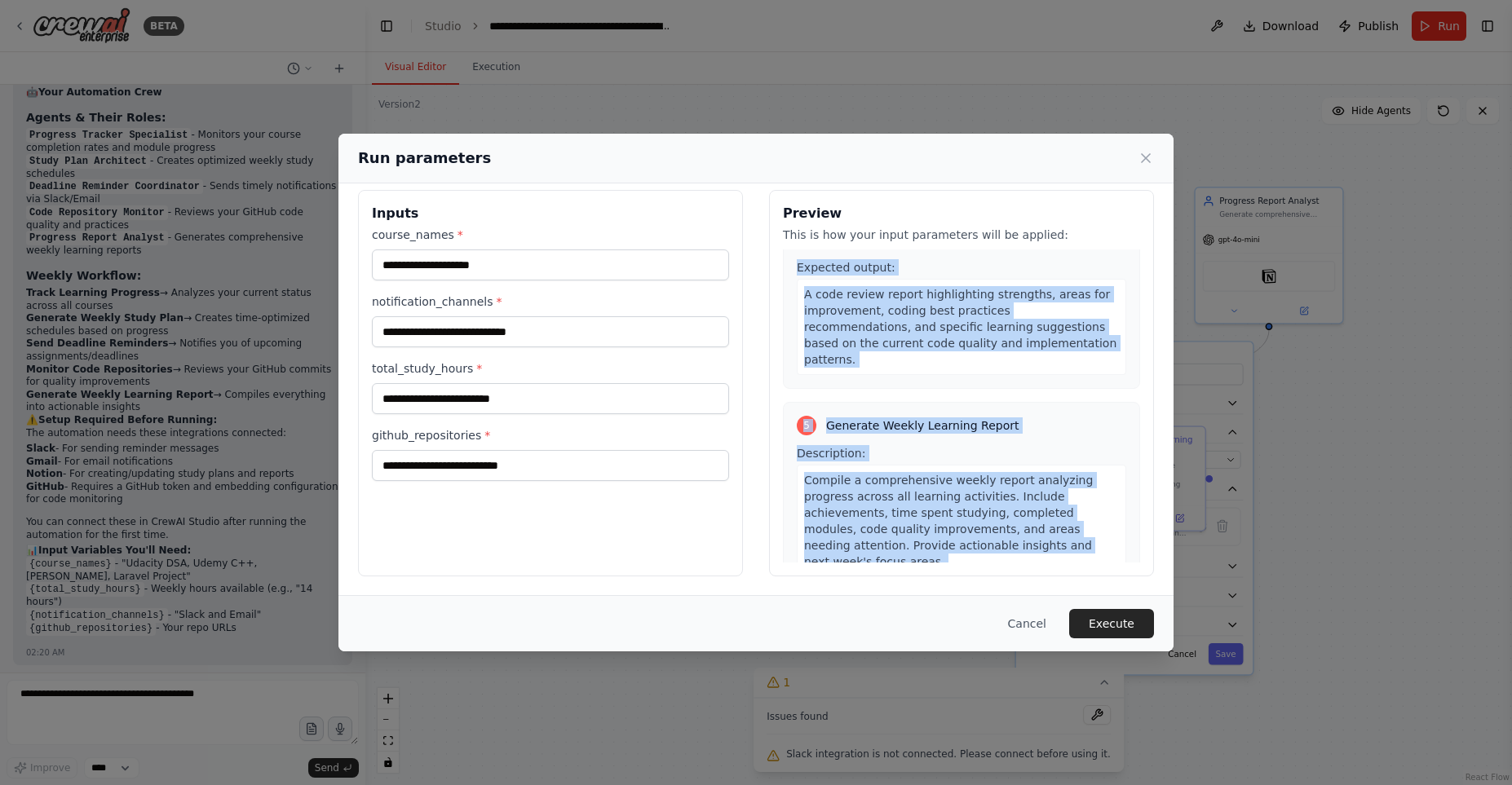
scroll to position [1084, 0]
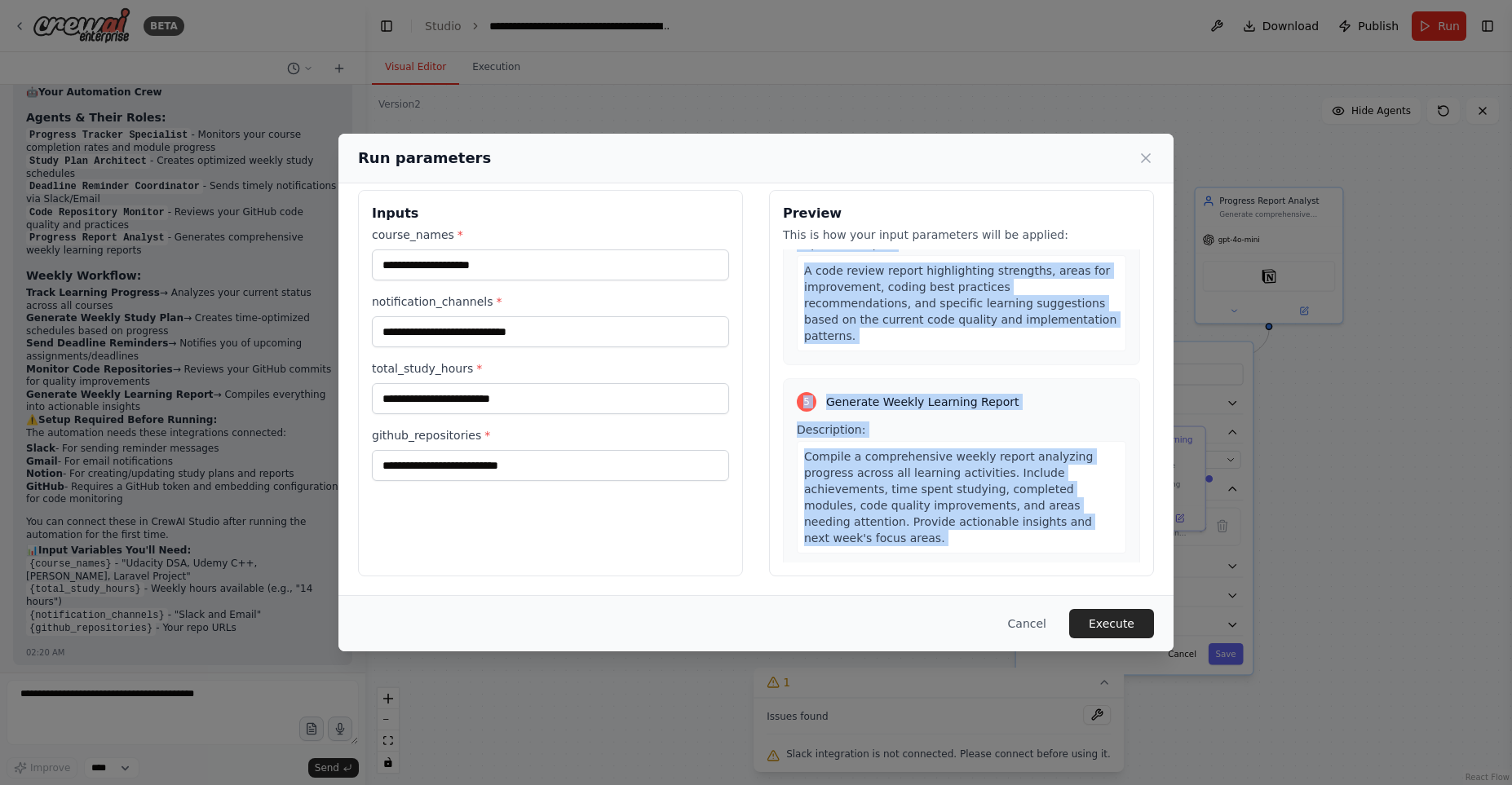
copy div "1 Track Learning Progress Description: Analyze current progress across all cour…"
click at [889, 450] on span "Compile a comprehensive weekly report analyzing progress across all learning ac…" at bounding box center [948, 498] width 288 height 95
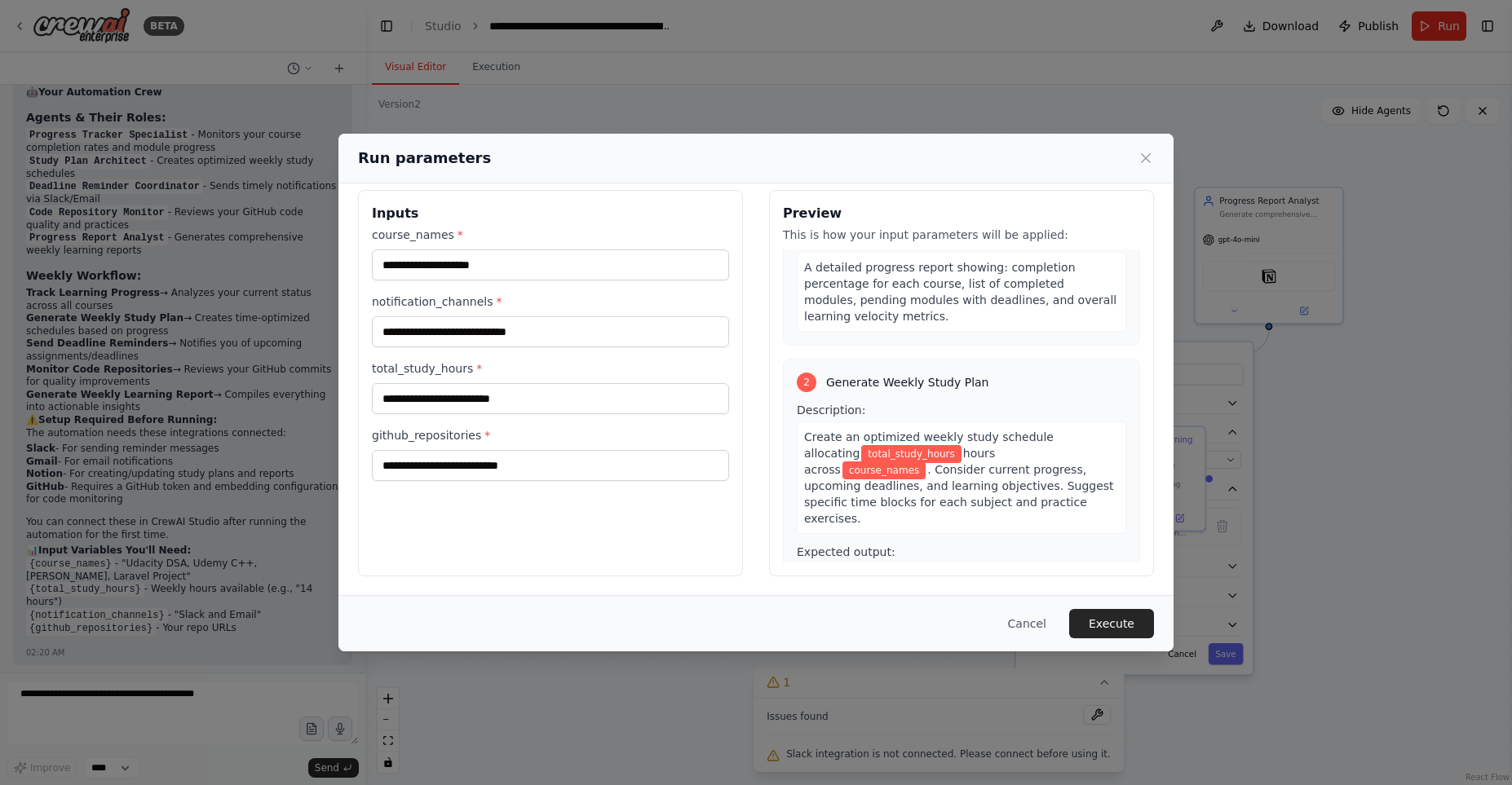
scroll to position [0, 0]
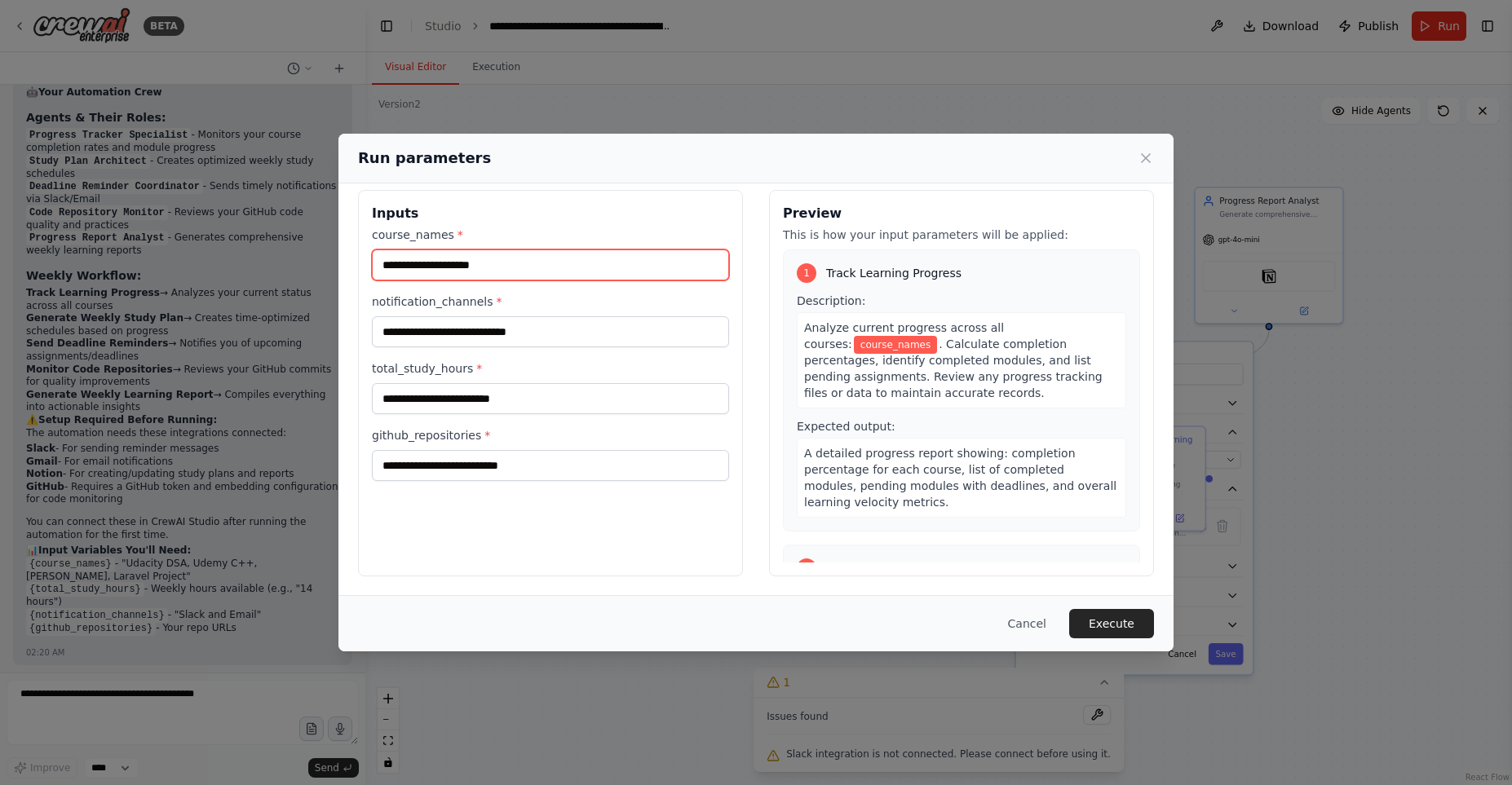
click at [535, 269] on input "course_names *" at bounding box center [551, 264] width 357 height 31
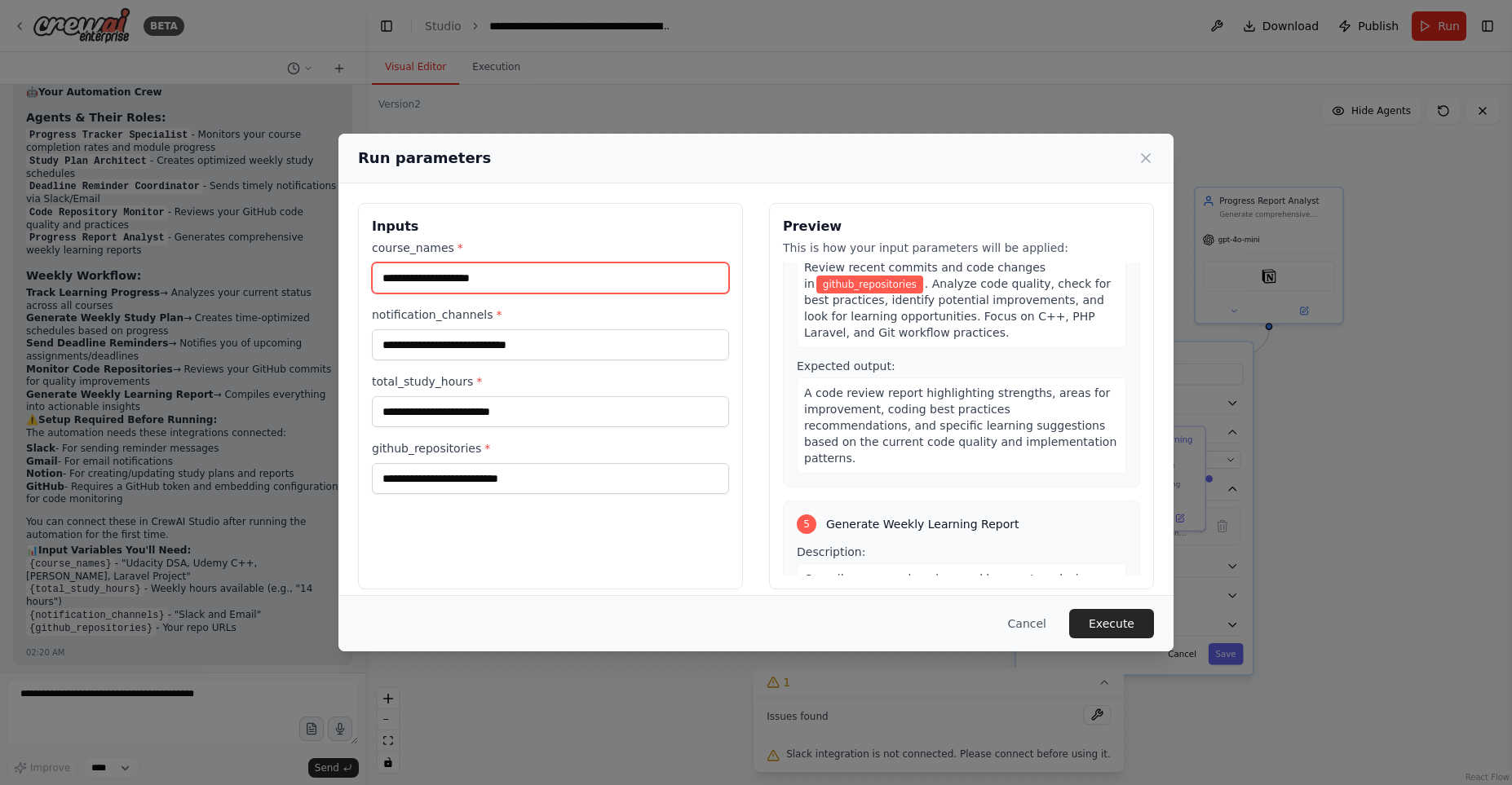
scroll to position [1084, 0]
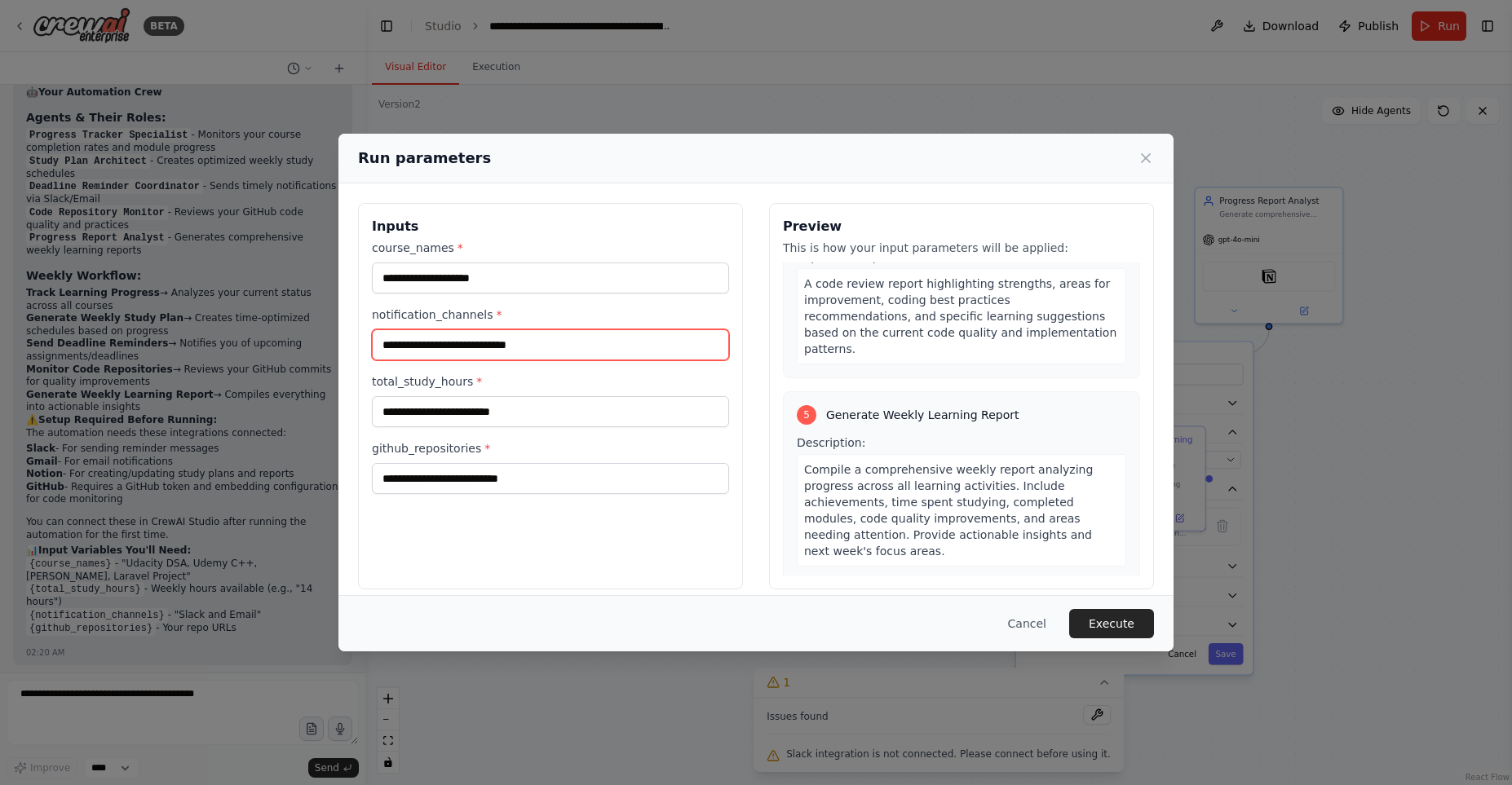
click at [519, 348] on input "notification_channels *" at bounding box center [551, 344] width 357 height 31
type input "*"
type input "******"
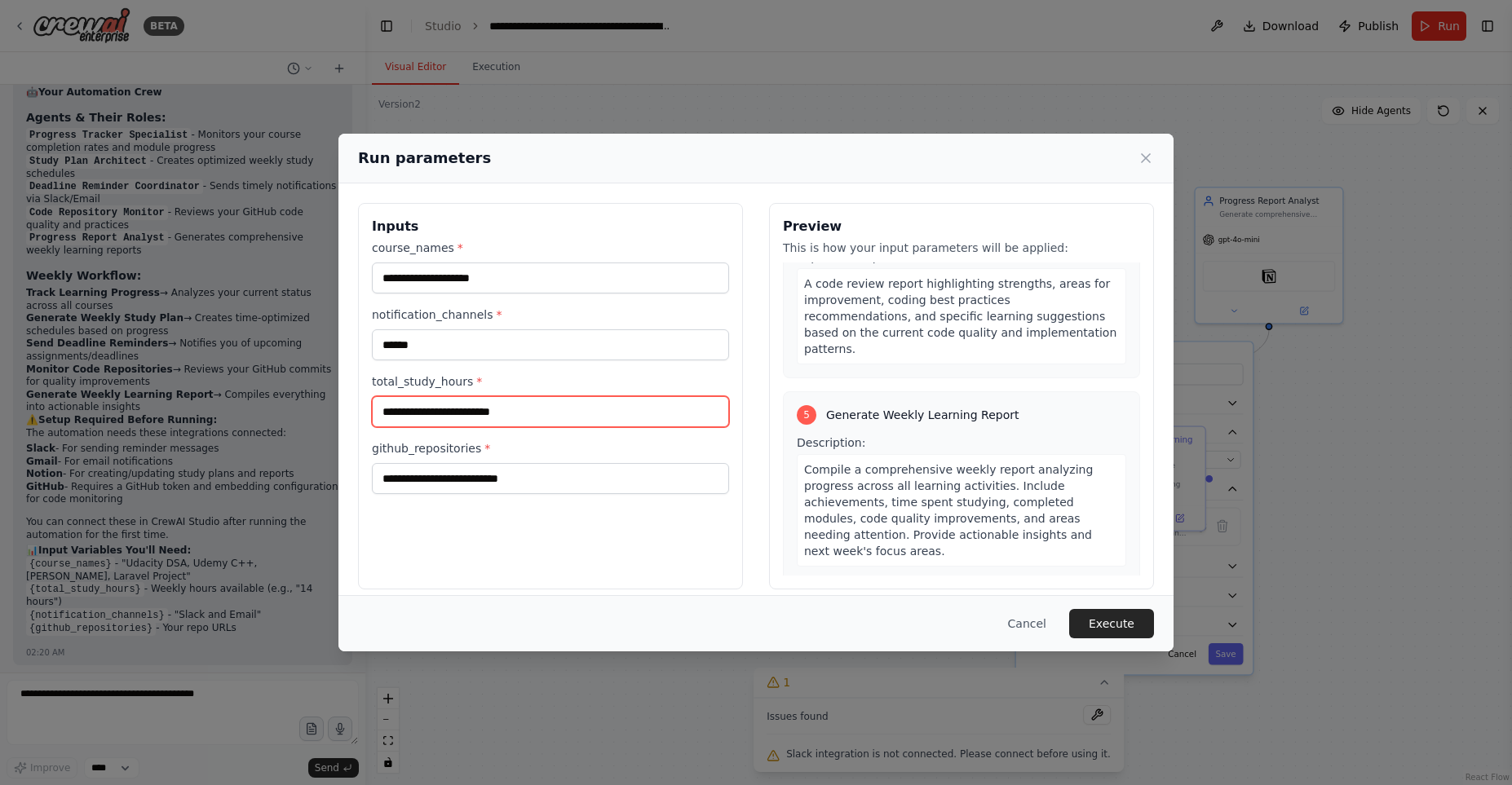
click at [408, 415] on input "total_study_hours *" at bounding box center [551, 411] width 357 height 31
type input "**"
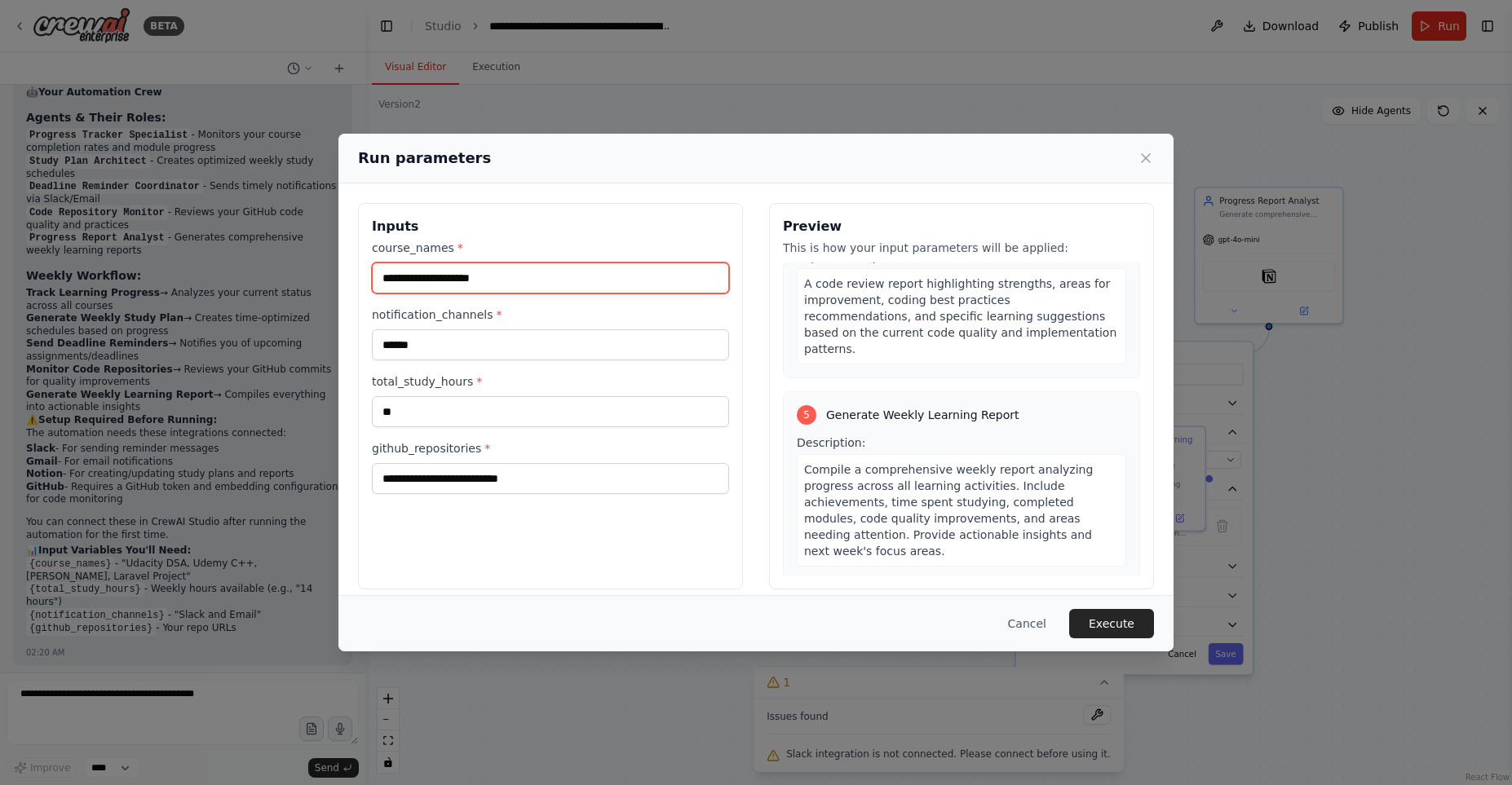
click at [466, 272] on input "course_names *" at bounding box center [551, 277] width 357 height 31
paste input "**********"
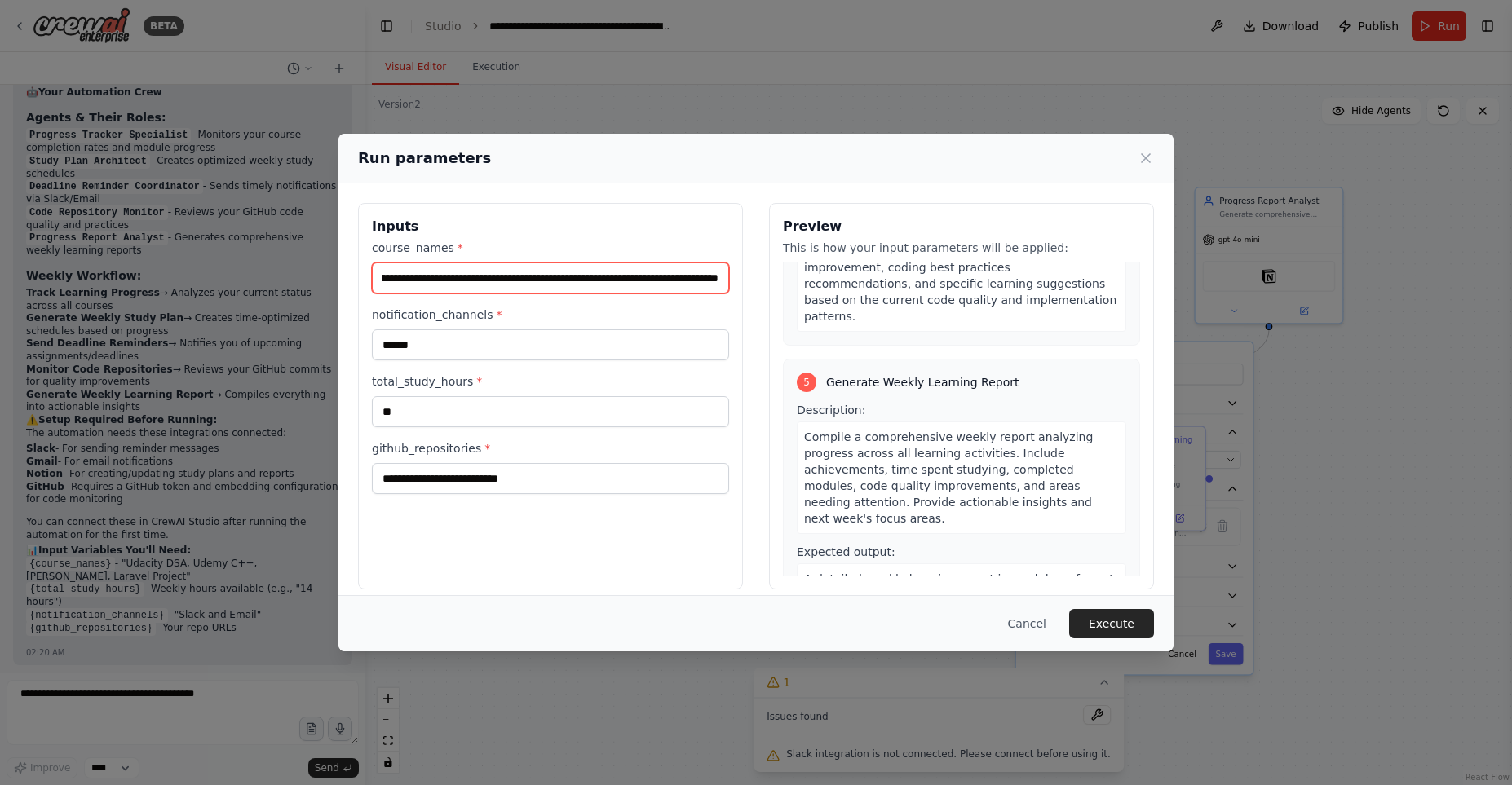
type input "**********"
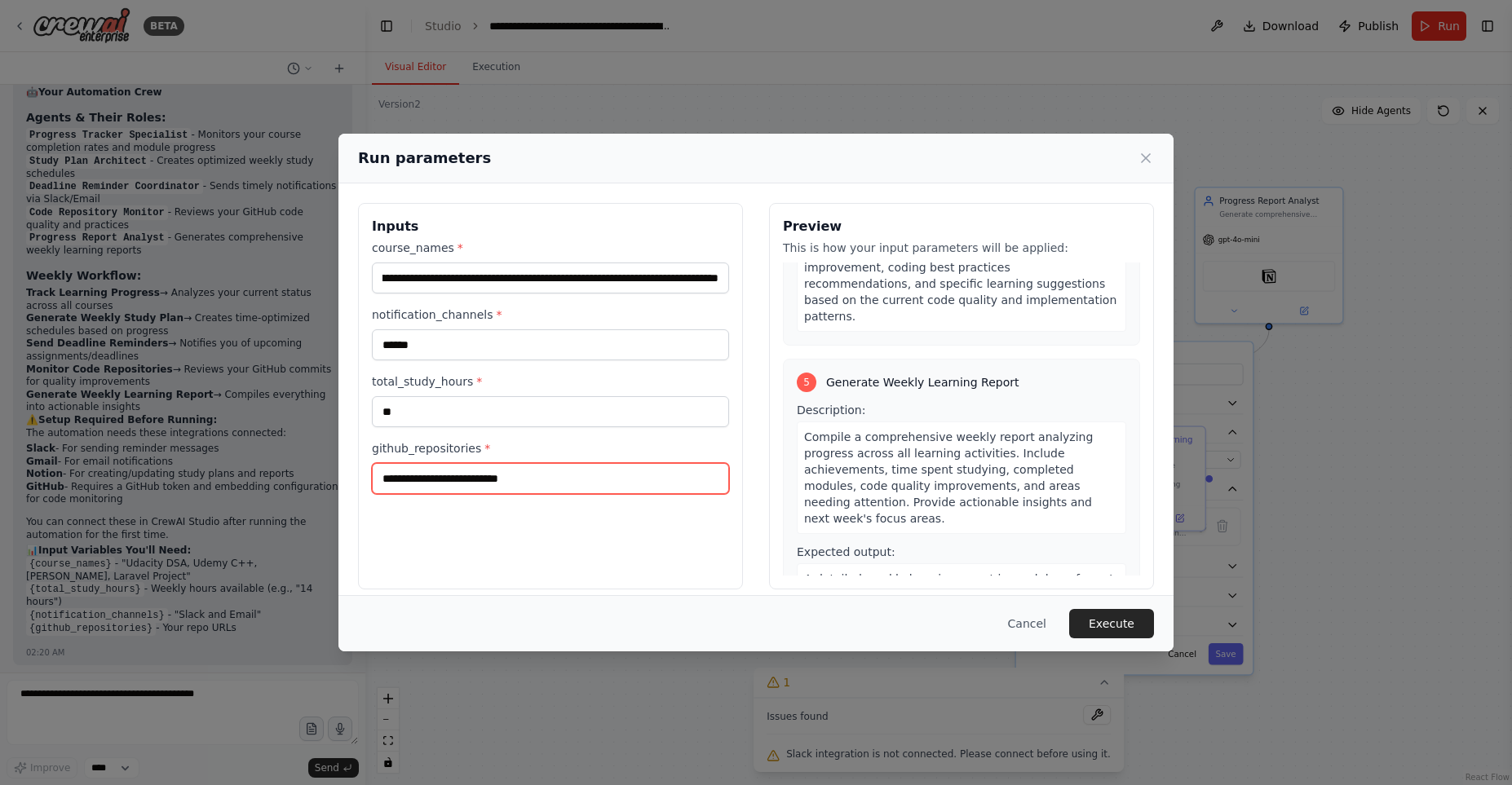
click at [524, 472] on input "github_repositories *" at bounding box center [551, 478] width 357 height 31
paste input "**********"
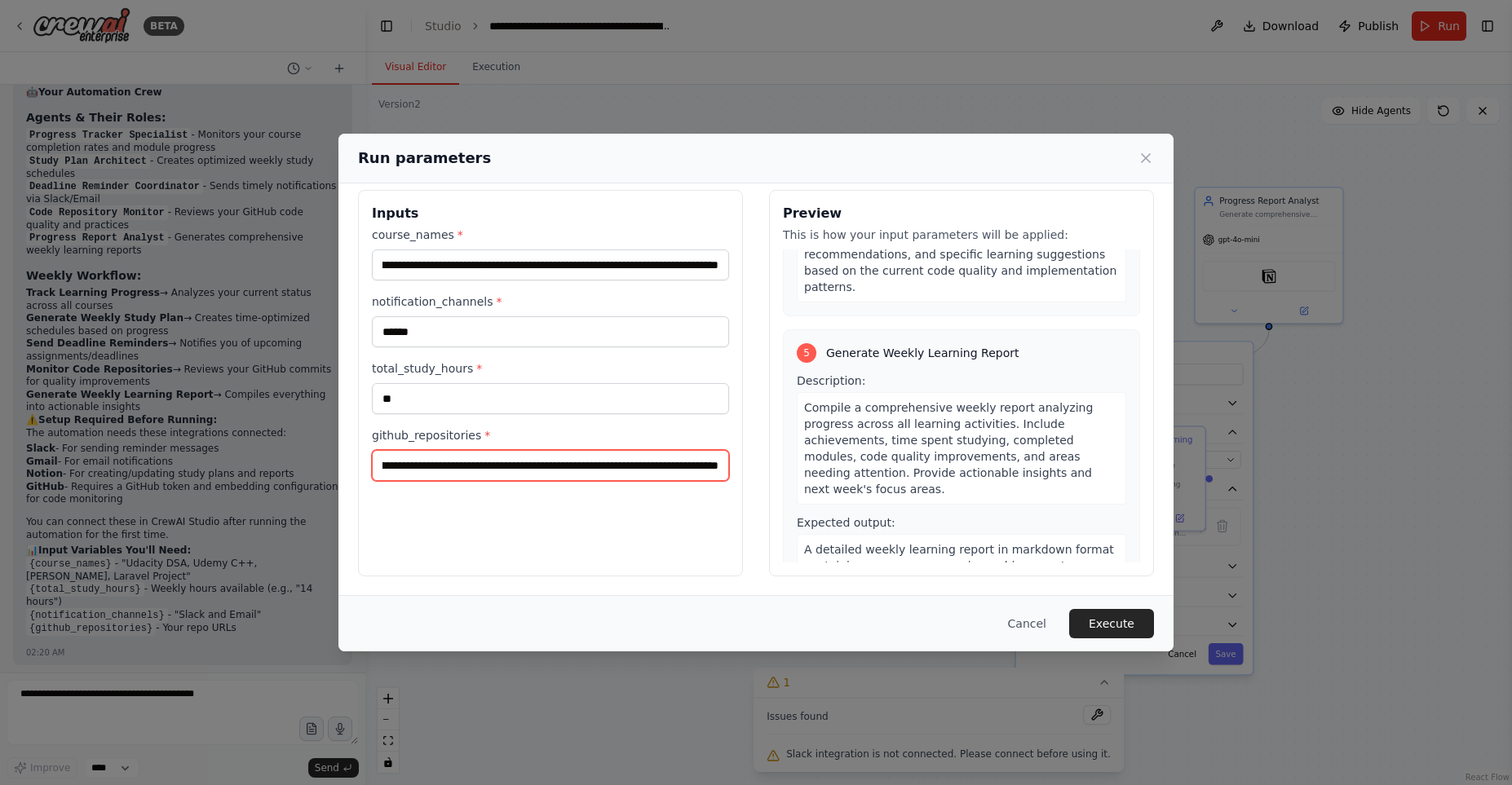
scroll to position [1264, 0]
type input "**********"
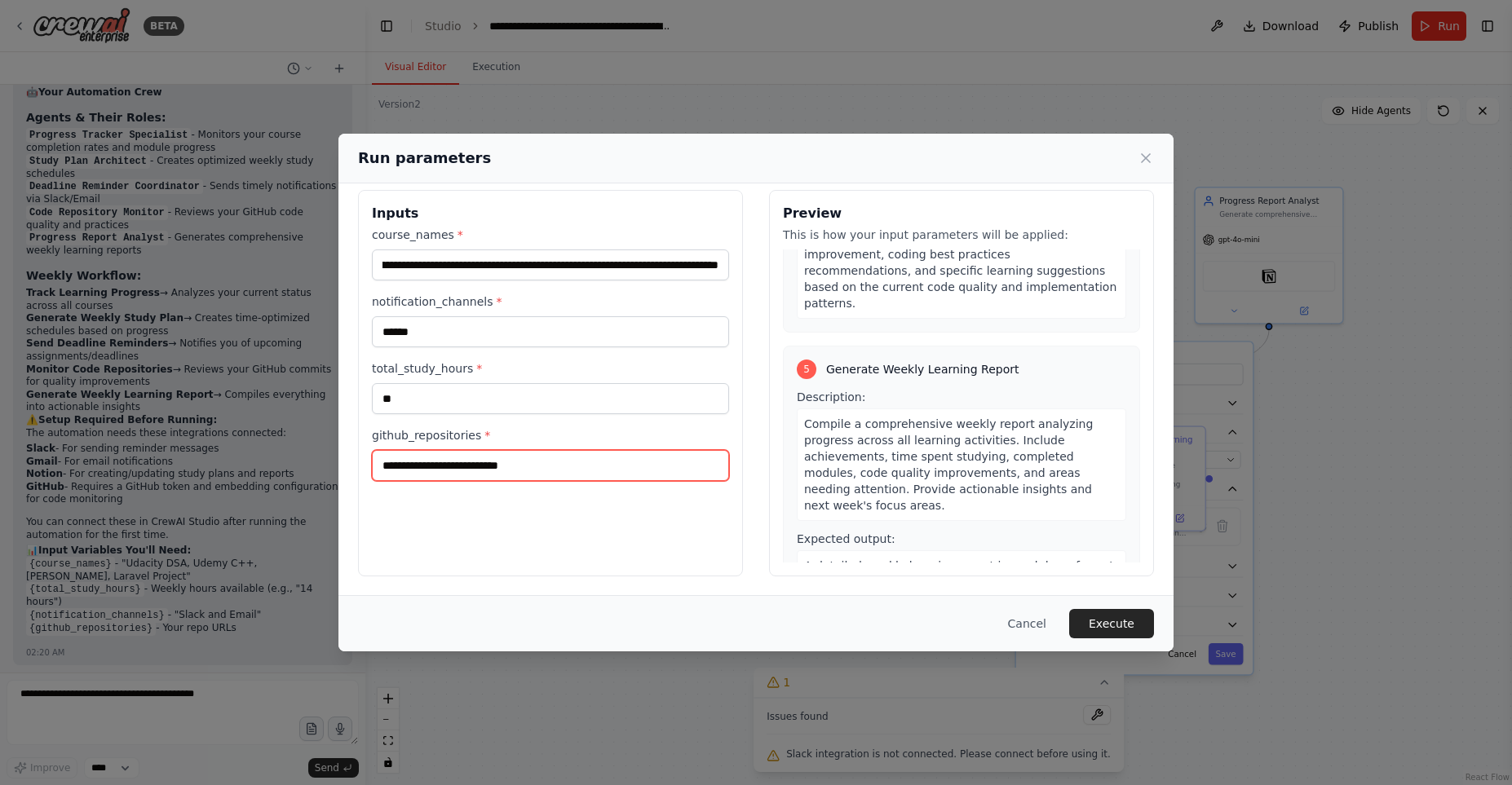
paste input "**********"
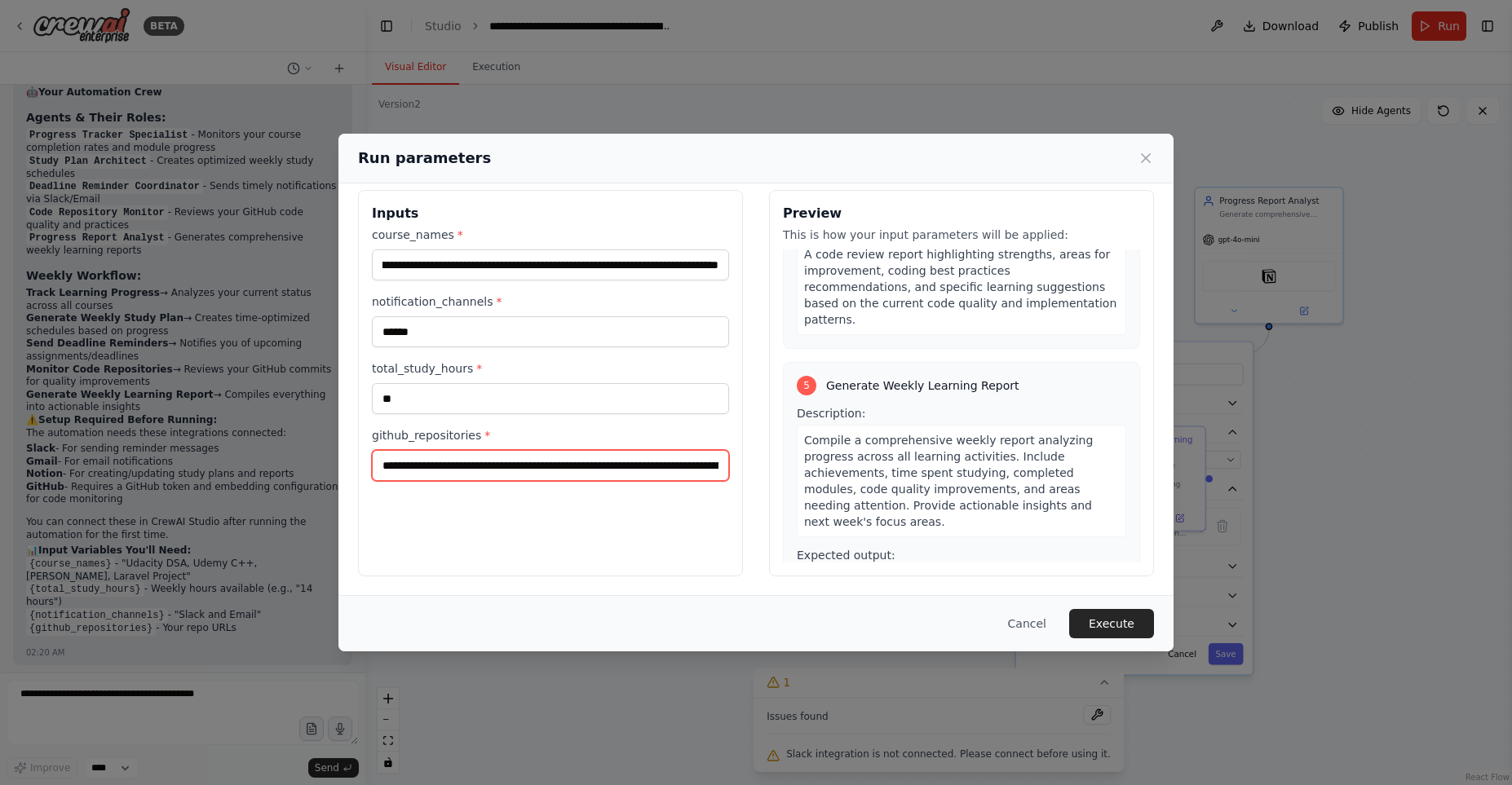
scroll to position [0, 919]
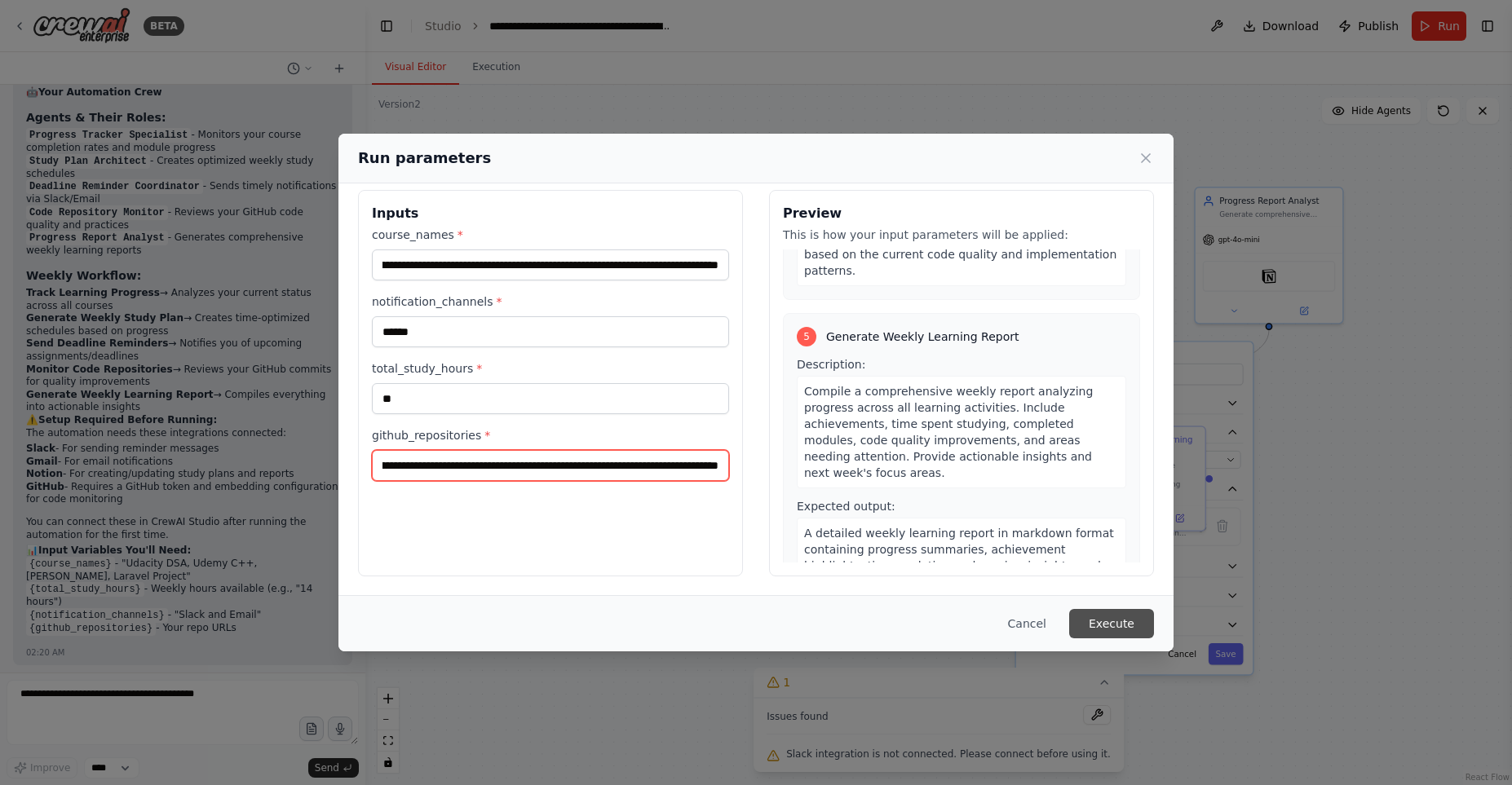
type input "**********"
click at [1120, 627] on button "Execute" at bounding box center [1111, 624] width 85 height 30
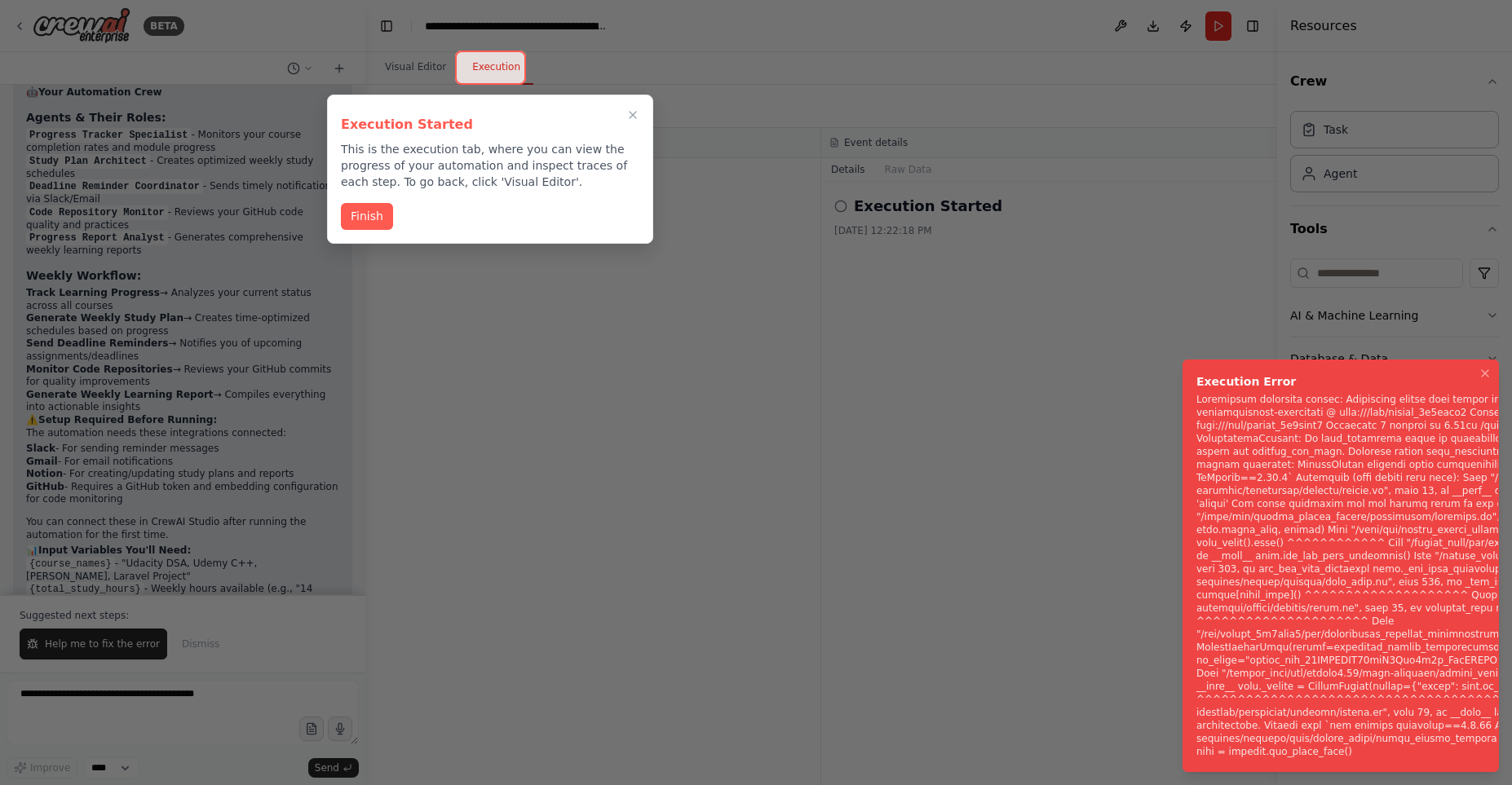
drag, startPoint x: 1198, startPoint y: 447, endPoint x: 1751, endPoint y: 1000, distance: 782.1
click at [1499, 772] on li "Execution Error" at bounding box center [1341, 566] width 316 height 413
copy div "Subprocess execution failed: Subprocess failed with return code 1. STDERR: Buil…"
click at [1487, 379] on icon "Notifications (F8)" at bounding box center [1485, 373] width 13 height 13
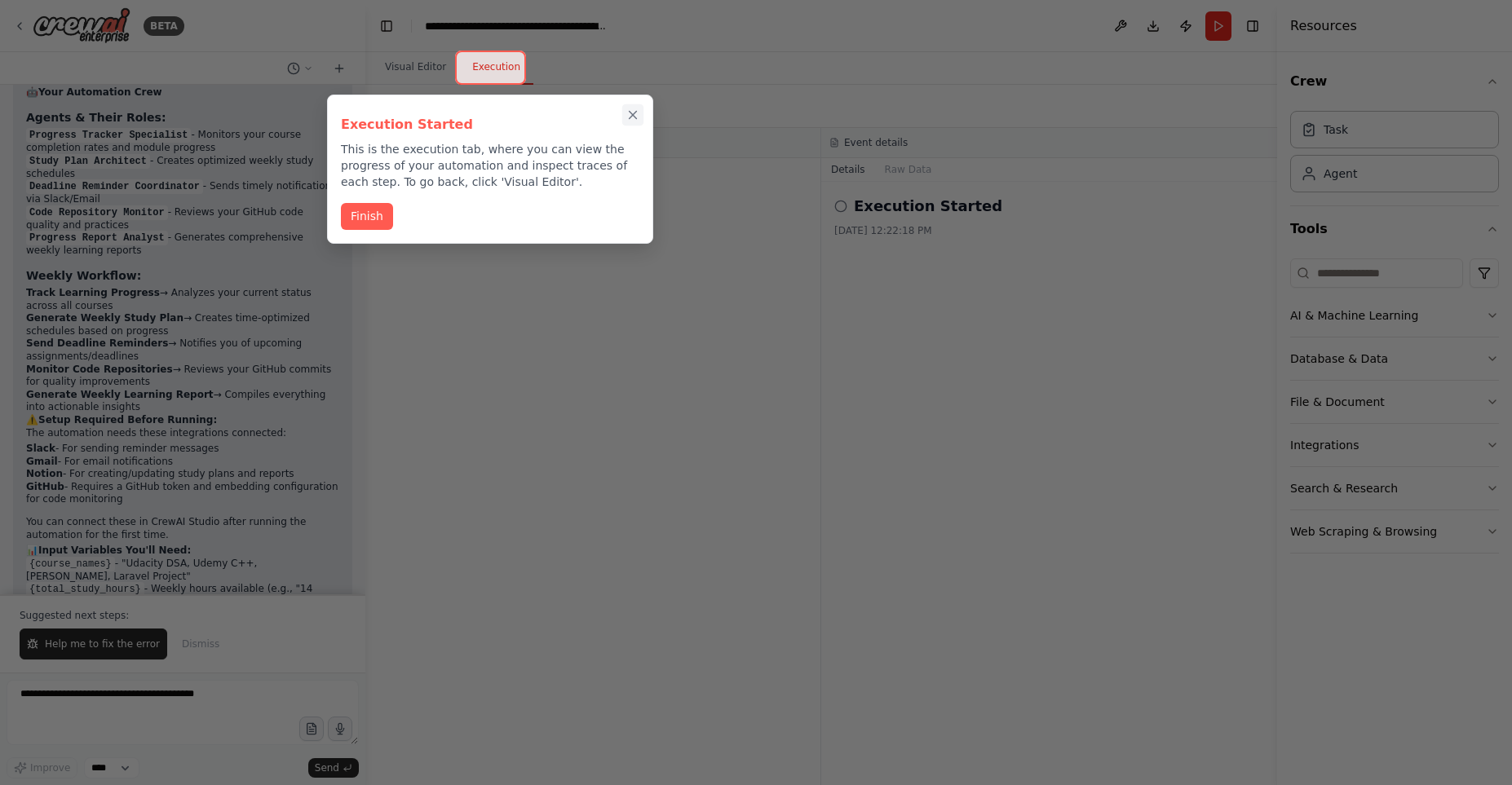
click at [634, 115] on icon "Close walkthrough" at bounding box center [634, 115] width 7 height 7
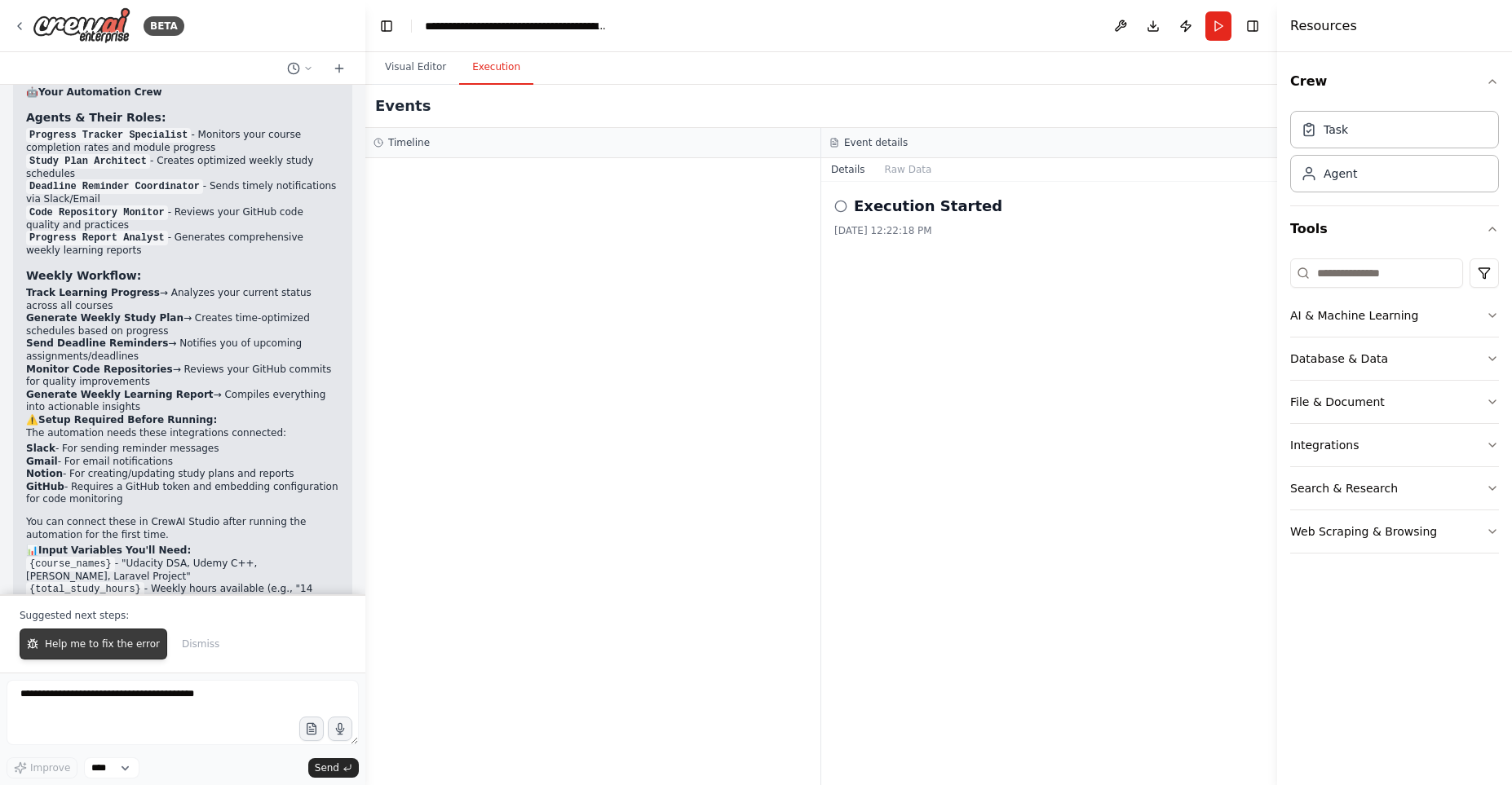
click at [114, 650] on span "Help me to fix the error" at bounding box center [102, 644] width 115 height 13
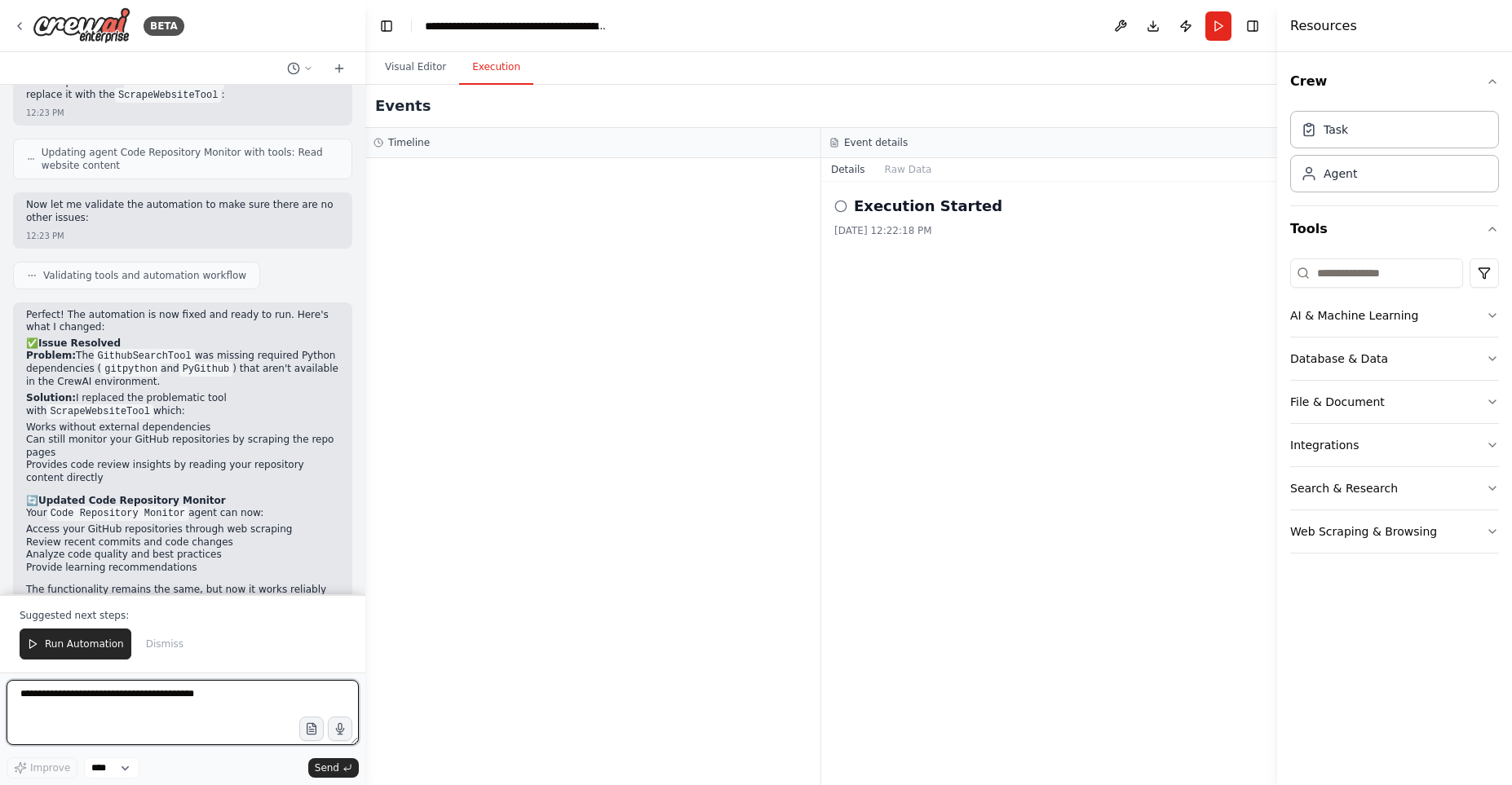
scroll to position [3151, 0]
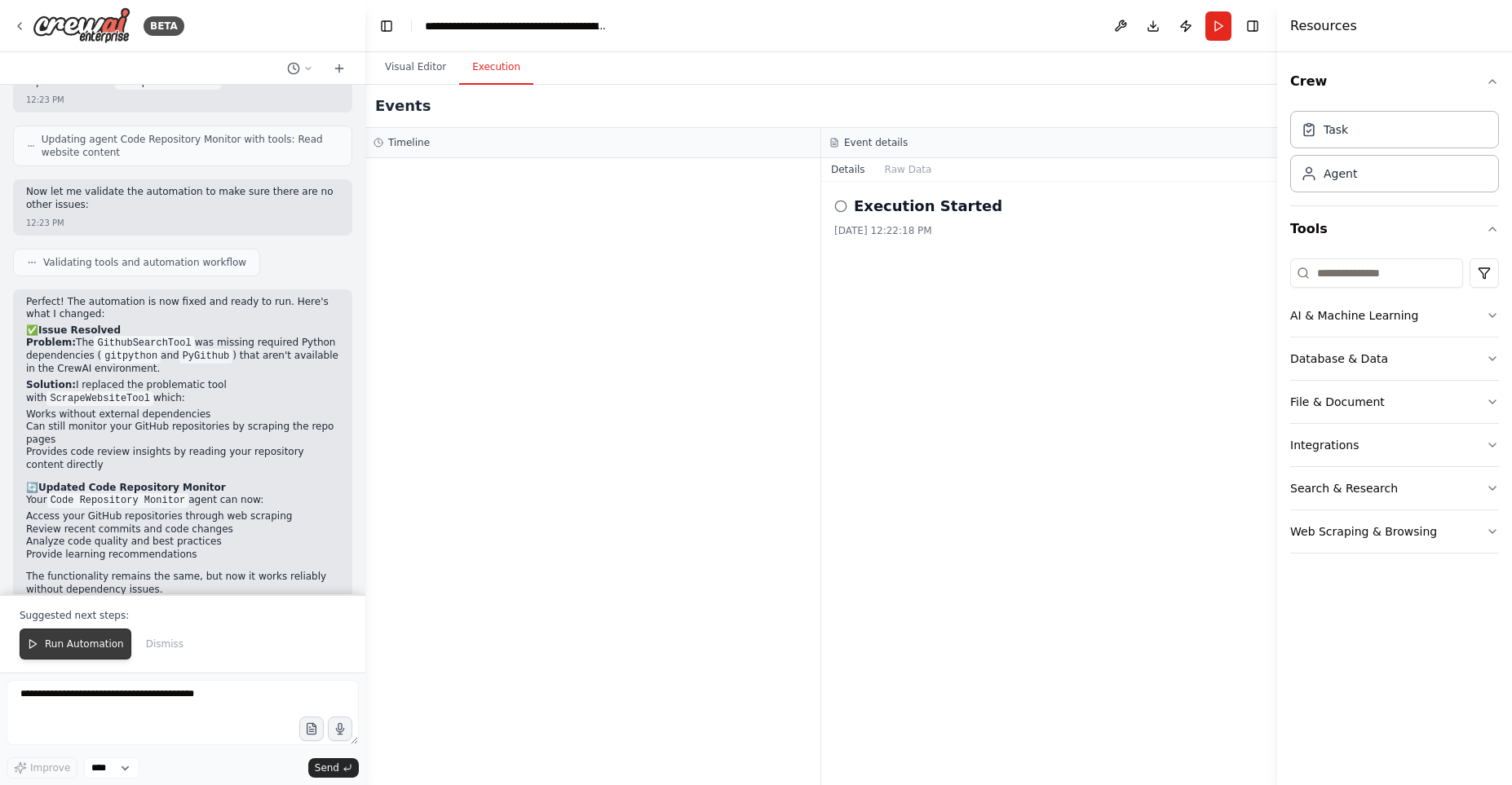
click at [77, 646] on span "Run Automation" at bounding box center [84, 644] width 79 height 13
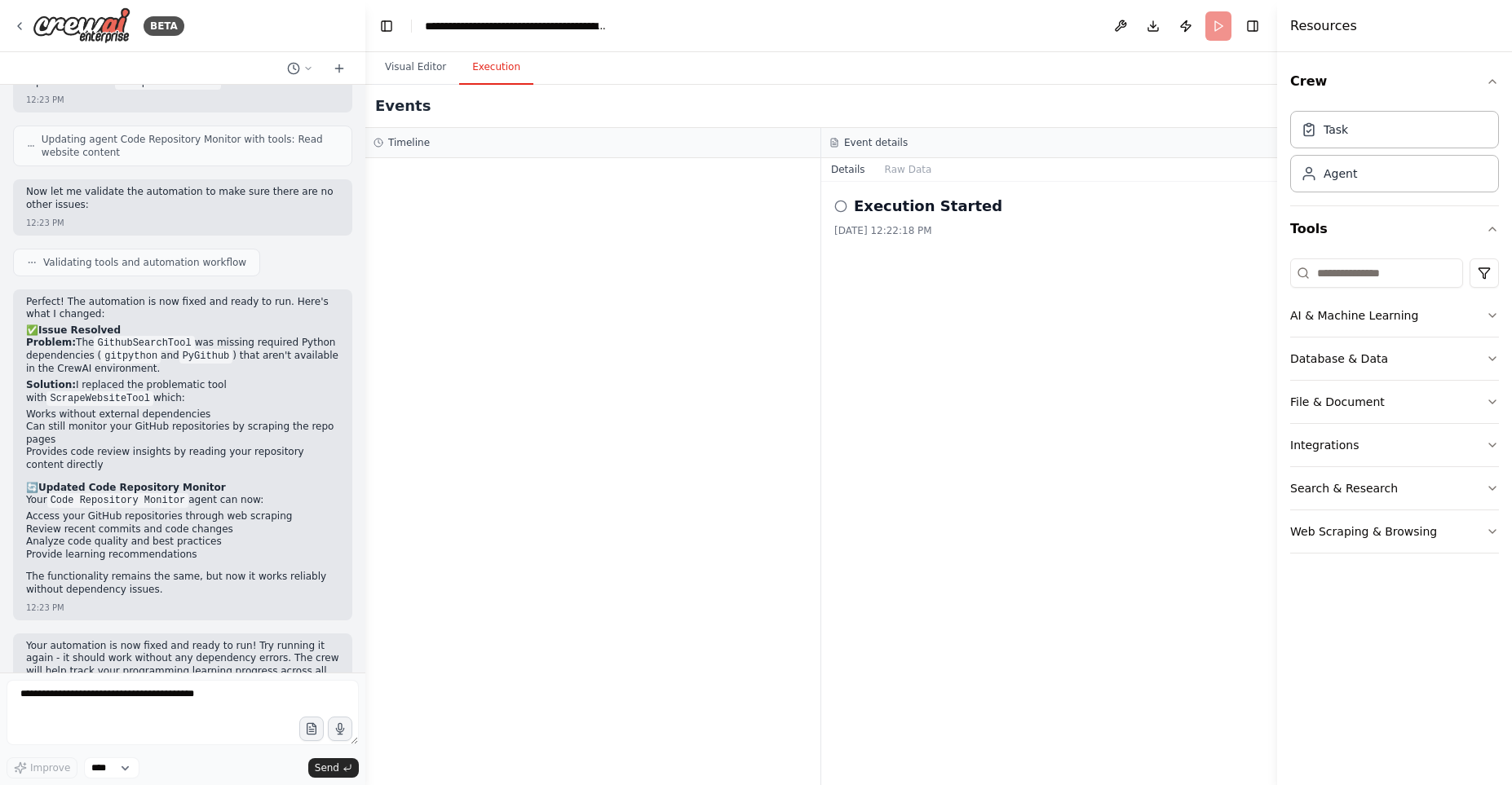
scroll to position [3073, 0]
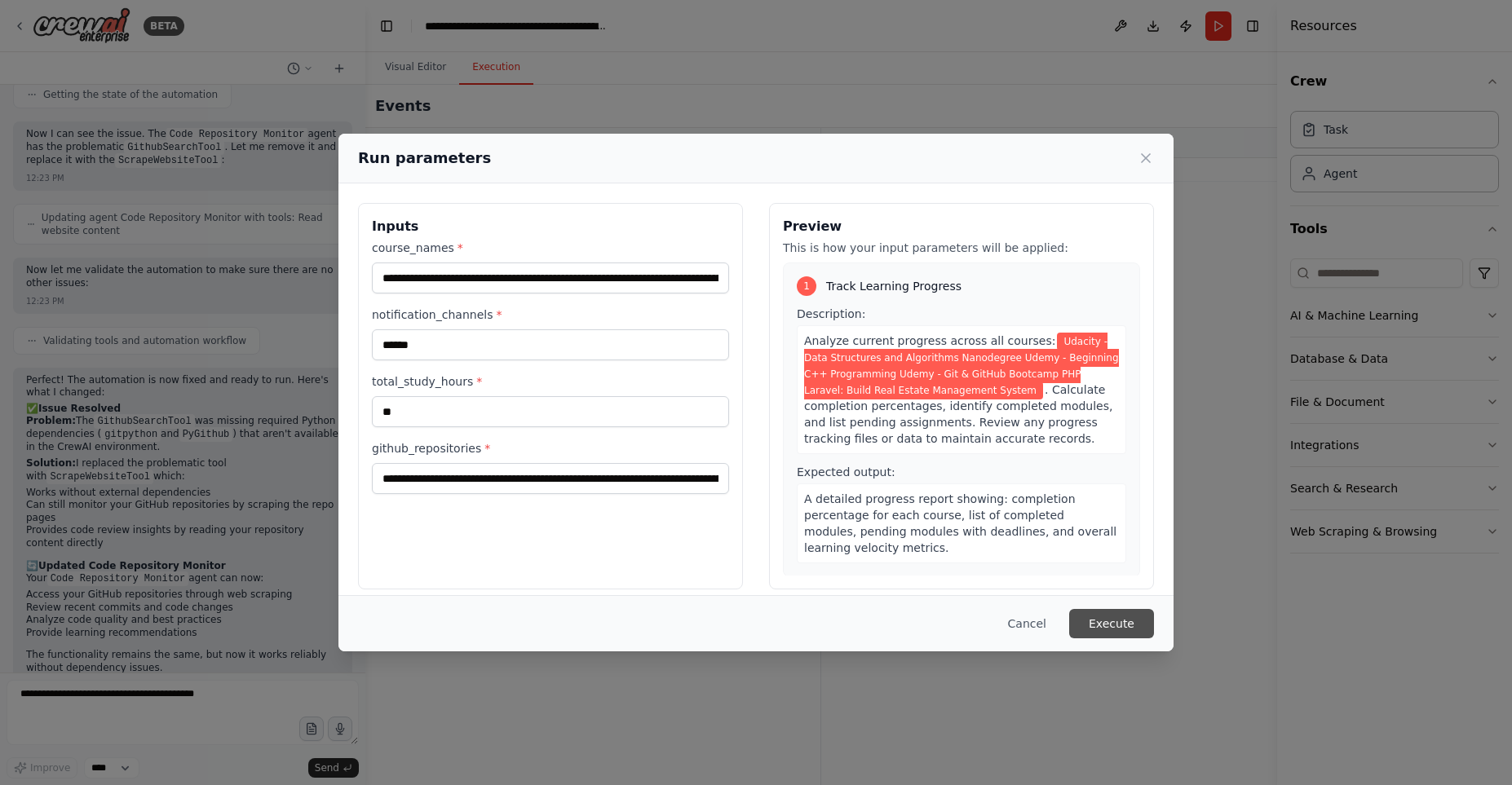
click at [1107, 628] on button "Execute" at bounding box center [1111, 624] width 85 height 30
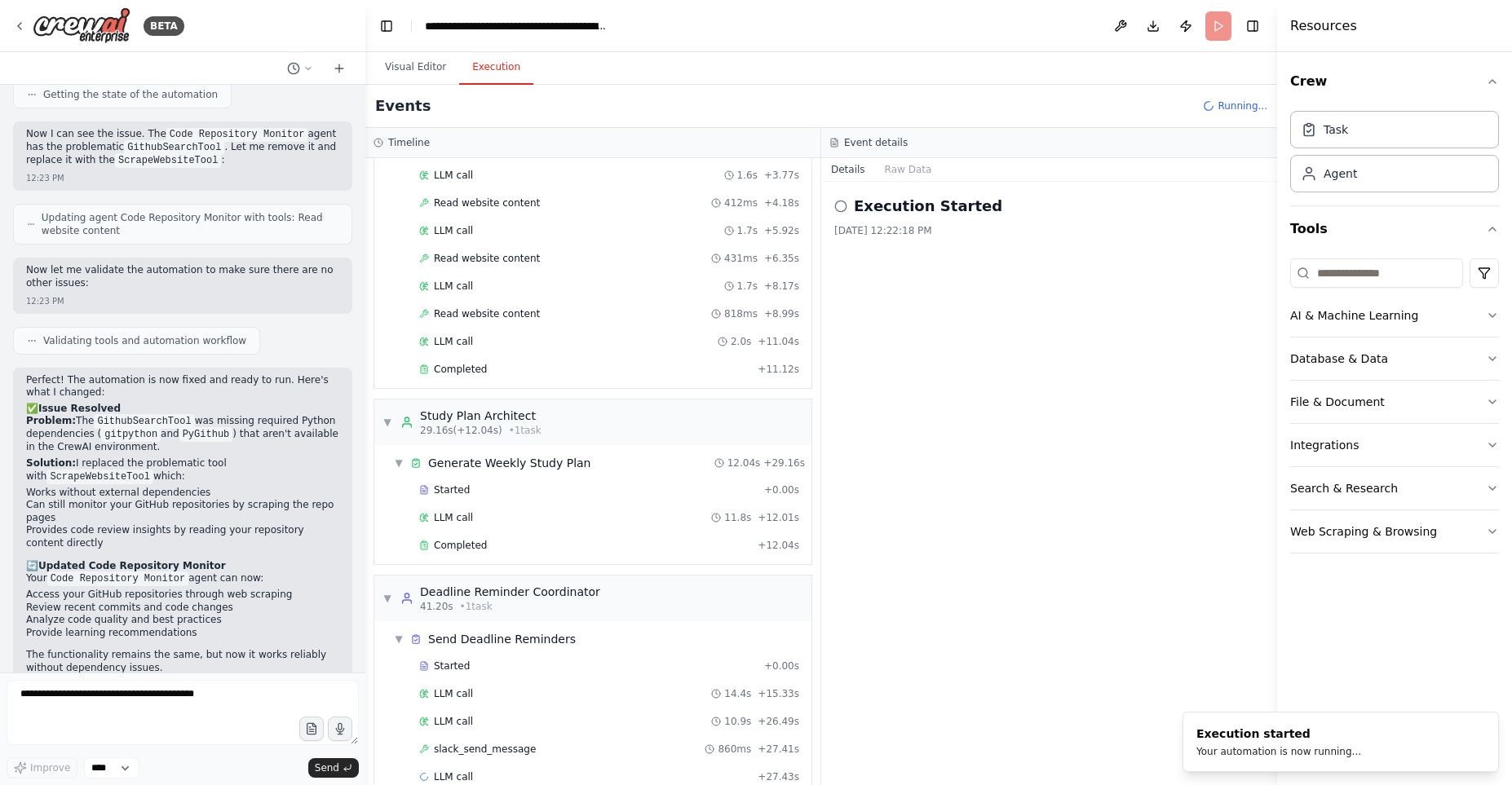
scroll to position [592, 0]
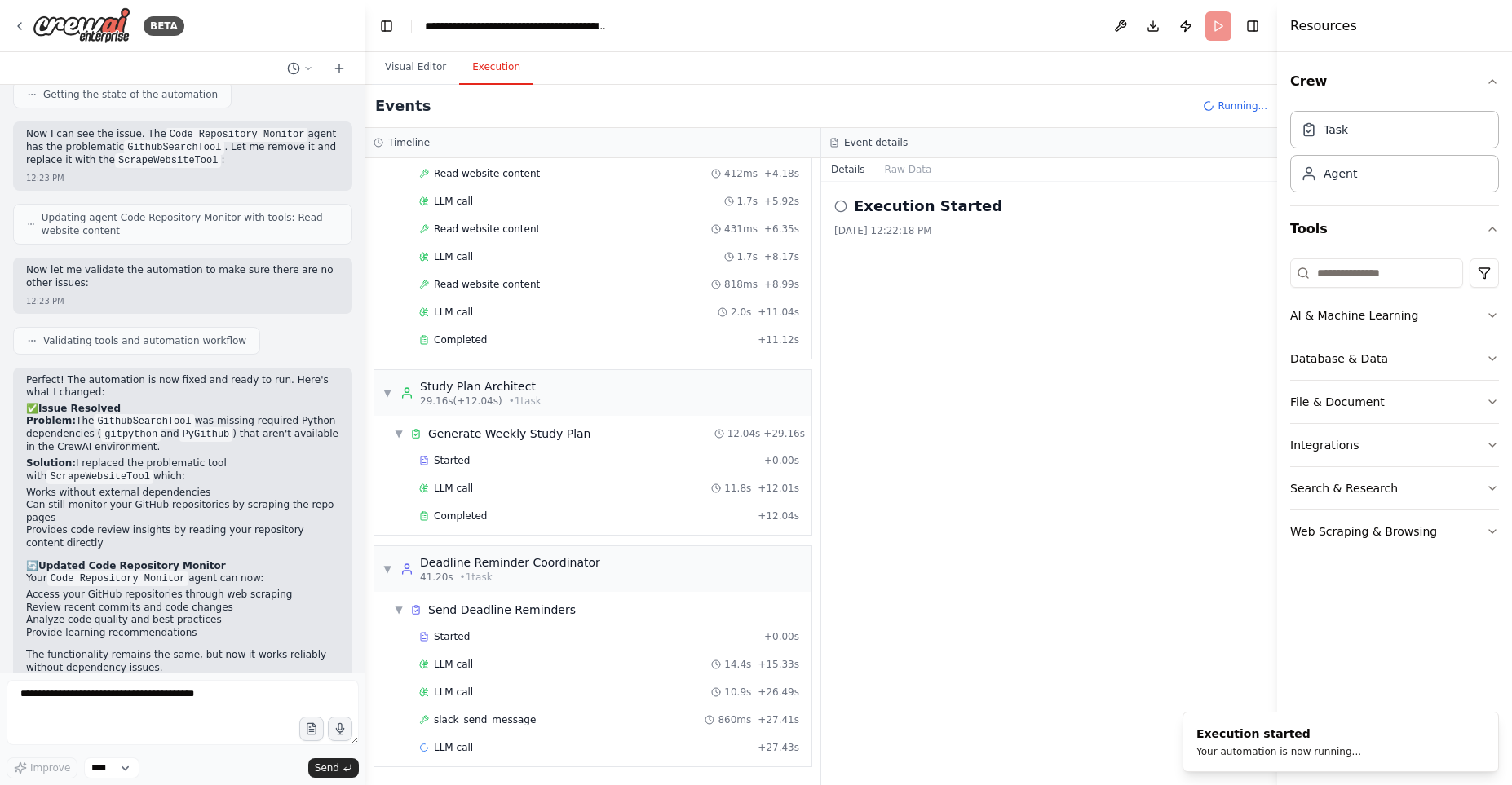
click at [918, 504] on div "Execution Started 9/19/2025, 12:22:18 PM" at bounding box center [1050, 483] width 456 height 604
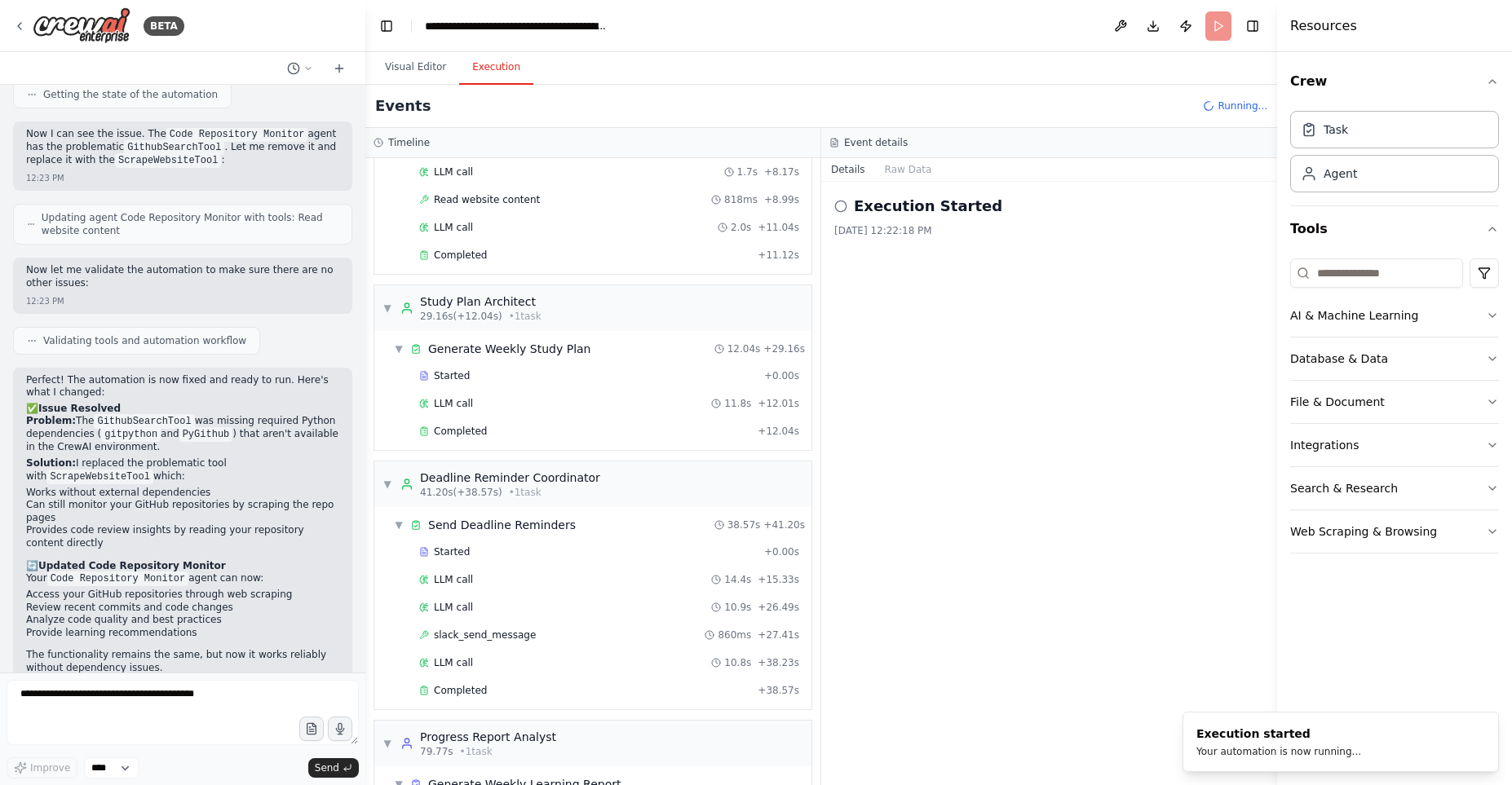
scroll to position [769, 0]
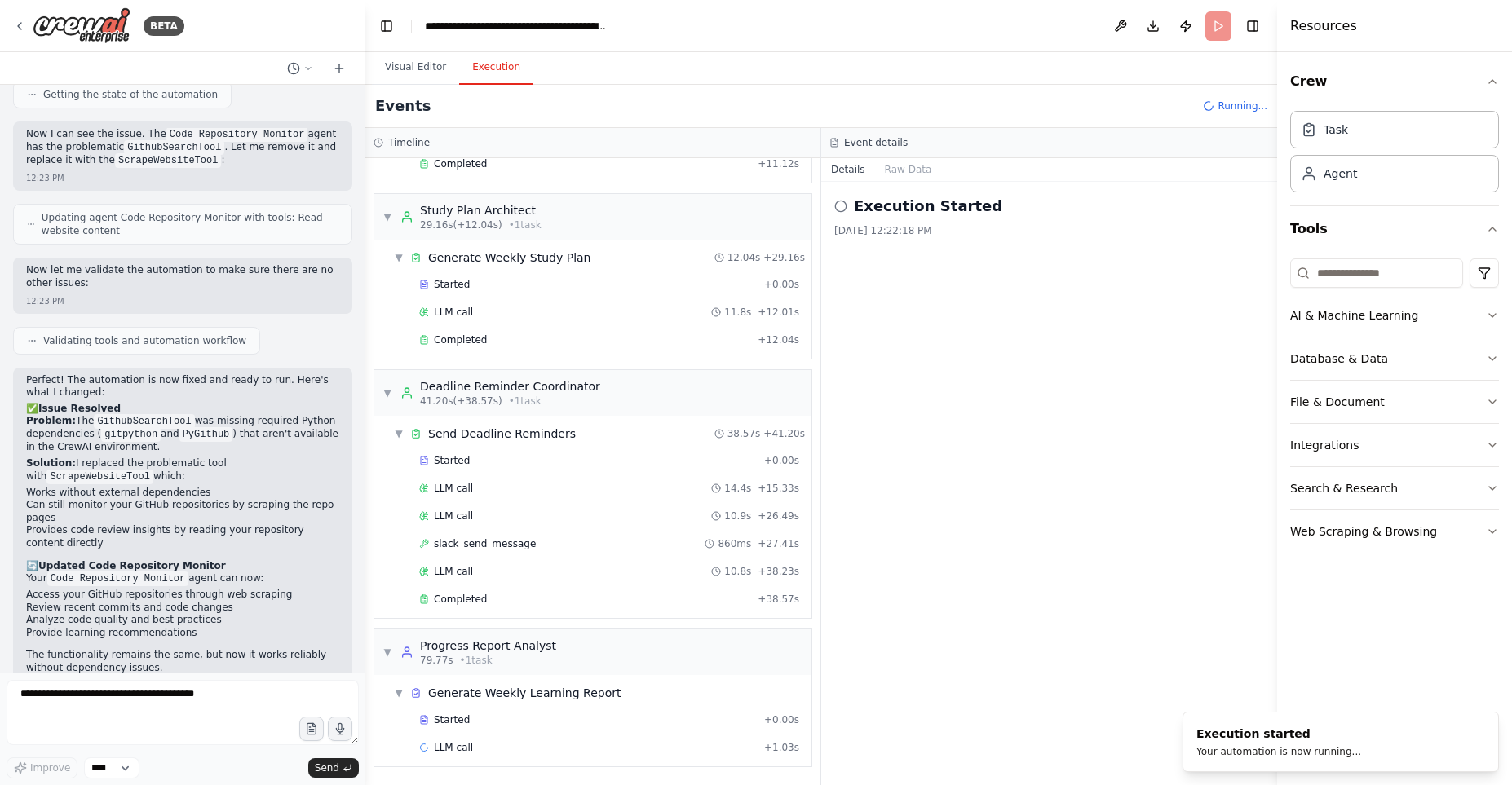
click at [1106, 436] on div "Execution Started 9/19/2025, 12:22:18 PM" at bounding box center [1050, 483] width 456 height 604
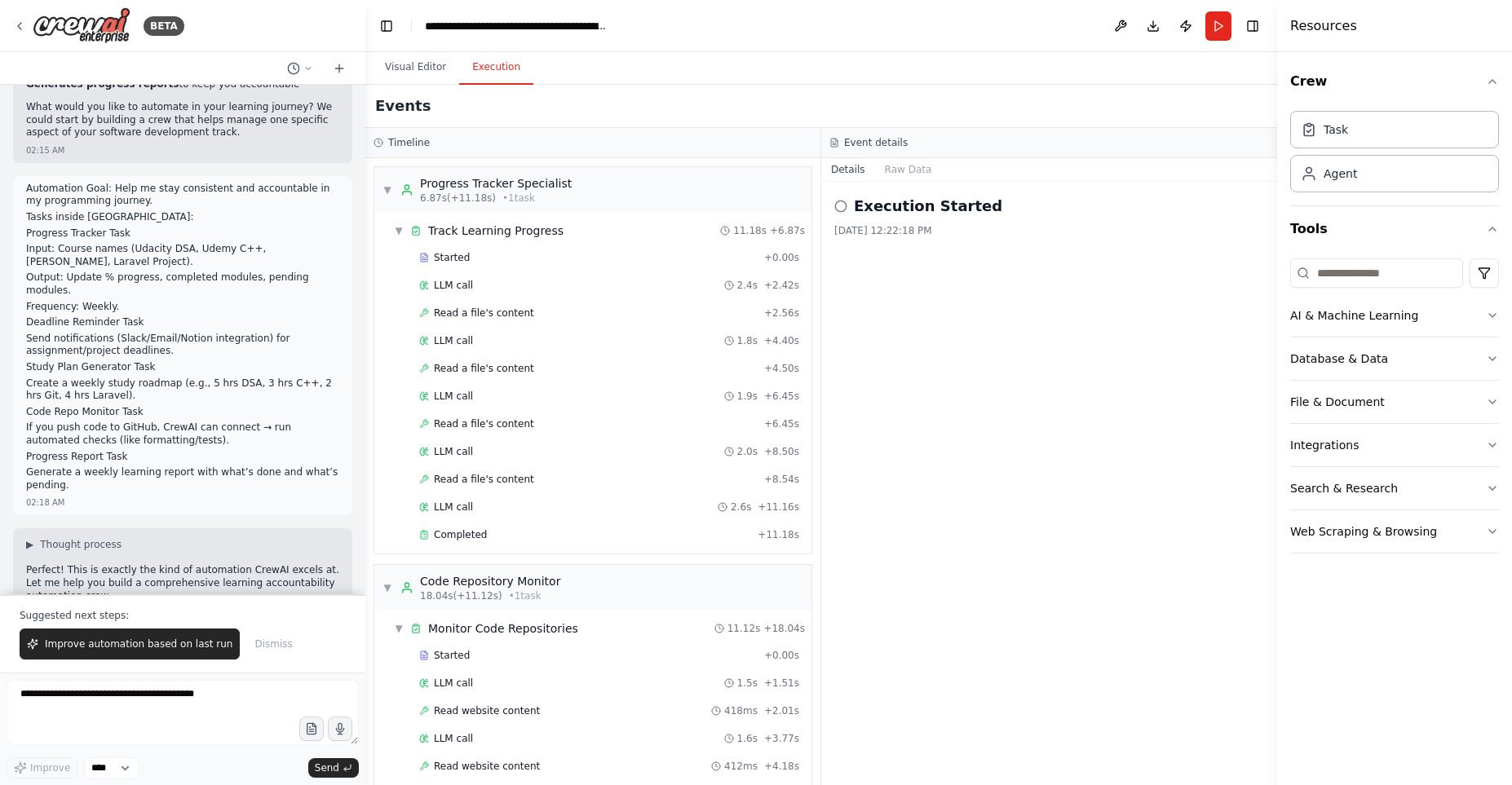
scroll to position [3151, 0]
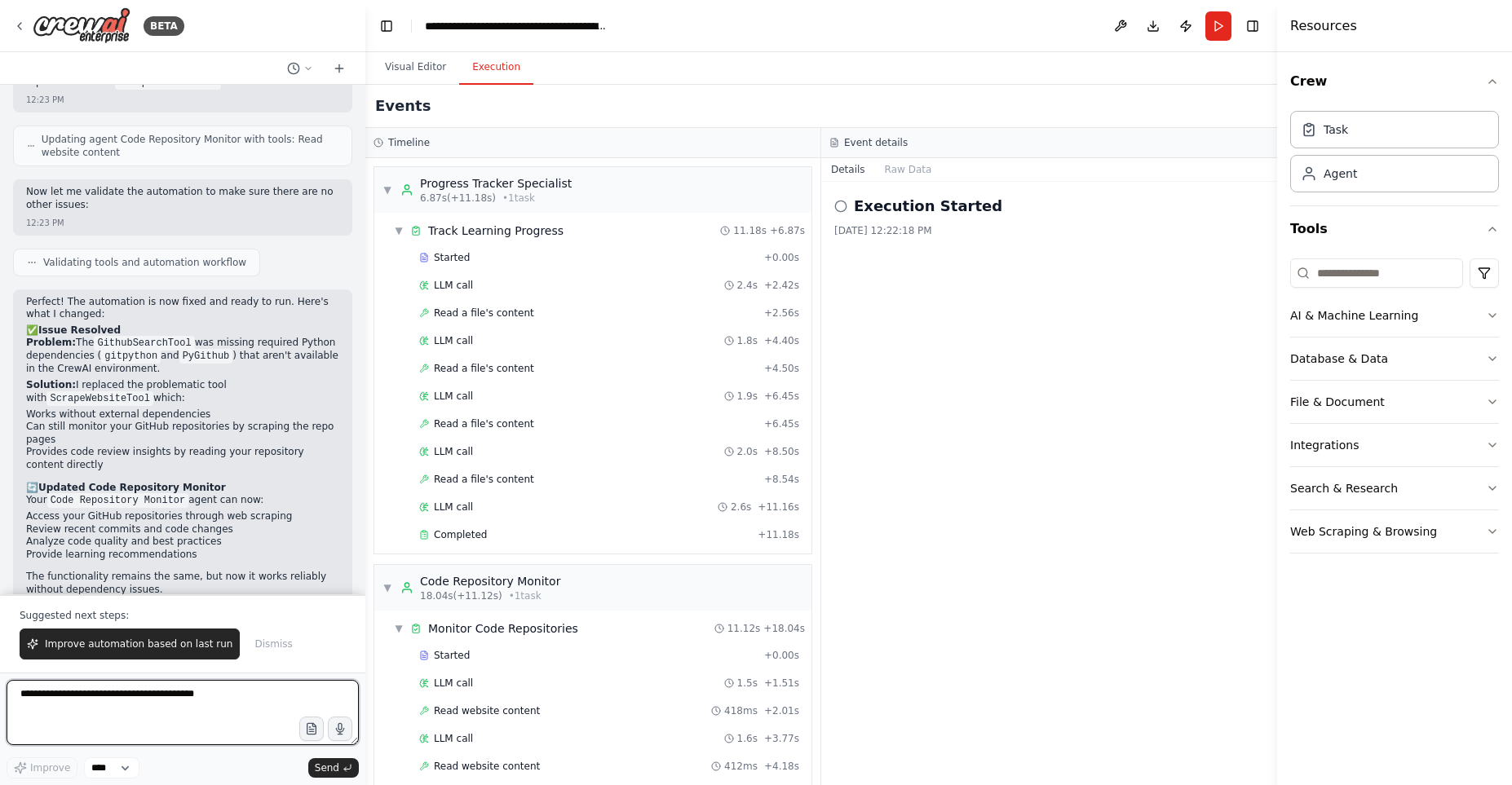
click at [153, 703] on textarea at bounding box center [182, 712] width 353 height 65
click at [955, 215] on h2 "Execution Started" at bounding box center [929, 206] width 149 height 23
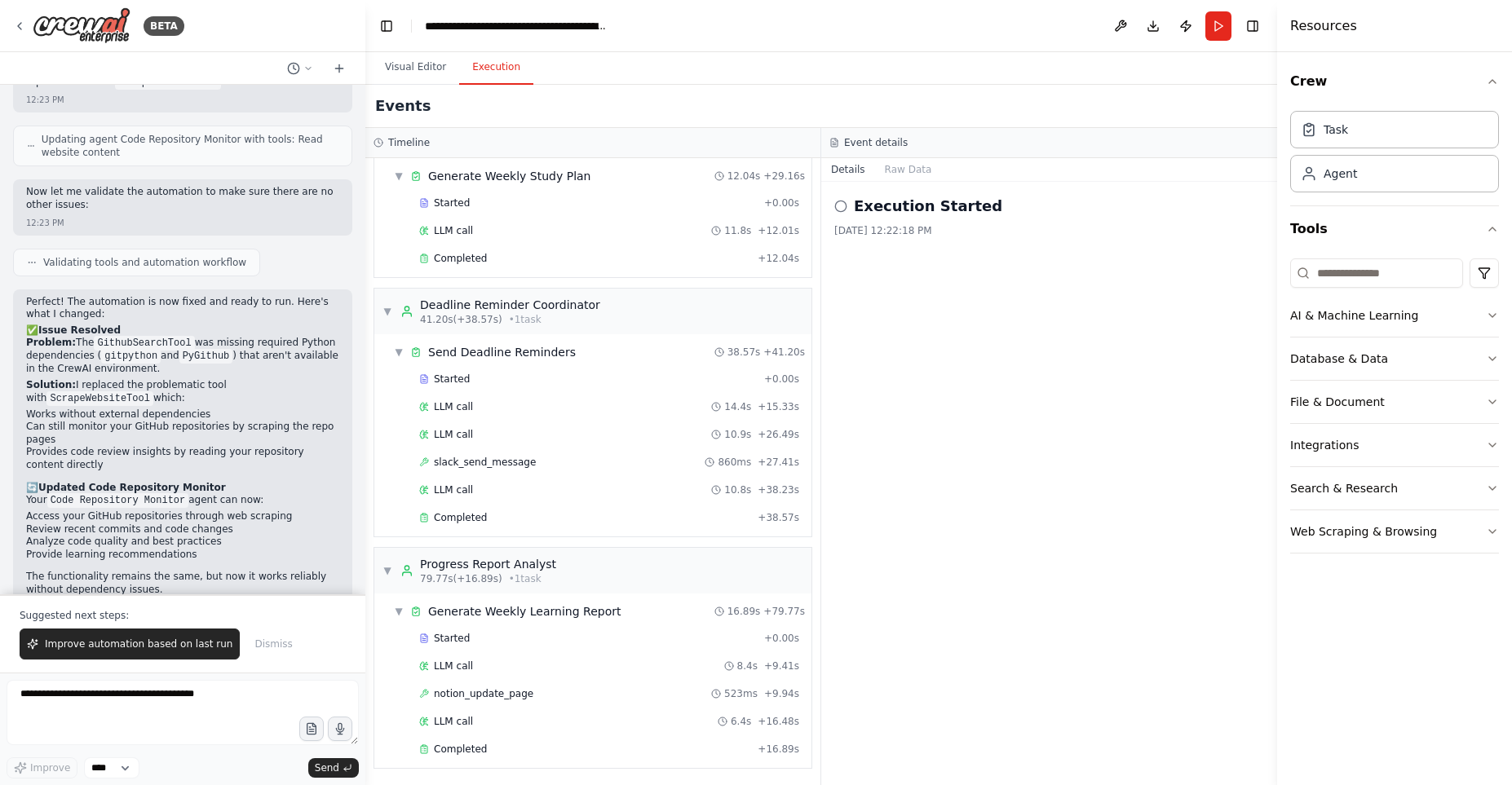
scroll to position [852, 0]
click at [169, 698] on textarea at bounding box center [182, 712] width 353 height 65
click at [422, 70] on button "Visual Editor" at bounding box center [416, 67] width 87 height 34
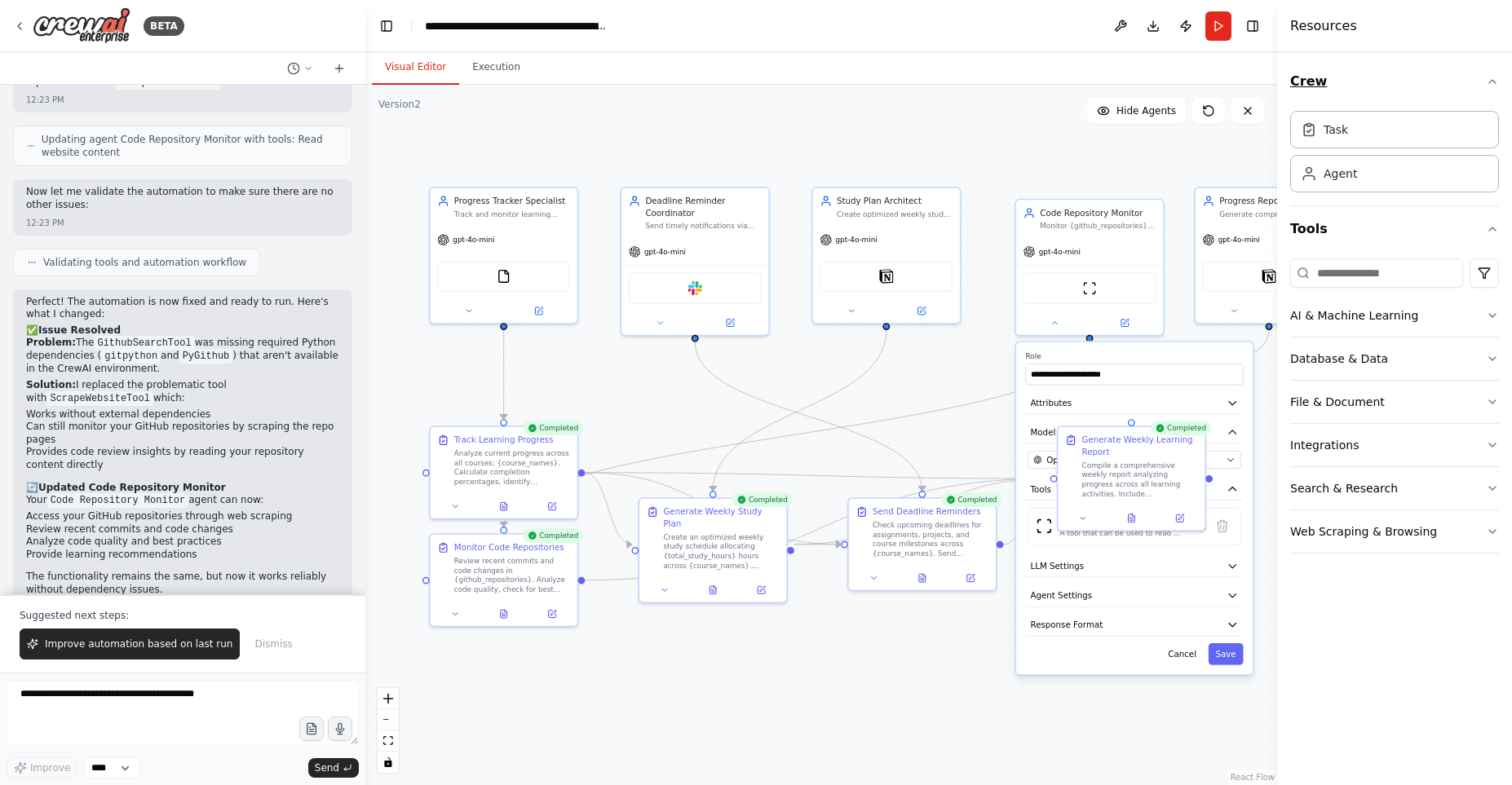
click at [1492, 82] on icon "button" at bounding box center [1492, 82] width 13 height 13
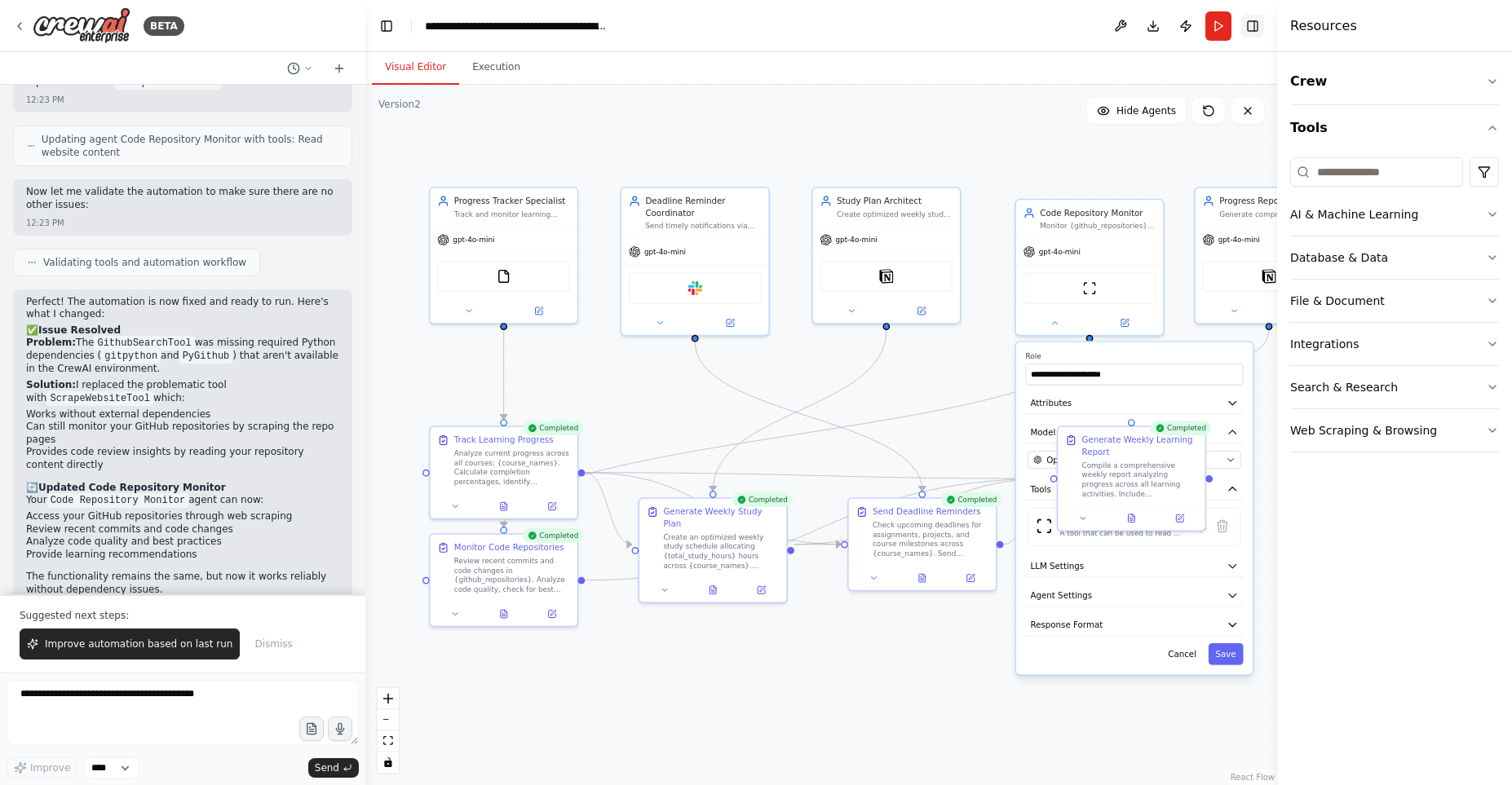
click at [1258, 22] on button "Toggle Right Sidebar" at bounding box center [1252, 26] width 23 height 23
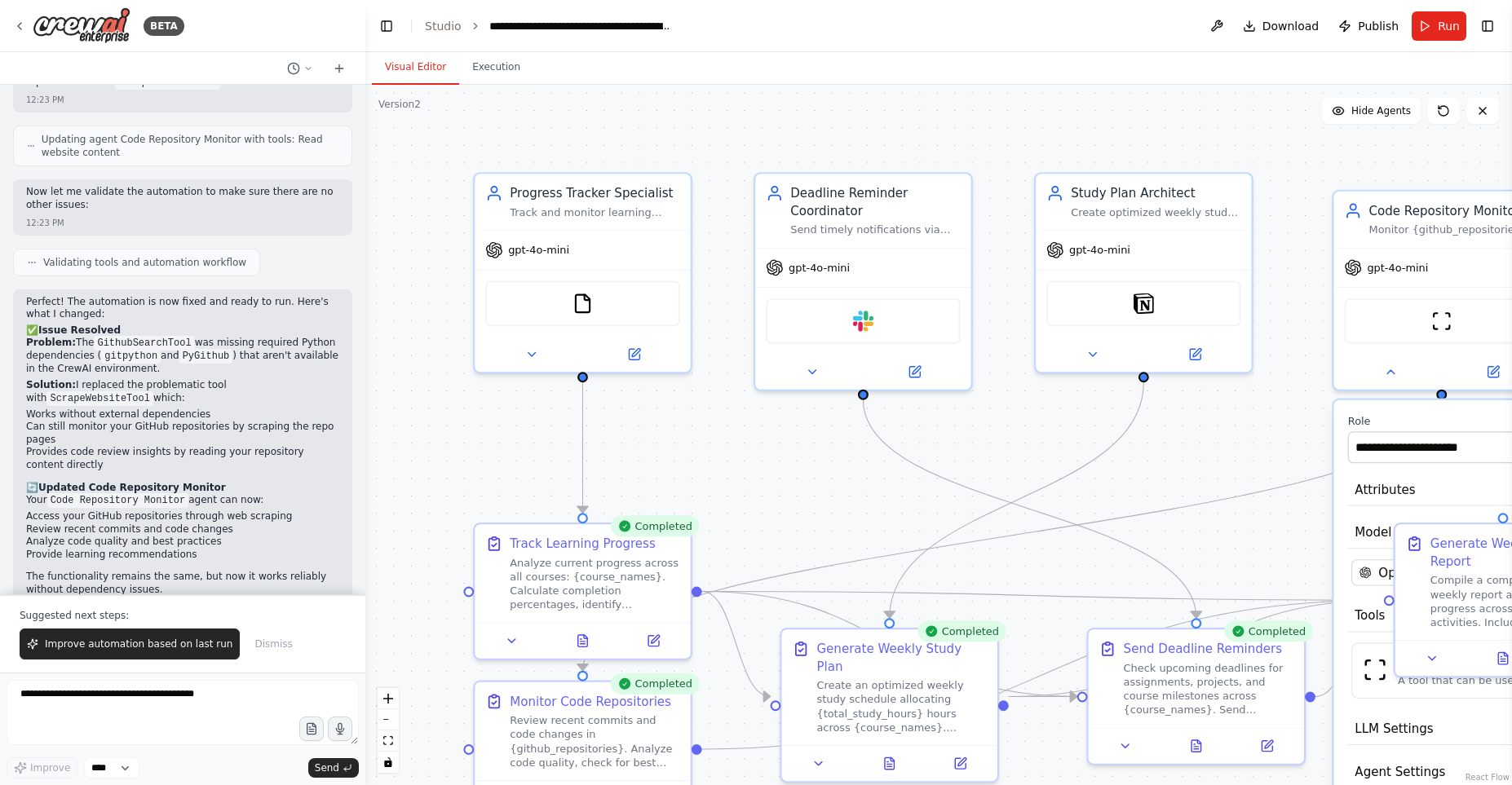
drag, startPoint x: 681, startPoint y: 354, endPoint x: 940, endPoint y: 432, distance: 270.5
click at [940, 432] on div ".deletable-edge-delete-btn { width: 20px; height: 20px; border: 0px solid #ffff…" at bounding box center [939, 434] width 1146 height 700
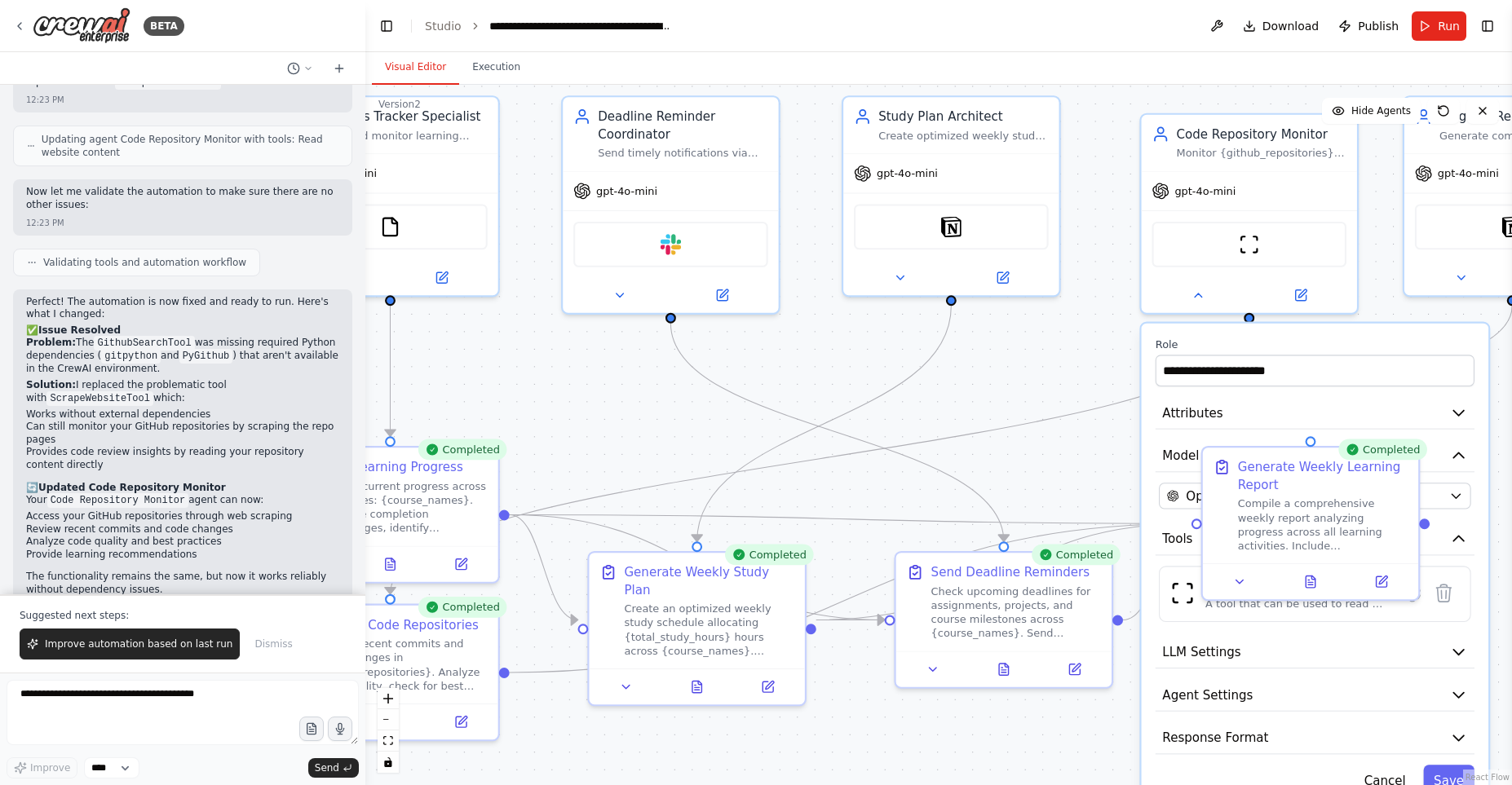
drag, startPoint x: 915, startPoint y: 432, endPoint x: 723, endPoint y: 355, distance: 206.9
click at [723, 355] on div ".deletable-edge-delete-btn { width: 20px; height: 20px; border: 0px solid #ffff…" at bounding box center [939, 434] width 1146 height 700
click at [625, 300] on button at bounding box center [620, 291] width 99 height 21
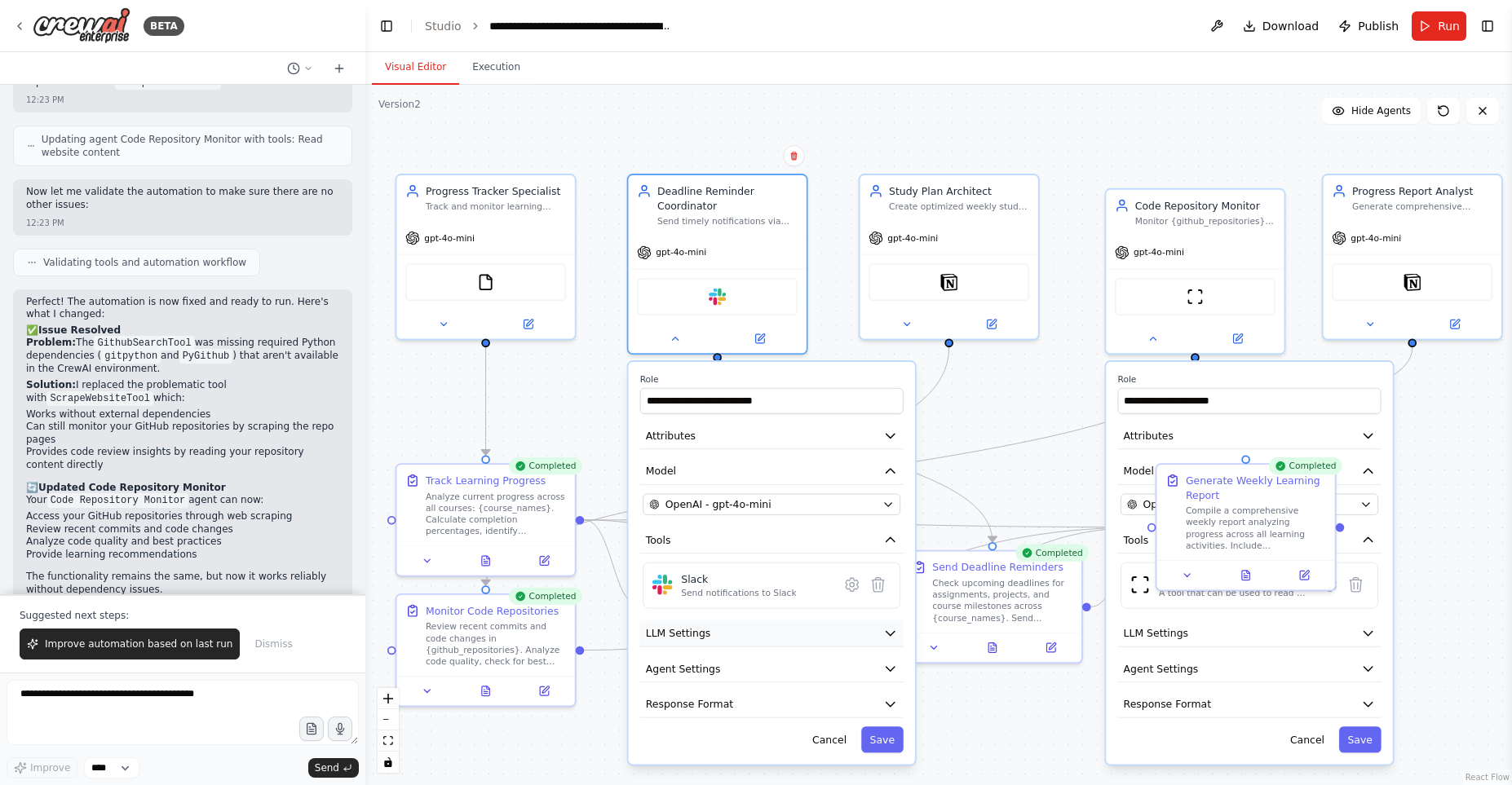
click at [888, 640] on icon "button" at bounding box center [890, 633] width 15 height 15
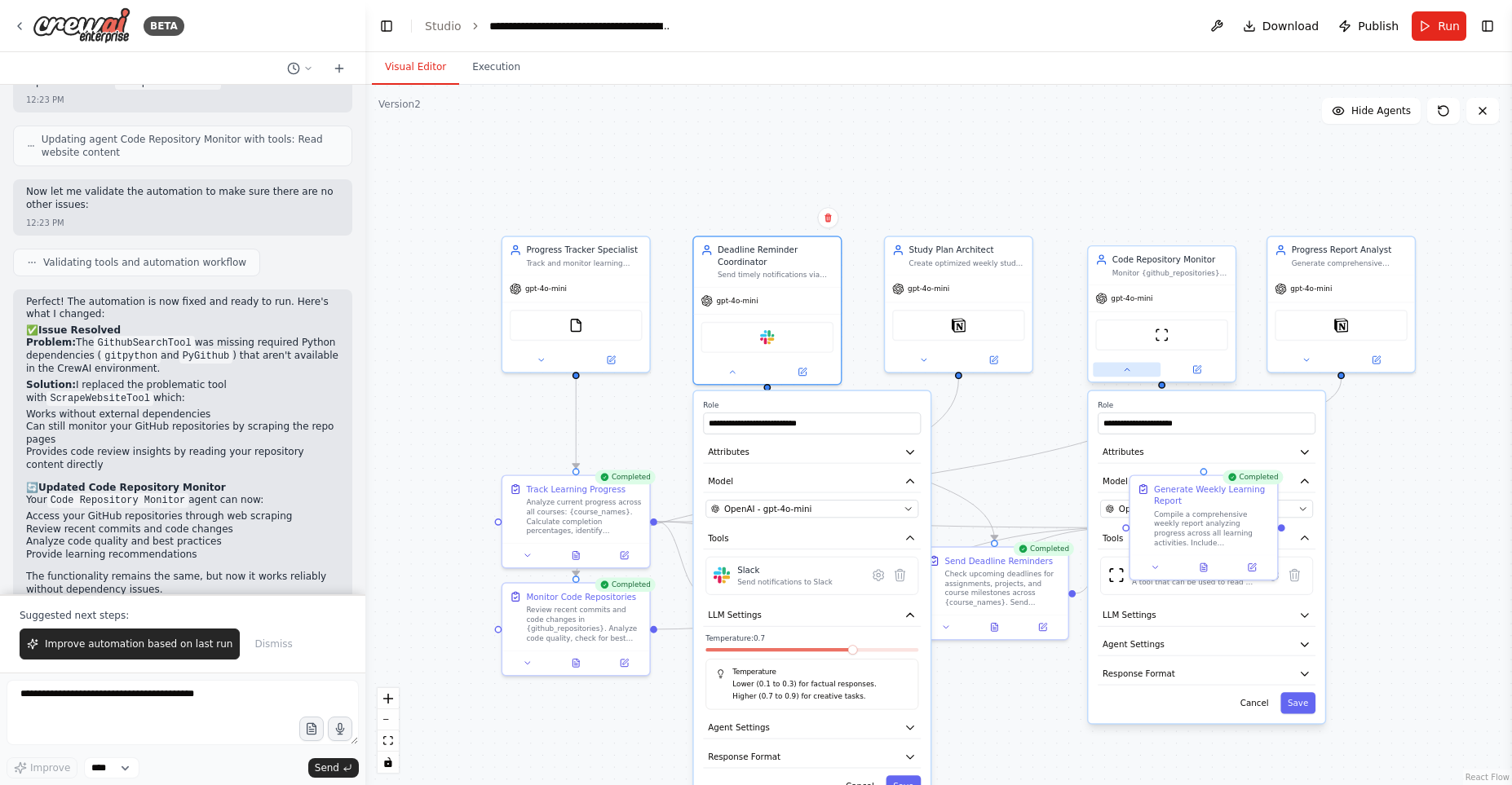
click at [1132, 367] on button at bounding box center [1127, 370] width 68 height 15
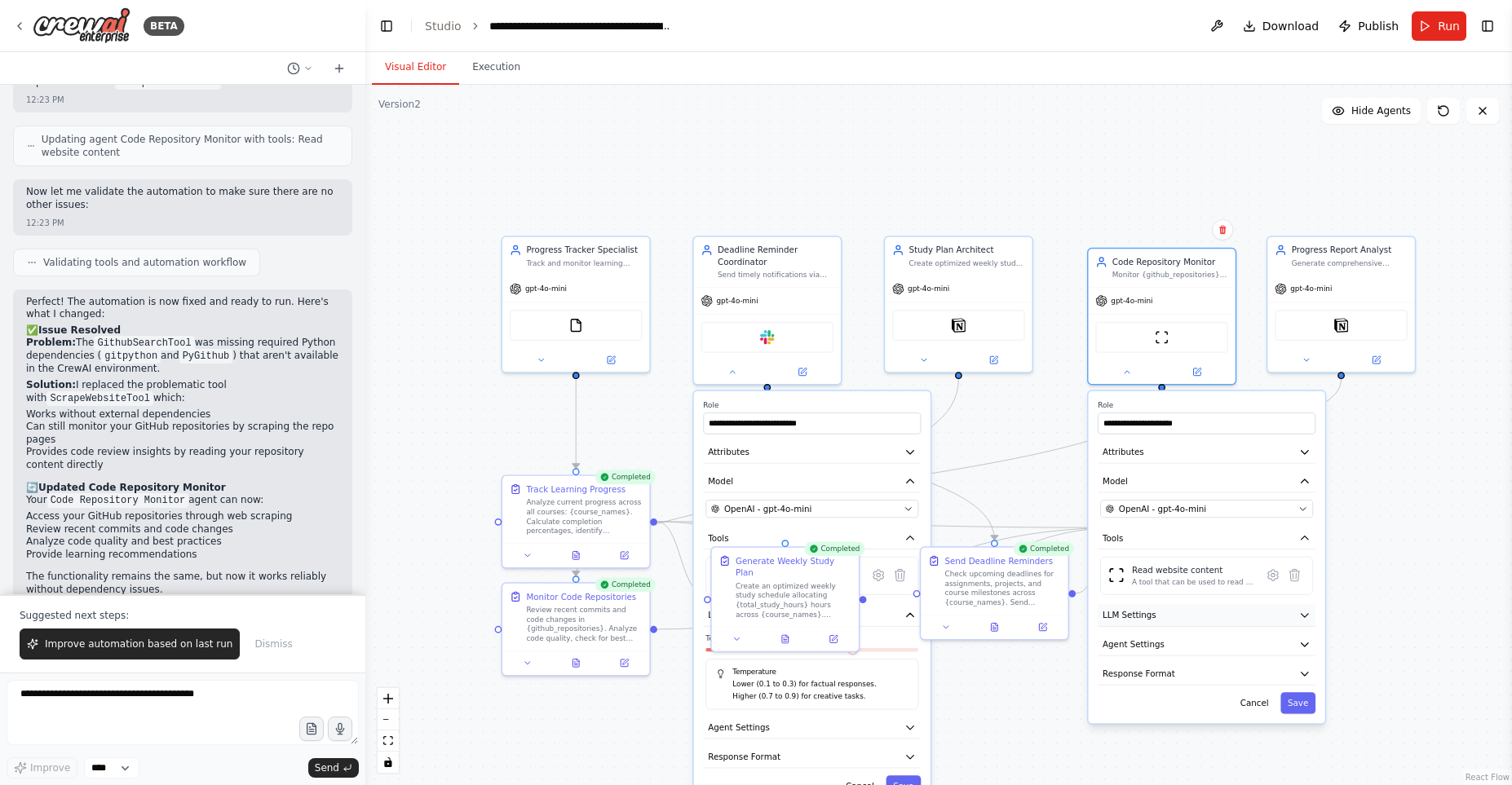
click at [1298, 622] on button "LLM Settings" at bounding box center [1207, 616] width 218 height 22
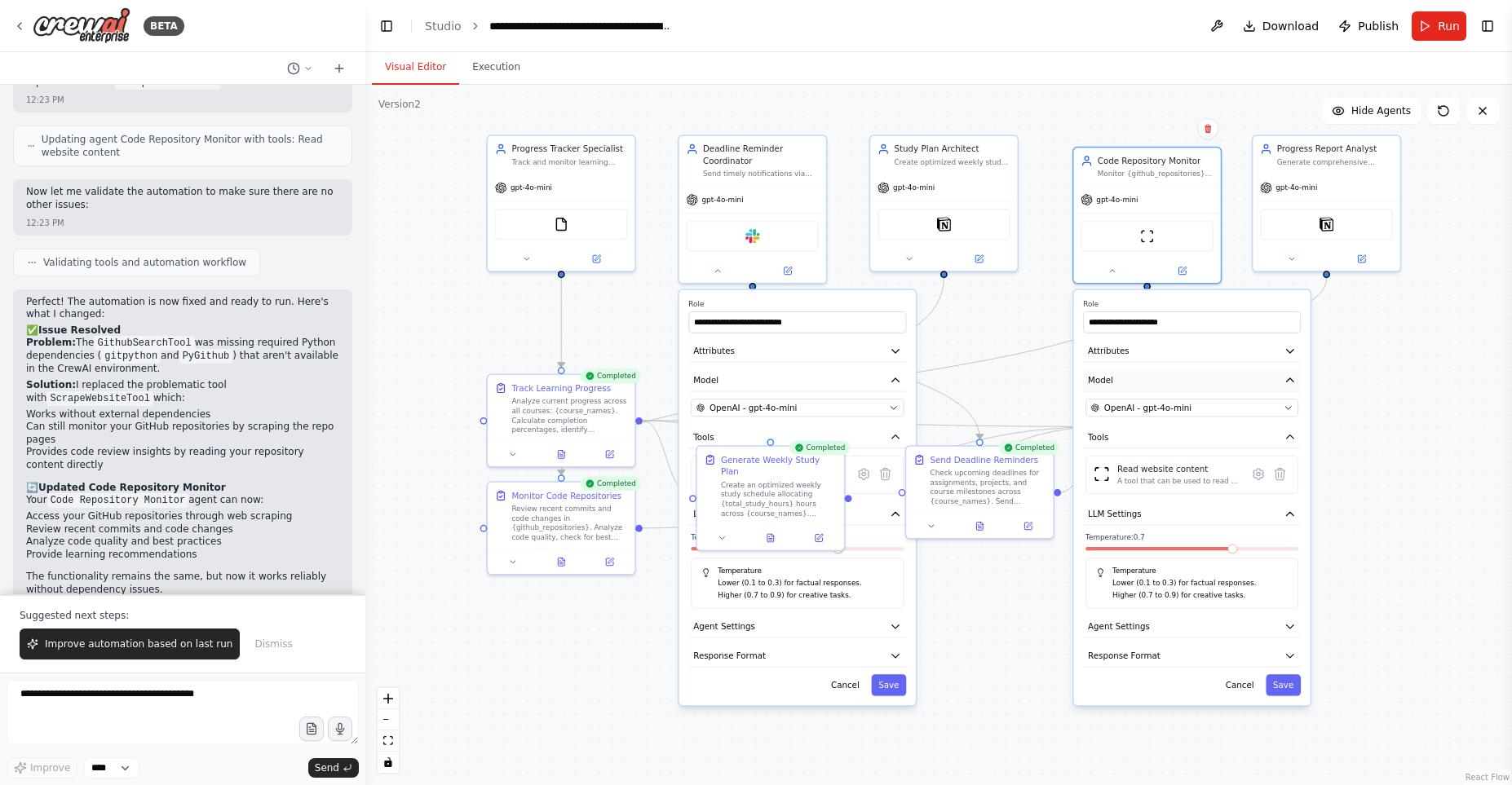
drag, startPoint x: 1408, startPoint y: 592, endPoint x: 1272, endPoint y: 377, distance: 254.4
click at [1391, 486] on div ".deletable-edge-delete-btn { width: 20px; height: 20px; border: 0px solid #ffff…" at bounding box center [939, 434] width 1146 height 700
click at [1114, 270] on icon at bounding box center [1111, 265] width 10 height 10
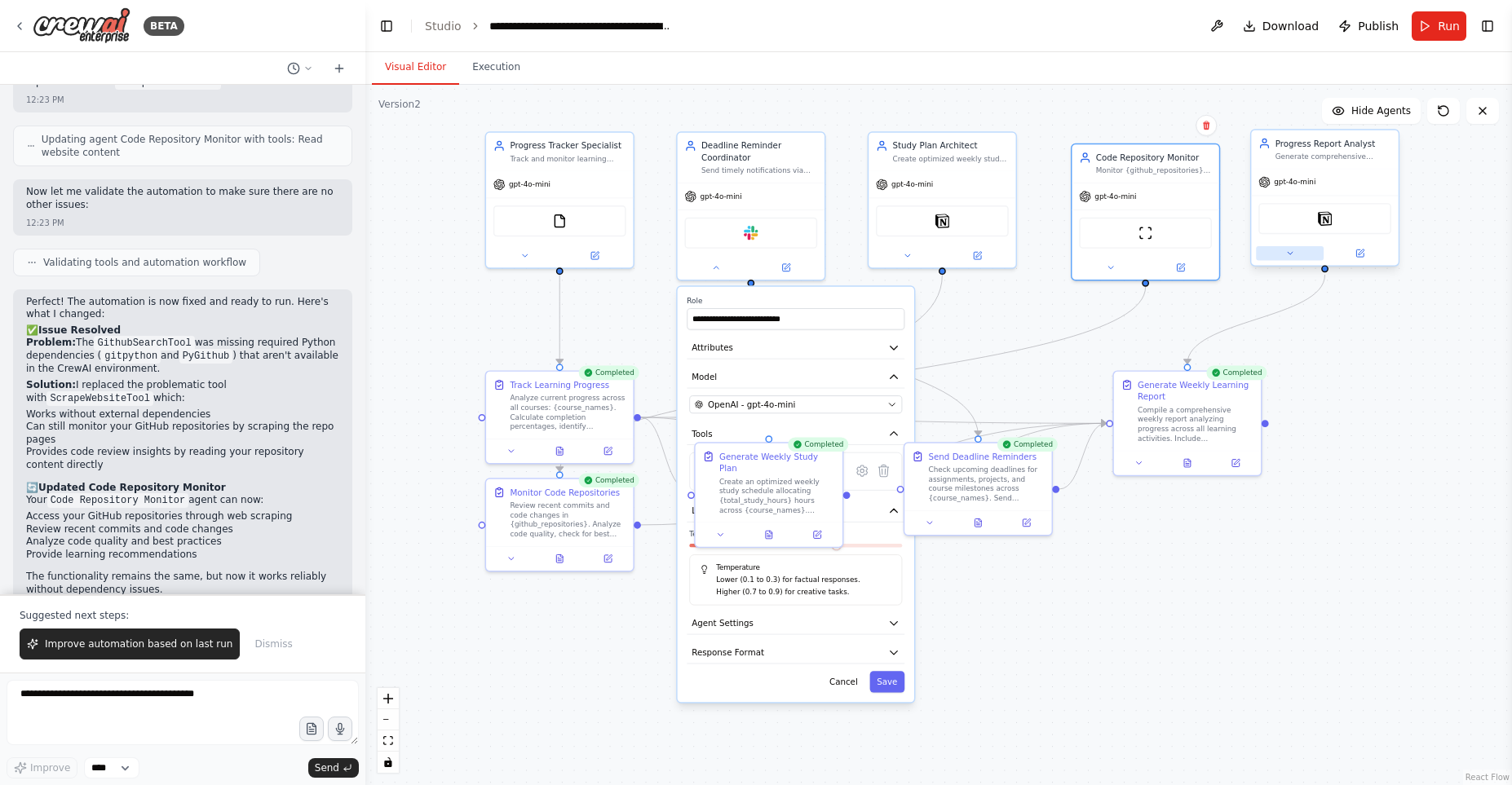
click at [1287, 258] on icon at bounding box center [1290, 253] width 10 height 10
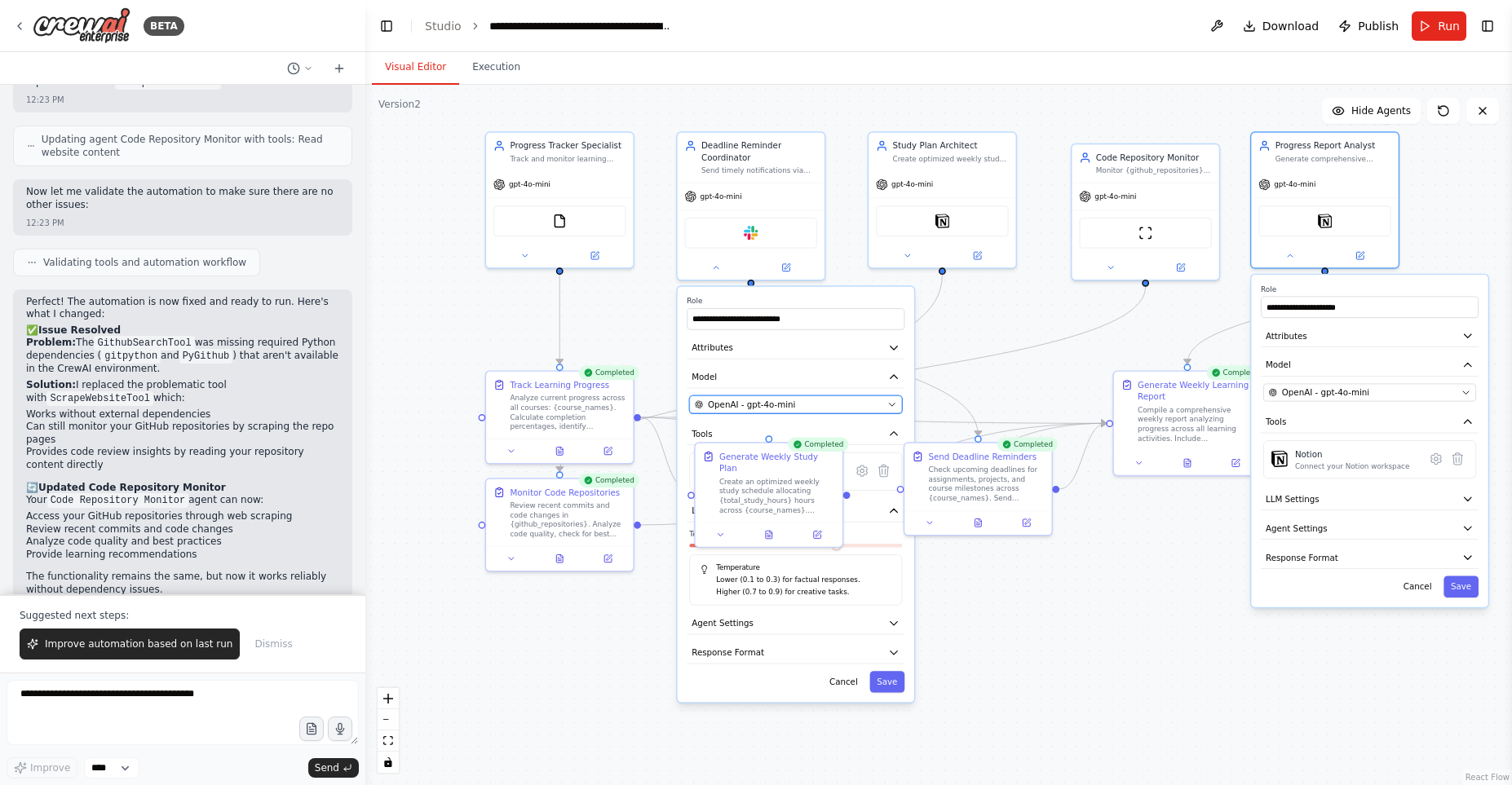
click at [893, 403] on icon "button" at bounding box center [892, 405] width 10 height 10
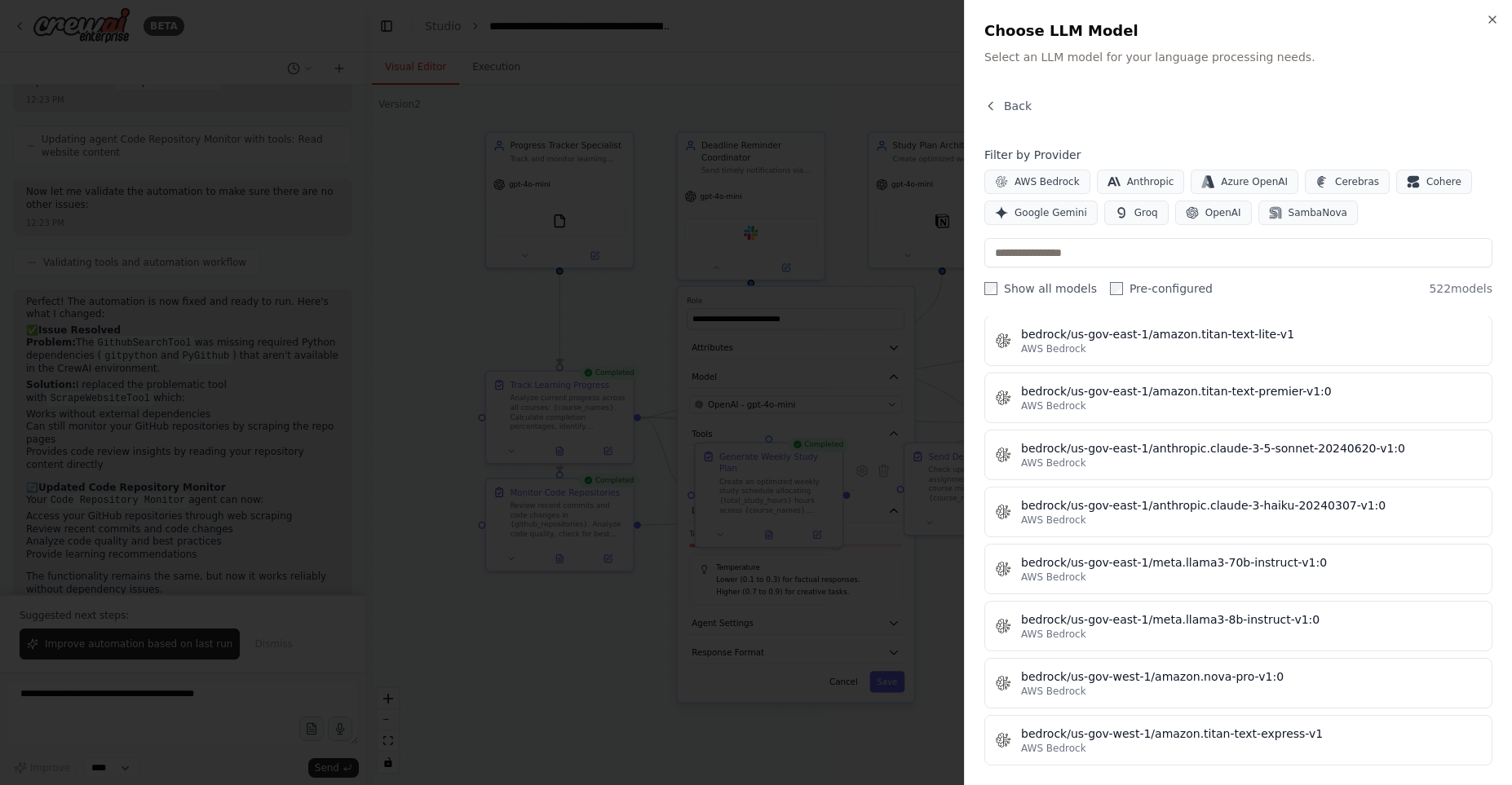
scroll to position [5019, 0]
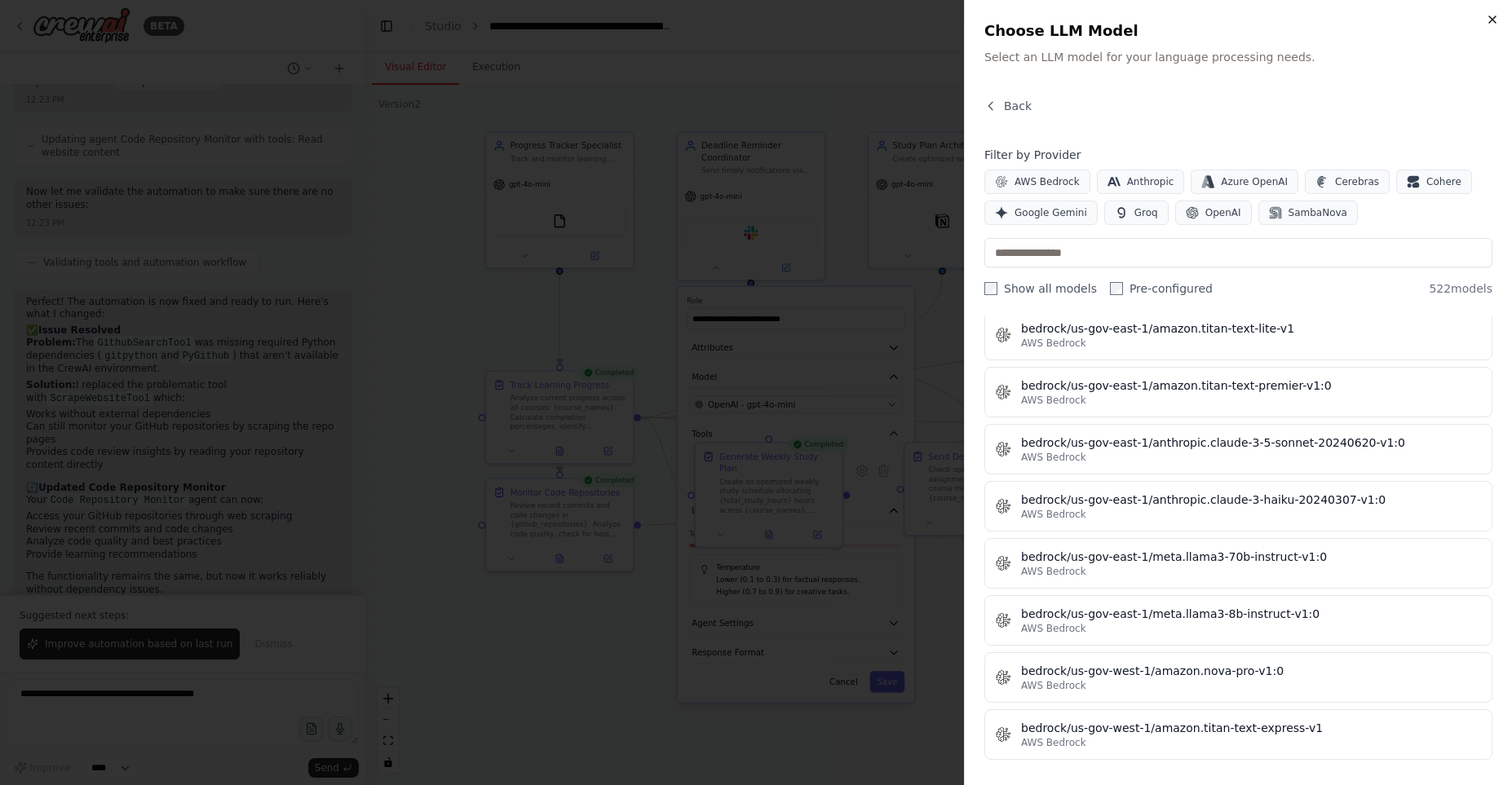
click at [1492, 23] on icon "button" at bounding box center [1492, 20] width 13 height 13
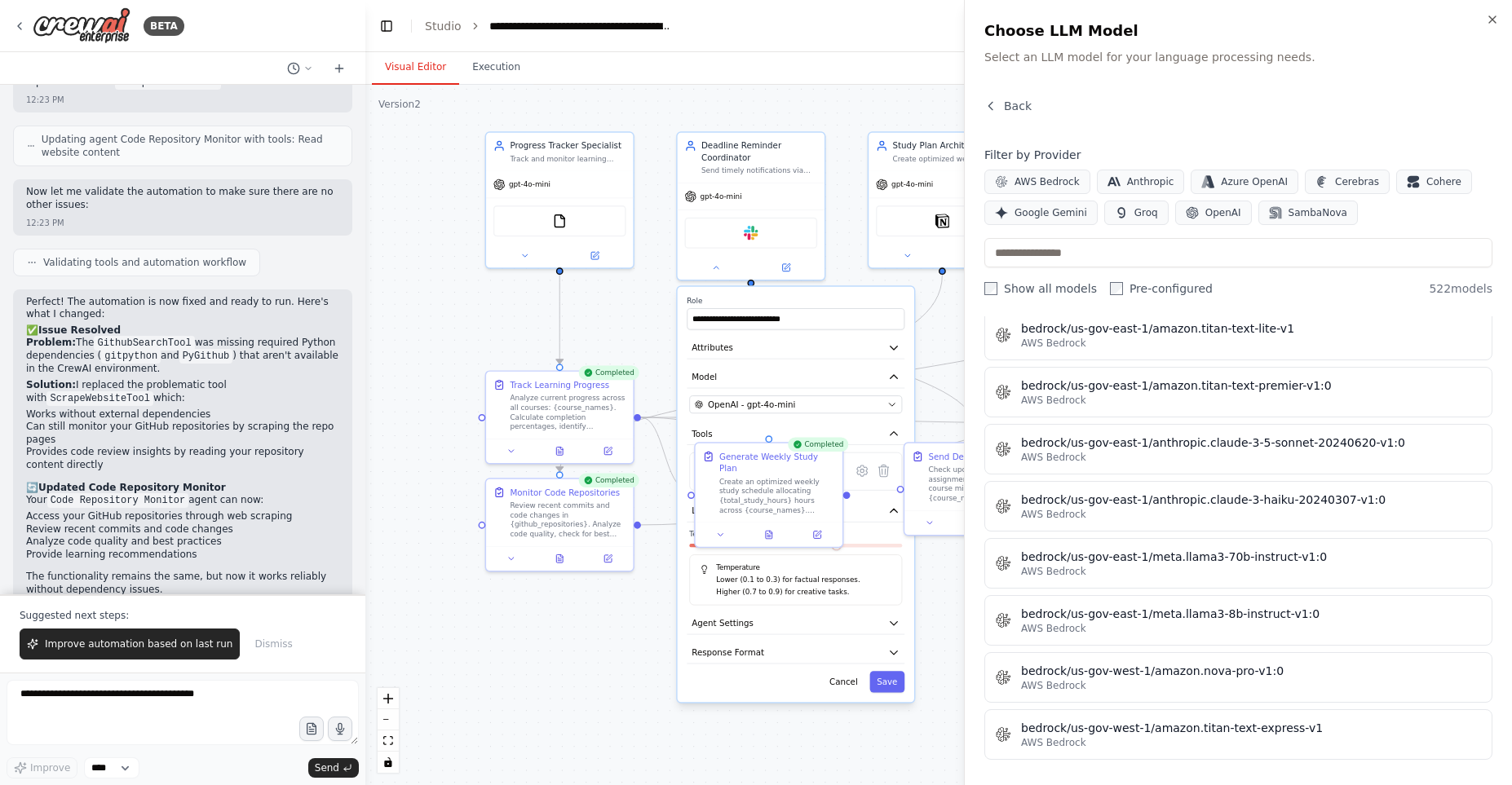
scroll to position [0, 0]
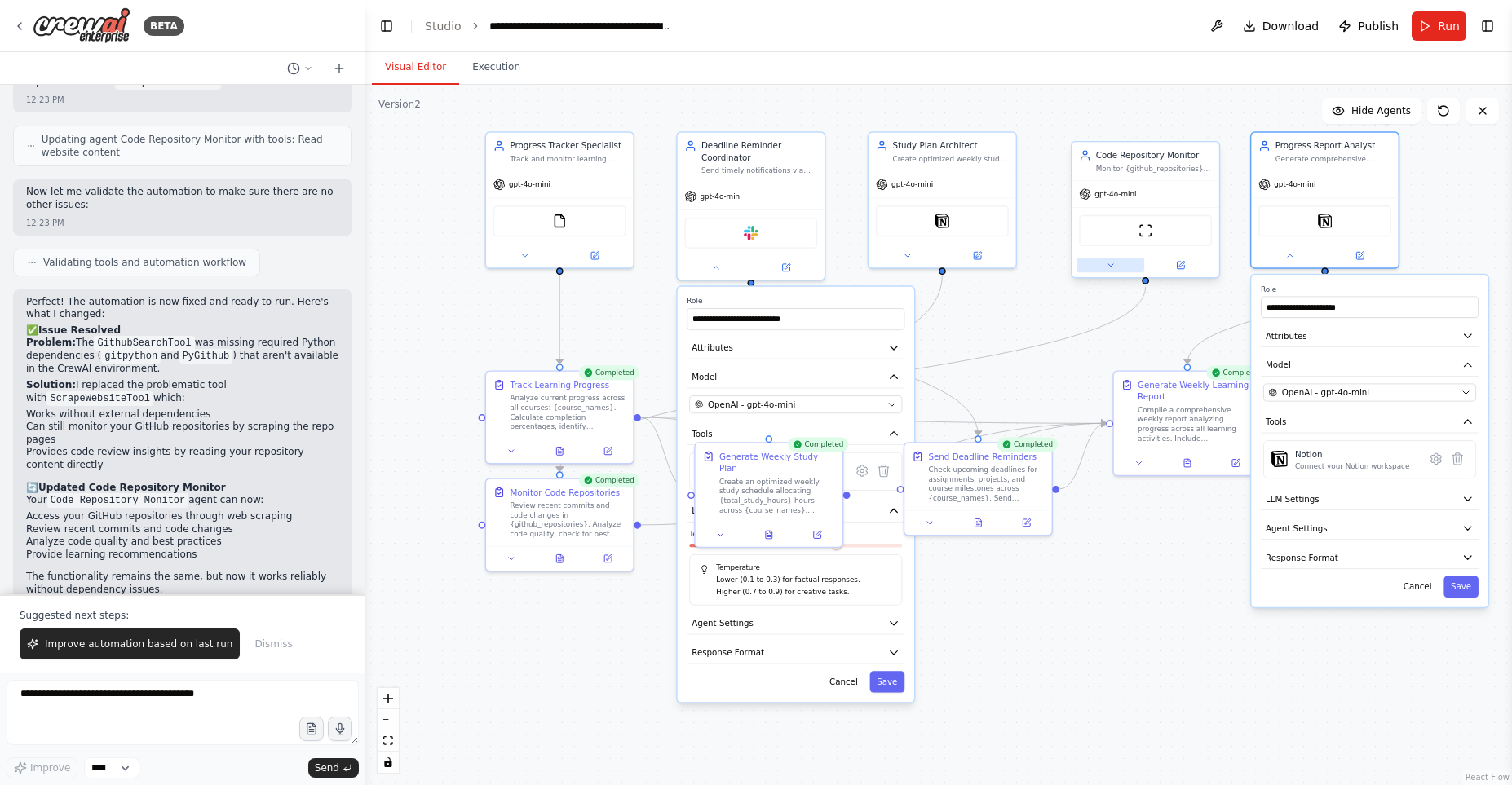
click at [1114, 269] on icon at bounding box center [1111, 265] width 10 height 10
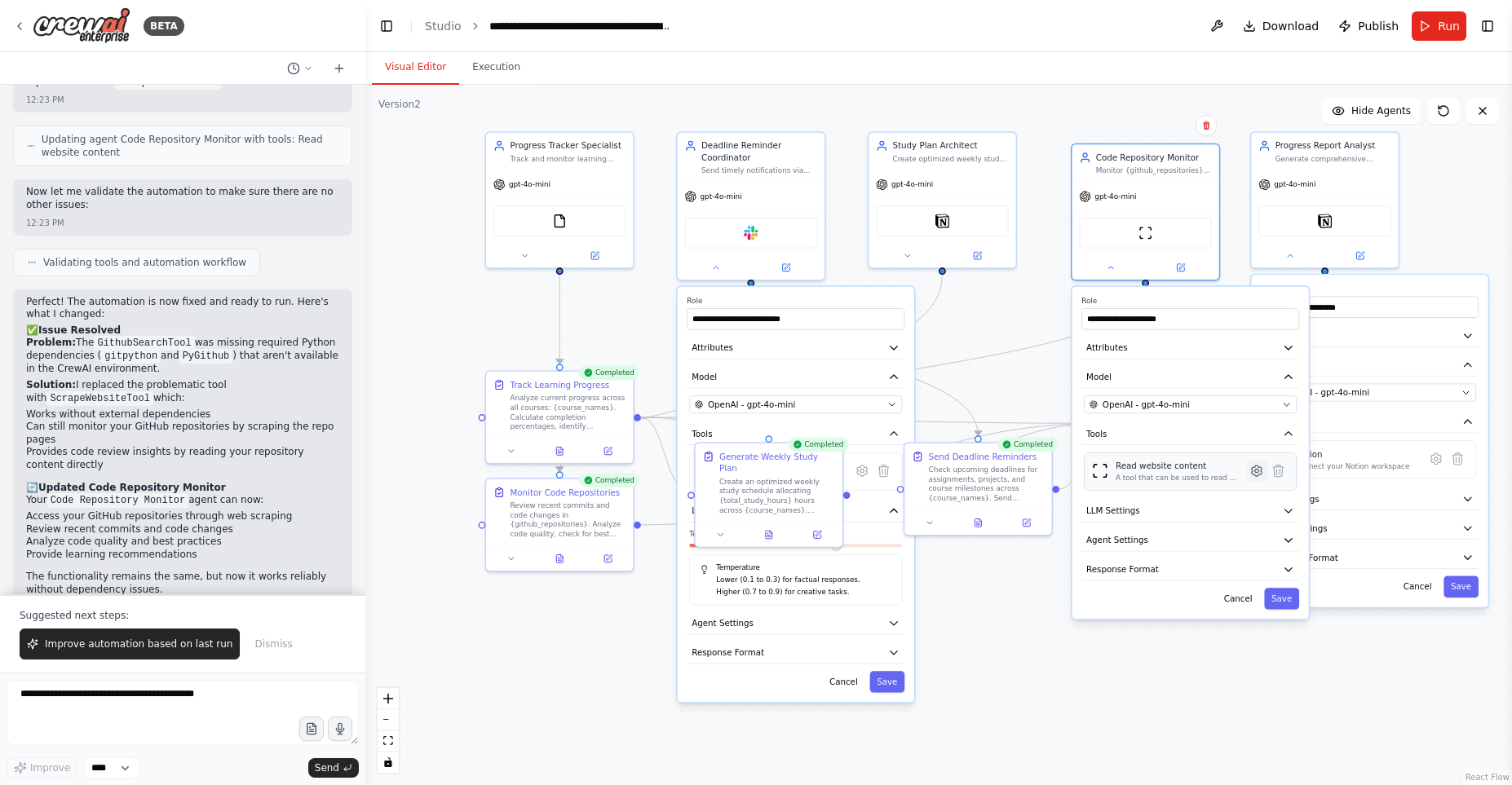
click at [1252, 472] on icon at bounding box center [1257, 471] width 10 height 10
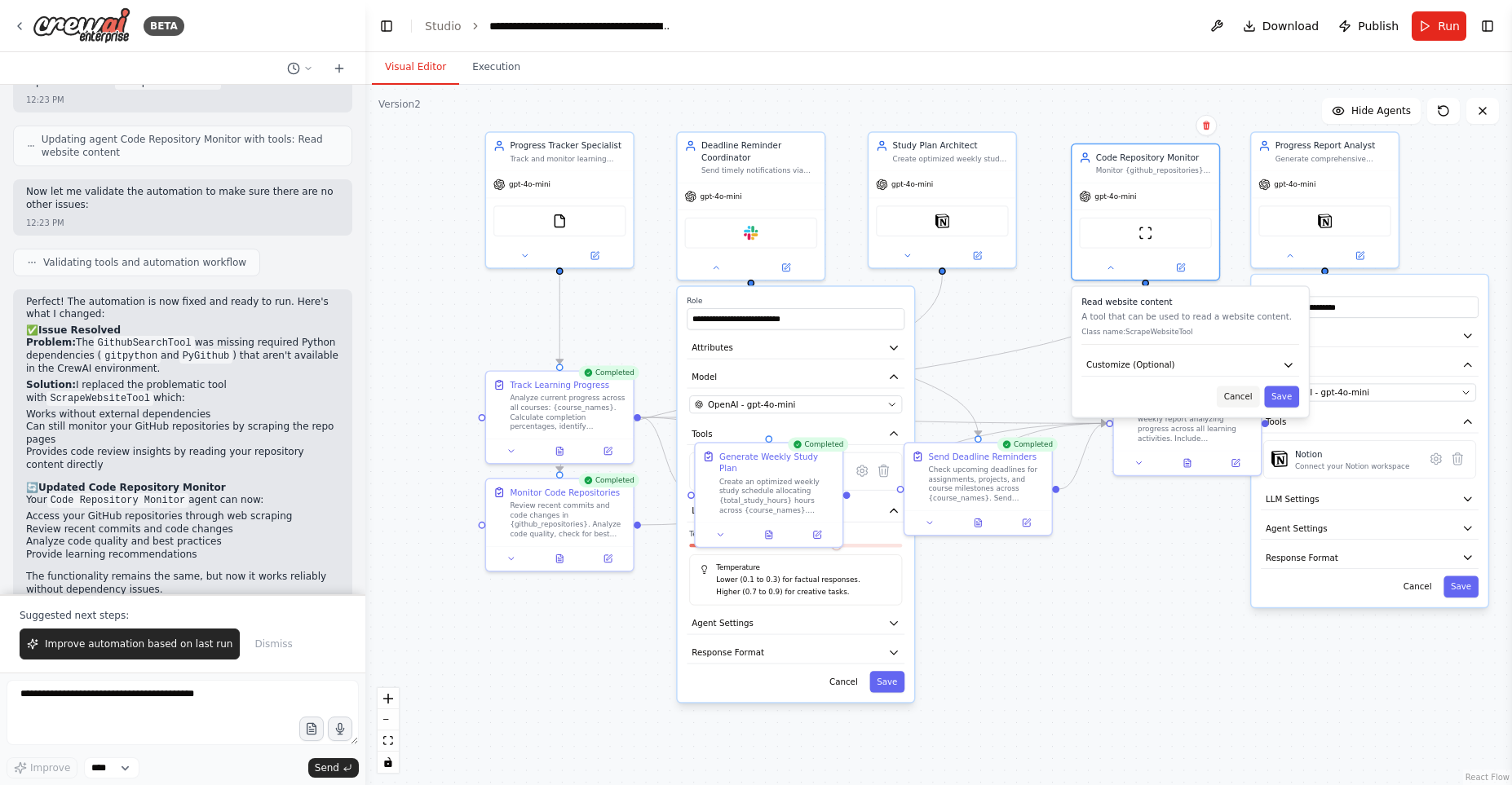
click at [1238, 402] on button "Cancel" at bounding box center [1238, 396] width 43 height 21
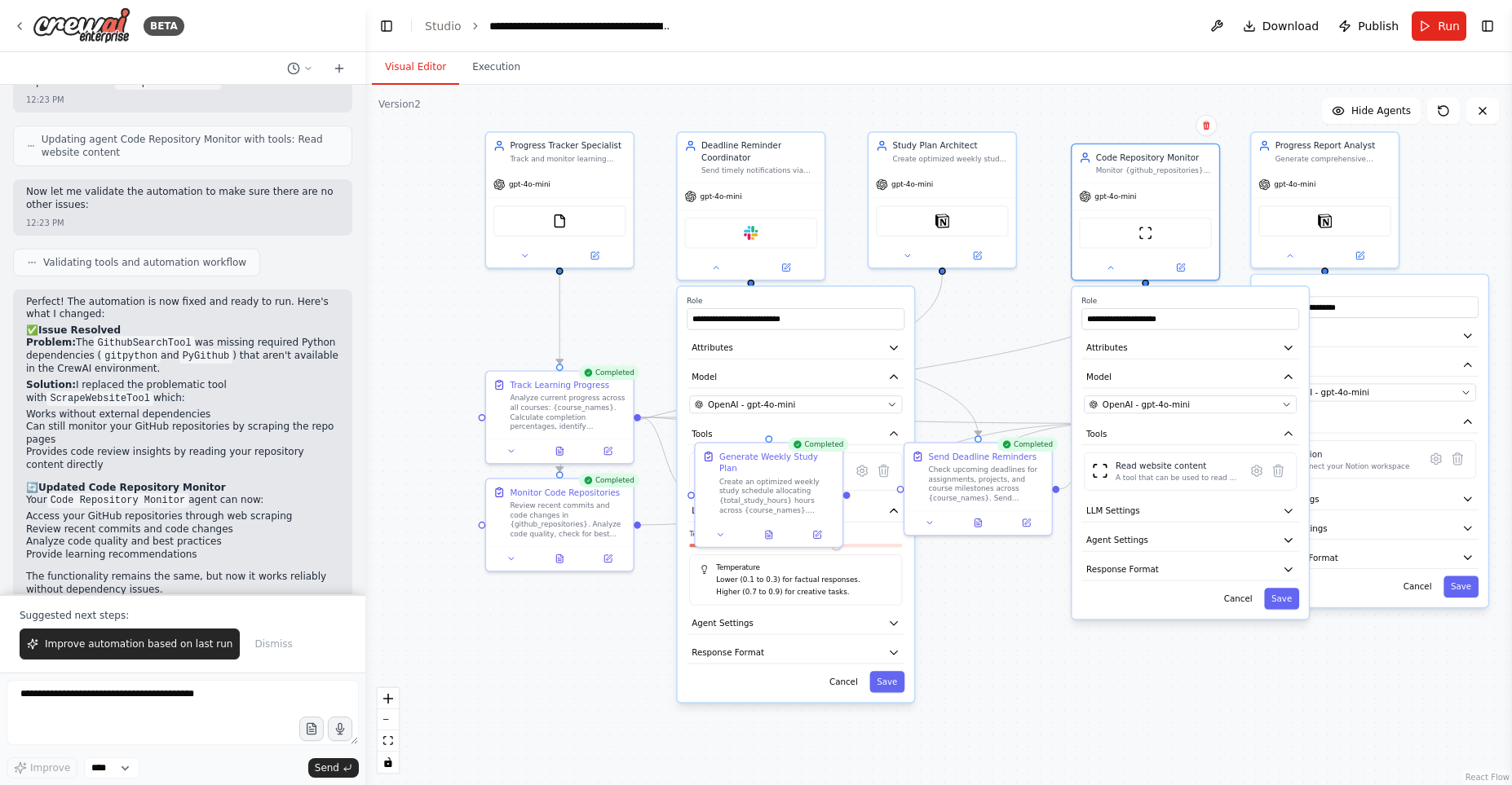
click at [1186, 658] on div ".deletable-edge-delete-btn { width: 20px; height: 20px; border: 0px solid #ffff…" at bounding box center [939, 434] width 1146 height 700
click at [1110, 272] on button at bounding box center [1110, 267] width 68 height 15
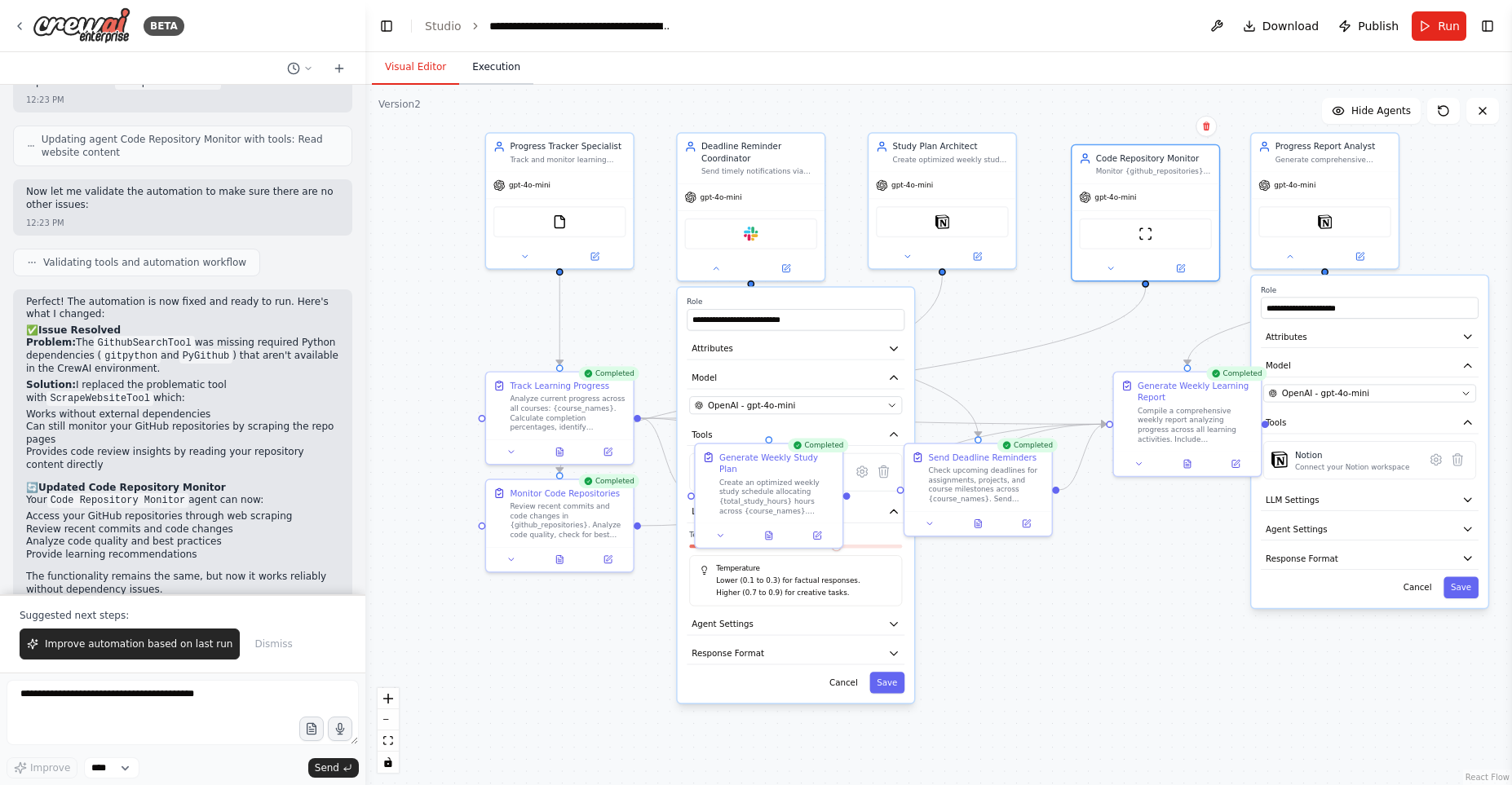
click at [480, 73] on button "Execution" at bounding box center [497, 67] width 74 height 34
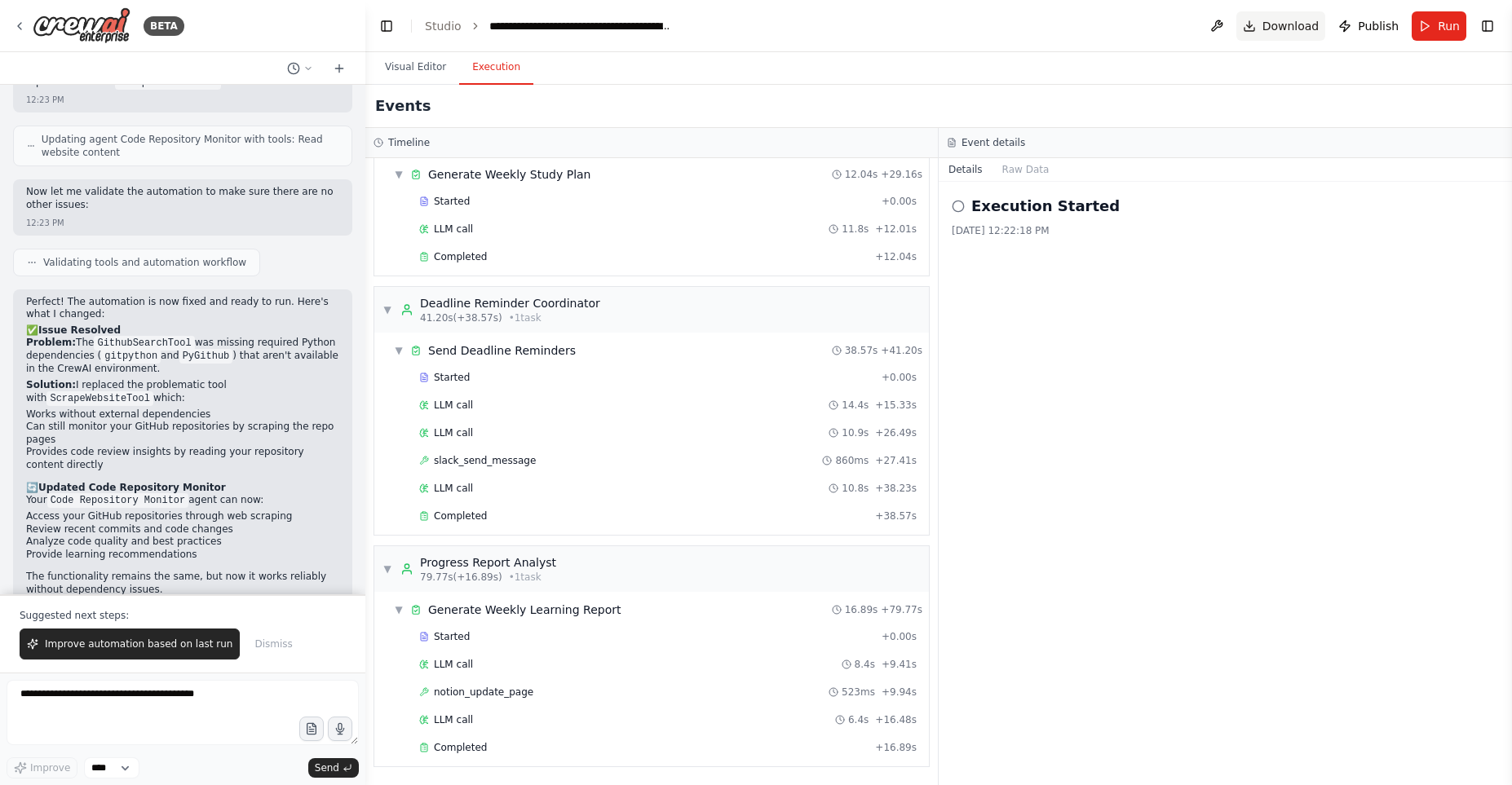
click at [1287, 25] on span "Download" at bounding box center [1291, 26] width 57 height 17
click at [274, 633] on button "Dismiss" at bounding box center [274, 644] width 54 height 31
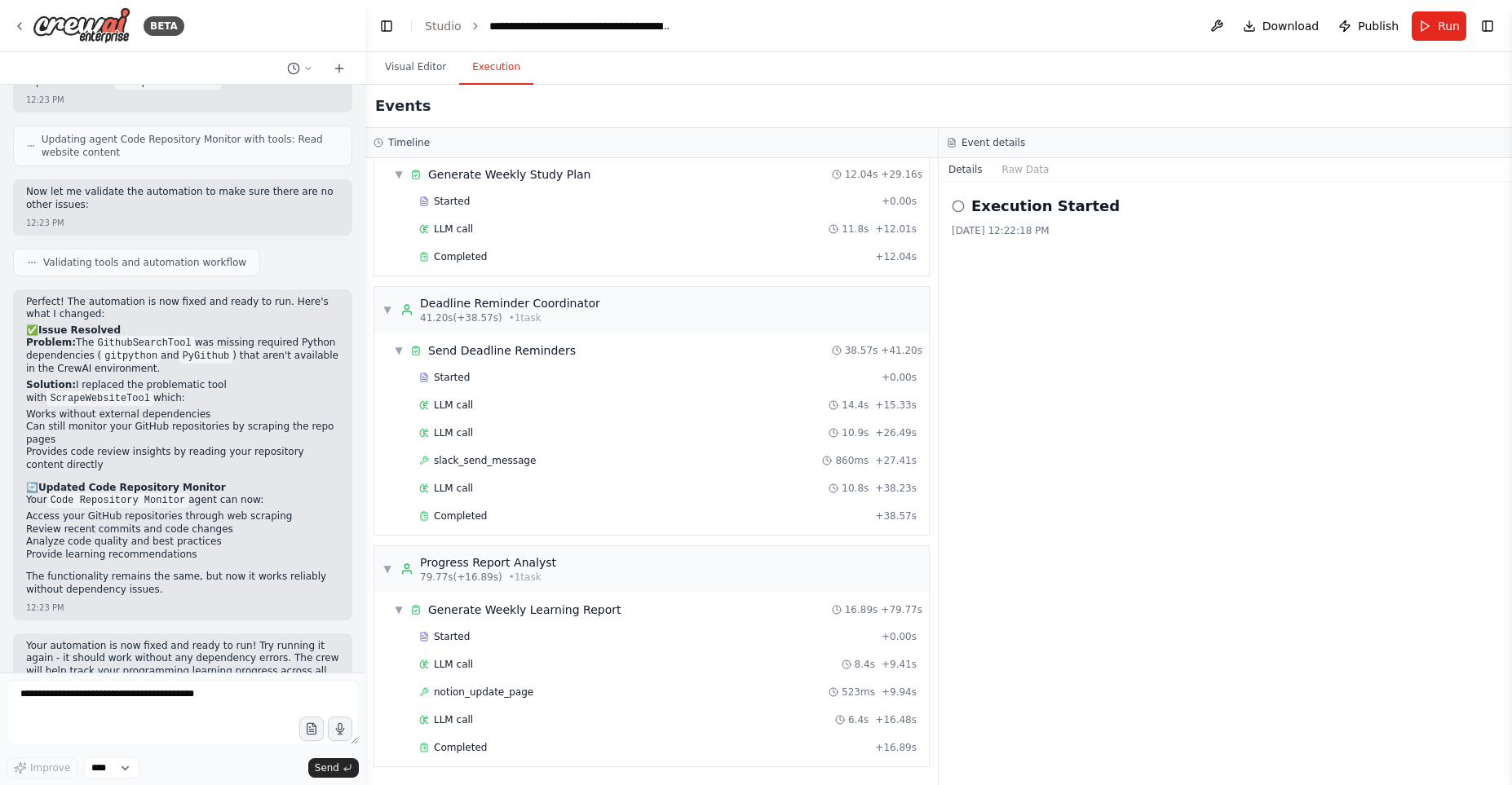
scroll to position [3073, 0]
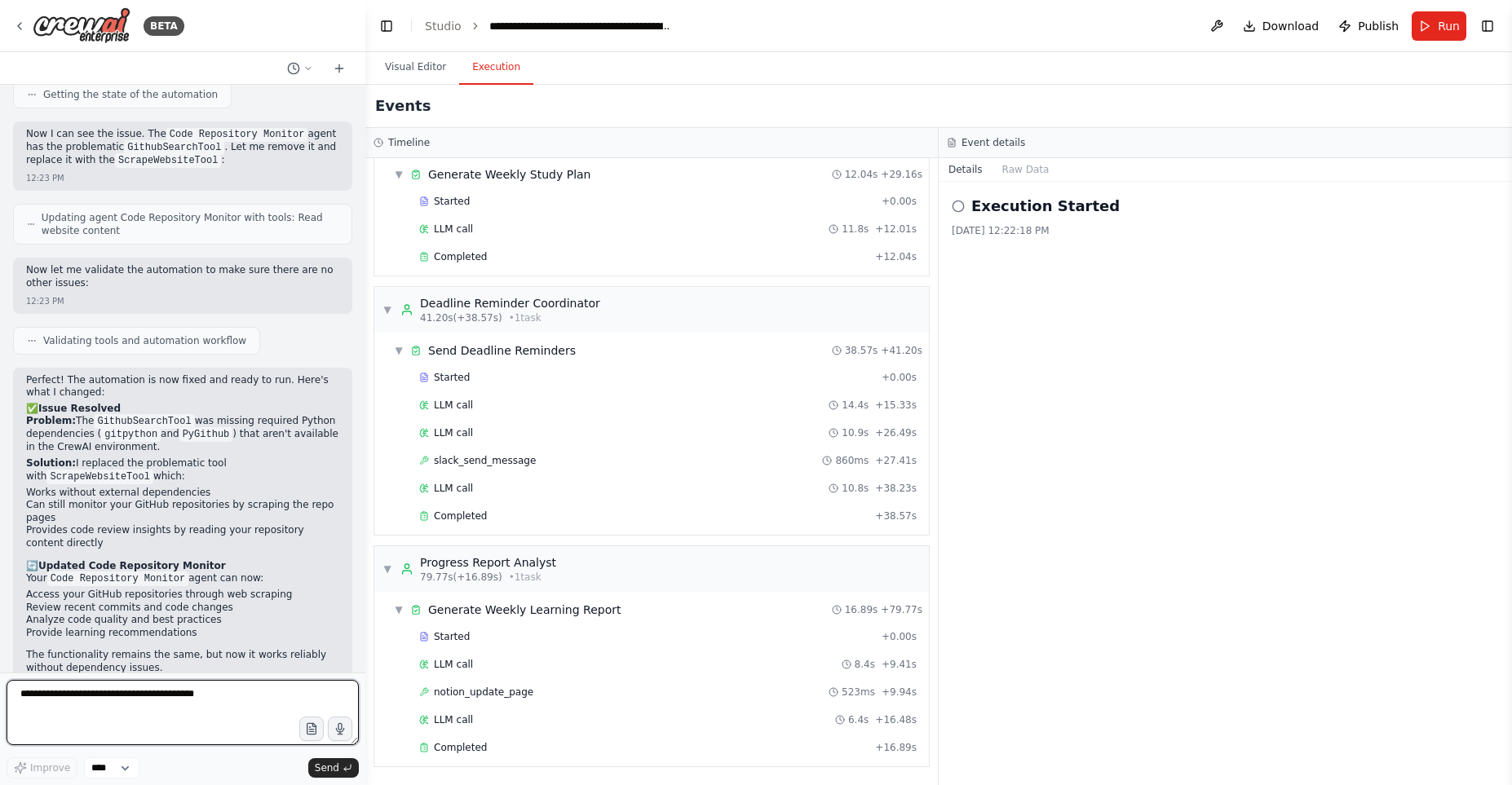
click at [177, 710] on textarea at bounding box center [182, 712] width 353 height 65
click at [120, 766] on select "****" at bounding box center [112, 767] width 56 height 21
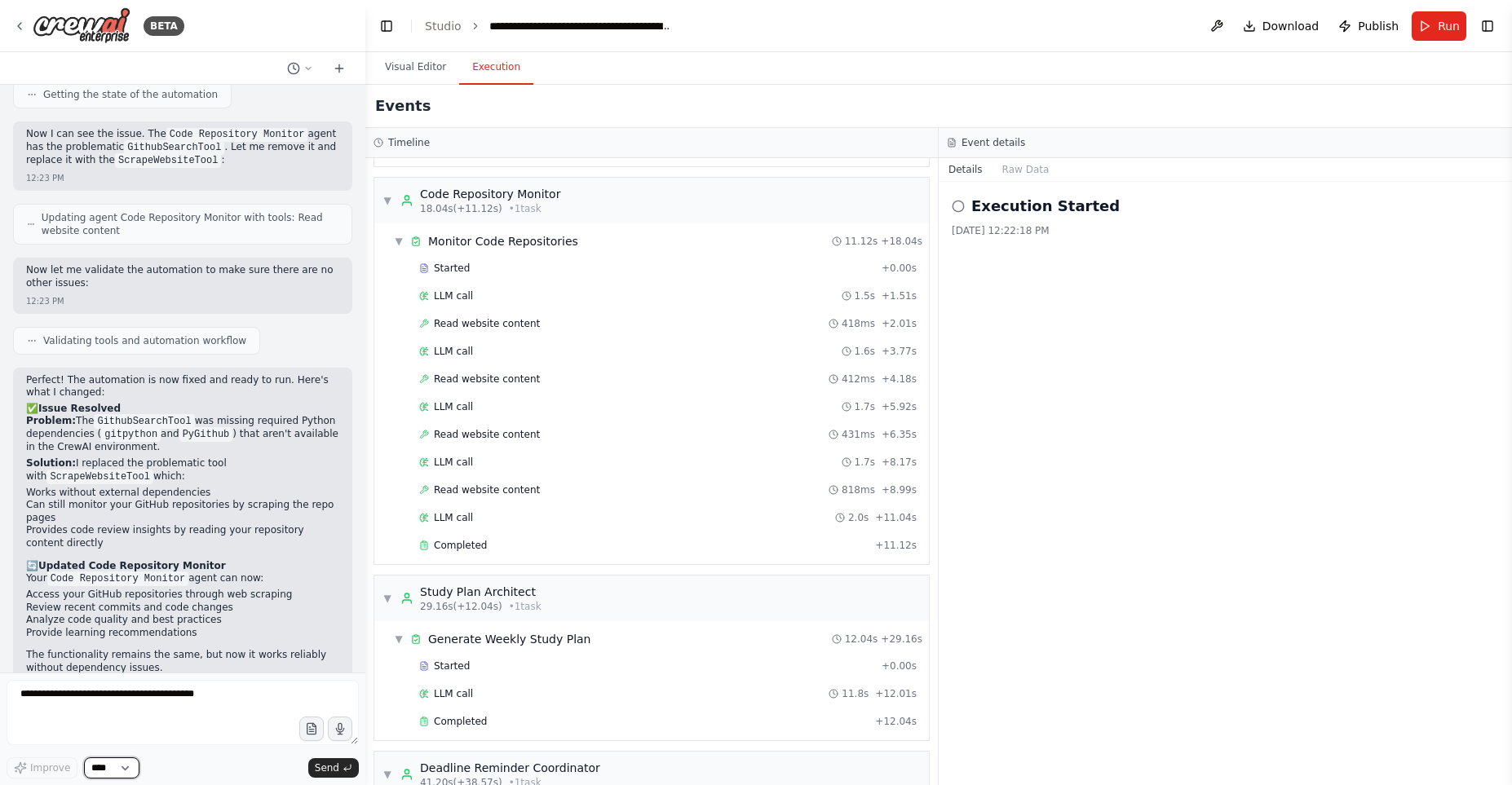
scroll to position [109, 0]
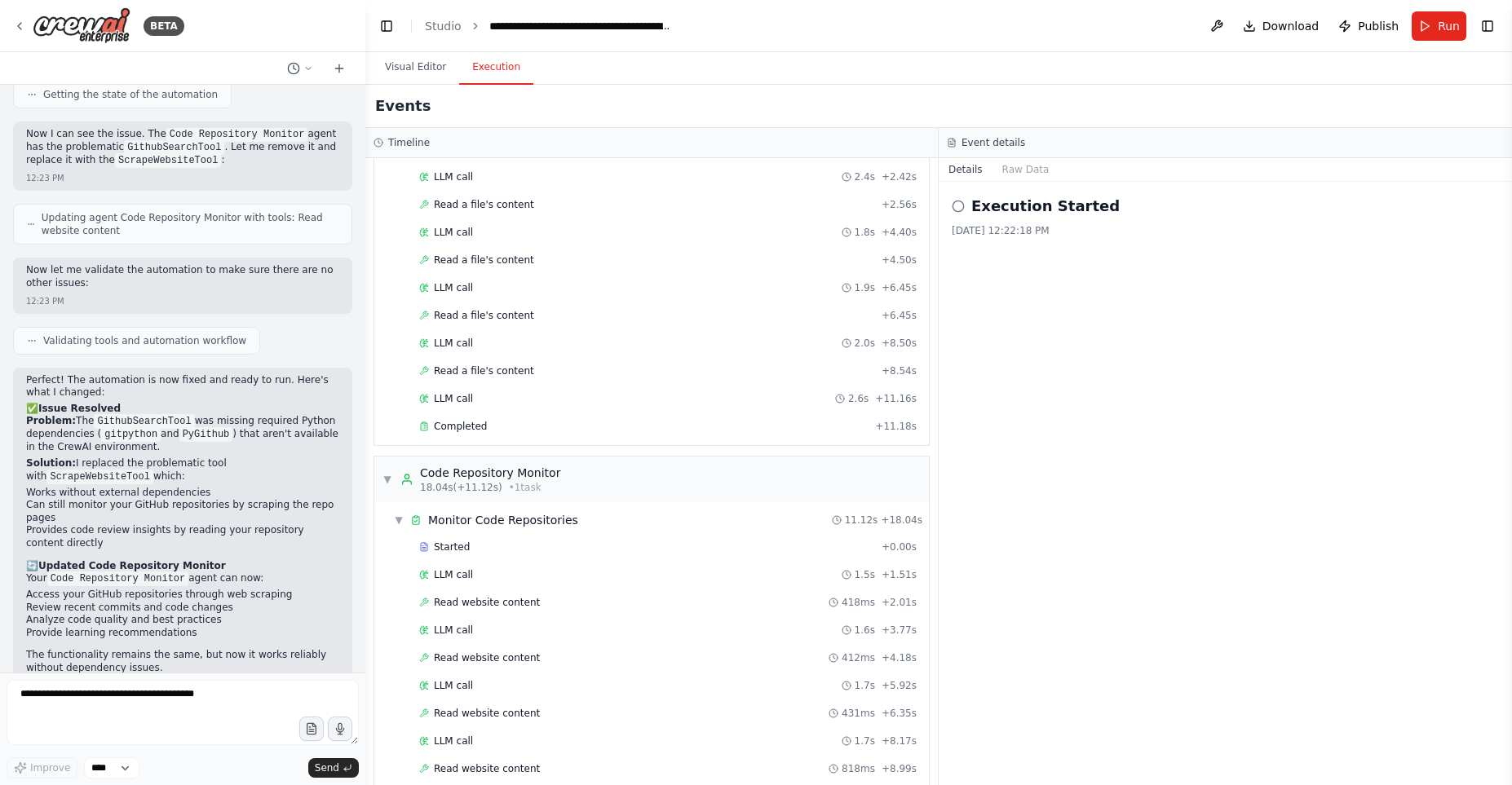
drag, startPoint x: 1440, startPoint y: 30, endPoint x: 1322, endPoint y: 126, distance: 152.1
click at [1440, 30] on span "Run" at bounding box center [1449, 26] width 22 height 17
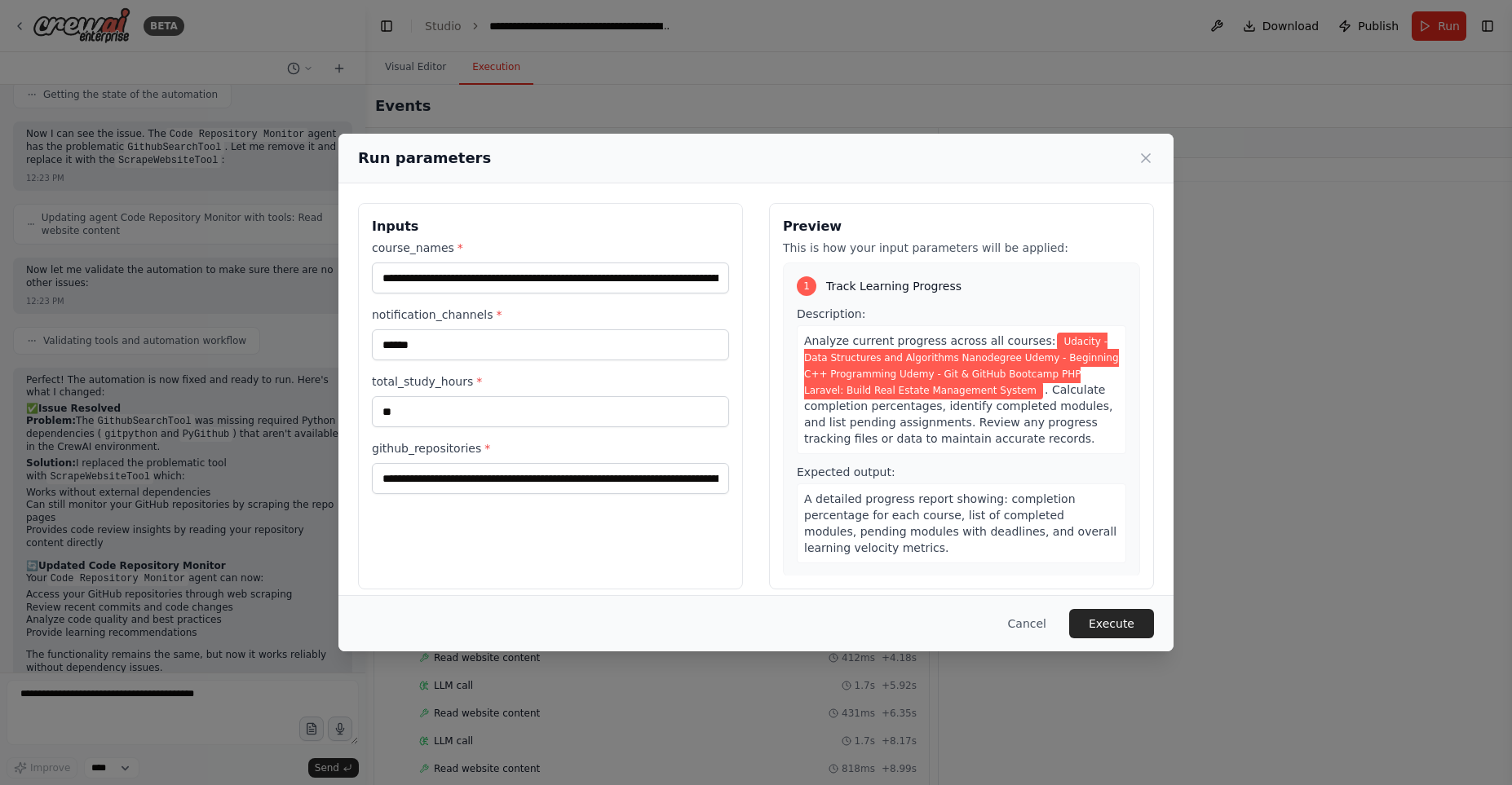
click at [898, 388] on span "Udacity - Data Structures and Algorithms Nanodegree Udemy - Beginning C++ Progr…" at bounding box center [961, 366] width 314 height 67
click at [1143, 162] on icon at bounding box center [1145, 158] width 8 height 8
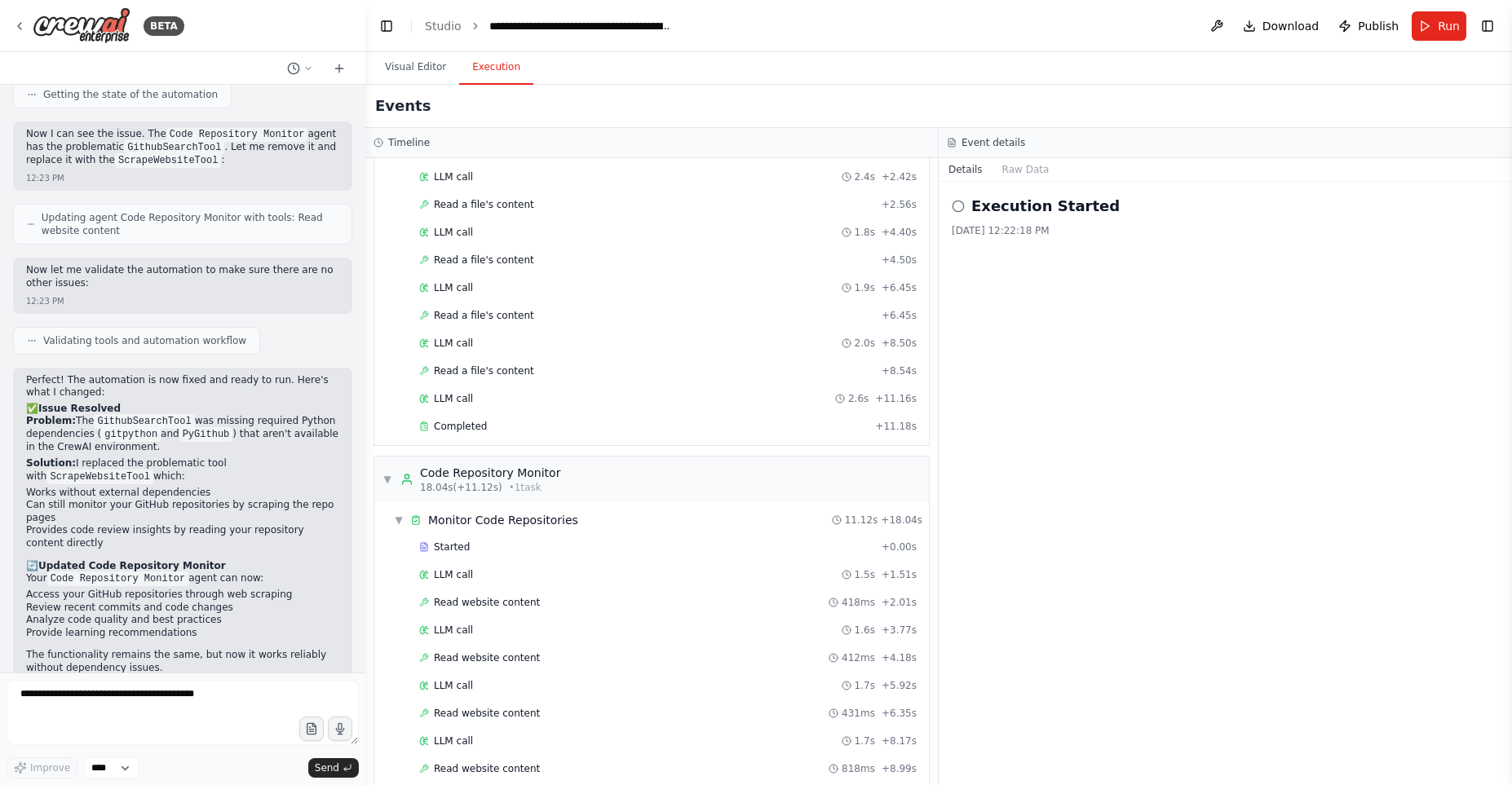
click at [1224, 456] on div "Execution Started 9/19/2025, 12:22:18 PM" at bounding box center [1225, 483] width 573 height 604
copy body
click at [1156, 483] on div "Execution Started 9/19/2025, 12:22:18 PM" at bounding box center [1225, 483] width 573 height 604
click at [155, 703] on textarea at bounding box center [182, 712] width 353 height 65
type textarea "*******"
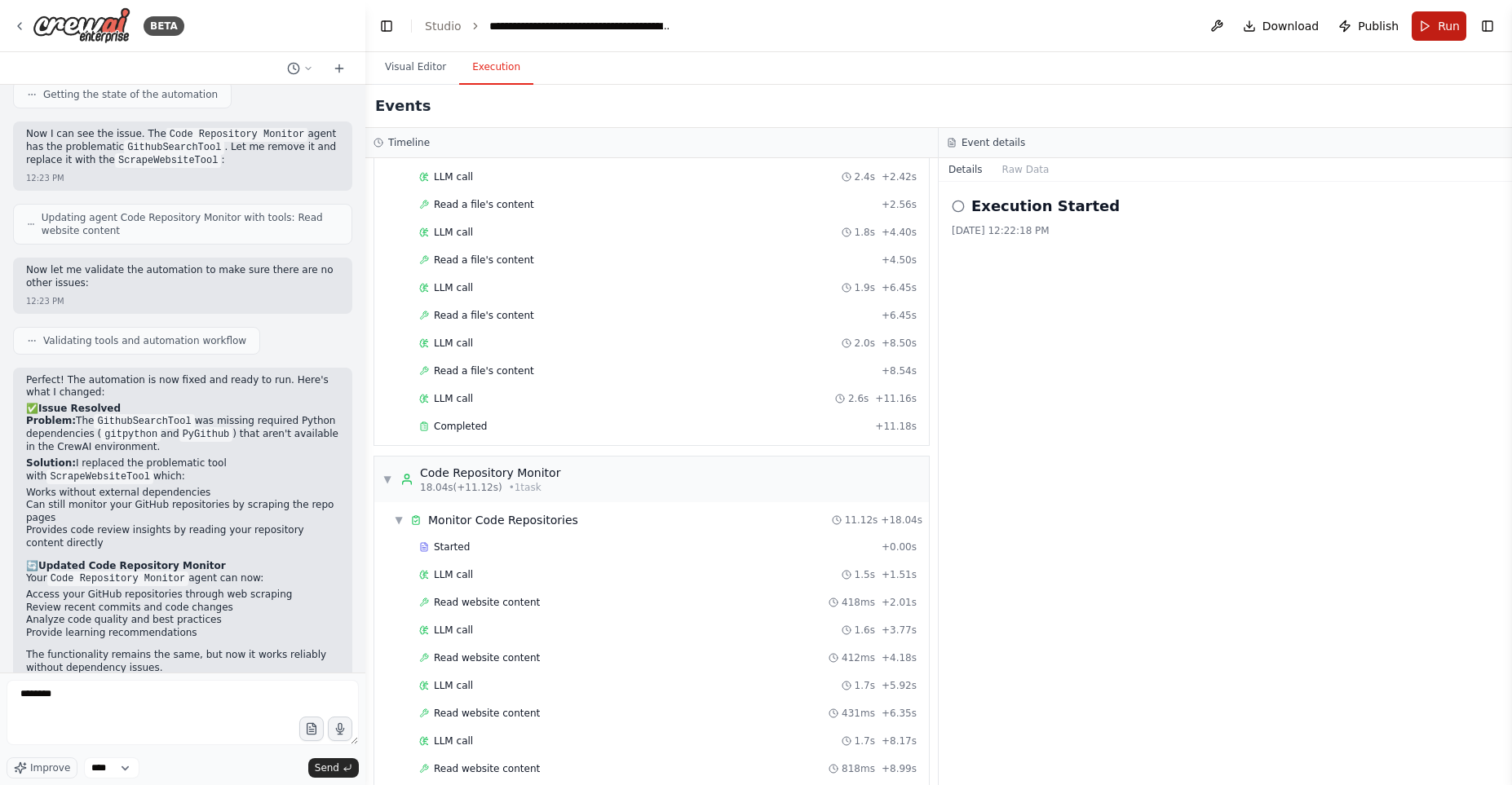
click at [1439, 22] on span "Run" at bounding box center [1449, 26] width 22 height 17
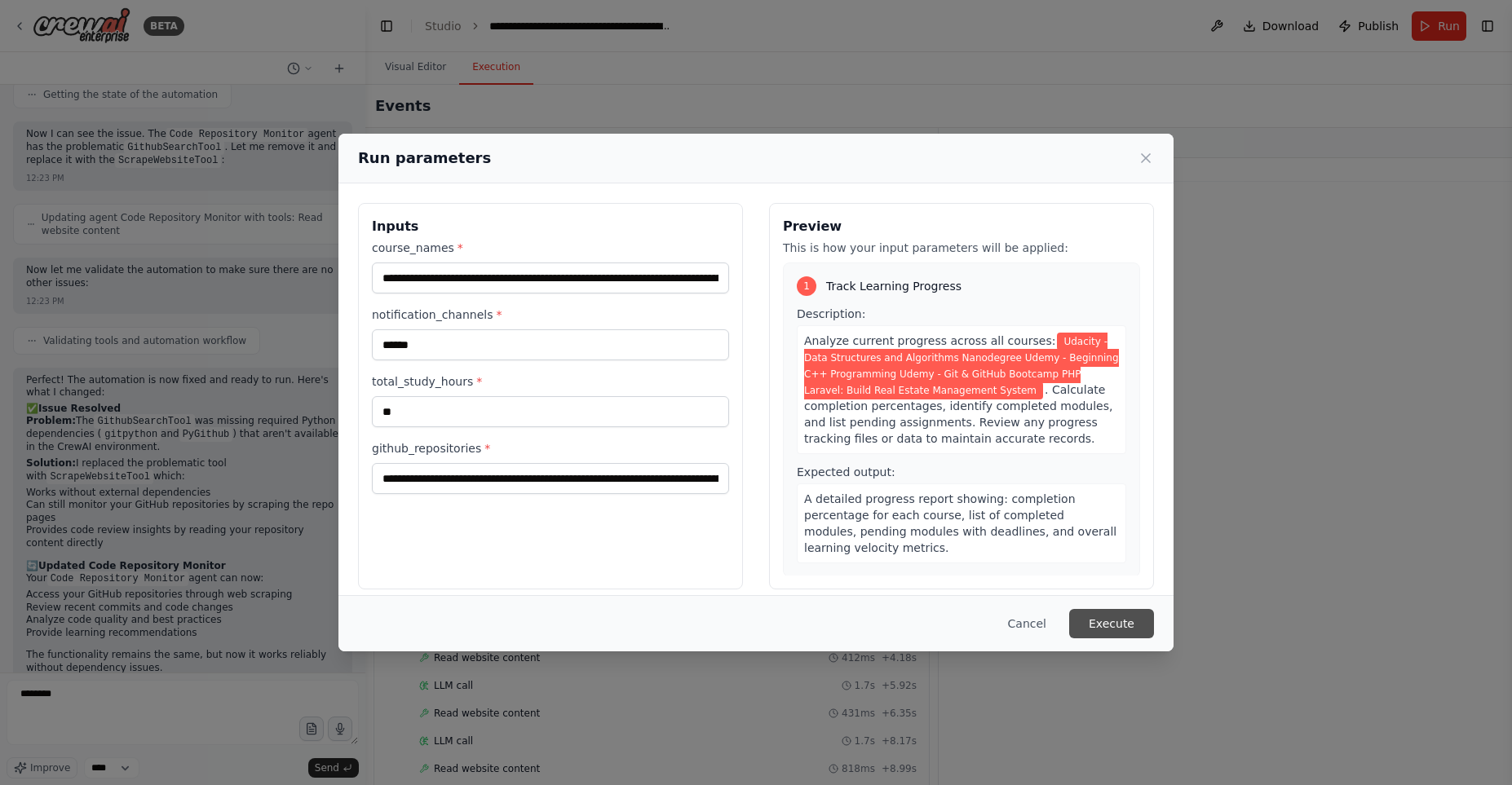
click at [1139, 610] on button "Execute" at bounding box center [1111, 624] width 85 height 30
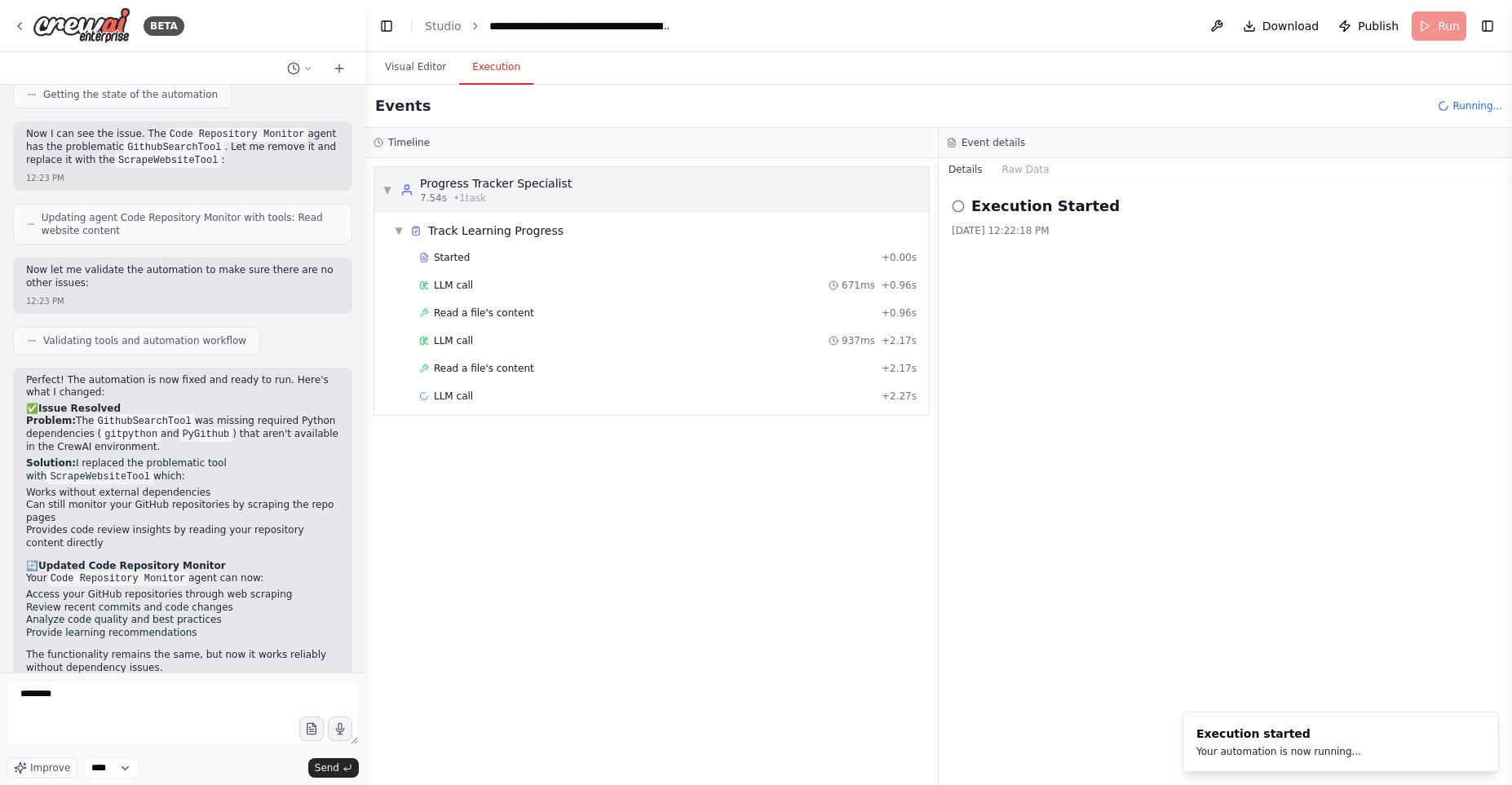
click at [385, 192] on span "▼" at bounding box center [387, 190] width 10 height 13
click at [959, 206] on icon at bounding box center [958, 206] width 13 height 13
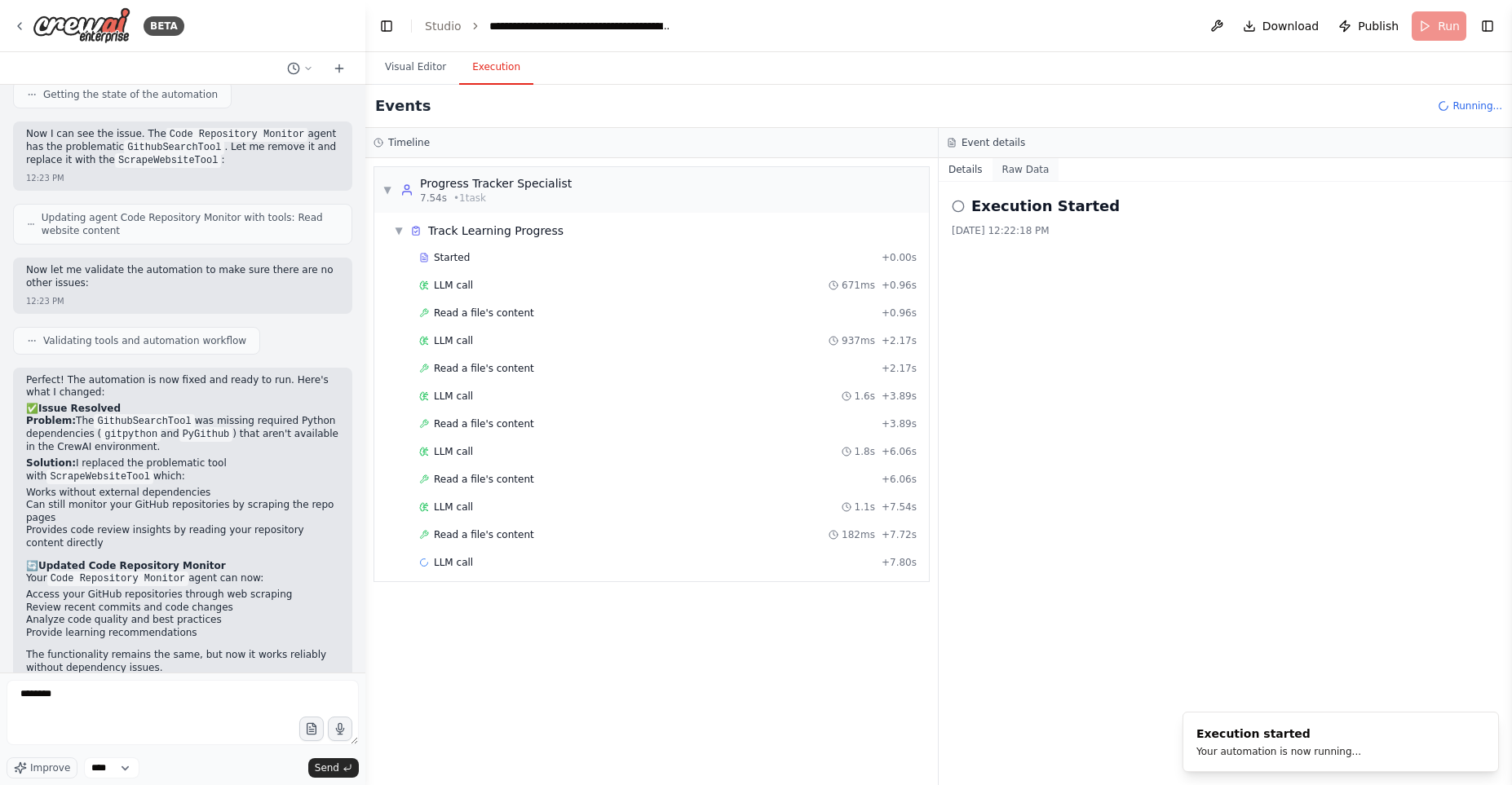
click at [1028, 171] on button "Raw Data" at bounding box center [1026, 169] width 67 height 23
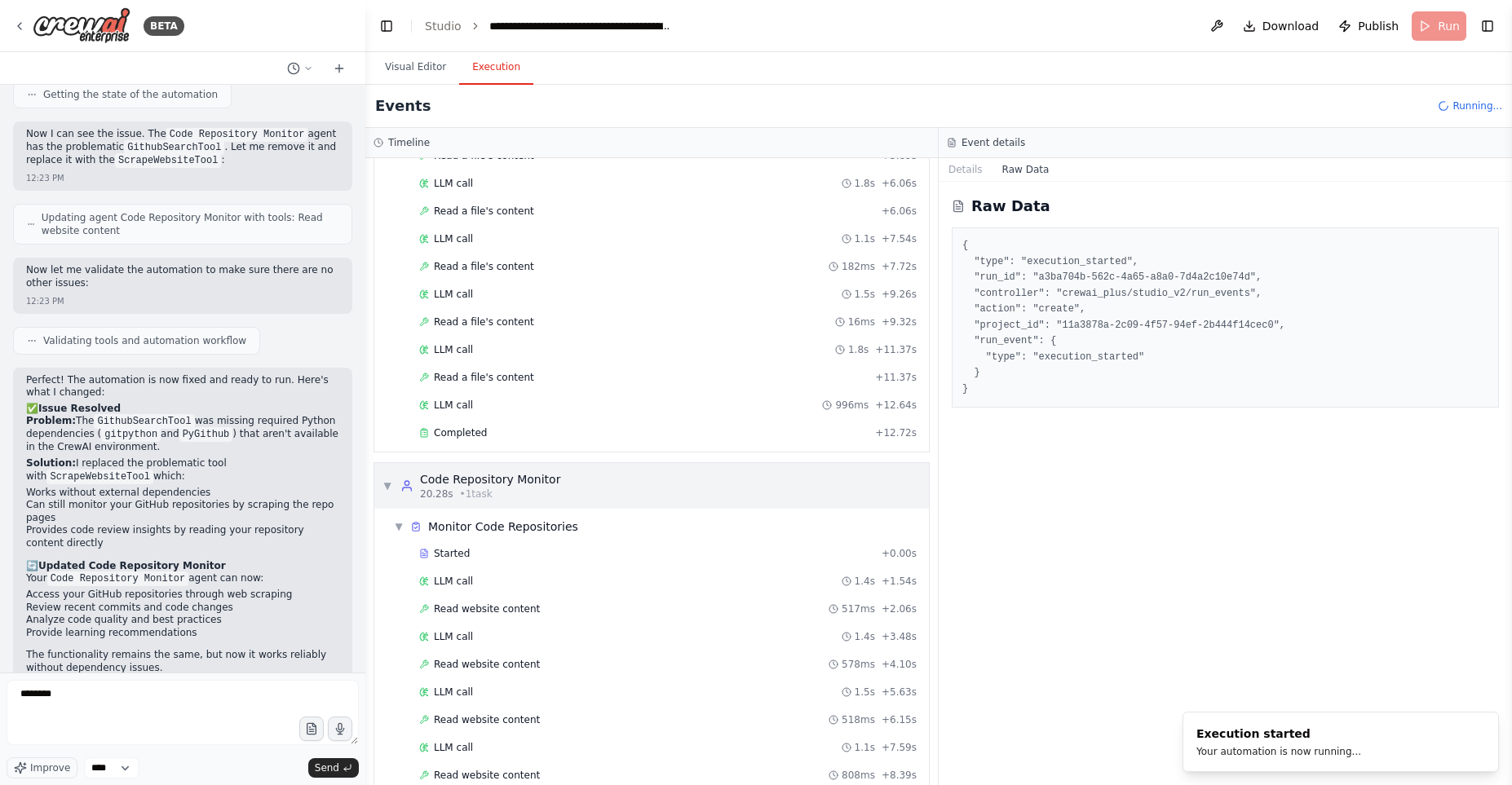
scroll to position [324, 0]
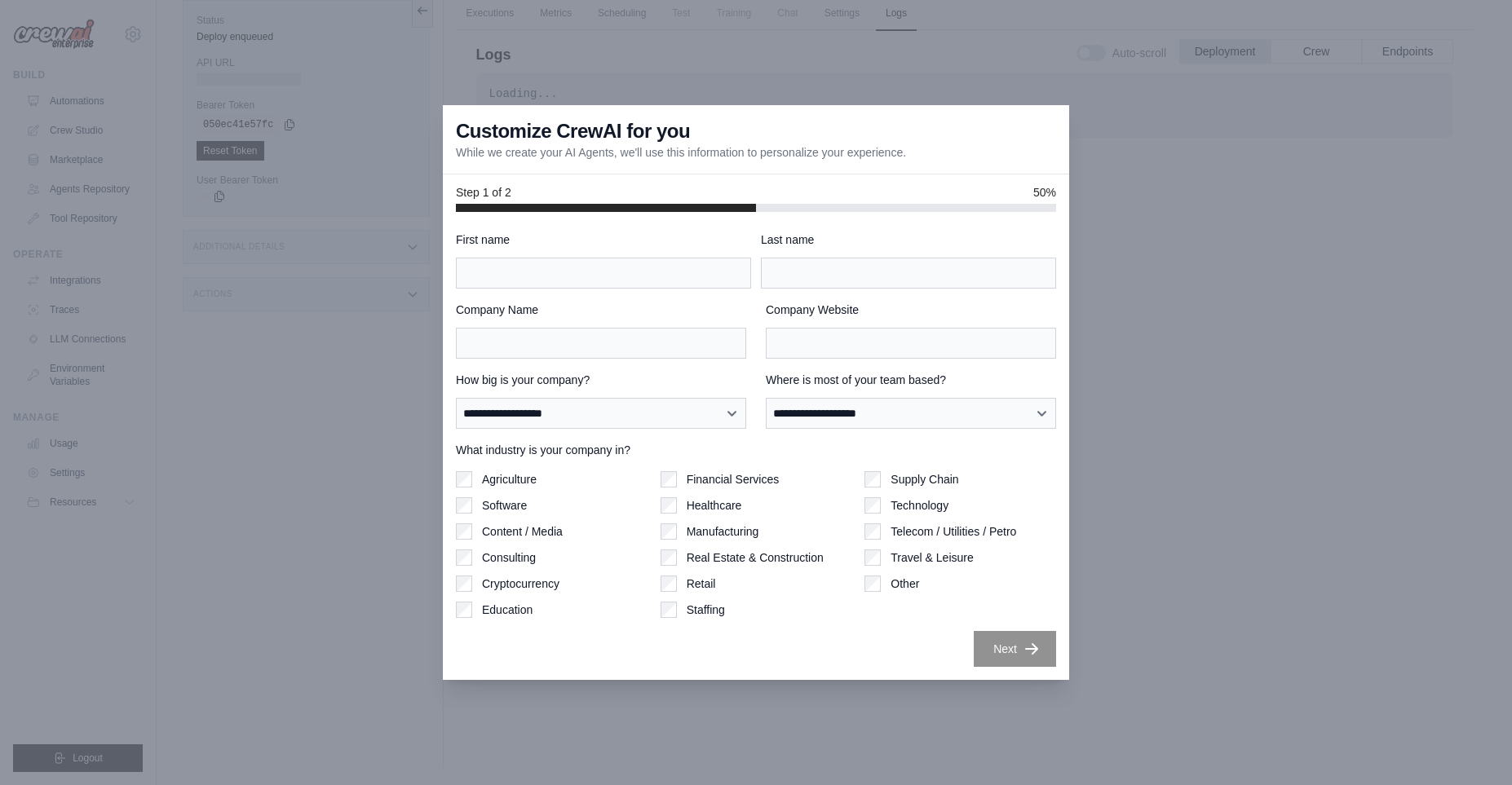
scroll to position [125, 0]
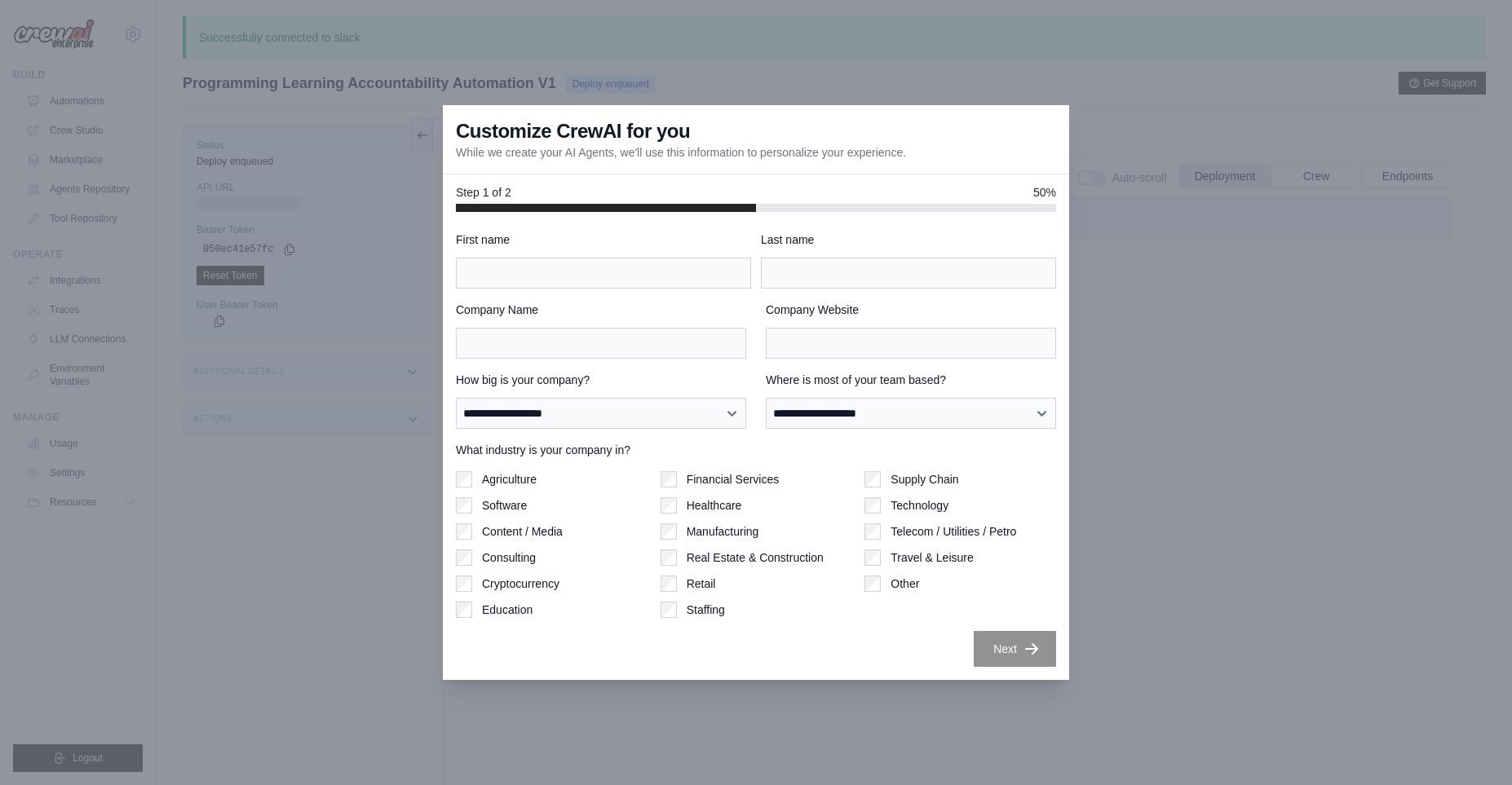
scroll to position [125, 0]
